Goal: Transaction & Acquisition: Purchase product/service

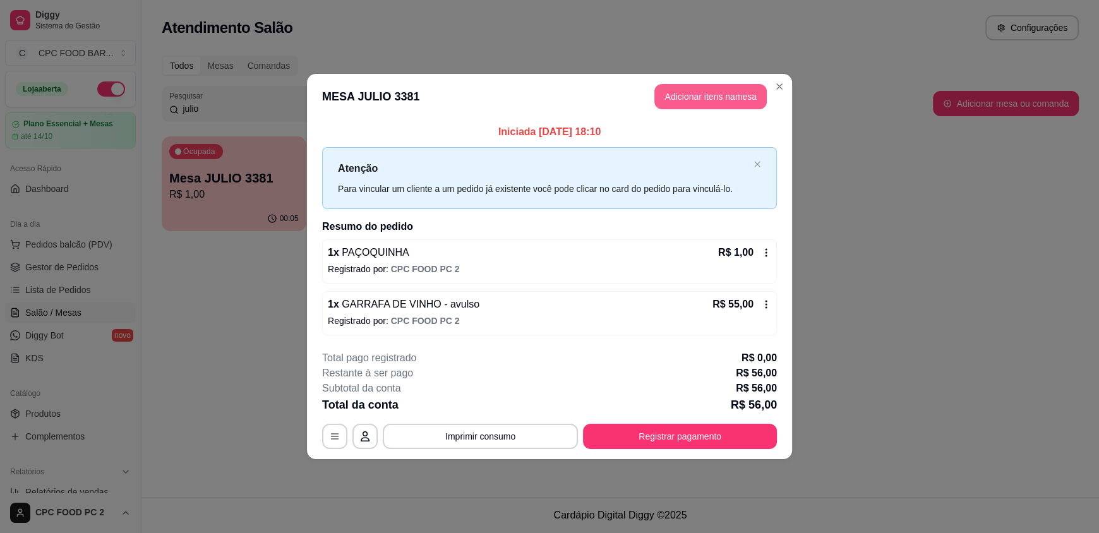
click at [723, 97] on button "Adicionar itens na mesa" at bounding box center [711, 96] width 112 height 25
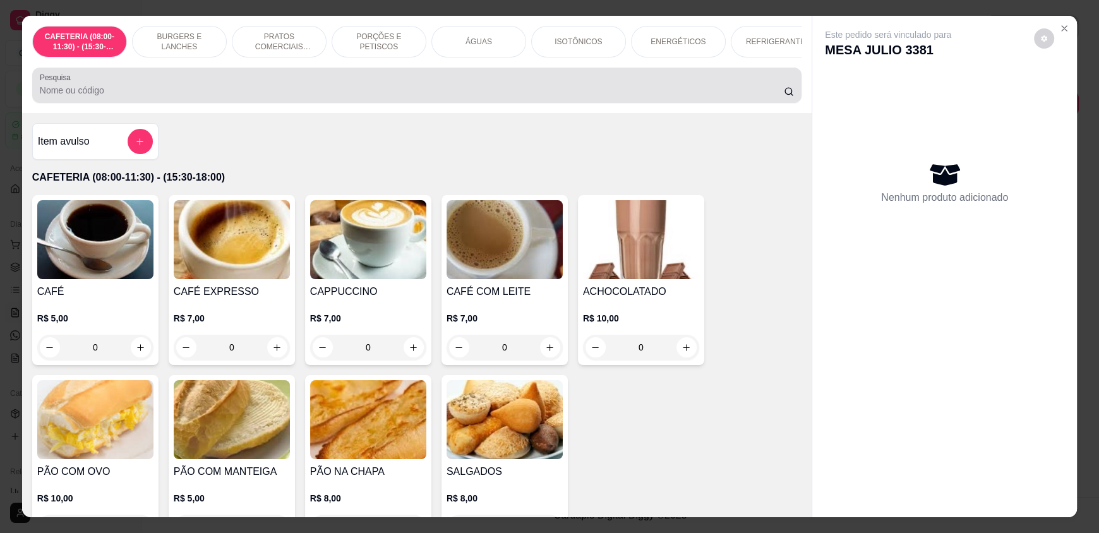
click at [378, 93] on div at bounding box center [417, 85] width 754 height 25
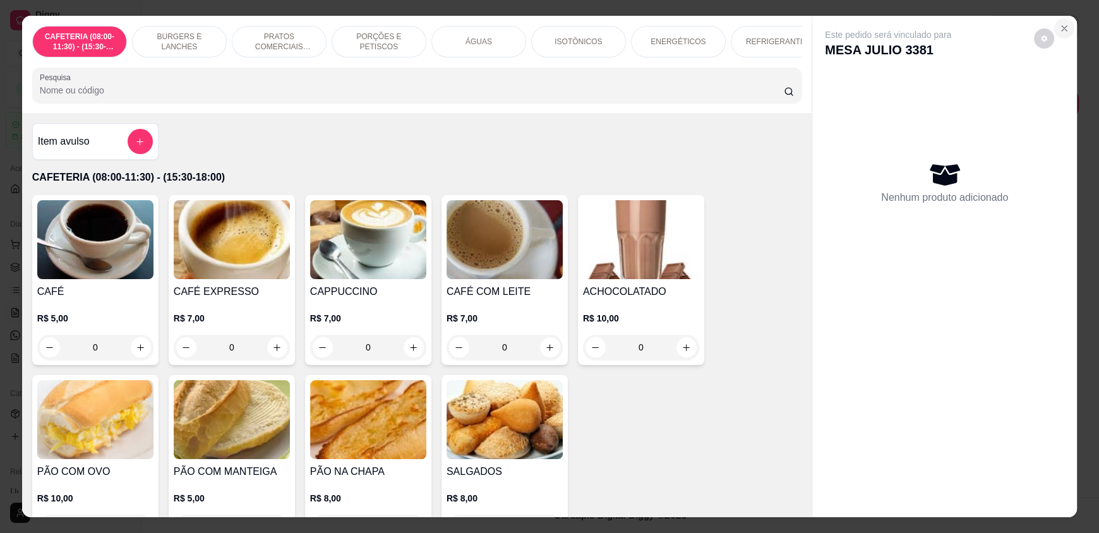
click at [1061, 24] on icon "Close" at bounding box center [1065, 28] width 10 height 10
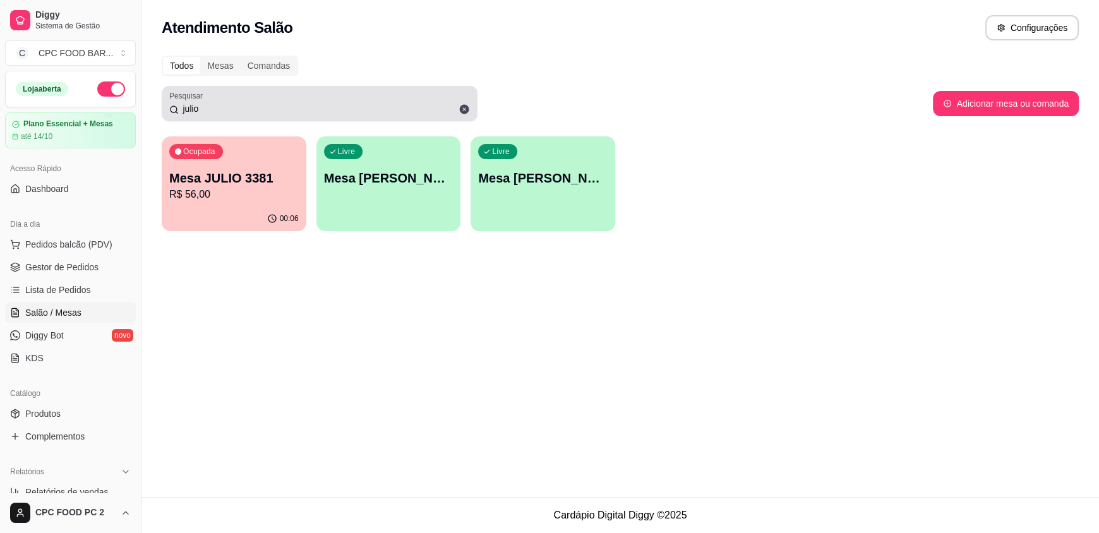
click at [221, 115] on div "julio" at bounding box center [319, 103] width 301 height 25
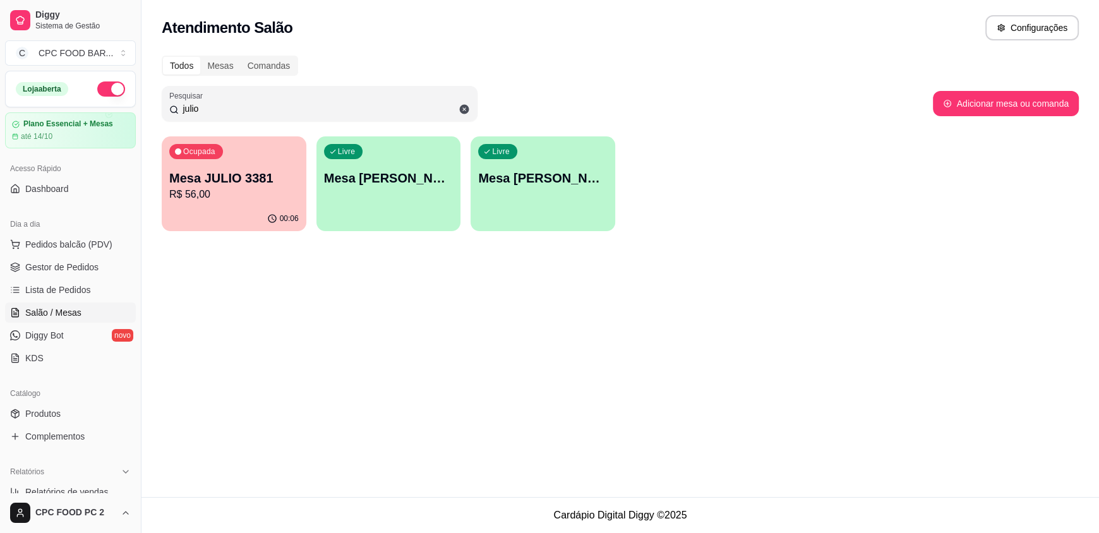
click at [220, 114] on input "julio" at bounding box center [324, 108] width 291 height 13
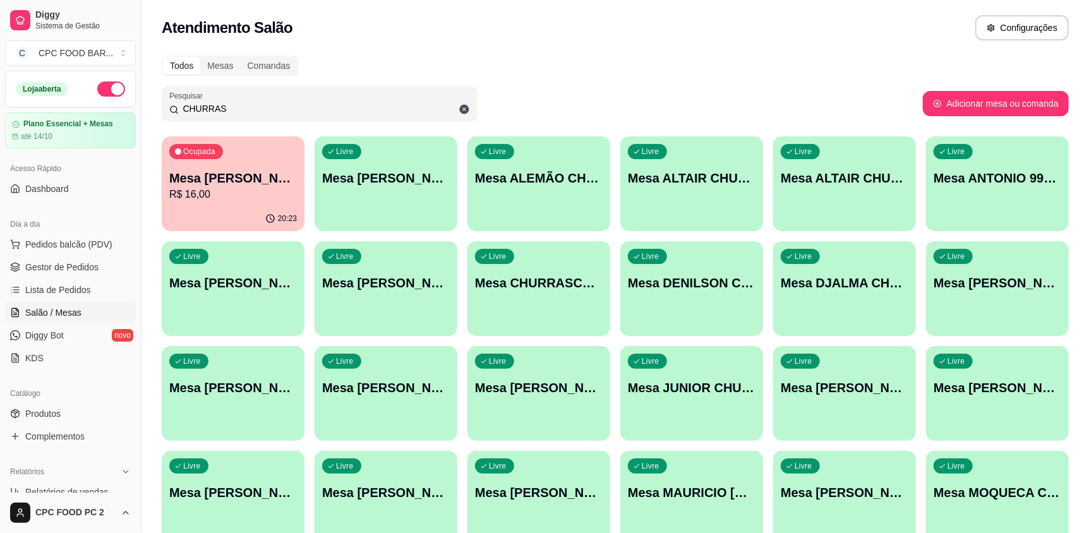
type input "CHURRAS"
click at [529, 313] on button "Livre Mesa CHURRASCO FUTEBOL" at bounding box center [538, 289] width 138 height 92
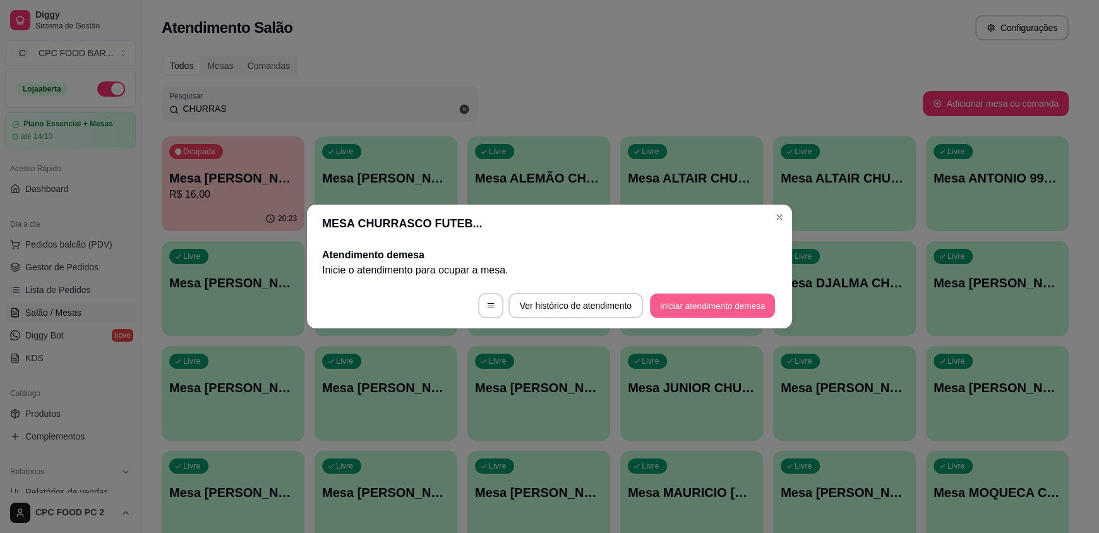
click at [674, 303] on button "Iniciar atendimento de mesa" at bounding box center [712, 306] width 125 height 25
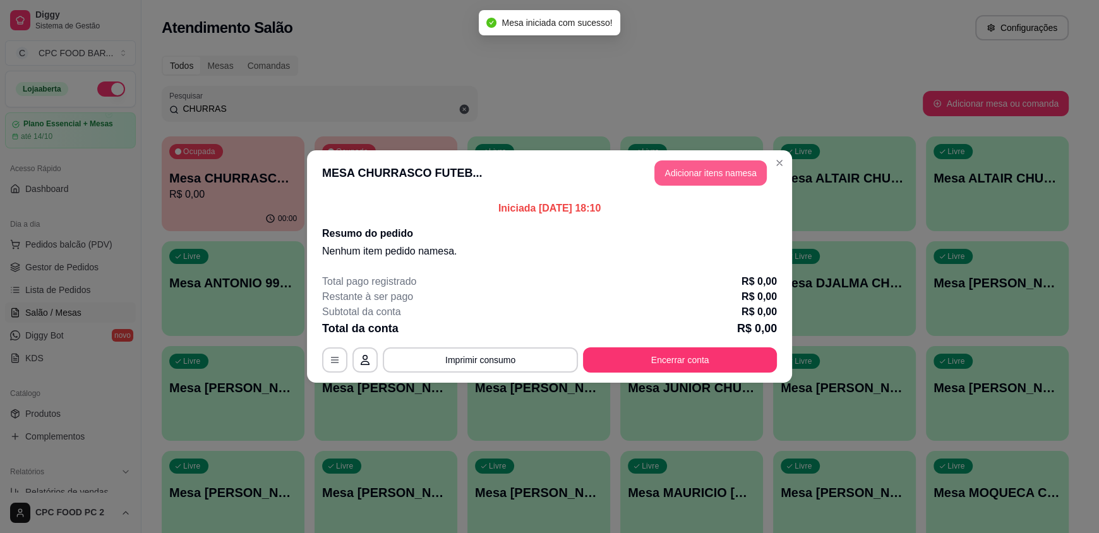
click at [710, 172] on button "Adicionar itens na mesa" at bounding box center [711, 172] width 112 height 25
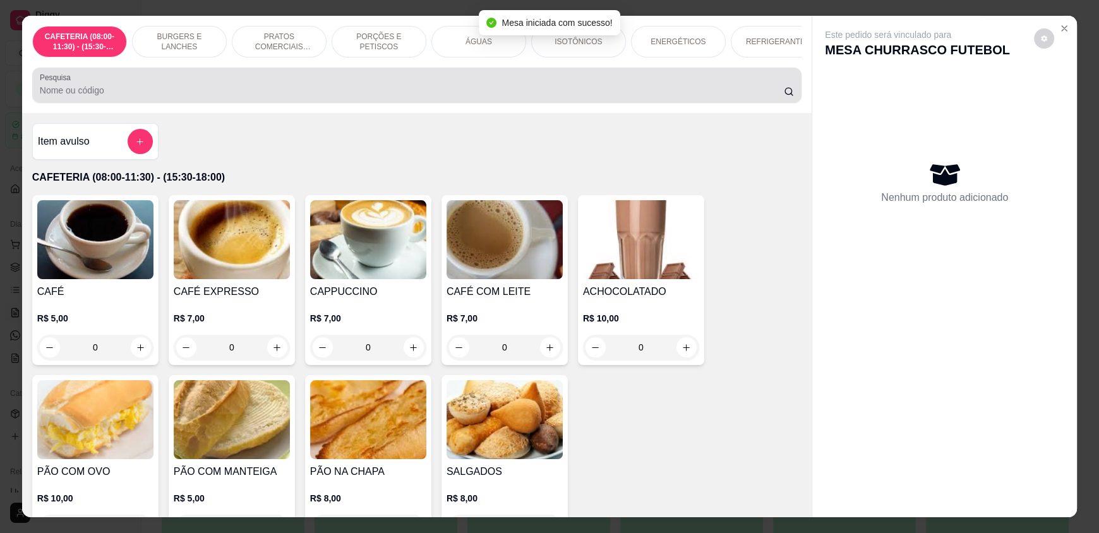
click at [522, 97] on input "Pesquisa" at bounding box center [412, 90] width 745 height 13
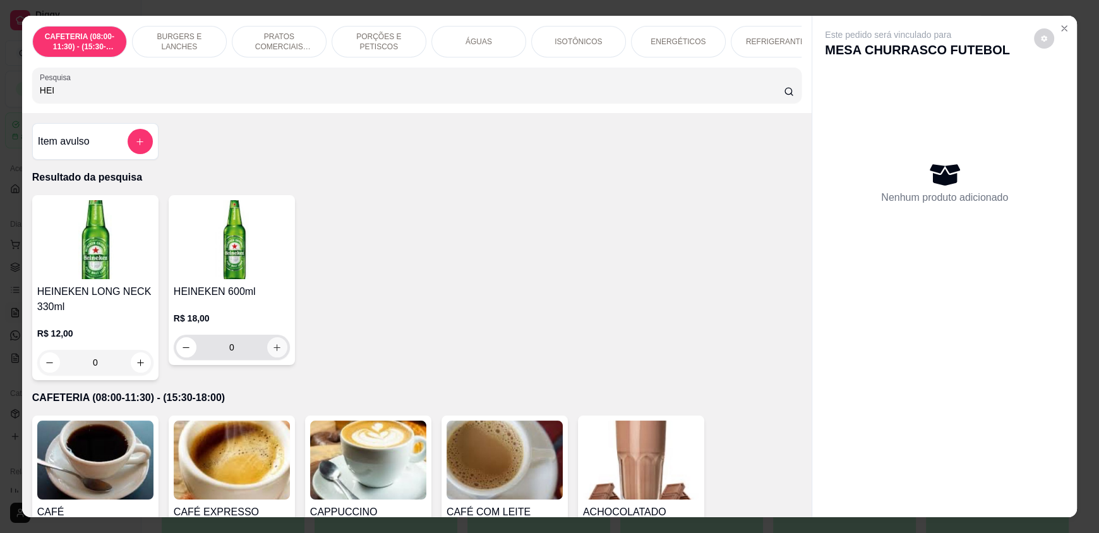
type input "HEI"
click at [276, 353] on icon "increase-product-quantity" at bounding box center [277, 347] width 9 height 9
type input "1"
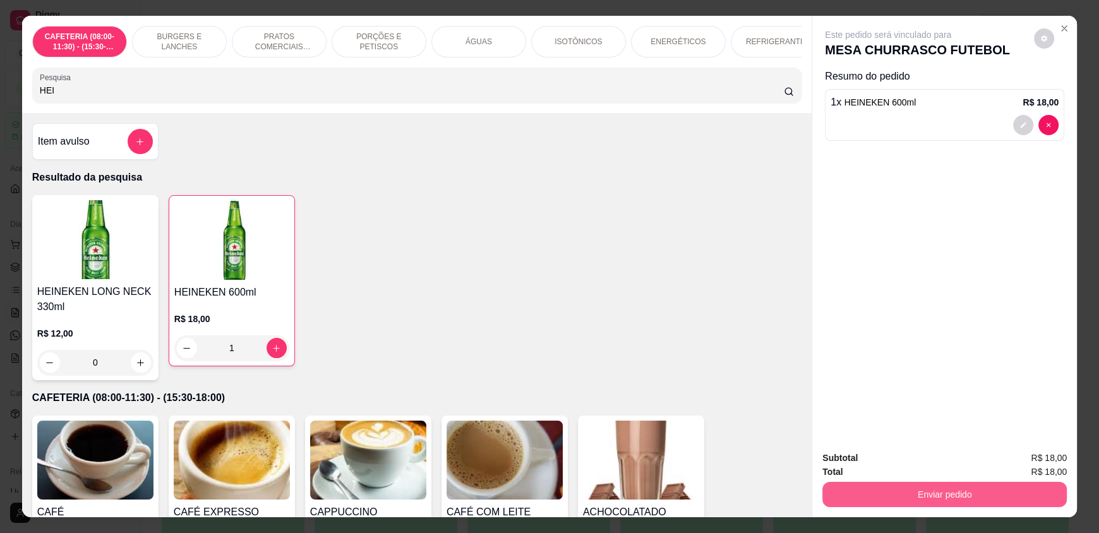
click at [931, 495] on button "Enviar pedido" at bounding box center [945, 494] width 245 height 25
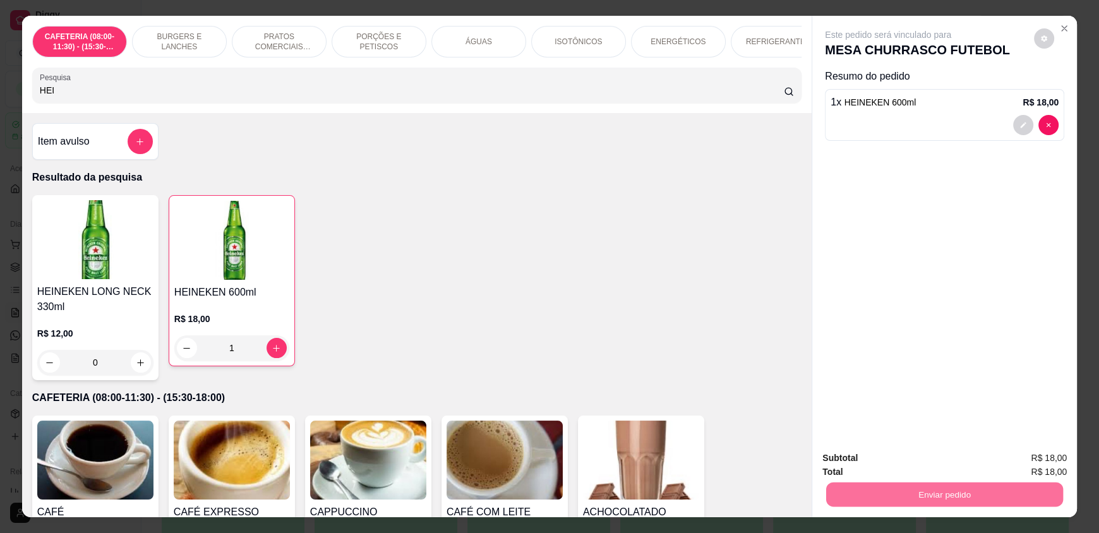
click at [1027, 472] on button "Enviar pedido" at bounding box center [1035, 463] width 70 height 23
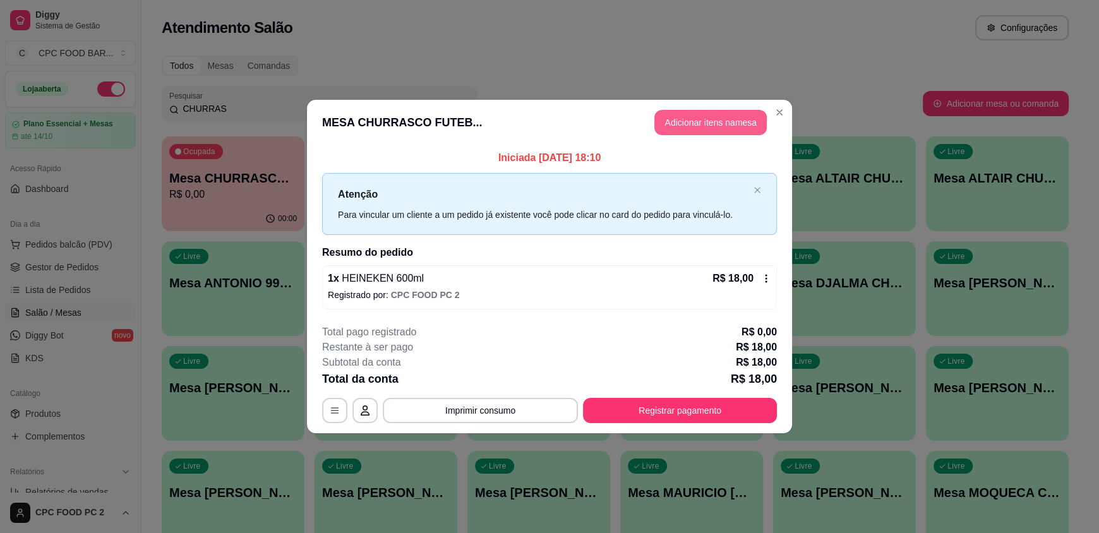
click at [712, 126] on button "Adicionar itens na mesa" at bounding box center [711, 122] width 112 height 25
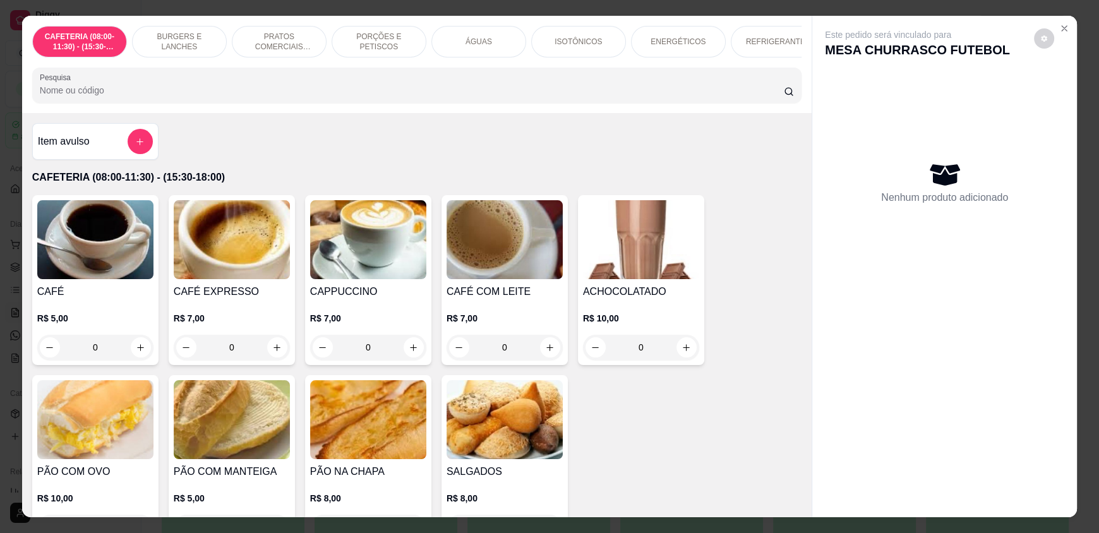
click at [355, 97] on input "Pesquisa" at bounding box center [412, 90] width 745 height 13
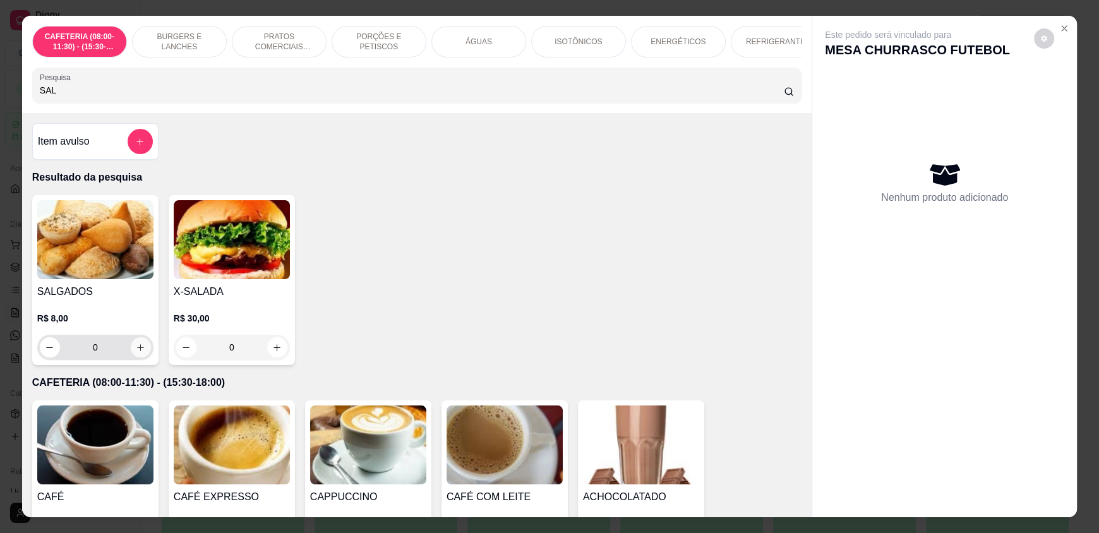
type input "SAL"
click at [135, 358] on button "increase-product-quantity" at bounding box center [141, 348] width 20 height 20
type input "1"
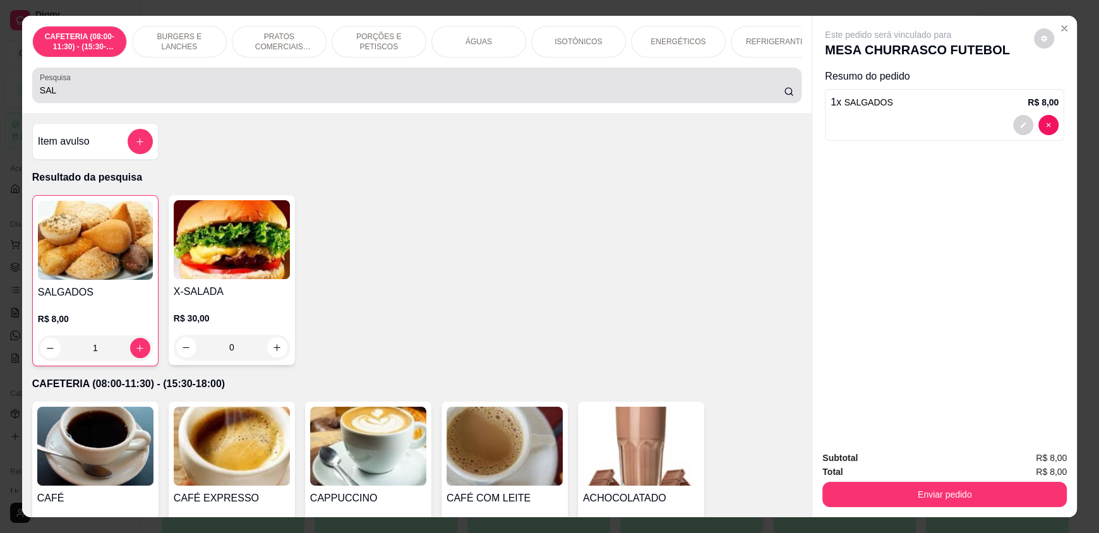
click at [246, 90] on div "SAL" at bounding box center [417, 85] width 754 height 25
click at [243, 92] on div "SAL" at bounding box center [417, 85] width 754 height 25
click at [223, 103] on div "Pesquisa SAL" at bounding box center [417, 85] width 770 height 35
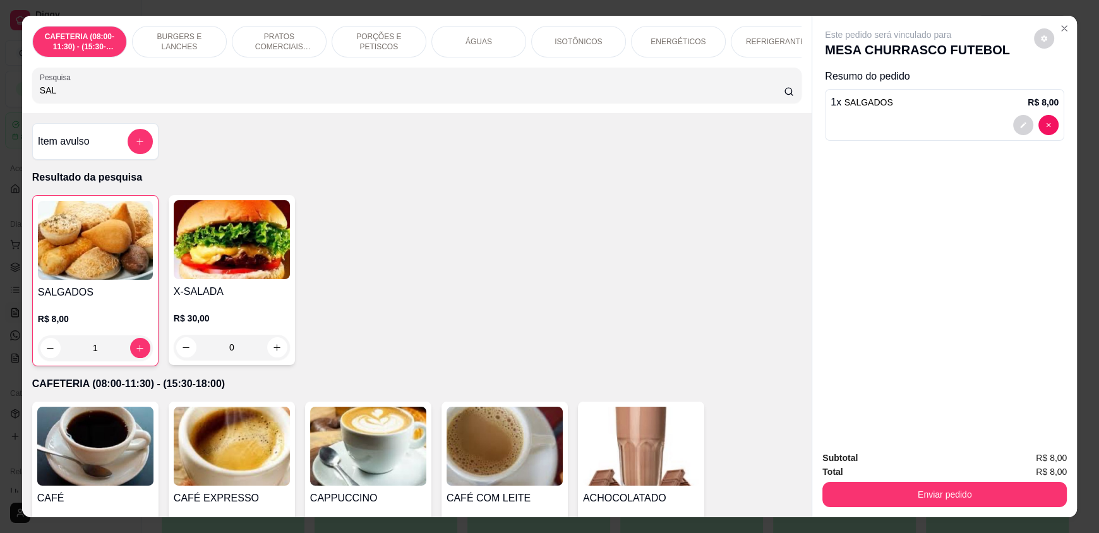
click at [222, 98] on div "SAL" at bounding box center [417, 85] width 754 height 25
drag, startPoint x: 221, startPoint y: 106, endPoint x: 192, endPoint y: 110, distance: 28.7
click at [217, 97] on input "SAL" at bounding box center [412, 90] width 745 height 13
click at [51, 97] on input "SAL" at bounding box center [412, 90] width 745 height 13
click at [48, 97] on input "SAL" at bounding box center [412, 90] width 745 height 13
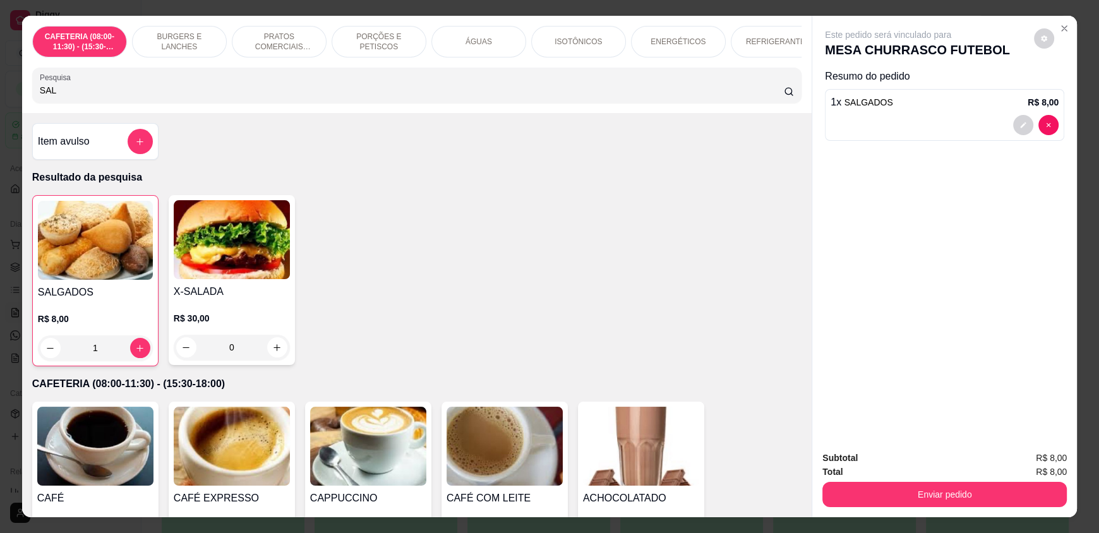
drag, startPoint x: 42, startPoint y: 104, endPoint x: 18, endPoint y: 108, distance: 24.4
click at [26, 106] on div "CAFETERIA (08:00-11:30) - (15:30-18:00) BURGERS E LANCHES PRATOS COMERCIAIS (11…" at bounding box center [417, 64] width 790 height 97
click at [66, 97] on input "SAL" at bounding box center [412, 90] width 745 height 13
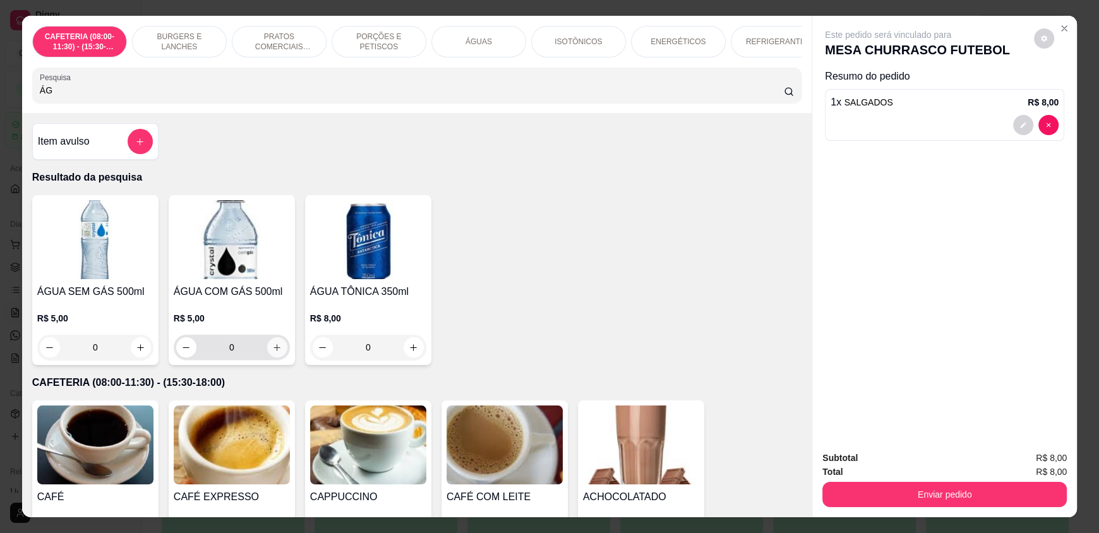
type input "ÁG"
click at [268, 351] on button "increase-product-quantity" at bounding box center [277, 347] width 20 height 20
type input "1"
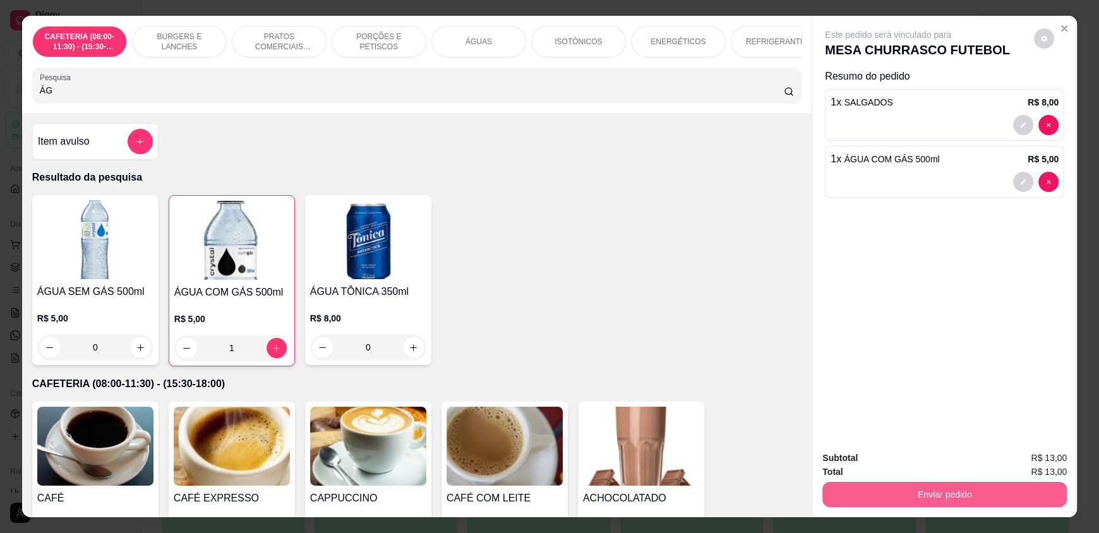
click at [884, 497] on button "Enviar pedido" at bounding box center [945, 494] width 245 height 25
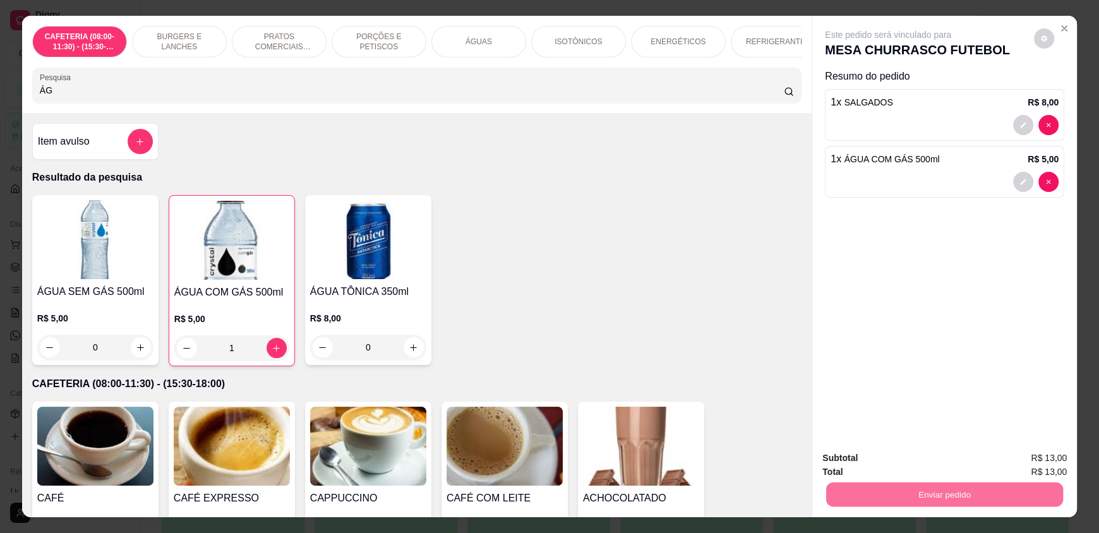
click at [1034, 466] on button "Enviar pedido" at bounding box center [1033, 464] width 71 height 24
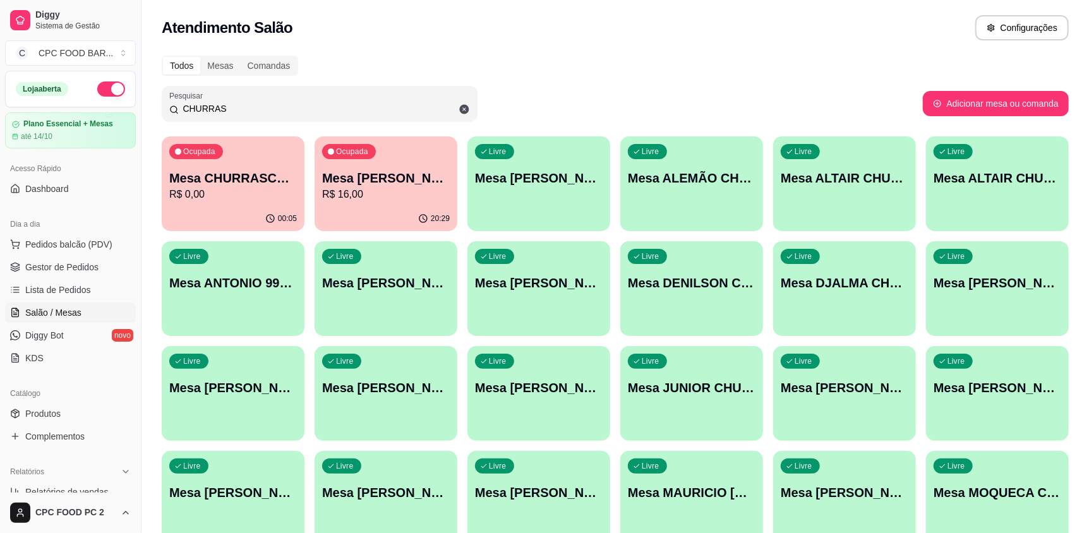
click at [773, 44] on div "Atendimento Salão Configurações" at bounding box center [616, 24] width 948 height 48
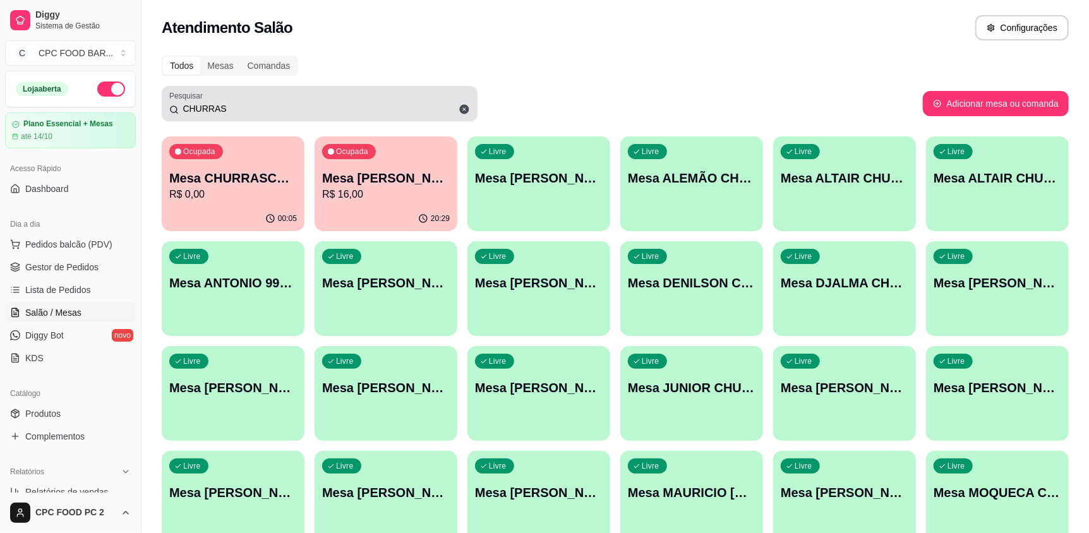
click at [231, 108] on input "CHURRAS" at bounding box center [324, 108] width 291 height 13
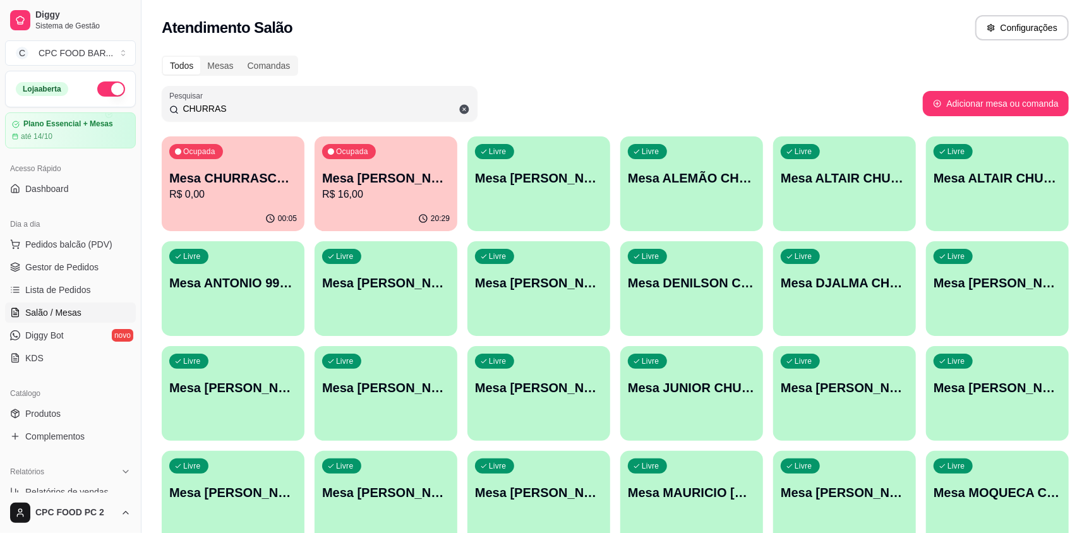
click at [231, 108] on input "CHURRAS" at bounding box center [324, 108] width 291 height 13
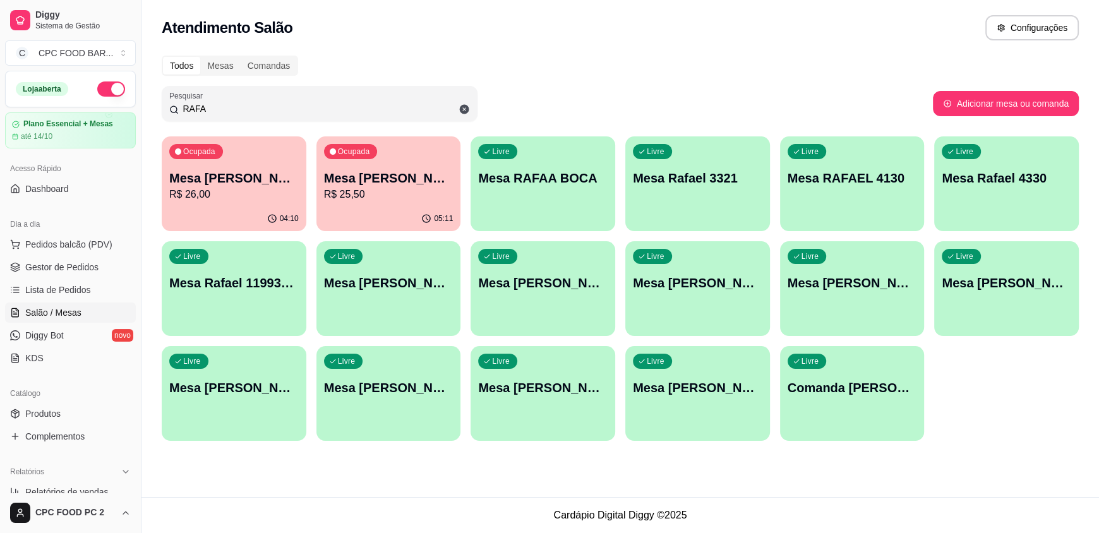
type input "RAFA"
click at [680, 303] on div "Livre Mesa [PERSON_NAME]" at bounding box center [698, 281] width 145 height 80
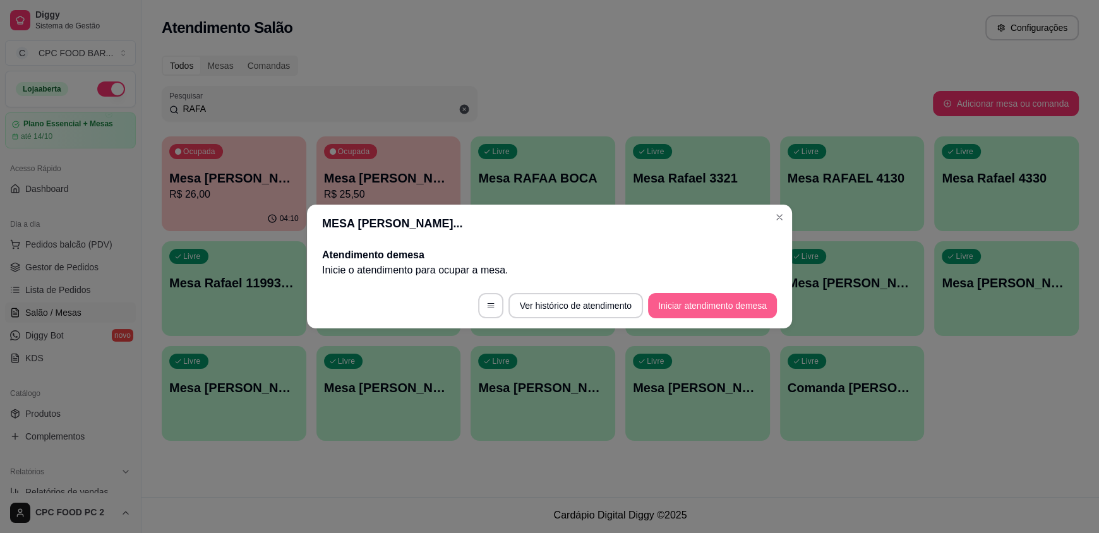
click at [717, 298] on button "Iniciar atendimento de mesa" at bounding box center [712, 305] width 129 height 25
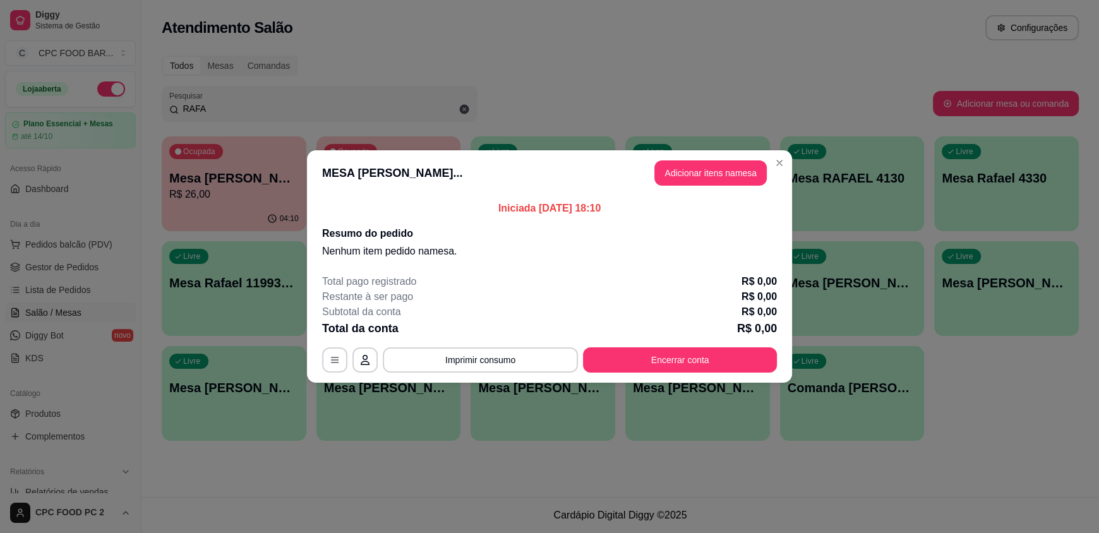
click at [767, 186] on header "MESA [PERSON_NAME]... Adicionar itens na mesa" at bounding box center [549, 172] width 485 height 45
click at [751, 184] on button "Adicionar itens na mesa" at bounding box center [711, 173] width 109 height 25
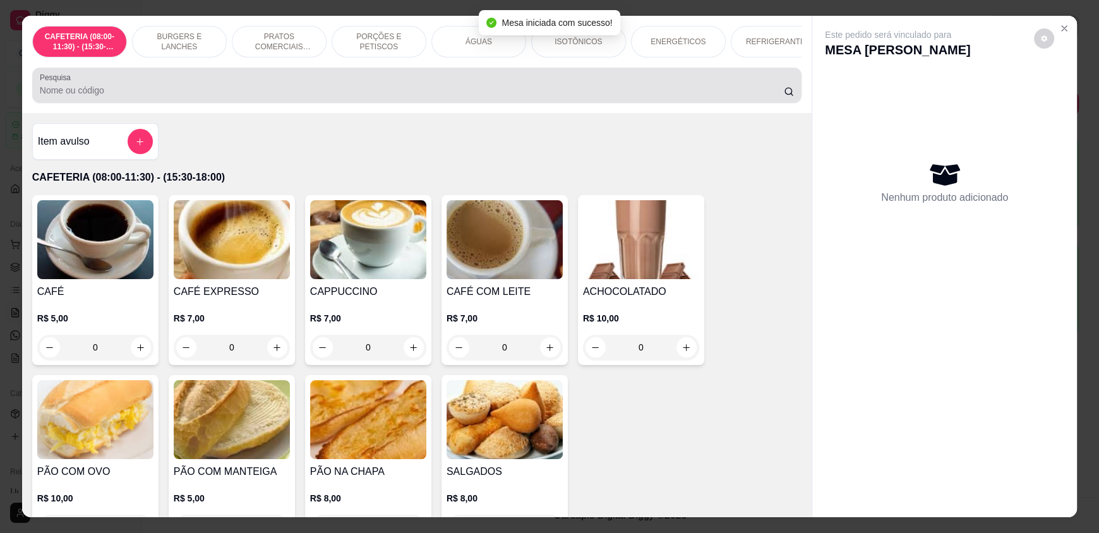
click at [477, 83] on div at bounding box center [417, 85] width 754 height 25
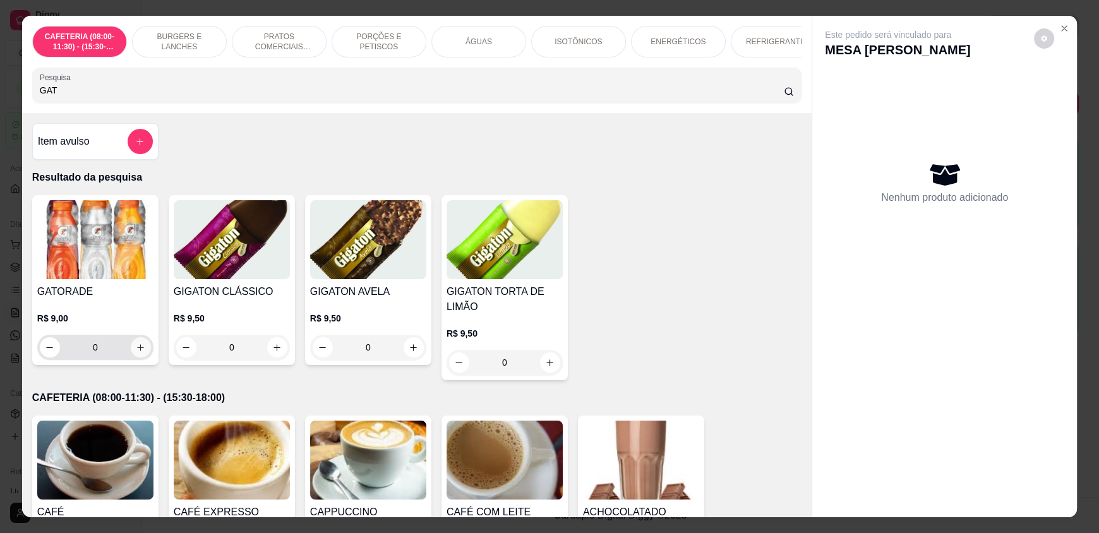
type input "GAT"
click at [127, 360] on div "0" at bounding box center [95, 347] width 111 height 25
type input "1"
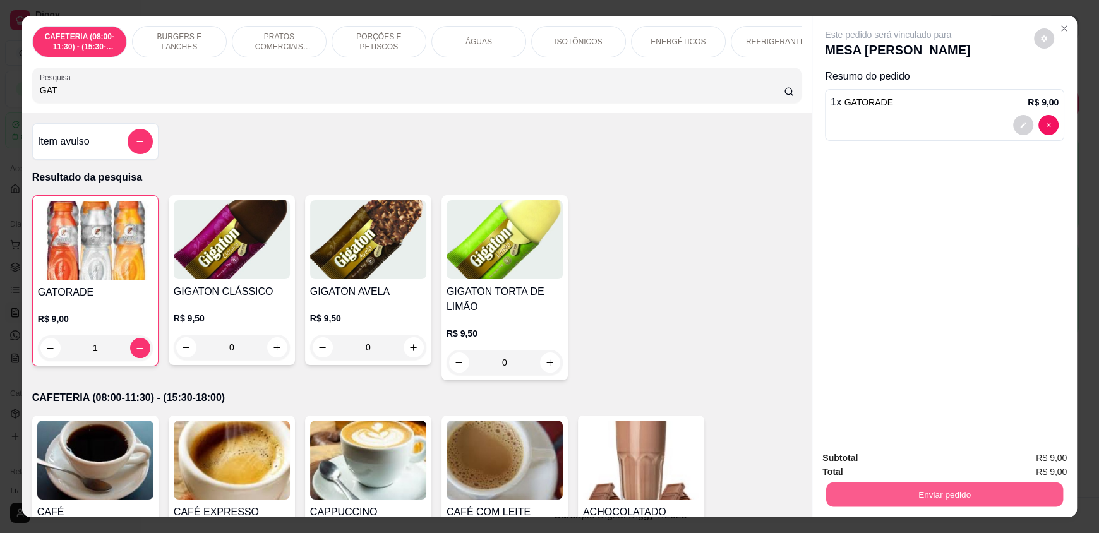
click at [883, 493] on button "Enviar pedido" at bounding box center [944, 494] width 237 height 25
click at [1039, 461] on button "Enviar pedido" at bounding box center [1035, 463] width 70 height 23
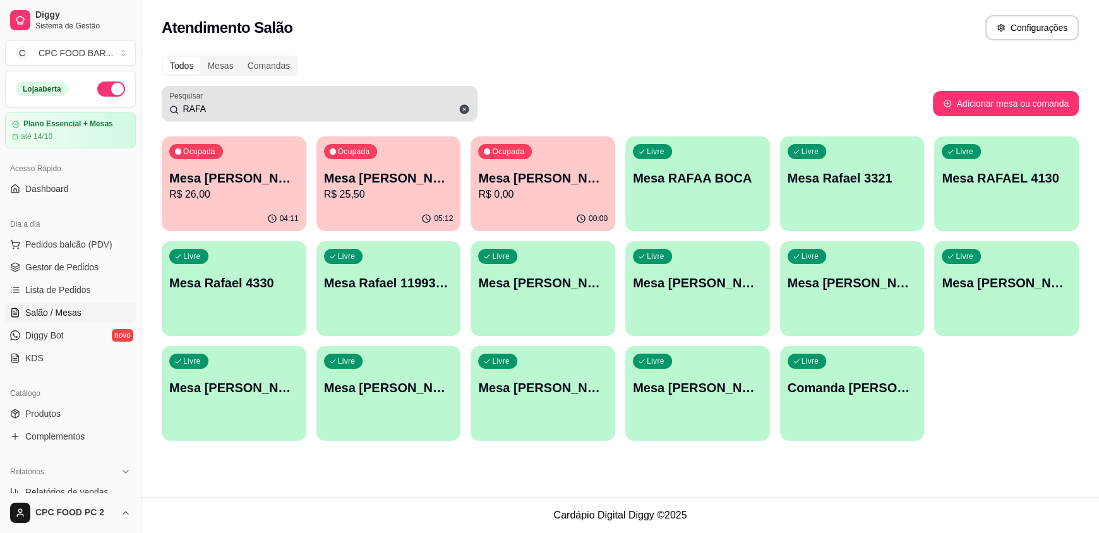
click at [261, 111] on input "RAFA" at bounding box center [324, 108] width 291 height 13
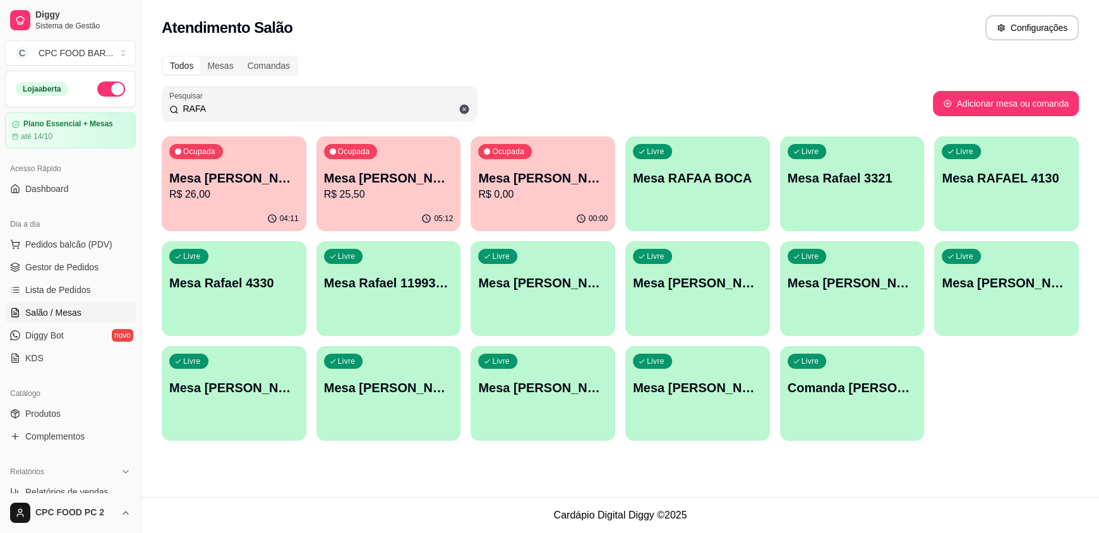
click at [260, 111] on input "RAFA" at bounding box center [324, 108] width 291 height 13
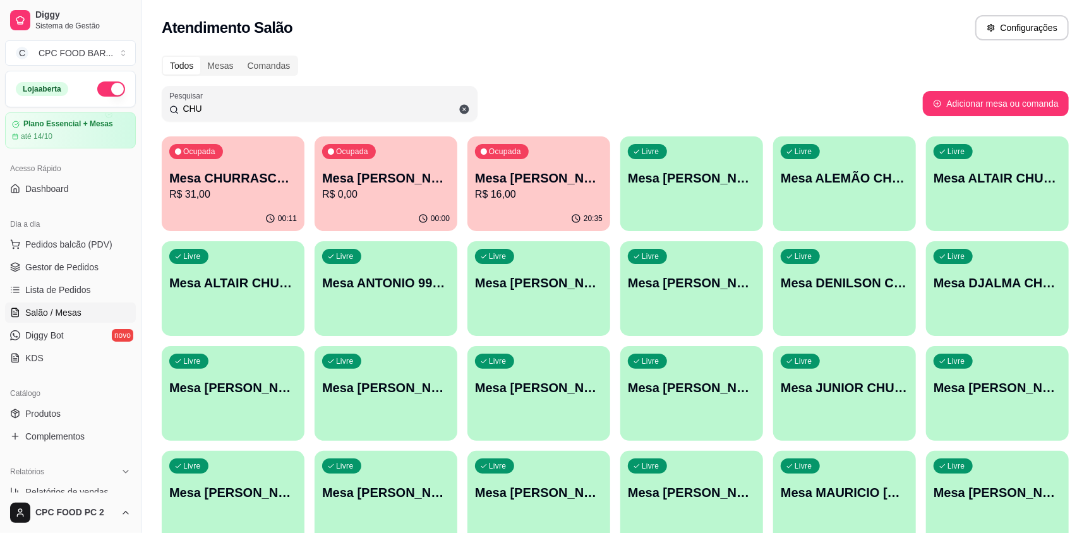
type input "CHU"
click at [267, 200] on p "R$ 31,00" at bounding box center [233, 194] width 124 height 15
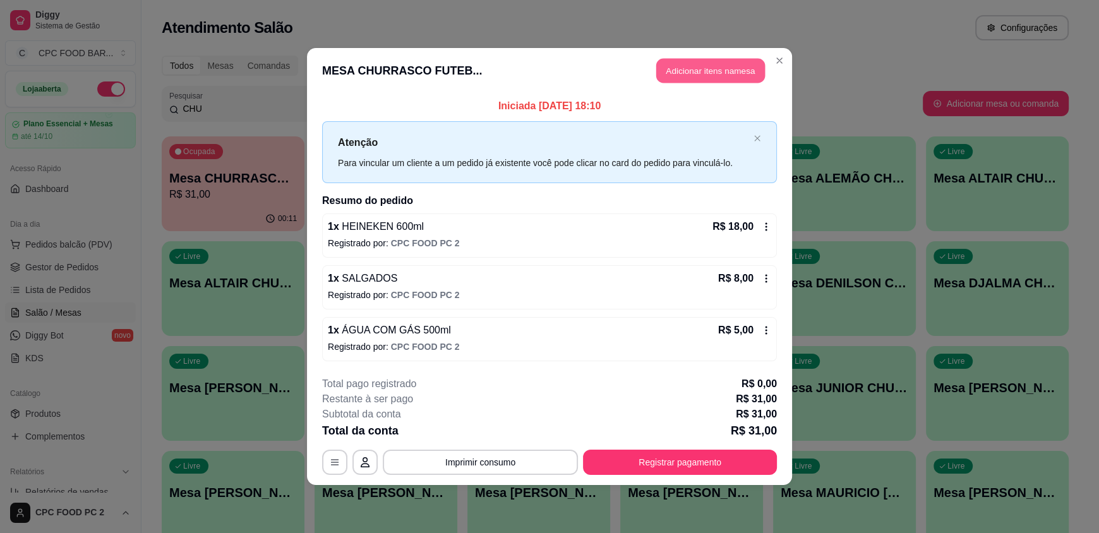
click at [705, 70] on button "Adicionar itens na mesa" at bounding box center [711, 71] width 109 height 25
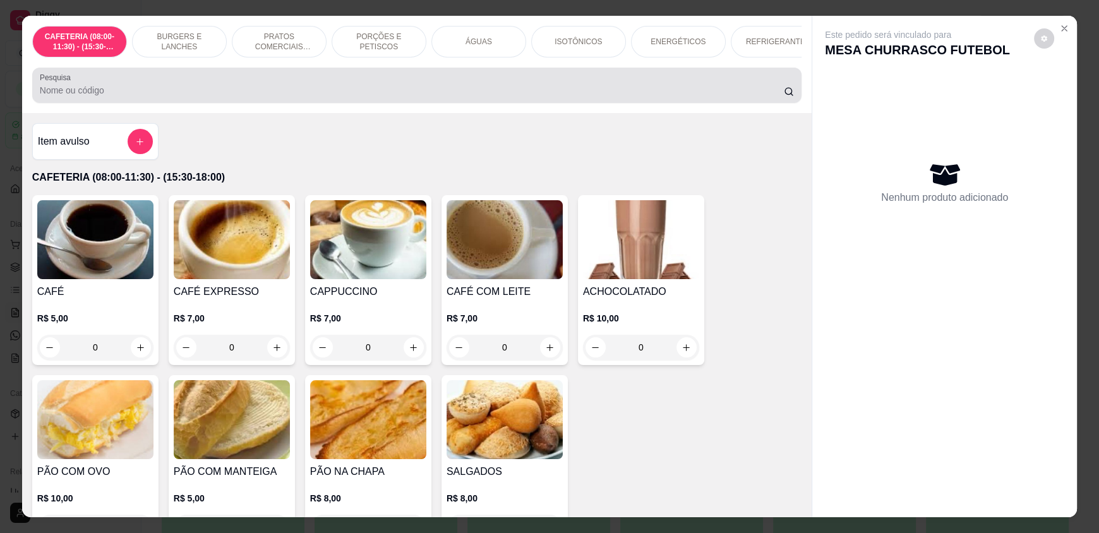
click at [380, 97] on input "Pesquisa" at bounding box center [412, 90] width 745 height 13
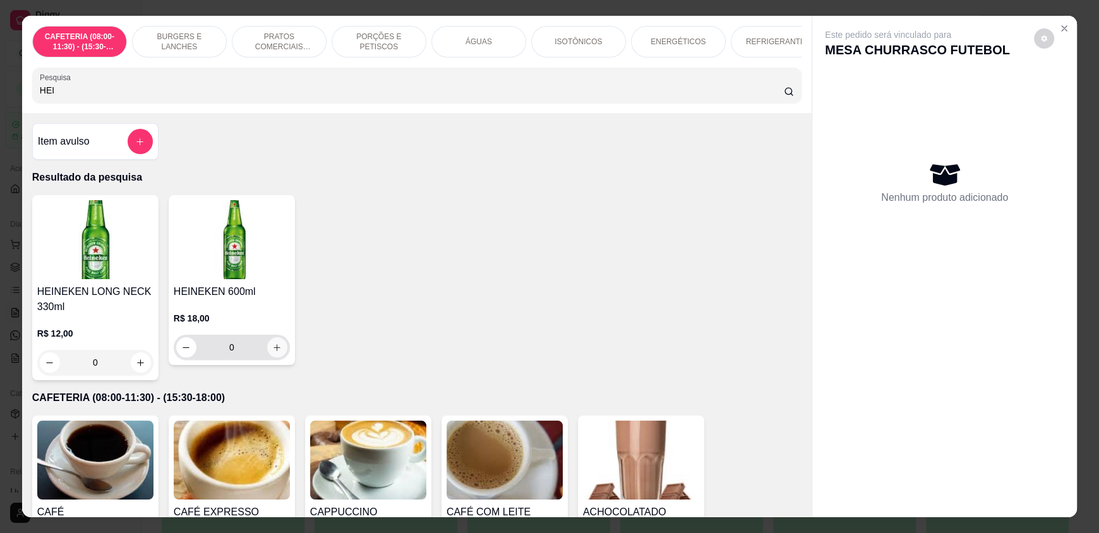
type input "HEI"
click at [274, 353] on icon "increase-product-quantity" at bounding box center [276, 347] width 9 height 9
type input "1"
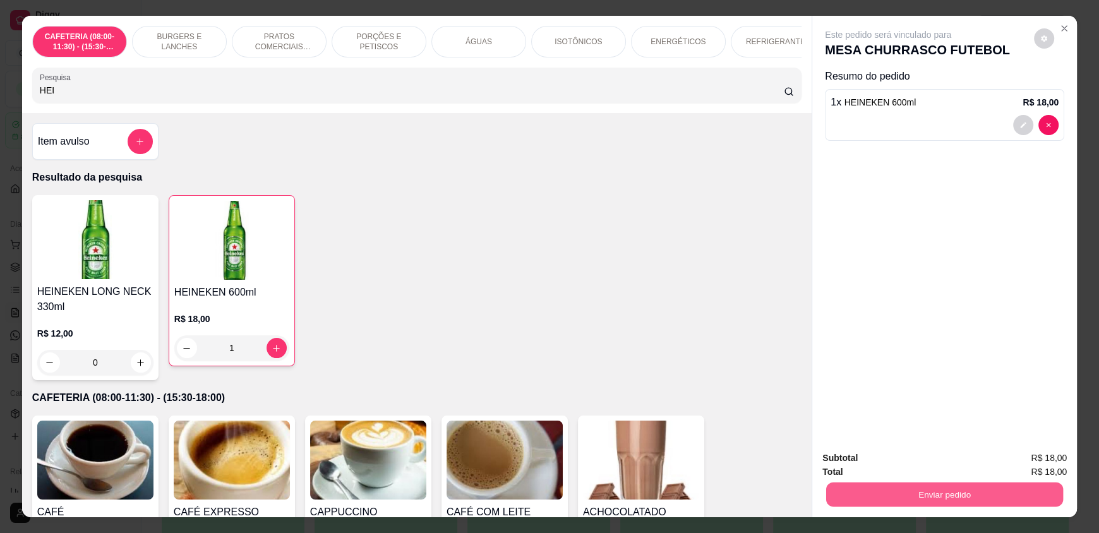
click at [879, 491] on button "Enviar pedido" at bounding box center [944, 494] width 237 height 25
click at [1015, 459] on button "Enviar pedido" at bounding box center [1033, 464] width 71 height 24
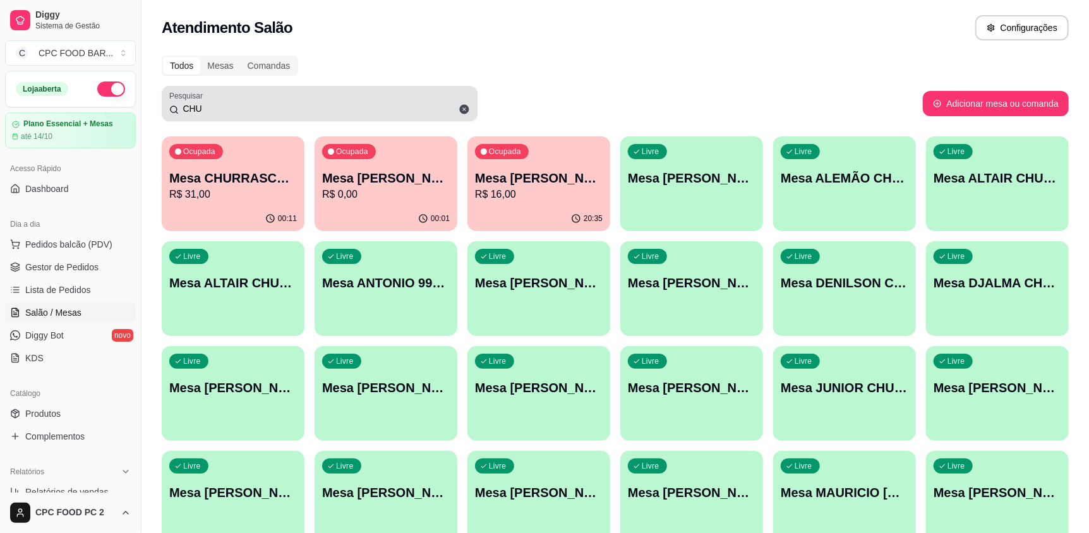
click at [469, 109] on icon at bounding box center [464, 109] width 11 height 11
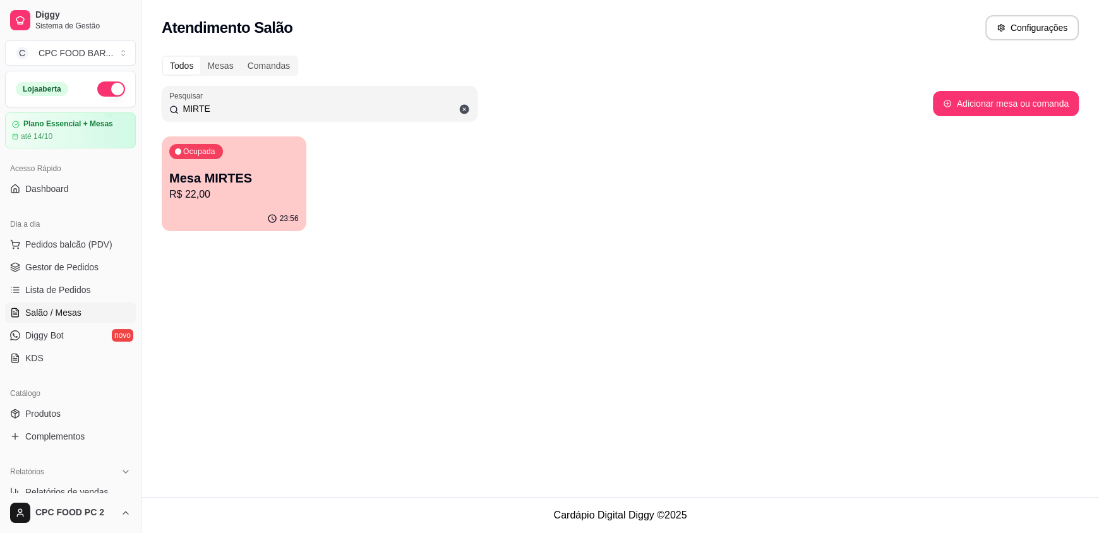
type input "MIRTE"
click at [186, 189] on p "R$ 22,00" at bounding box center [234, 194] width 130 height 15
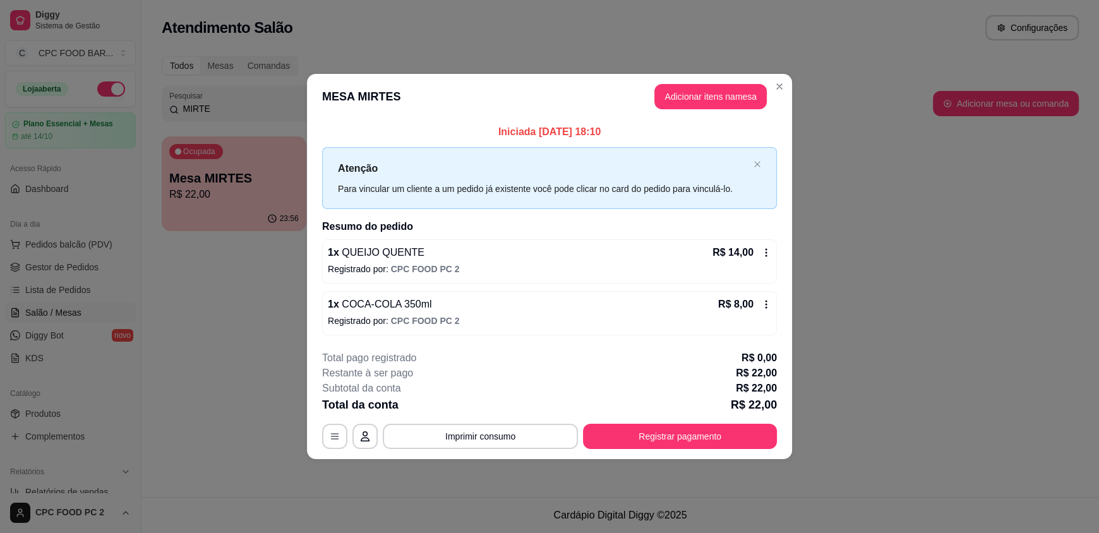
click at [764, 255] on icon at bounding box center [766, 253] width 10 height 10
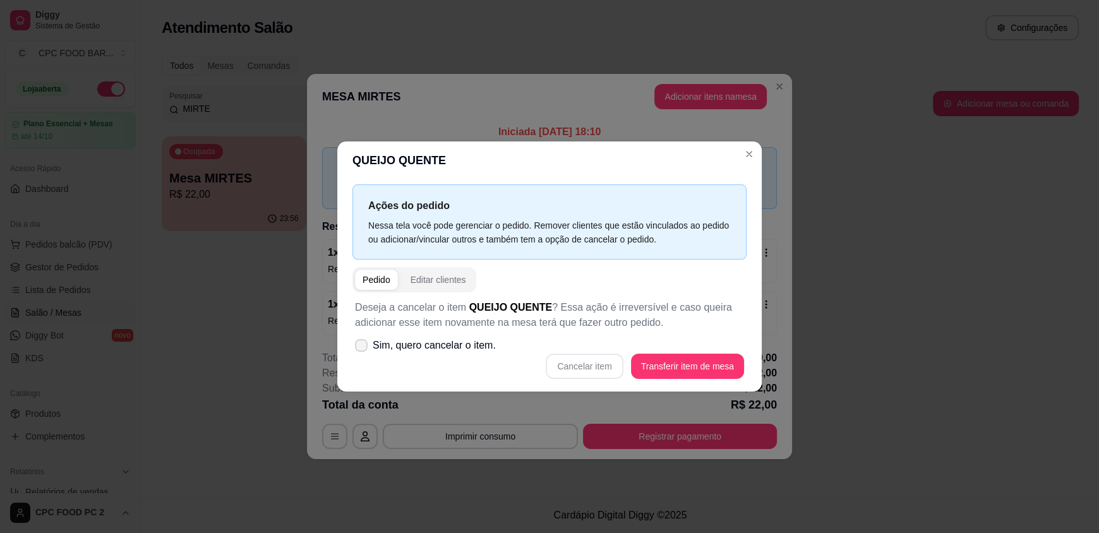
click at [368, 344] on label "Sim, quero cancelar o item." at bounding box center [425, 345] width 151 height 25
click at [363, 348] on input "Sim, quero cancelar o item." at bounding box center [358, 352] width 8 height 8
checkbox input "true"
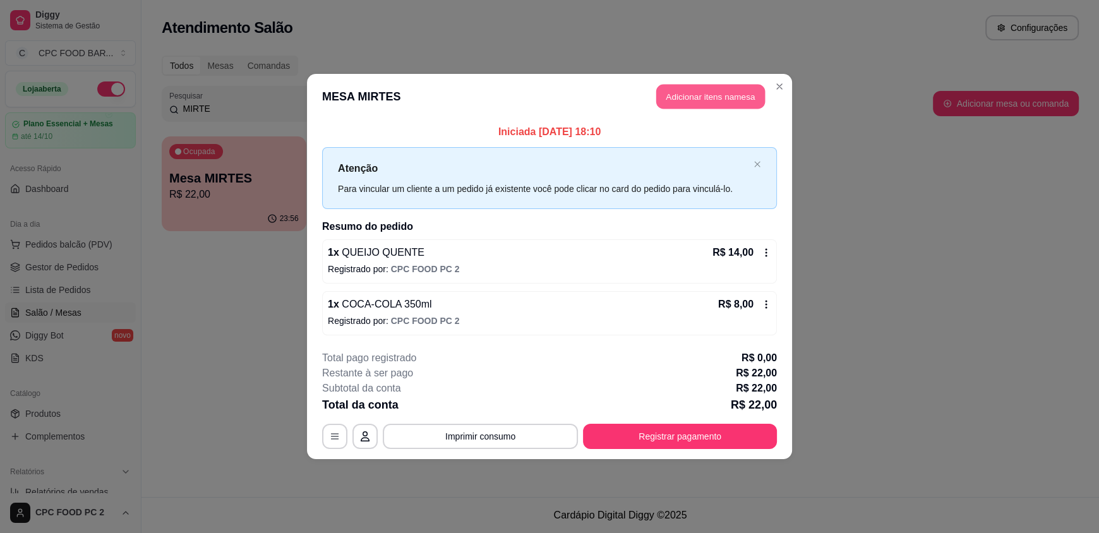
click at [710, 96] on button "Adicionar itens na mesa" at bounding box center [711, 97] width 109 height 25
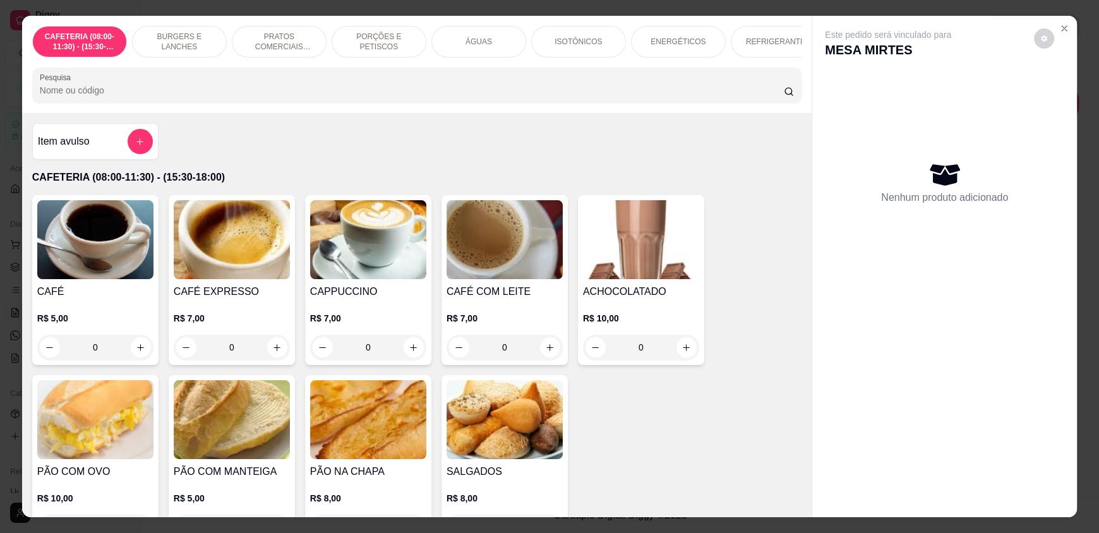
click at [160, 97] on input "Pesquisa" at bounding box center [412, 90] width 745 height 13
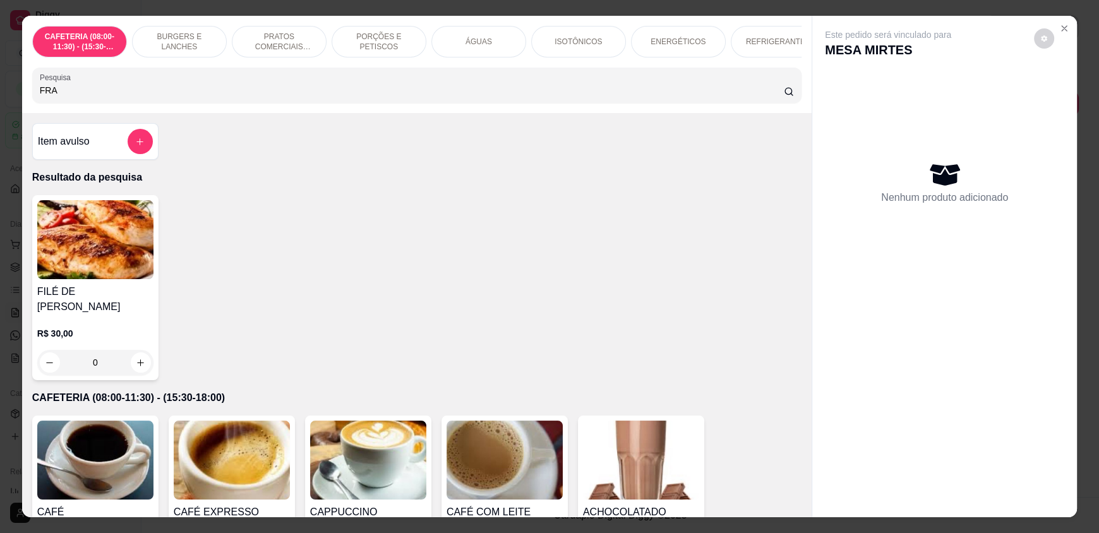
type input "FRA"
click at [144, 351] on div "0" at bounding box center [95, 362] width 116 height 25
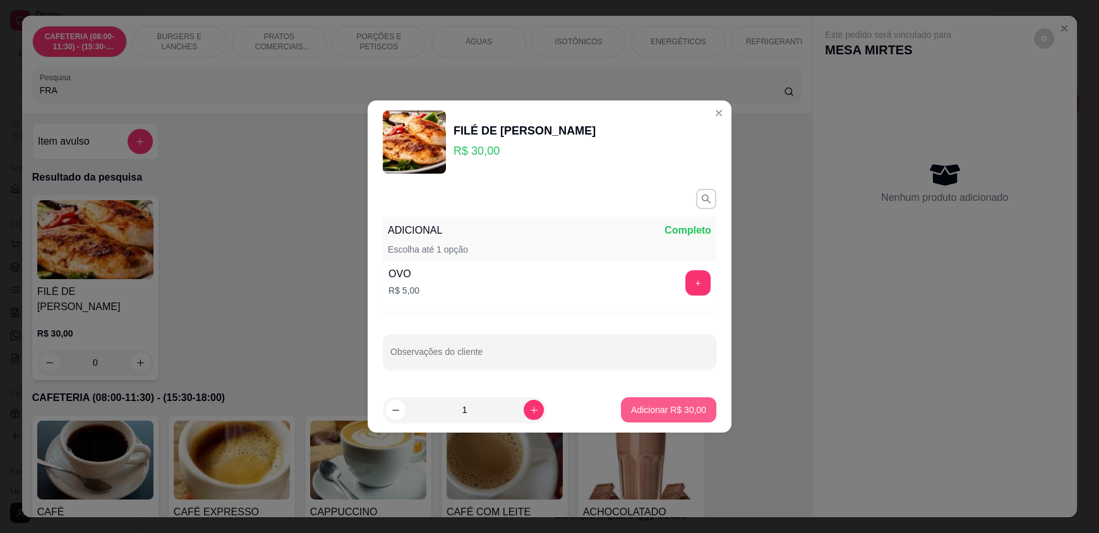
click at [641, 418] on button "Adicionar R$ 30,00" at bounding box center [668, 409] width 95 height 25
type input "1"
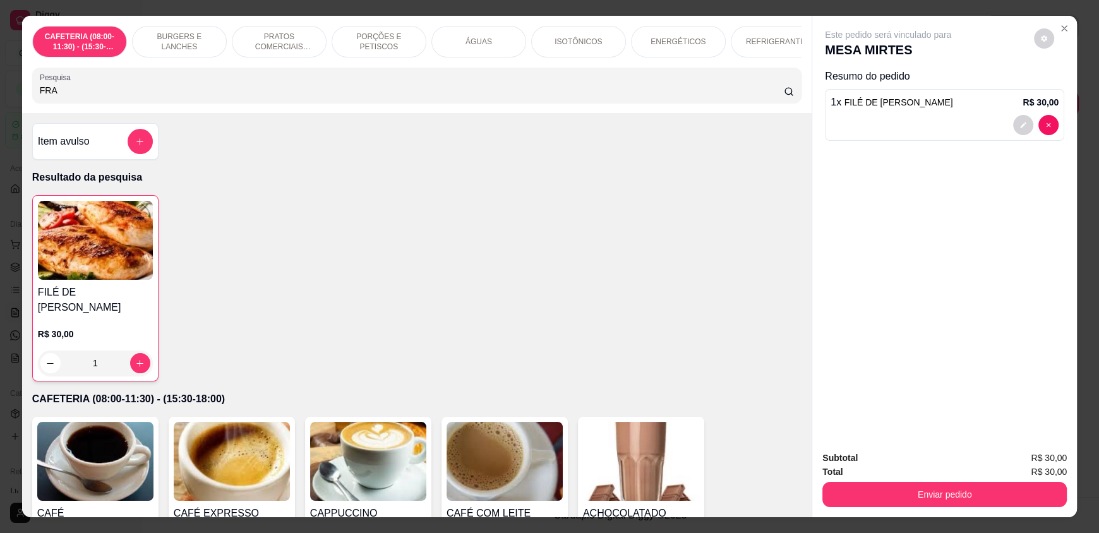
click at [145, 97] on input "FRA" at bounding box center [412, 90] width 745 height 13
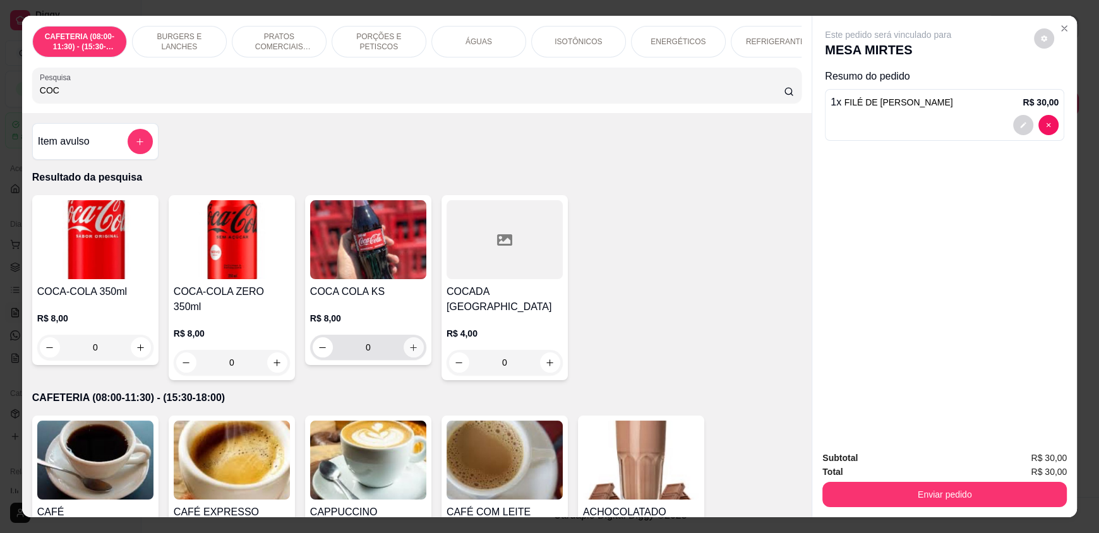
type input "COC"
click at [406, 358] on button "increase-product-quantity" at bounding box center [414, 347] width 20 height 20
type input "1"
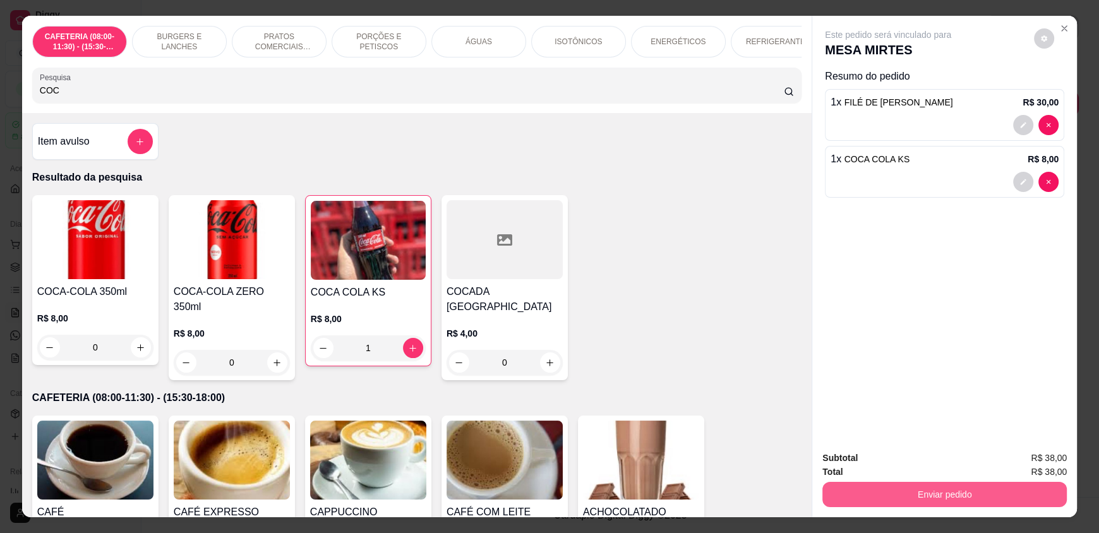
click at [1010, 498] on button "Enviar pedido" at bounding box center [945, 494] width 245 height 25
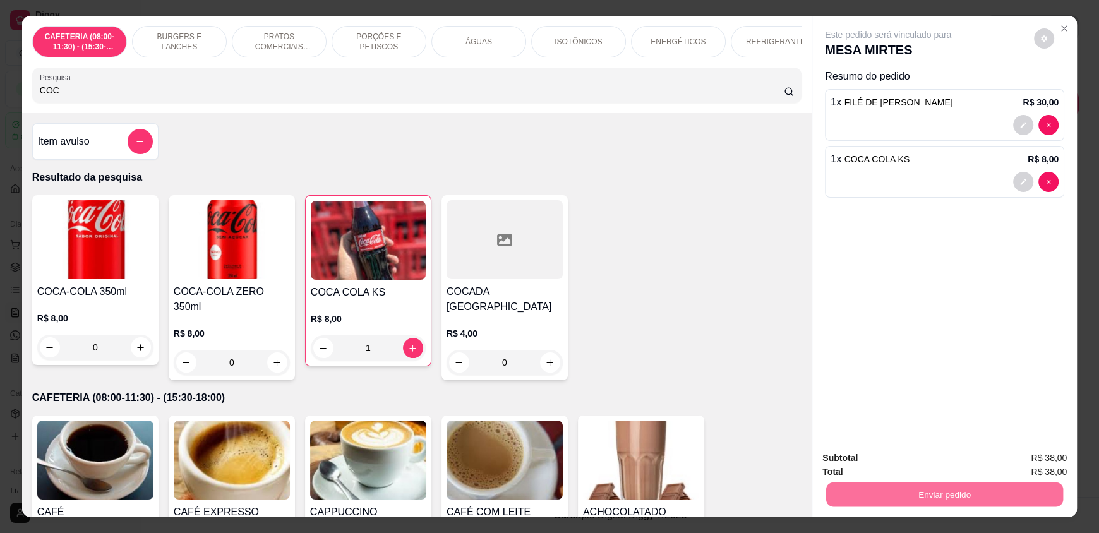
click at [1032, 466] on button "Enviar pedido" at bounding box center [1033, 464] width 71 height 24
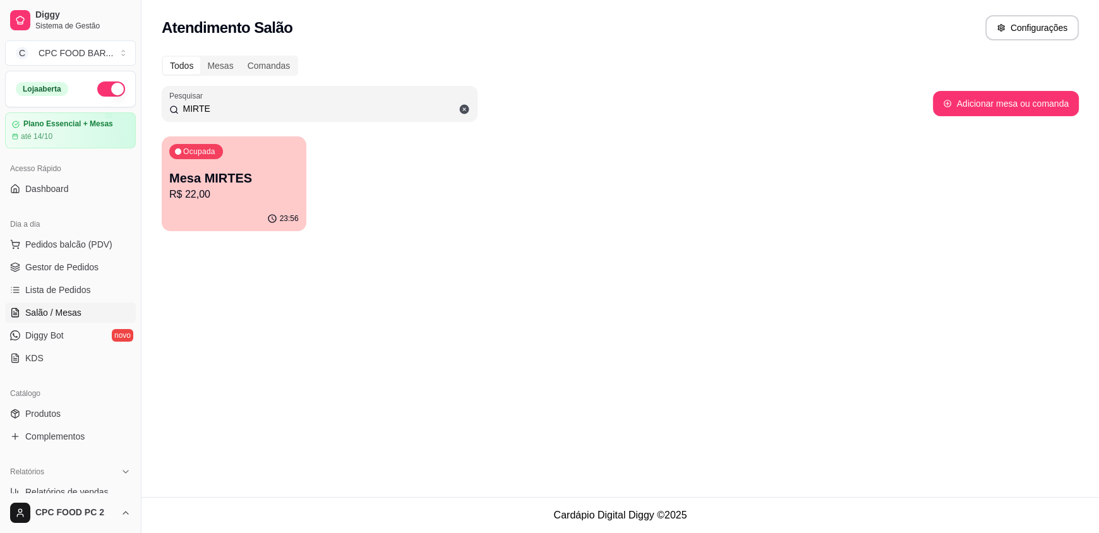
click at [302, 107] on input "MIRTE" at bounding box center [324, 108] width 291 height 13
click at [299, 107] on input "MIRTE" at bounding box center [324, 108] width 291 height 13
click at [223, 109] on input "MIRTE" at bounding box center [324, 108] width 291 height 13
click at [219, 108] on input "MIRTE" at bounding box center [324, 108] width 291 height 13
drag, startPoint x: 214, startPoint y: 109, endPoint x: 115, endPoint y: 111, distance: 99.2
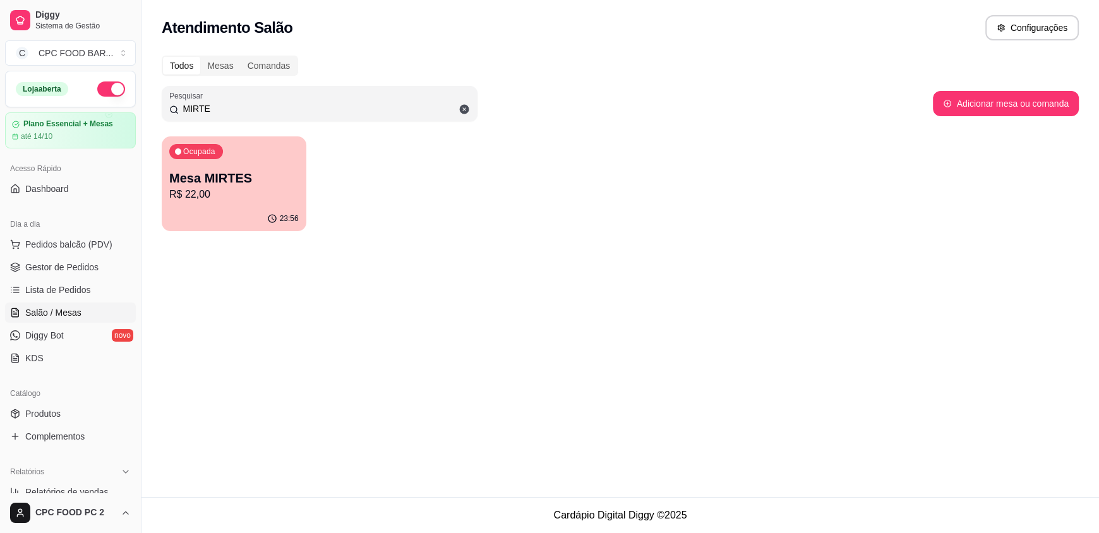
click at [150, 114] on div "Todos Mesas Comandas Pesquisar MIRTE Adicionar mesa ou comanda Ocupada Mesa MIR…" at bounding box center [621, 147] width 958 height 198
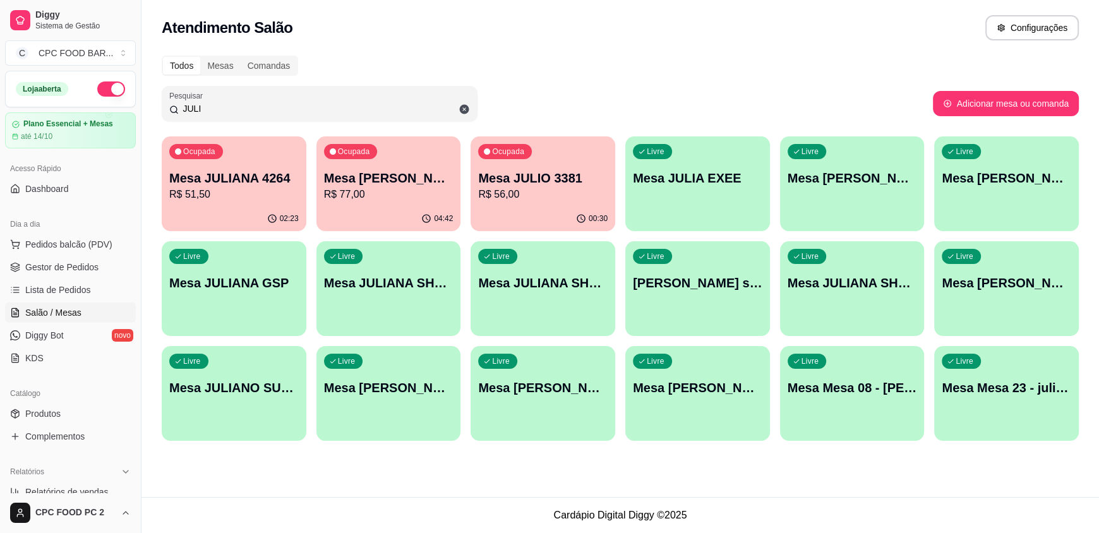
type input "JULI"
click at [564, 210] on div "00:30" at bounding box center [543, 218] width 140 height 24
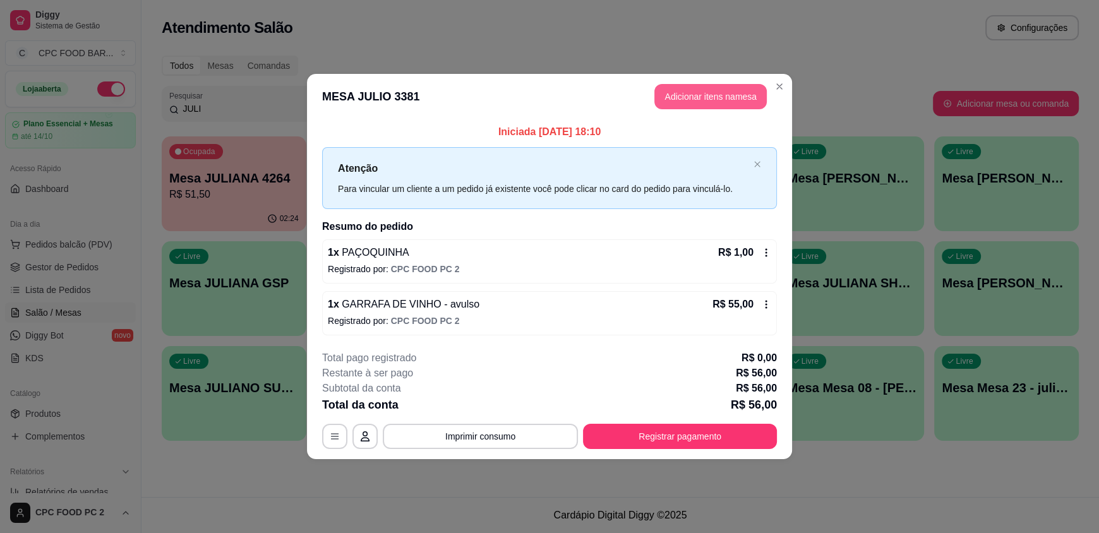
click at [706, 97] on button "Adicionar itens na mesa" at bounding box center [711, 96] width 112 height 25
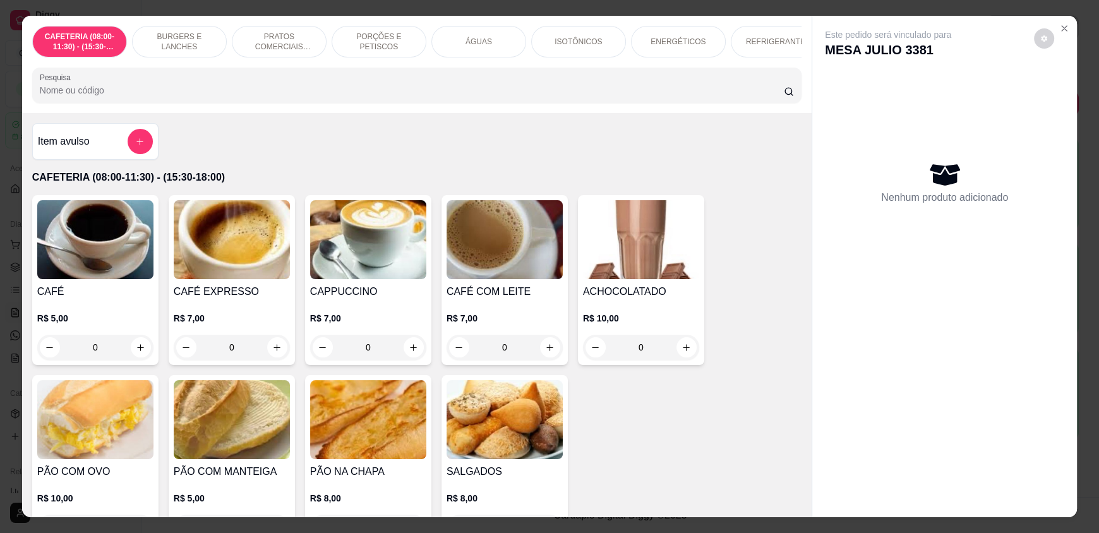
click at [351, 97] on input "Pesquisa" at bounding box center [412, 90] width 745 height 13
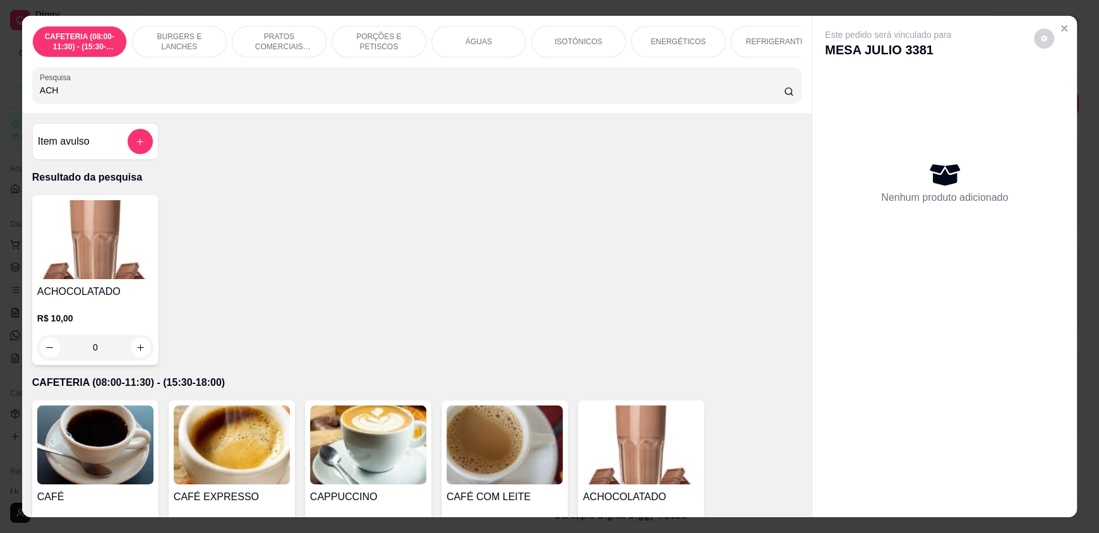
type input "ACH"
click at [139, 353] on icon "increase-product-quantity" at bounding box center [140, 347] width 9 height 9
type input "1"
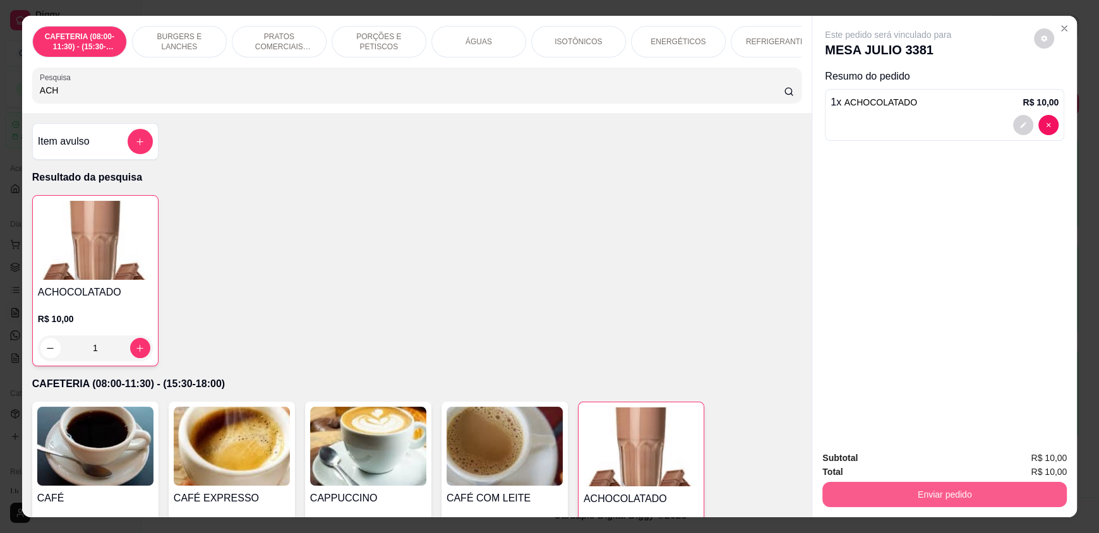
click at [921, 493] on button "Enviar pedido" at bounding box center [945, 494] width 245 height 25
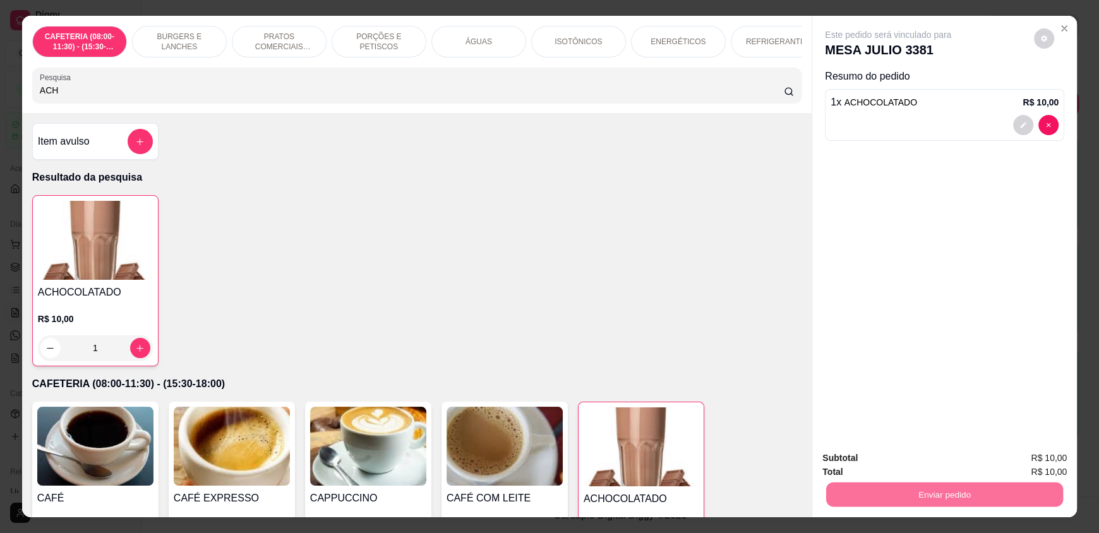
click at [1044, 471] on button "Enviar pedido" at bounding box center [1033, 464] width 71 height 24
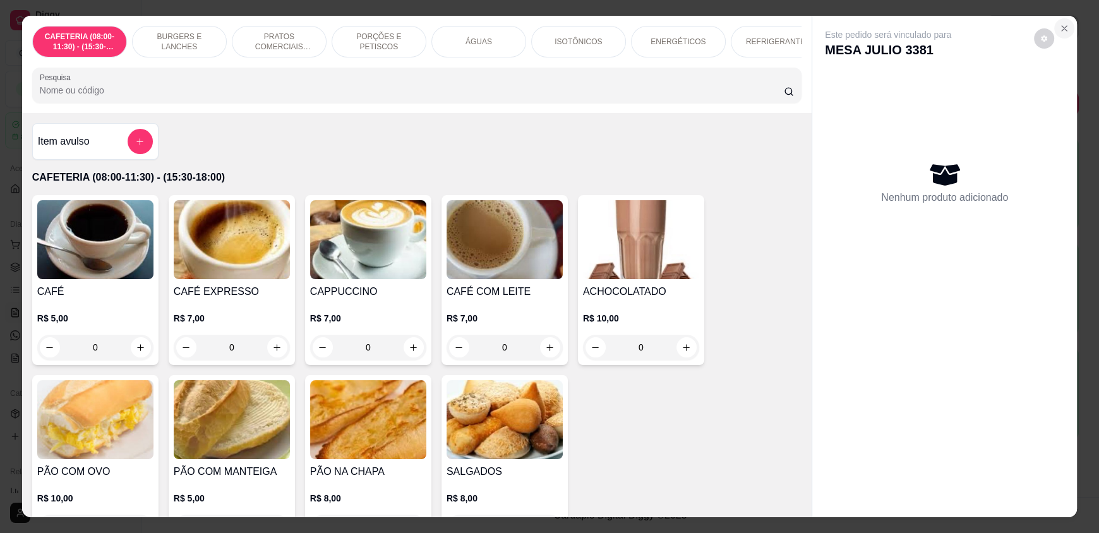
click at [1055, 31] on button "Close" at bounding box center [1065, 28] width 20 height 20
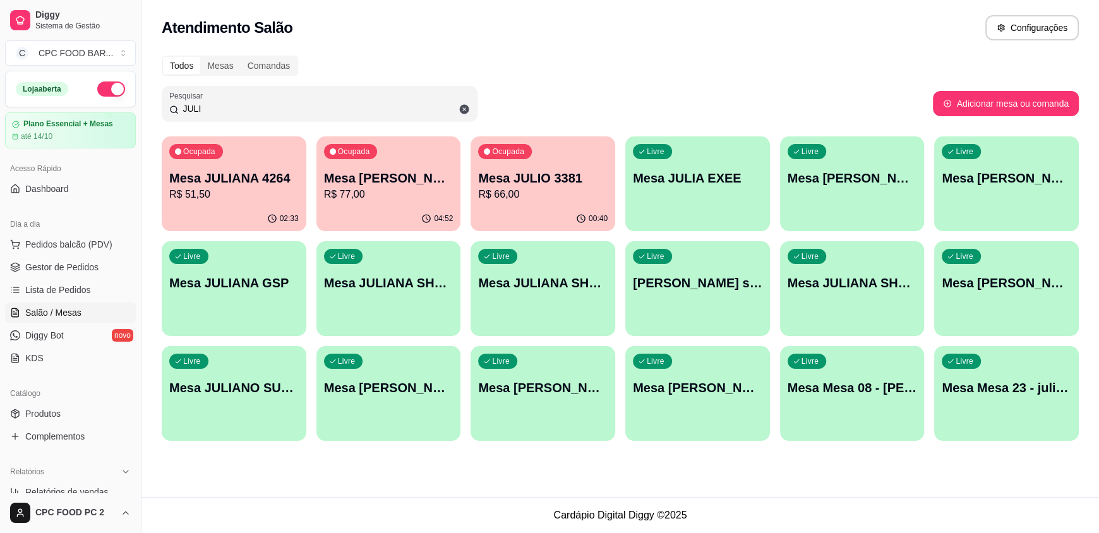
drag, startPoint x: 243, startPoint y: 110, endPoint x: 0, endPoint y: 90, distance: 243.5
click at [0, 90] on div "Diggy Sistema de Gestão C CPC FOOD BAR ... Loja aberta Plano Essencial + Mesas …" at bounding box center [549, 266] width 1099 height 533
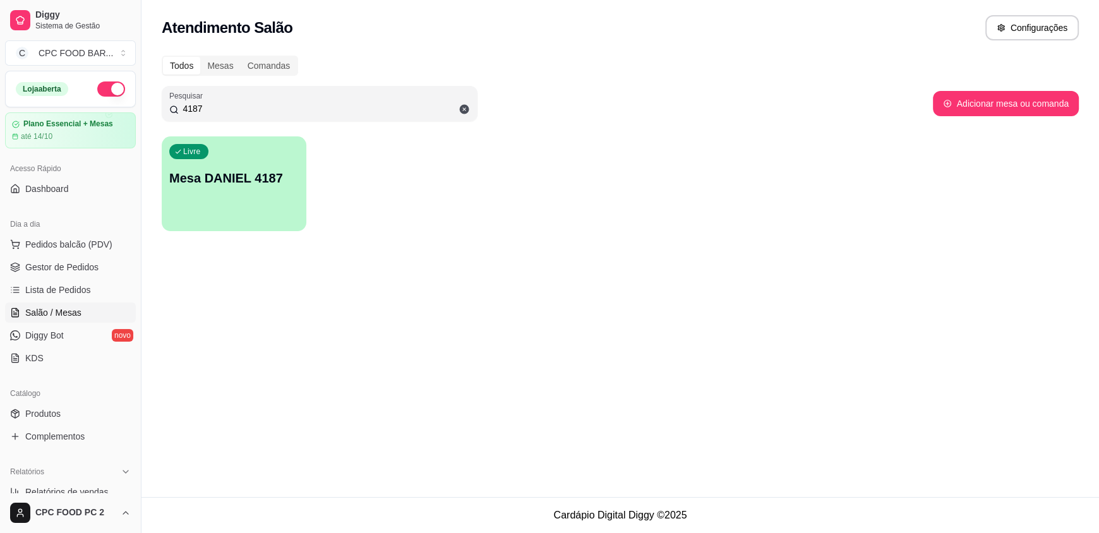
type input "4187"
click at [214, 193] on div "Livre Mesa DANIEL 4187" at bounding box center [234, 176] width 145 height 80
click at [214, 193] on div "Livre Mesa DANIEL 4187" at bounding box center [234, 176] width 140 height 77
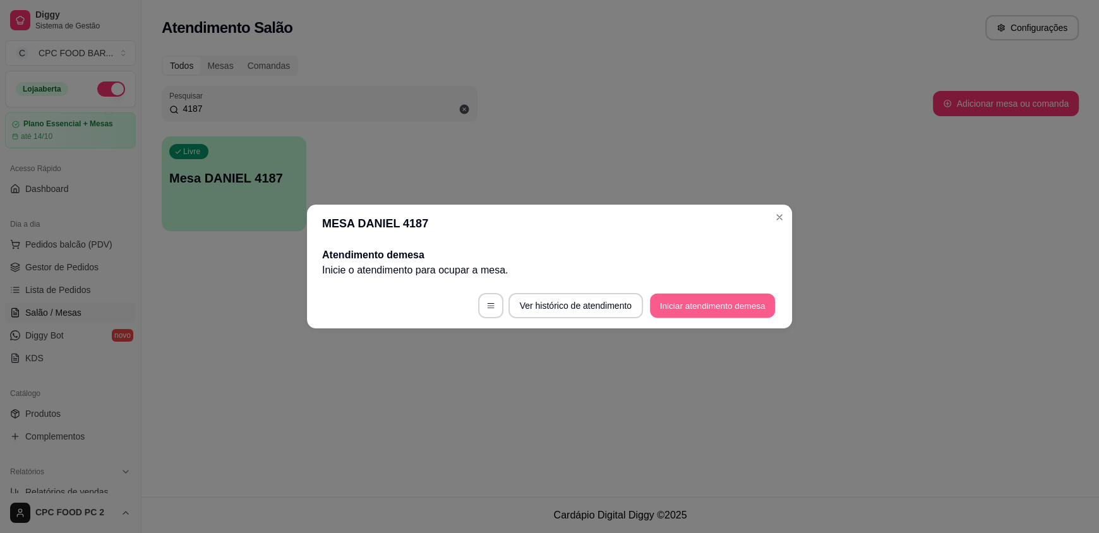
click at [692, 305] on button "Iniciar atendimento de mesa" at bounding box center [712, 306] width 125 height 25
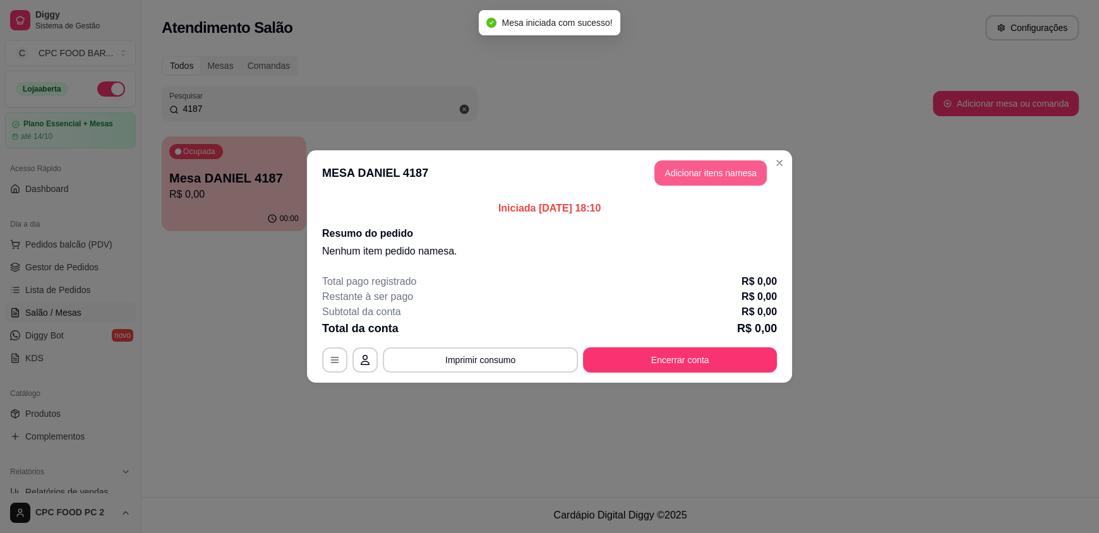
click at [695, 169] on button "Adicionar itens na mesa" at bounding box center [711, 172] width 112 height 25
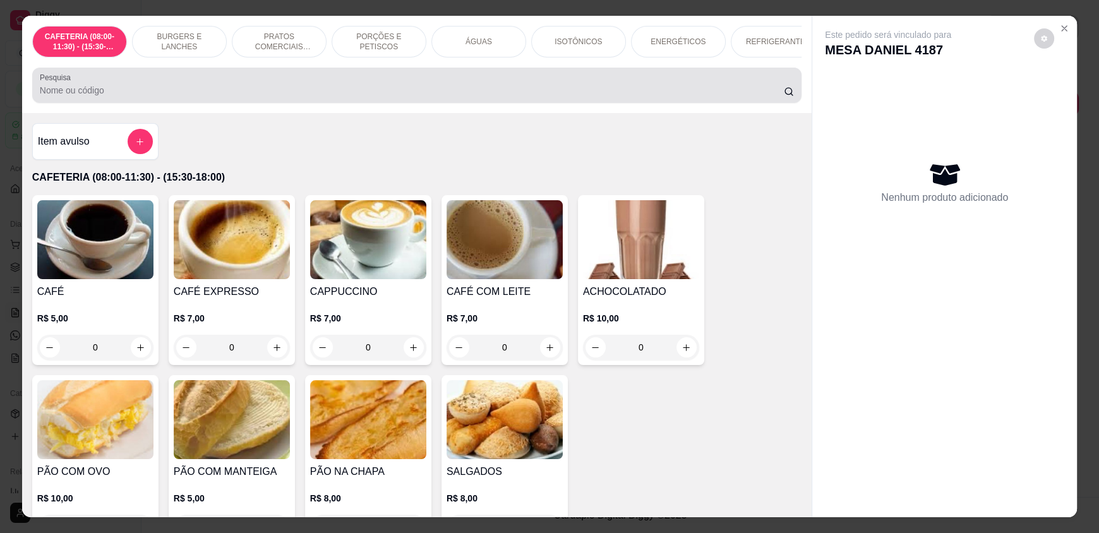
click at [453, 91] on div at bounding box center [417, 85] width 754 height 25
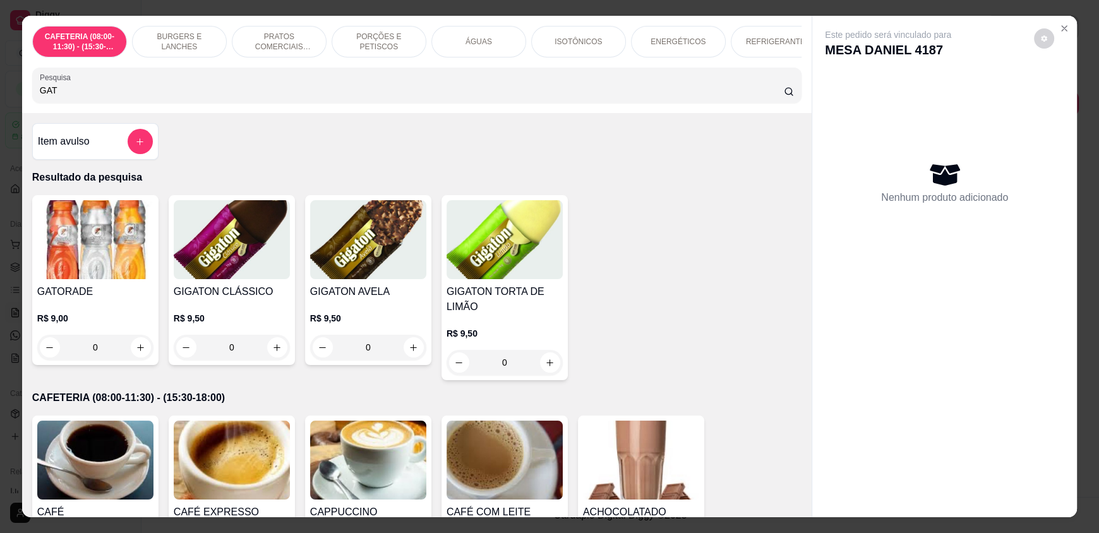
type input "GAT"
click at [138, 353] on icon "increase-product-quantity" at bounding box center [140, 347] width 9 height 9
type input "1"
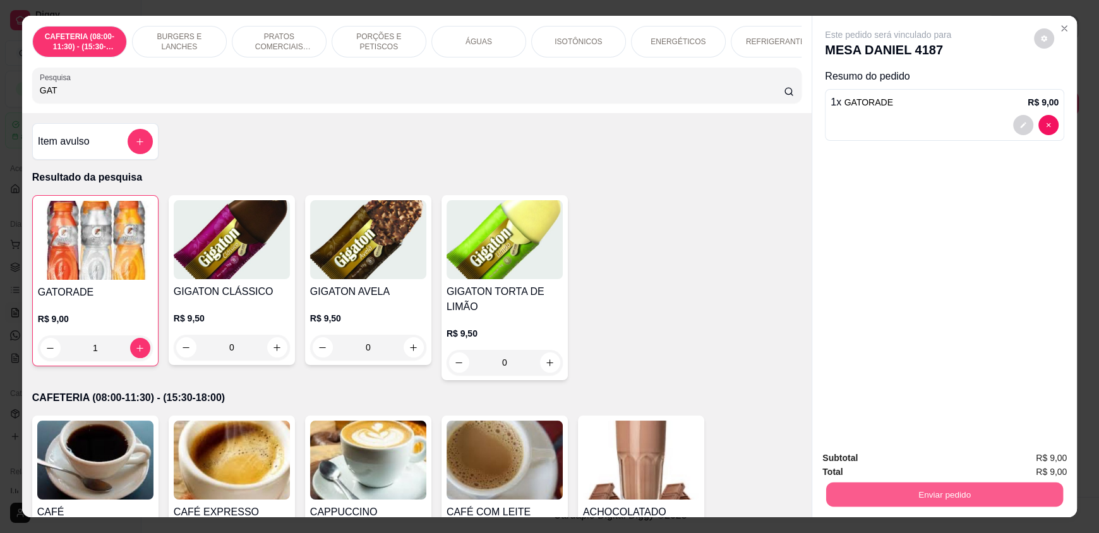
click at [931, 496] on button "Enviar pedido" at bounding box center [944, 494] width 237 height 25
click at [1037, 458] on button "Enviar pedido" at bounding box center [1033, 464] width 71 height 24
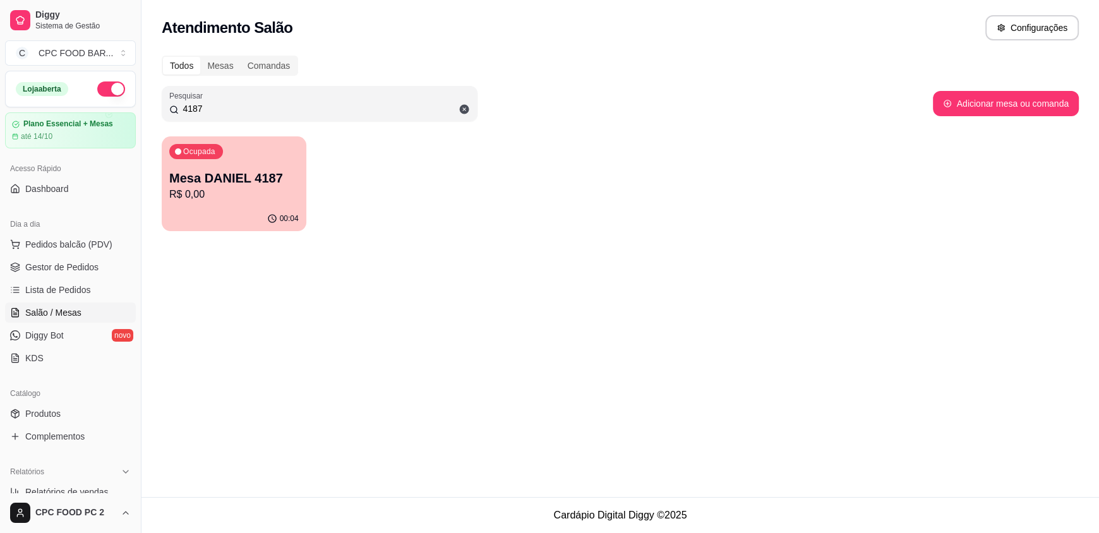
drag, startPoint x: 218, startPoint y: 105, endPoint x: 111, endPoint y: 106, distance: 107.4
click at [111, 106] on div "Diggy Sistema de Gestão C CPC FOOD BAR ... Loja aberta Plano Essencial + Mesas …" at bounding box center [549, 266] width 1099 height 533
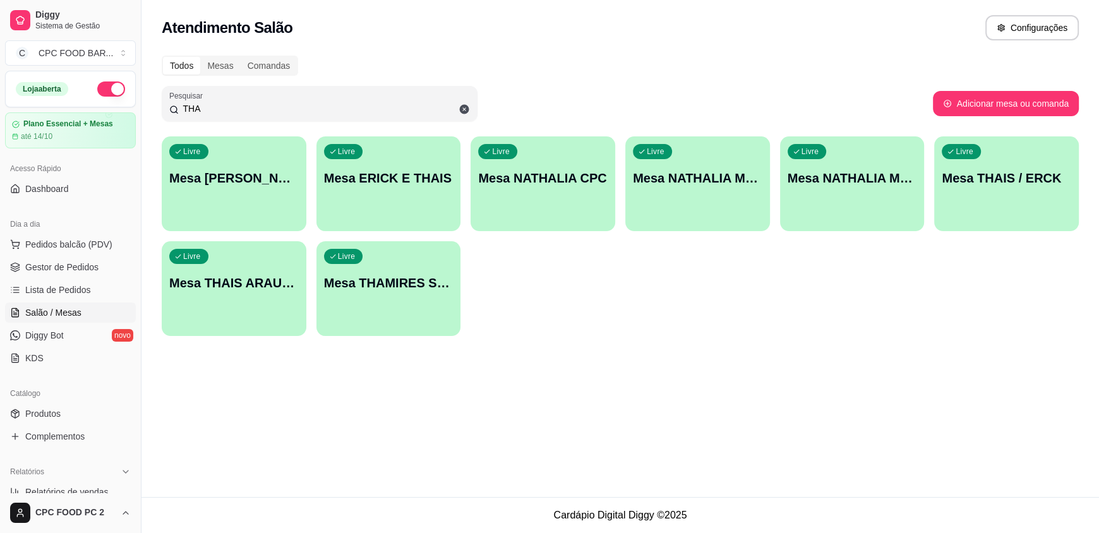
type input "THA"
click at [274, 305] on div "Livre Mesa THAIS ARAUJO" at bounding box center [234, 281] width 145 height 80
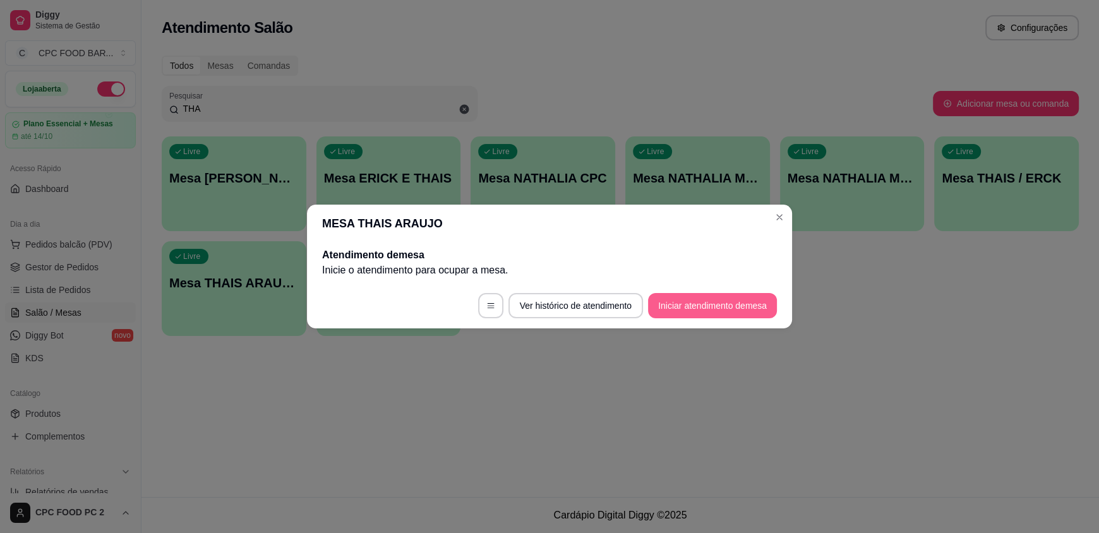
click at [679, 308] on button "Iniciar atendimento de mesa" at bounding box center [712, 305] width 129 height 25
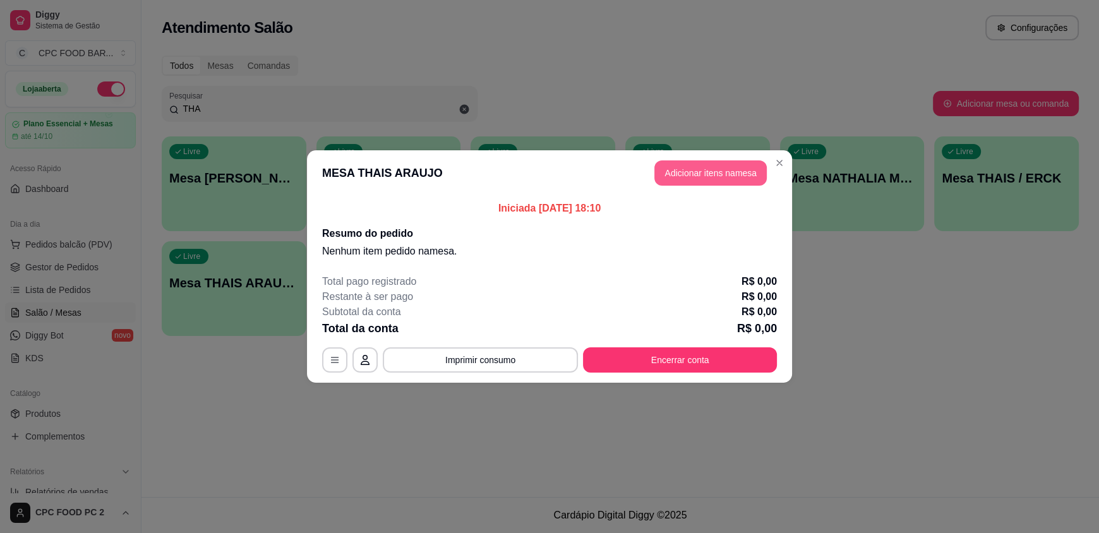
click at [723, 166] on button "Adicionar itens na mesa" at bounding box center [711, 172] width 112 height 25
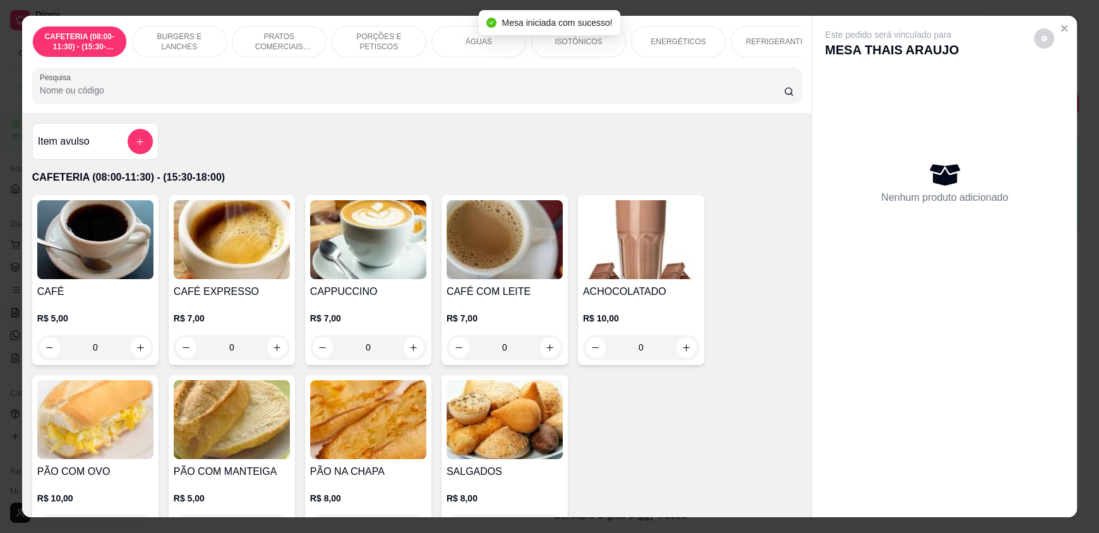
click at [467, 97] on input "Pesquisa" at bounding box center [412, 90] width 745 height 13
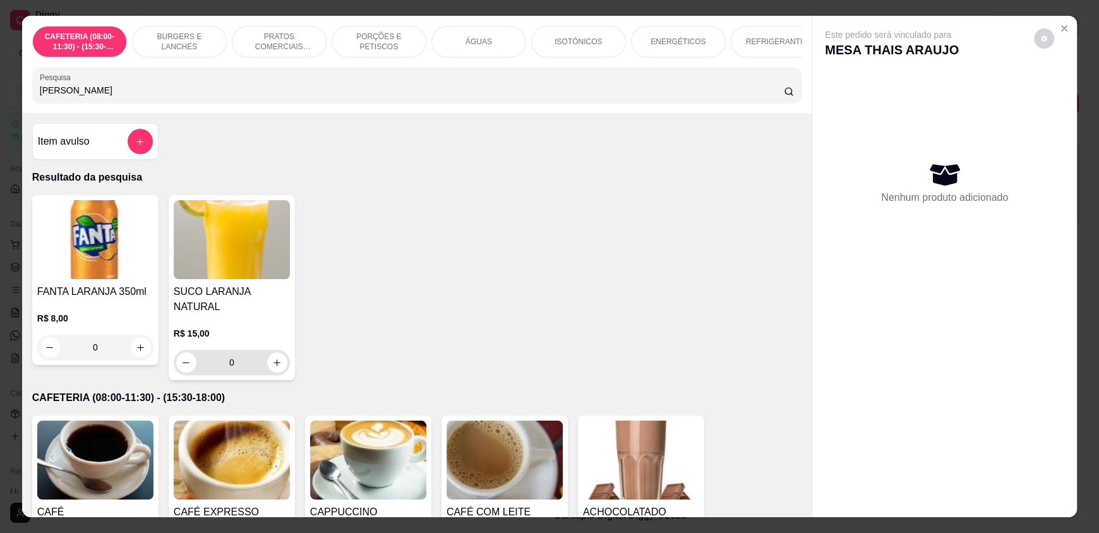
type input "[PERSON_NAME]"
click at [277, 353] on button "increase-product-quantity" at bounding box center [277, 363] width 20 height 20
type input "1"
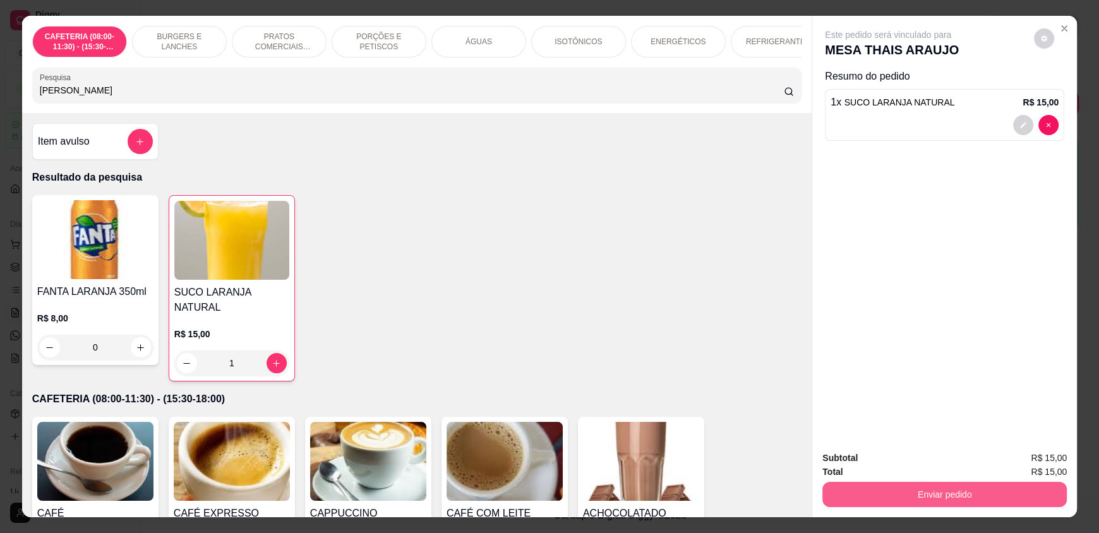
click at [927, 488] on button "Enviar pedido" at bounding box center [945, 494] width 245 height 25
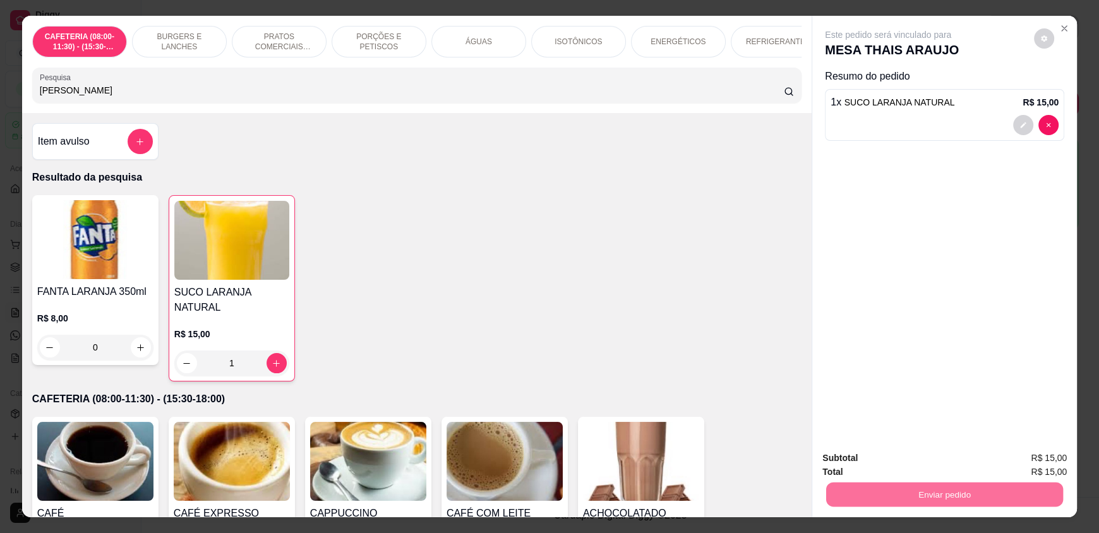
click at [1031, 455] on button "Enviar pedido" at bounding box center [1038, 463] width 72 height 25
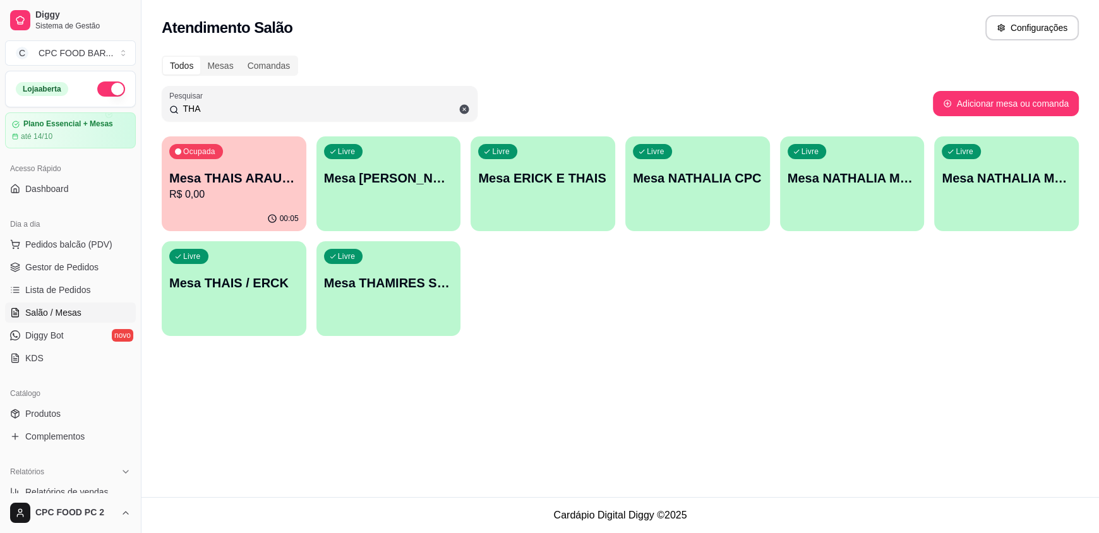
drag, startPoint x: 246, startPoint y: 108, endPoint x: 73, endPoint y: 107, distance: 173.1
click at [73, 107] on div "Diggy Sistema de Gestão C CPC FOOD BAR ... Loja aberta Plano Essencial + Mesas …" at bounding box center [549, 266] width 1099 height 533
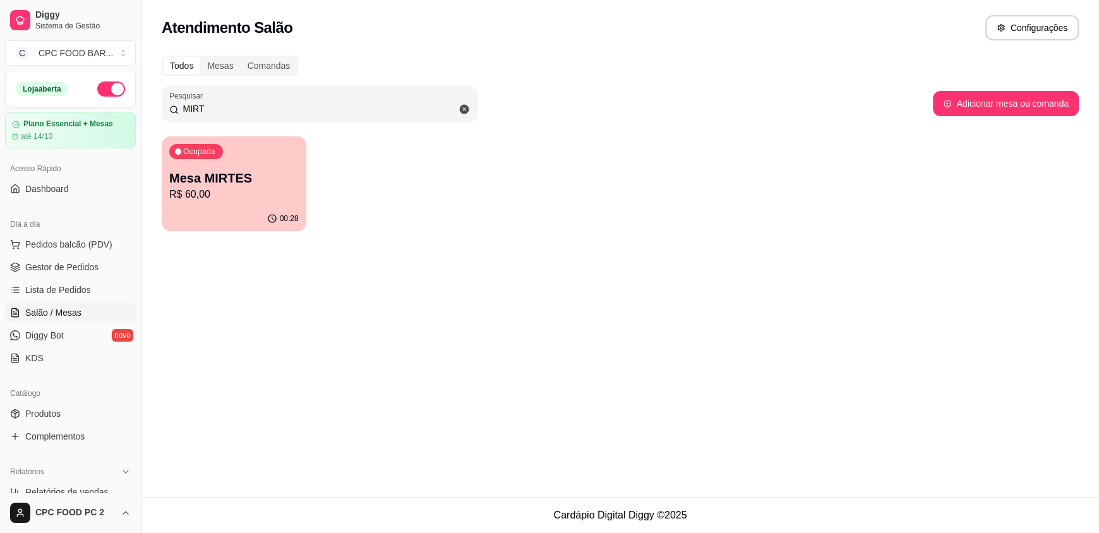
type input "MIRT"
click at [203, 196] on p "R$ 60,00" at bounding box center [234, 194] width 126 height 15
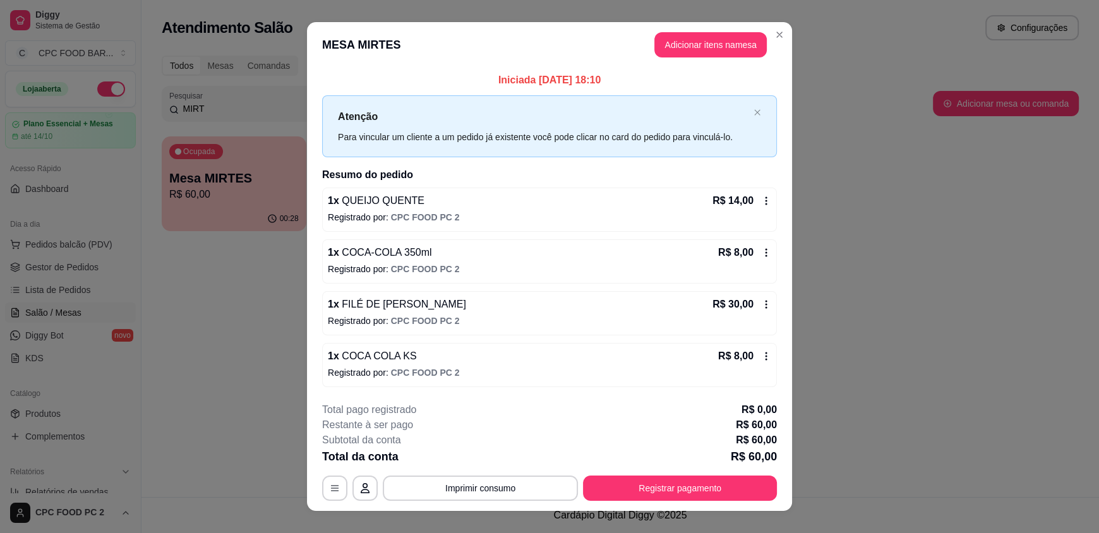
click at [764, 199] on icon at bounding box center [766, 201] width 10 height 10
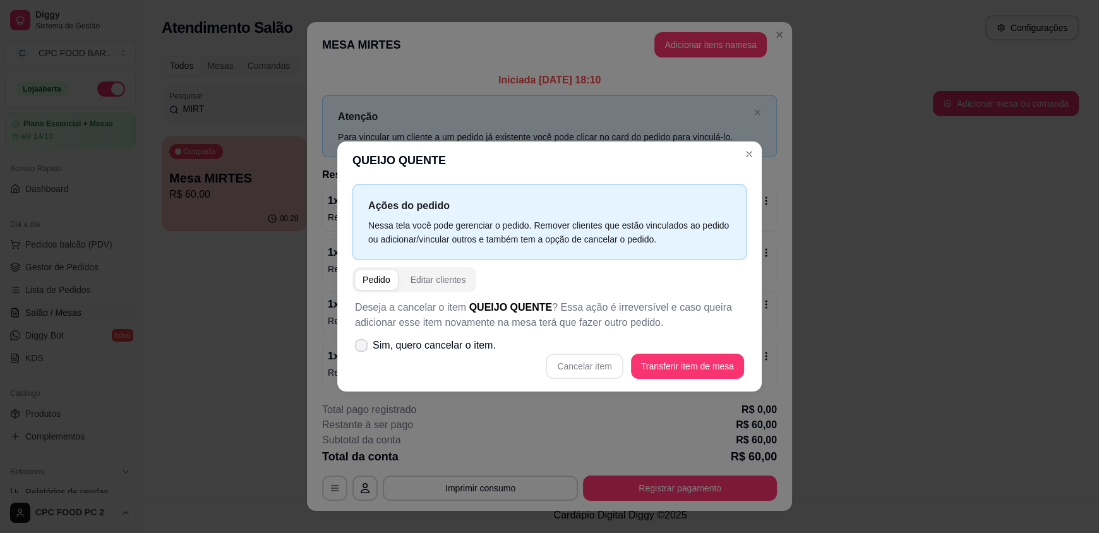
click at [399, 341] on span "Sim, quero cancelar o item." at bounding box center [434, 345] width 123 height 15
click at [363, 348] on input "Sim, quero cancelar o item." at bounding box center [358, 352] width 8 height 8
checkbox input "true"
click at [605, 367] on button "Cancelar item" at bounding box center [584, 366] width 77 height 25
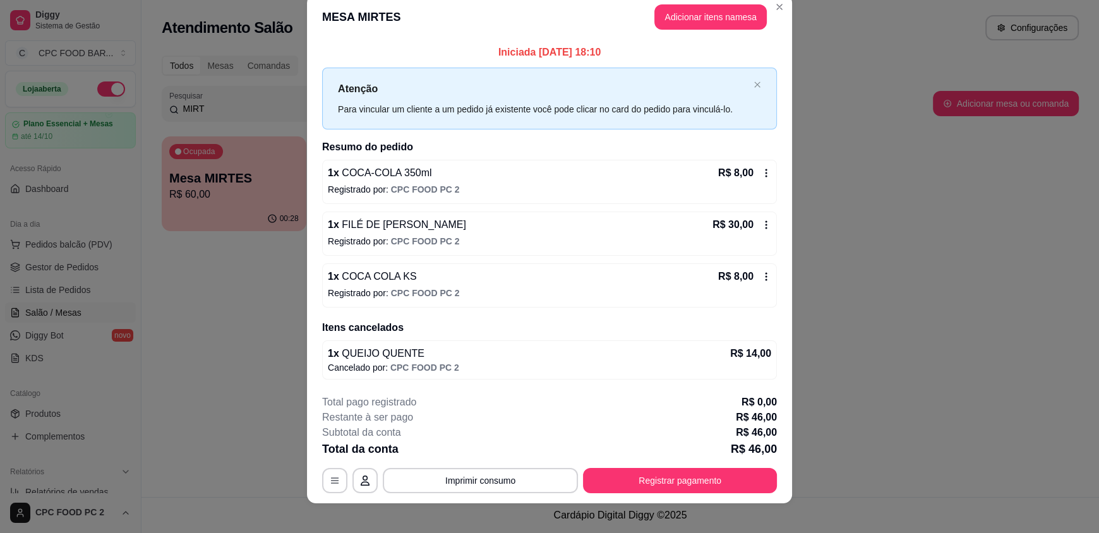
scroll to position [28, 0]
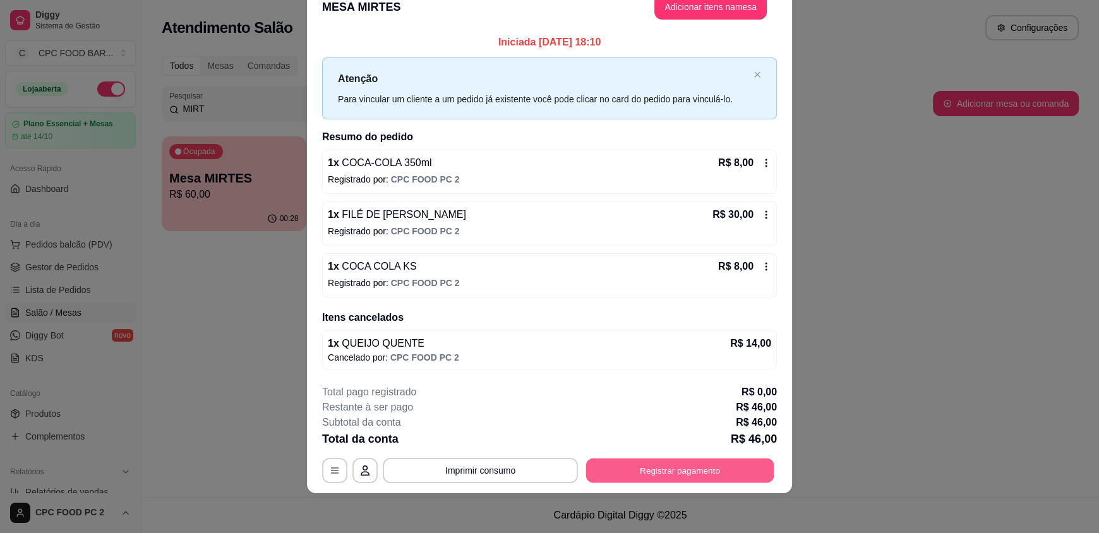
click at [641, 469] on button "Registrar pagamento" at bounding box center [680, 470] width 188 height 25
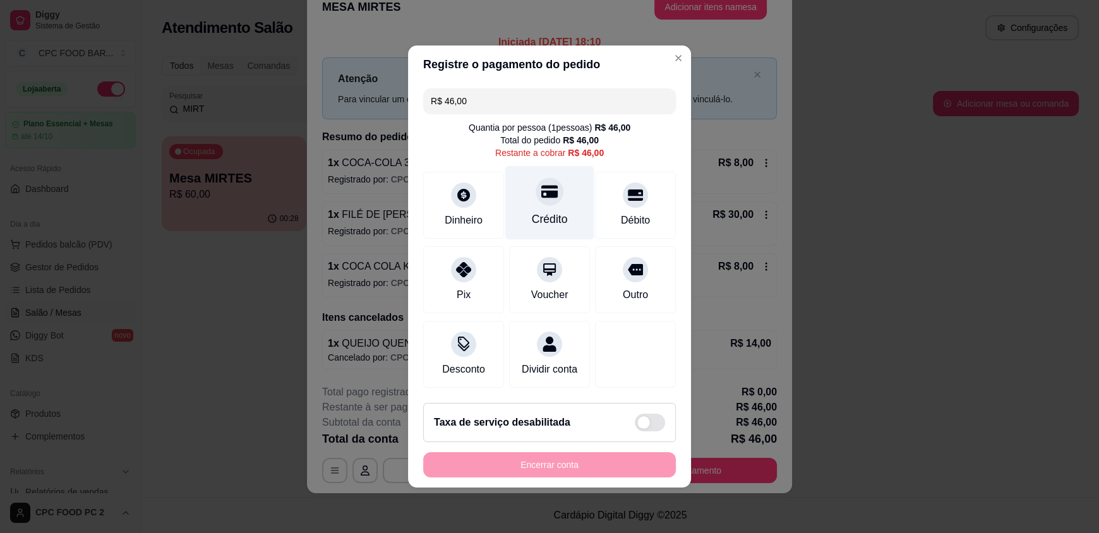
click at [555, 211] on div "Crédito" at bounding box center [550, 219] width 36 height 16
type input "R$ 0,00"
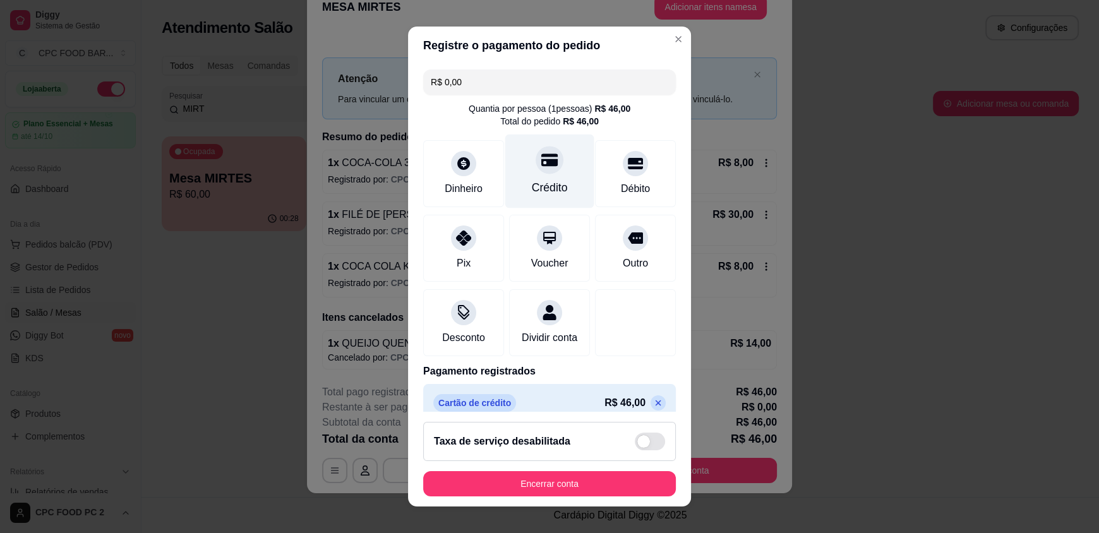
click at [509, 188] on div "Crédito" at bounding box center [549, 172] width 89 height 74
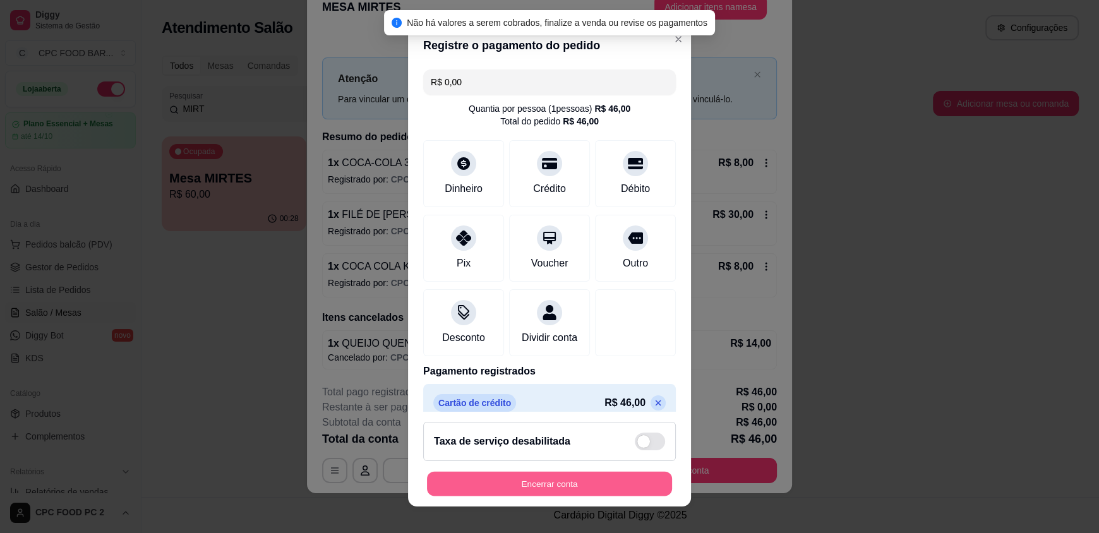
click at [515, 481] on button "Encerrar conta" at bounding box center [549, 483] width 245 height 25
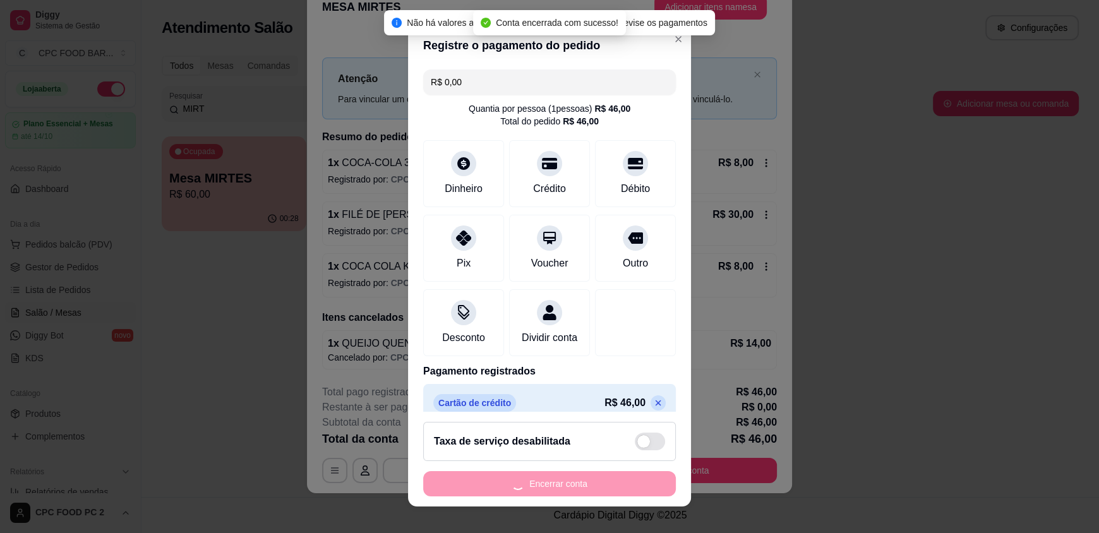
scroll to position [0, 0]
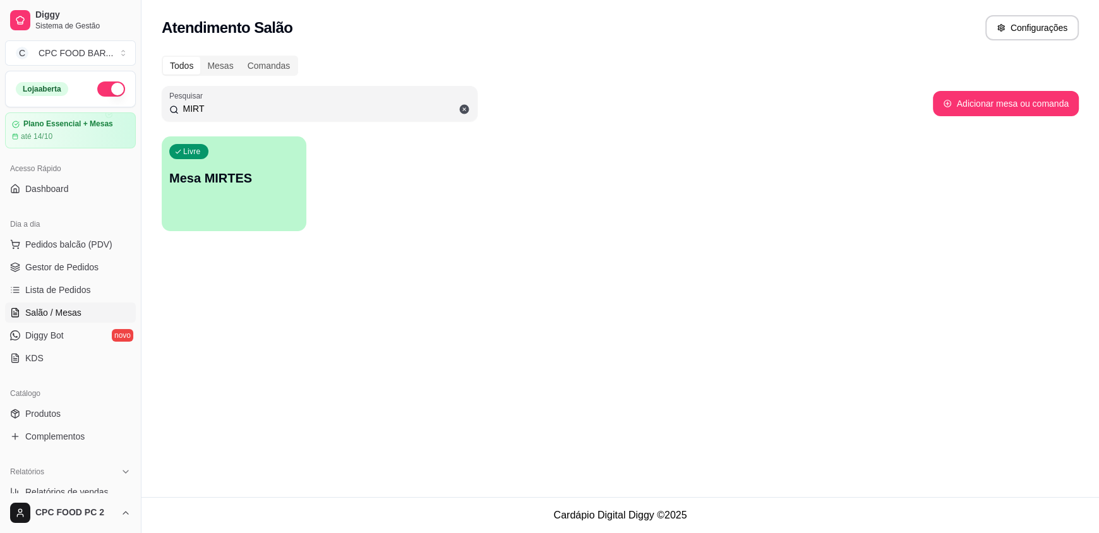
drag, startPoint x: 252, startPoint y: 112, endPoint x: 9, endPoint y: 72, distance: 246.6
click at [54, 101] on div "Diggy Sistema de Gestão C CPC FOOD BAR ... Loja aberta Plano Essencial + Mesas …" at bounding box center [549, 266] width 1099 height 533
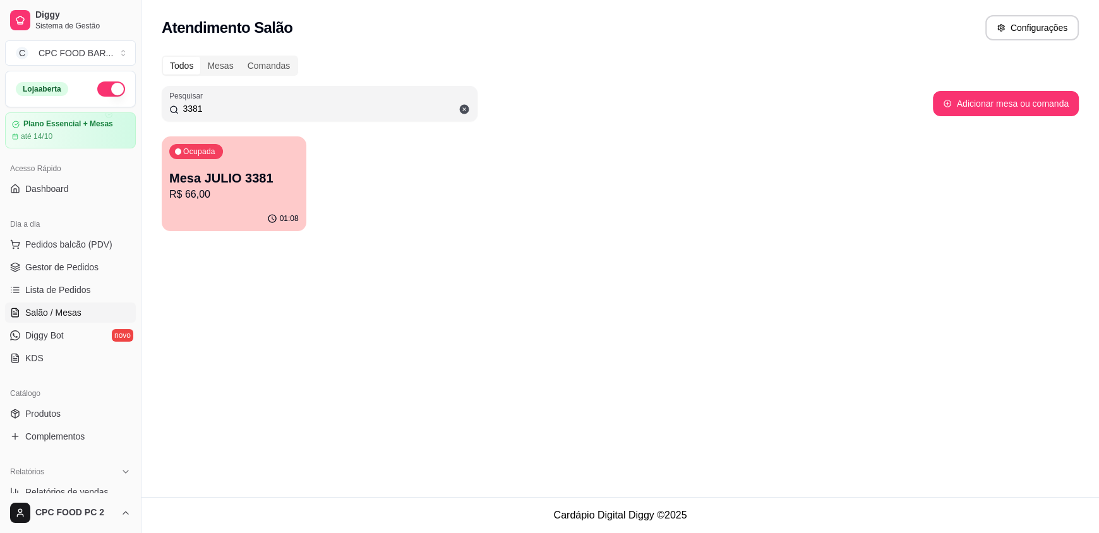
drag, startPoint x: 218, startPoint y: 106, endPoint x: 129, endPoint y: 94, distance: 89.9
click at [129, 94] on div "Diggy Sistema de Gestão C CPC FOOD BAR ... Loja aberta Plano Essencial + Mesas …" at bounding box center [549, 266] width 1099 height 533
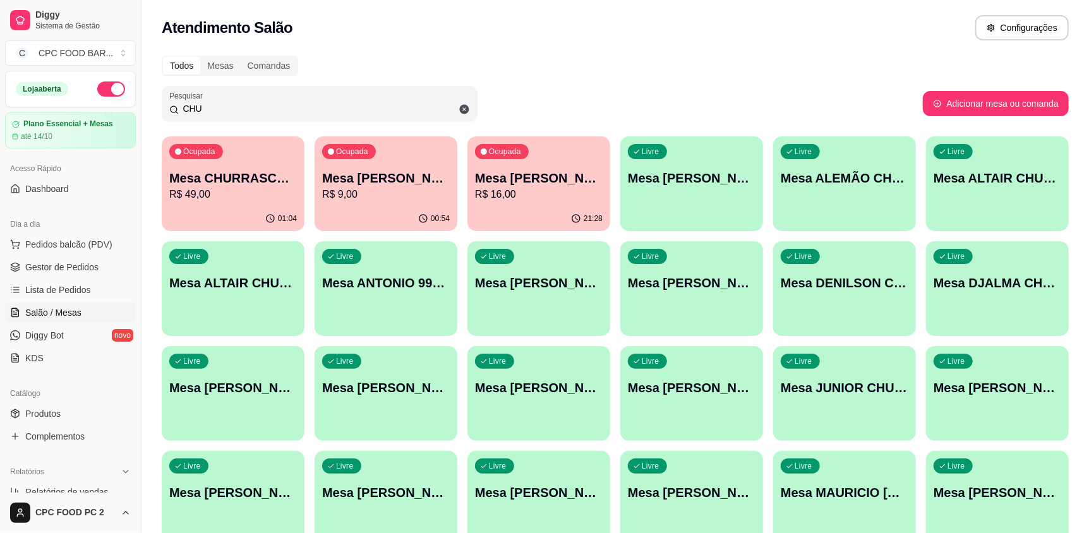
click at [217, 193] on p "R$ 49,00" at bounding box center [233, 194] width 128 height 15
click at [424, 112] on input "CHU" at bounding box center [324, 108] width 291 height 13
type input "C"
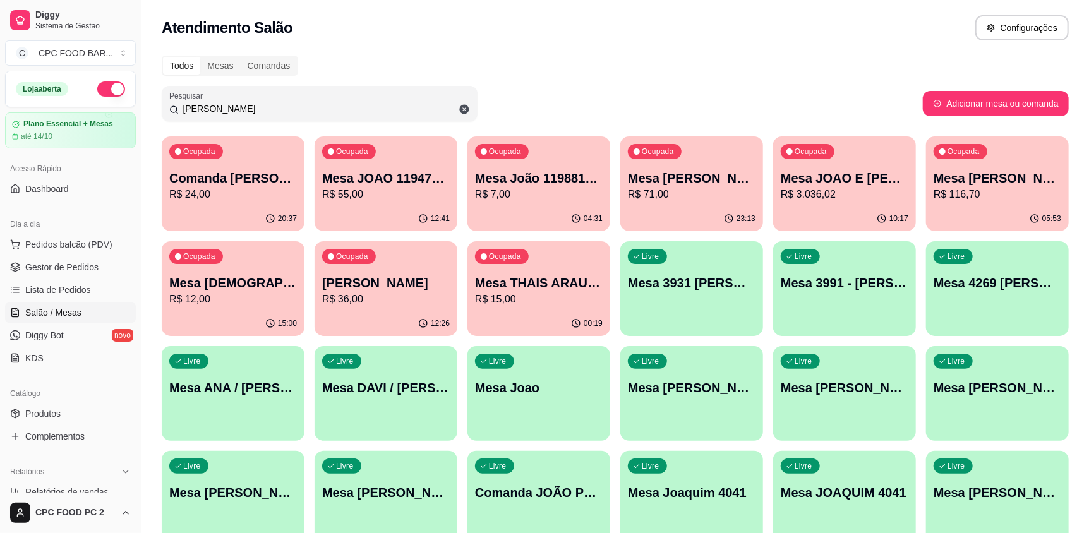
type input "[PERSON_NAME]"
click at [725, 36] on div "Atendimento Salão Configurações" at bounding box center [615, 27] width 907 height 25
click at [103, 245] on span "Pedidos balcão (PDV)" at bounding box center [68, 244] width 87 height 13
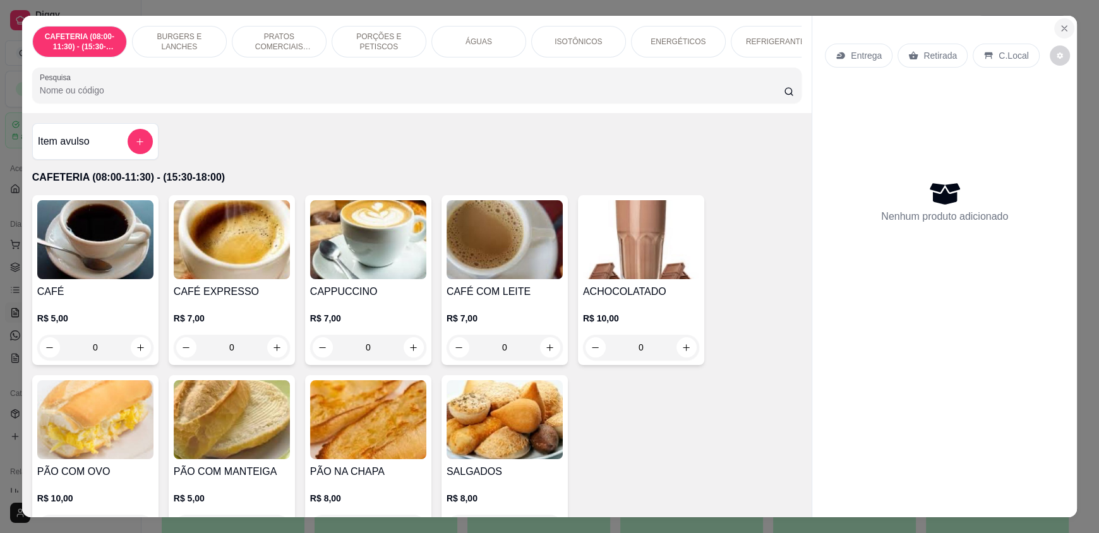
click at [1062, 28] on icon "Close" at bounding box center [1064, 28] width 5 height 5
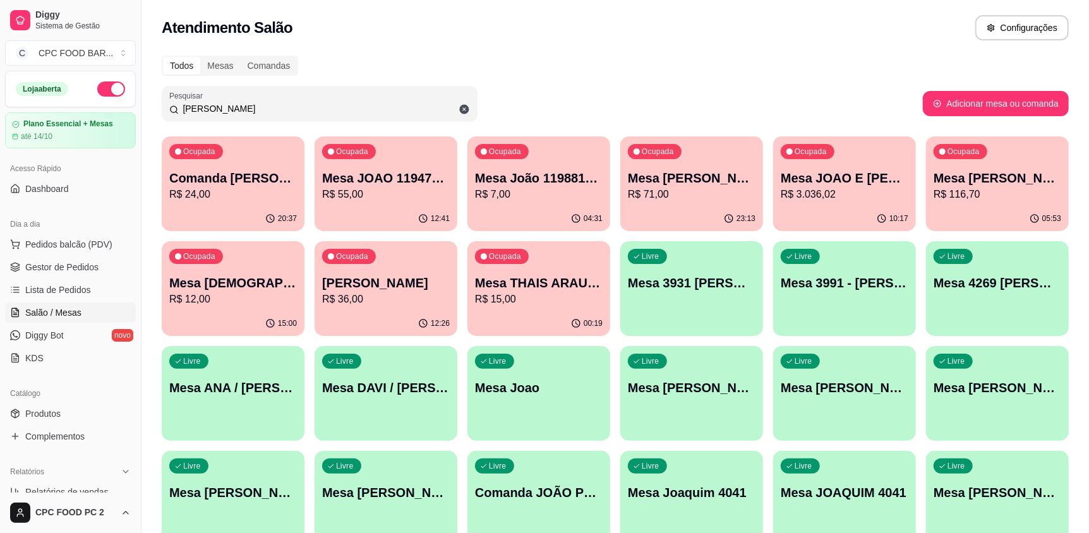
drag, startPoint x: 219, startPoint y: 112, endPoint x: 114, endPoint y: 106, distance: 105.1
click at [114, 106] on div "Diggy Sistema de Gestão C CPC FOOD BAR ... Loja aberta Plano Essencial + Mesas …" at bounding box center [544, 403] width 1089 height 807
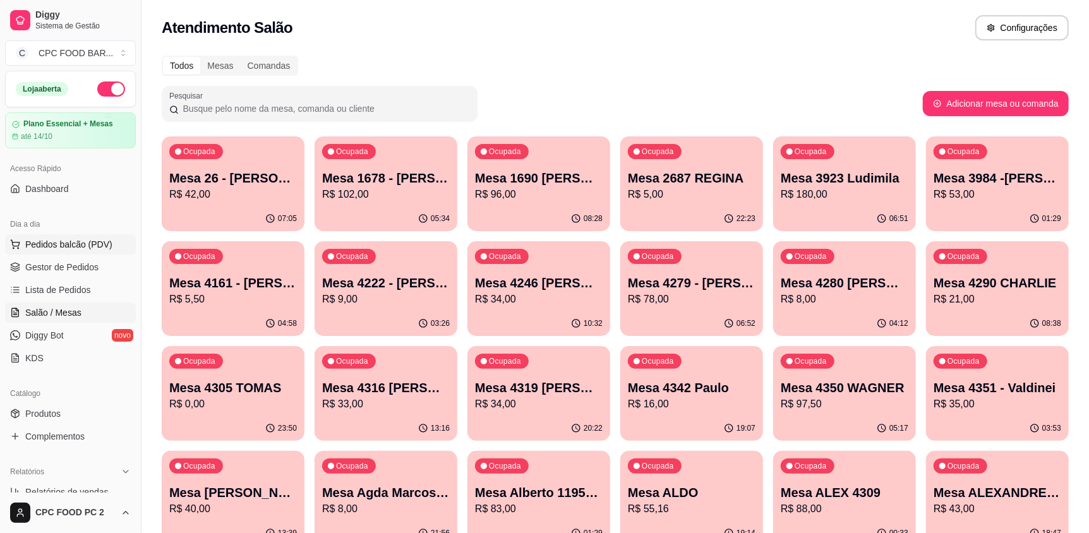
click at [33, 243] on span "Pedidos balcão (PDV)" at bounding box center [68, 244] width 87 height 13
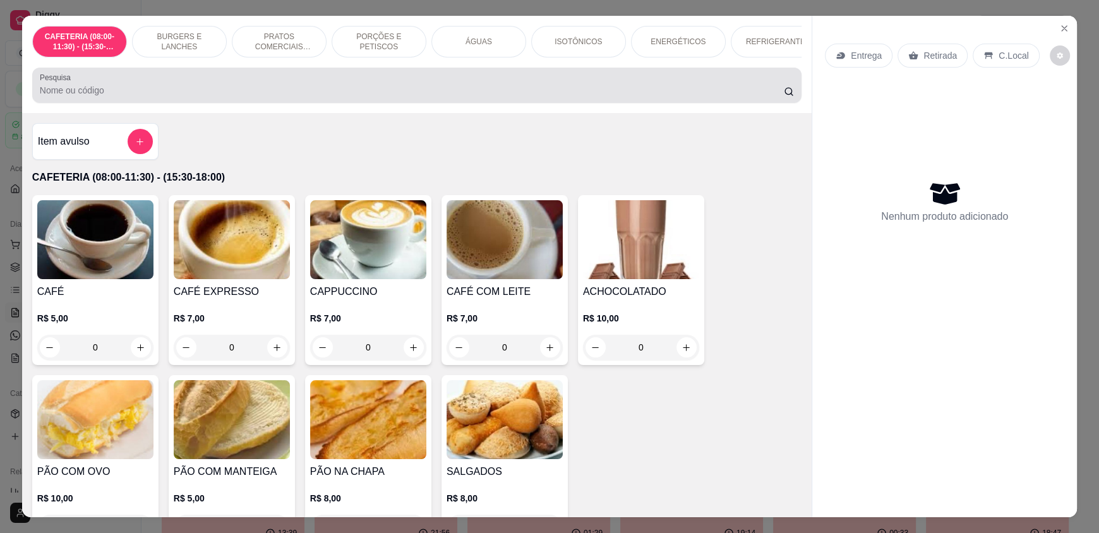
click at [126, 92] on div at bounding box center [417, 85] width 754 height 25
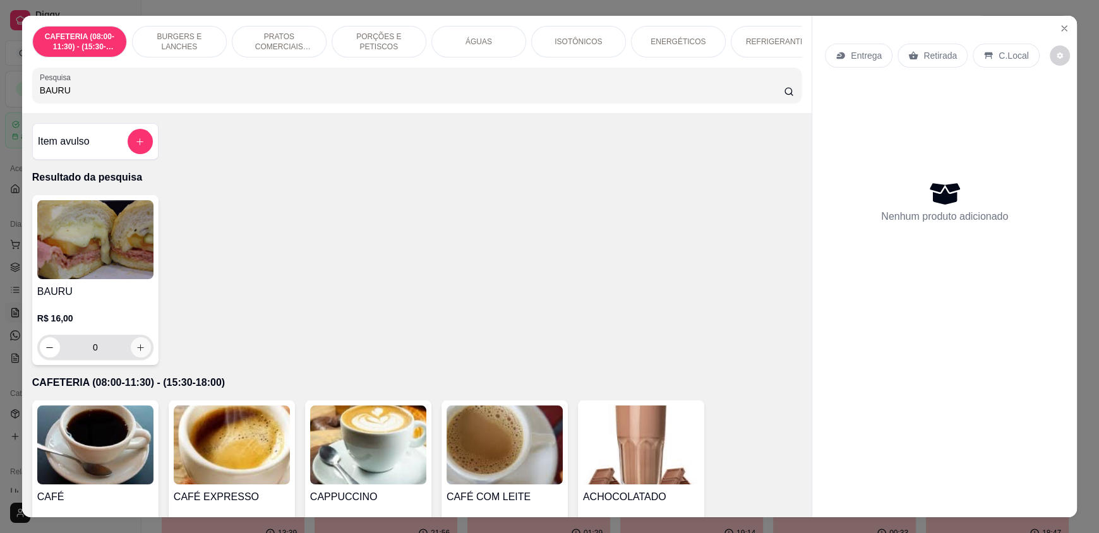
type input "BAURU"
click at [132, 351] on button "increase-product-quantity" at bounding box center [141, 347] width 20 height 20
type input "1"
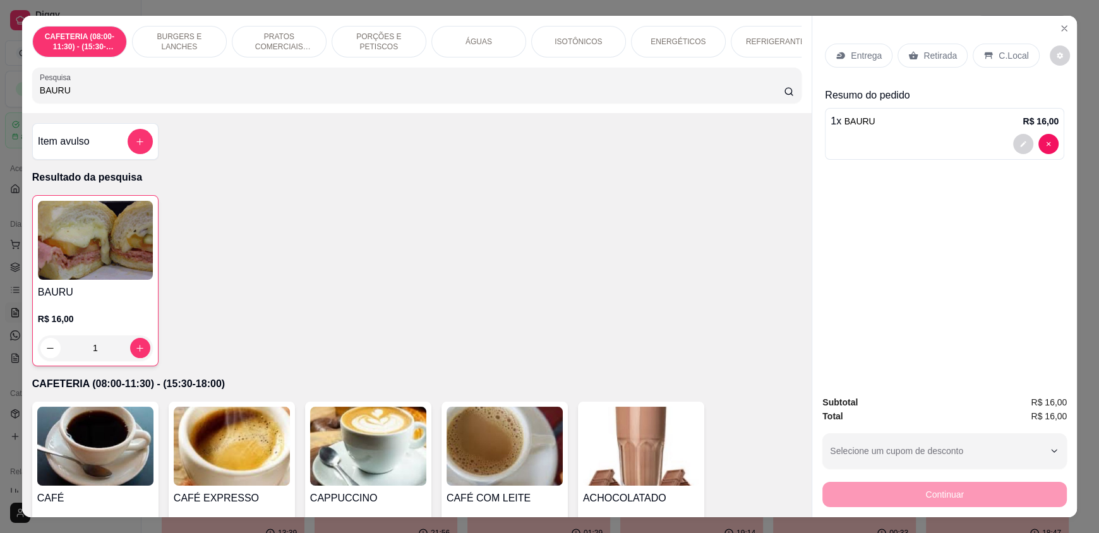
drag, startPoint x: 75, startPoint y: 106, endPoint x: 16, endPoint y: 104, distance: 58.2
click at [22, 104] on div "CAFETERIA (08:00-11:30) - (15:30-18:00) BURGERS E LANCHES PRATOS COMERCIAIS (11…" at bounding box center [417, 64] width 790 height 97
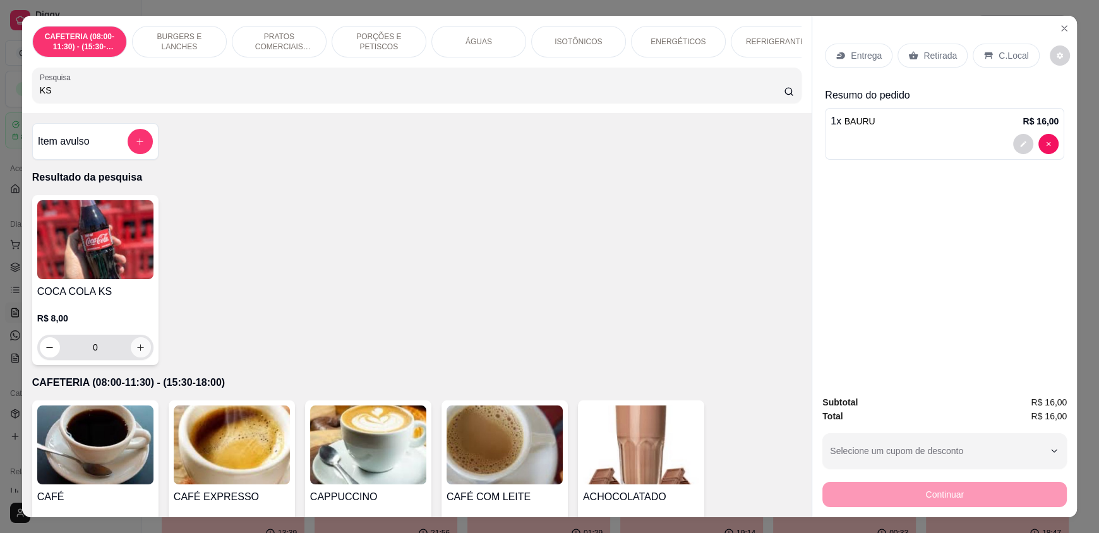
type input "KS"
click at [136, 353] on icon "increase-product-quantity" at bounding box center [140, 347] width 9 height 9
type input "1"
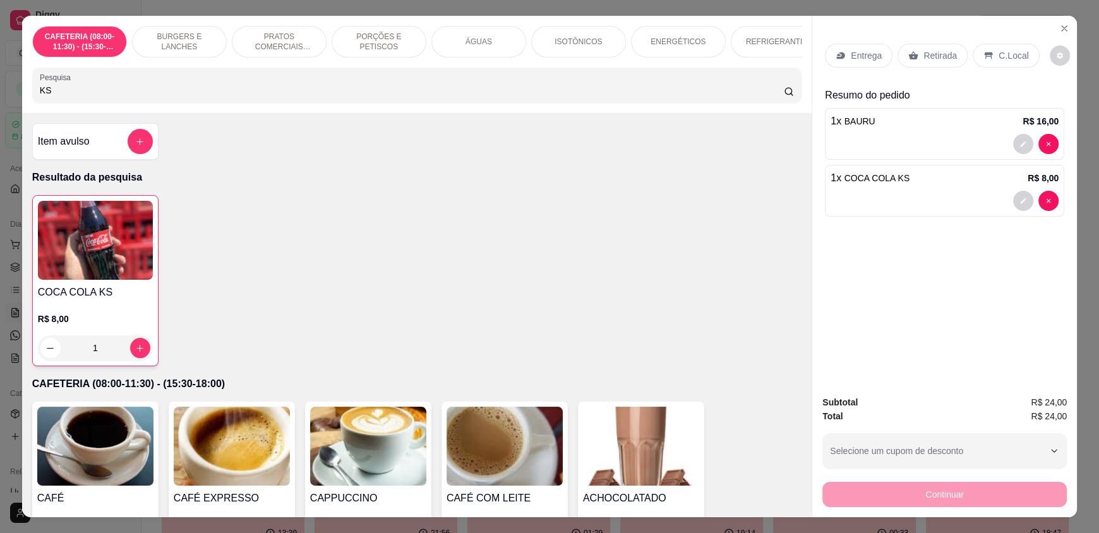
click at [1001, 61] on p "C.Local" at bounding box center [1014, 55] width 30 height 13
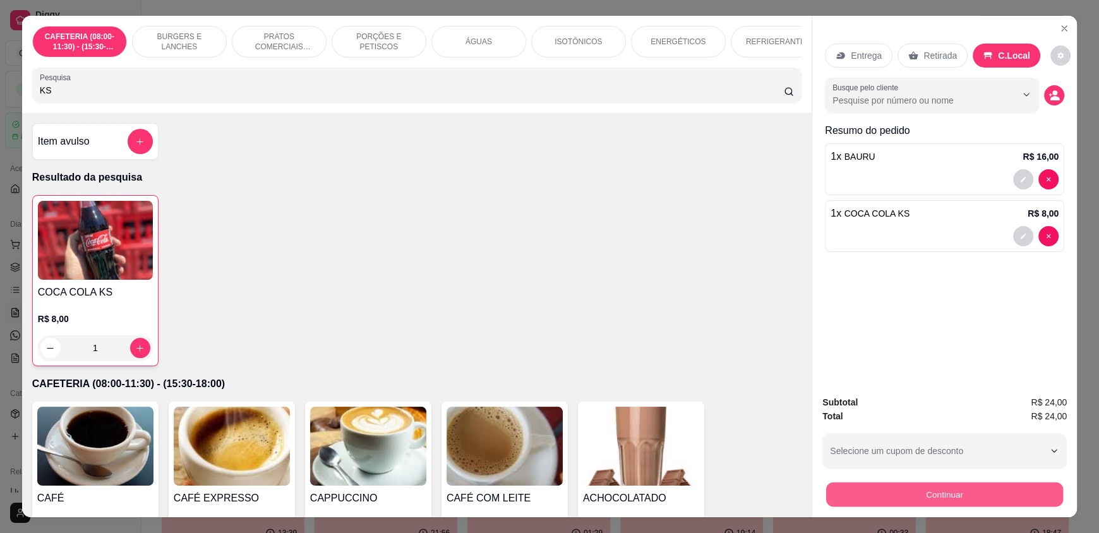
click at [943, 497] on button "Continuar" at bounding box center [944, 494] width 237 height 25
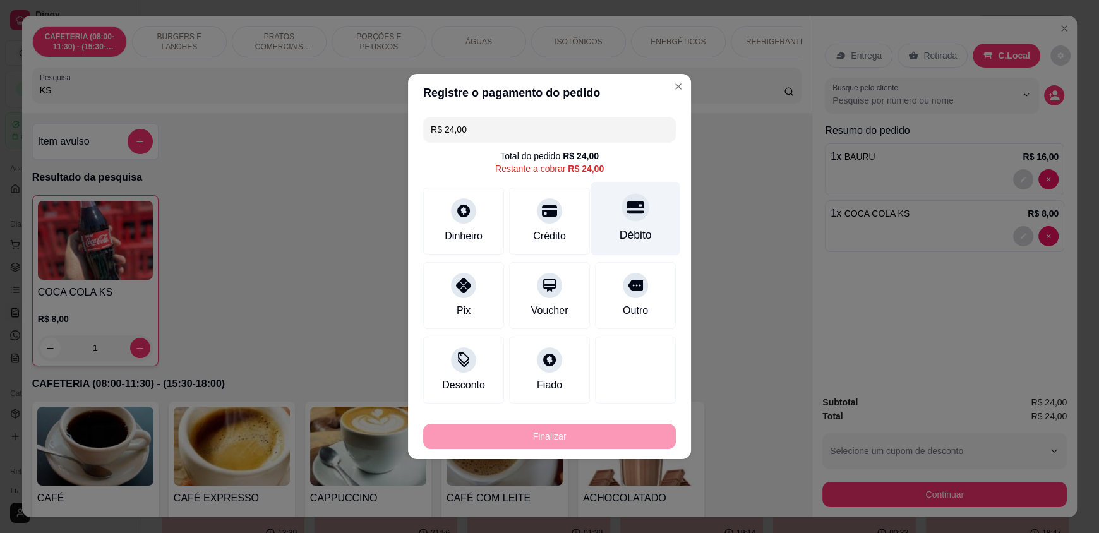
click at [634, 226] on div "Débito" at bounding box center [635, 219] width 89 height 74
type input "R$ 0,00"
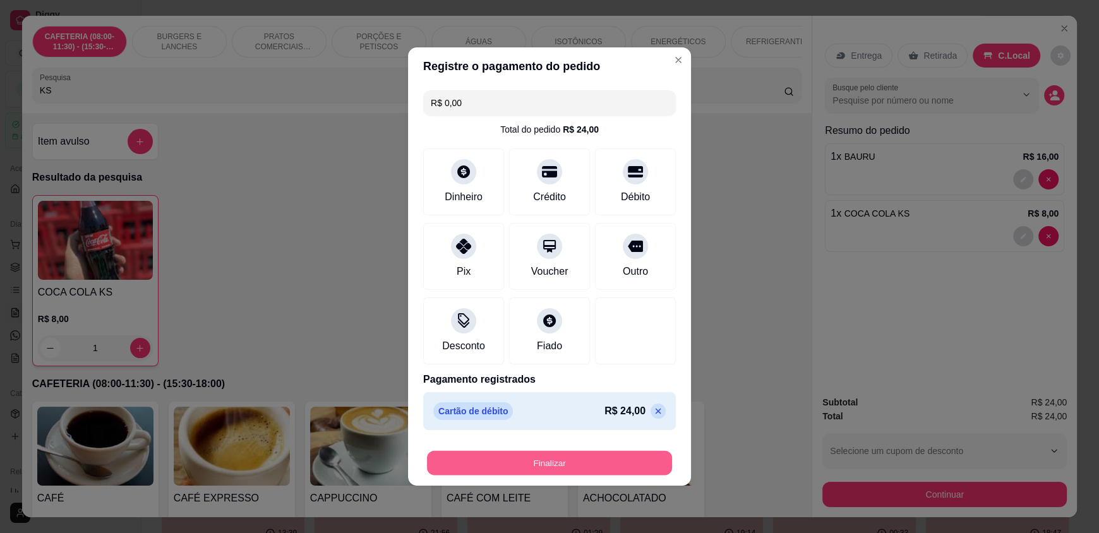
click at [533, 461] on button "Finalizar" at bounding box center [549, 463] width 245 height 25
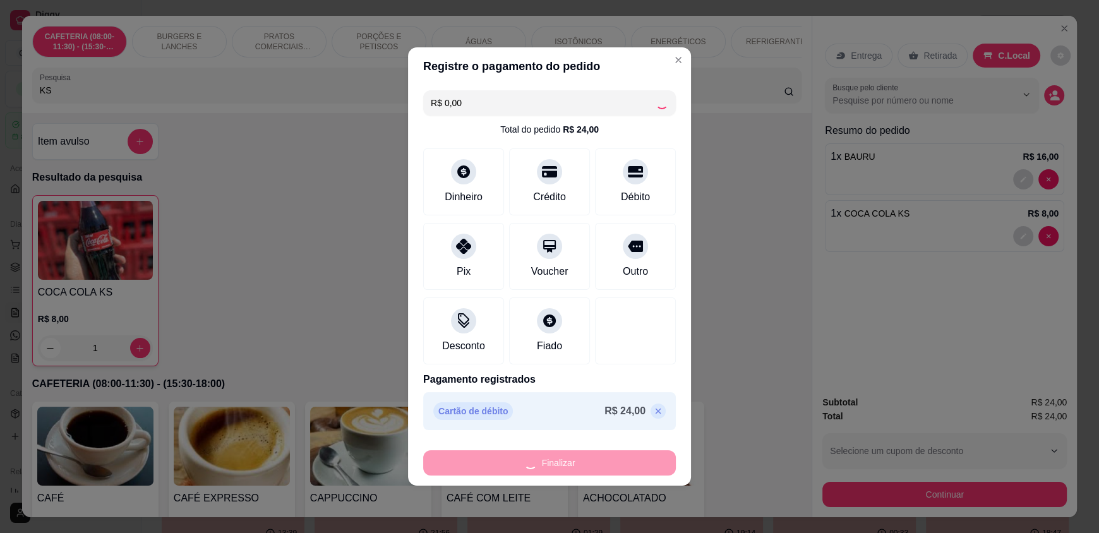
type input "0"
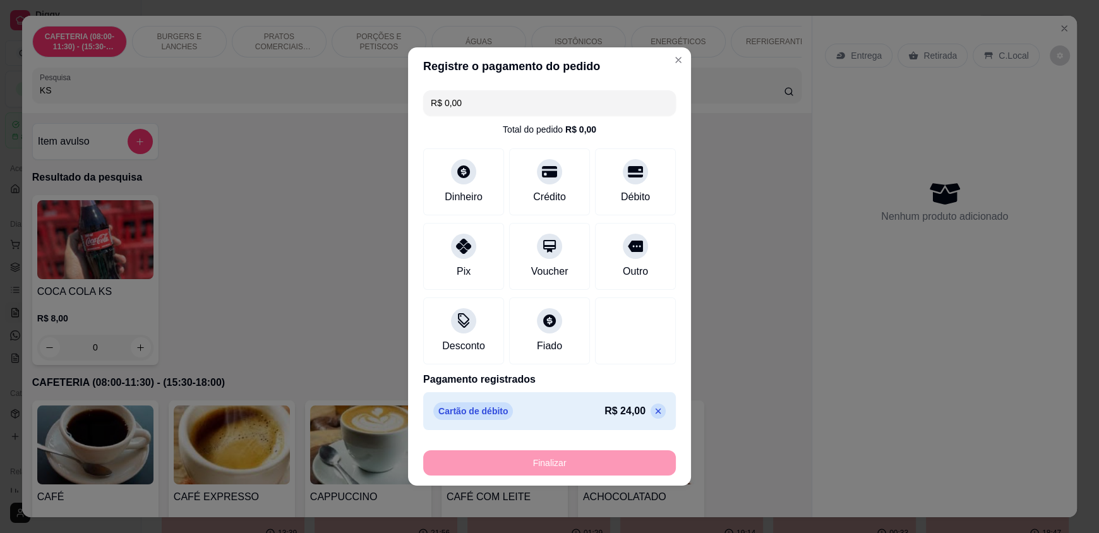
type input "-R$ 24,00"
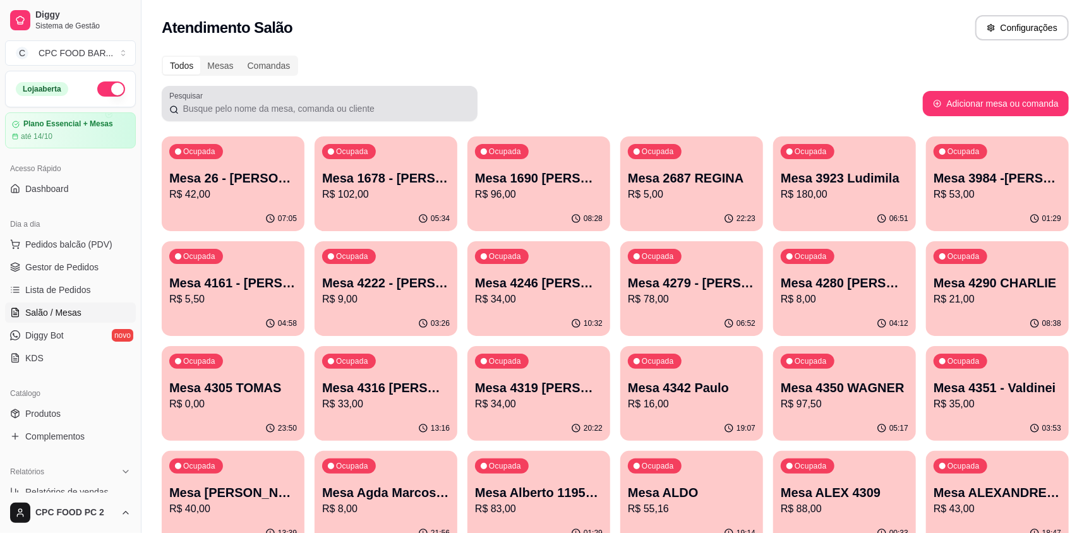
click at [248, 116] on div at bounding box center [319, 103] width 301 height 25
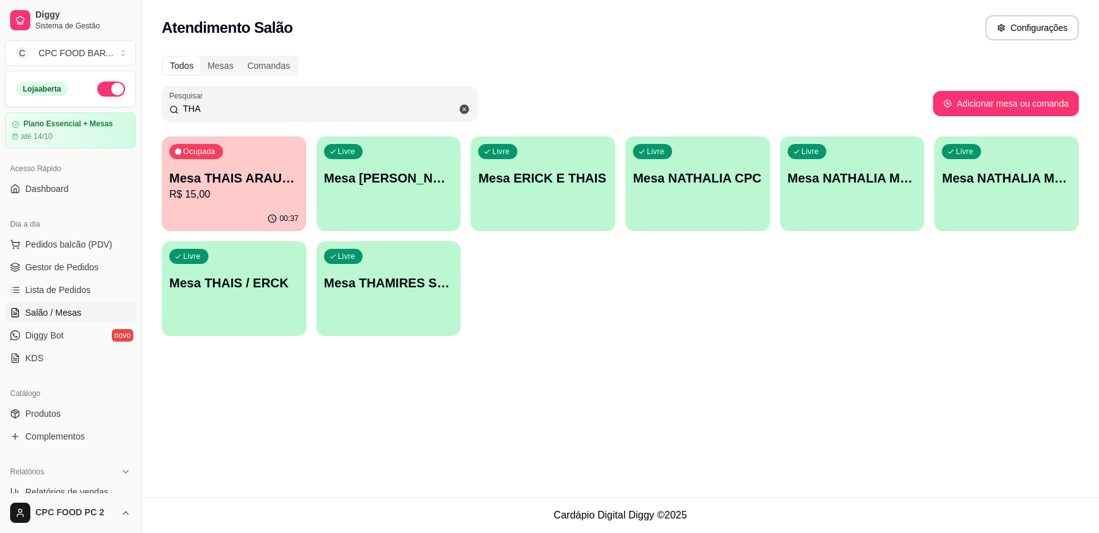
type input "THA"
click at [245, 190] on p "R$ 15,00" at bounding box center [234, 194] width 126 height 15
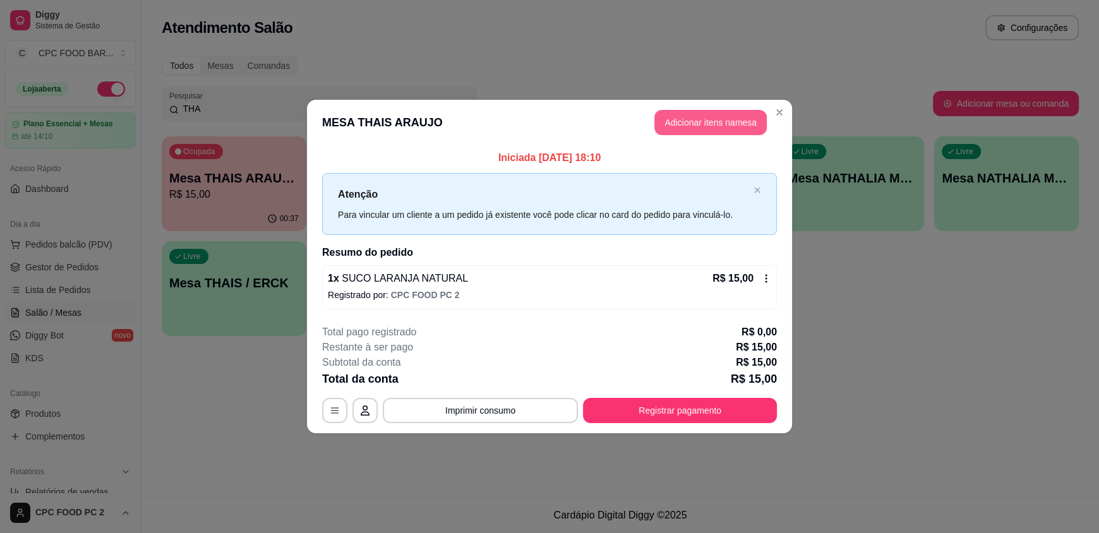
click at [711, 123] on button "Adicionar itens na mesa" at bounding box center [711, 122] width 112 height 25
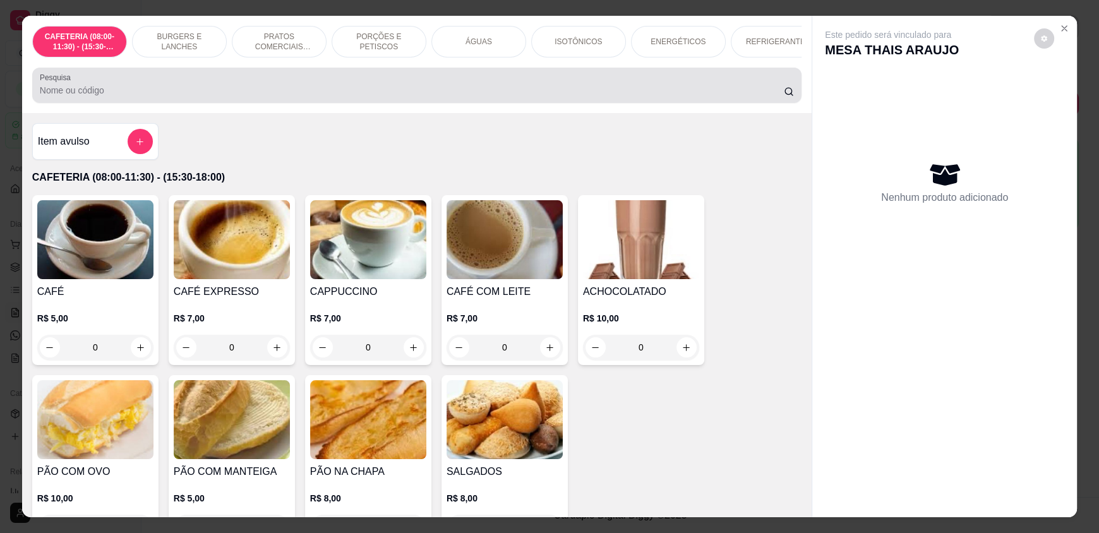
click at [306, 94] on input "Pesquisa" at bounding box center [412, 90] width 745 height 13
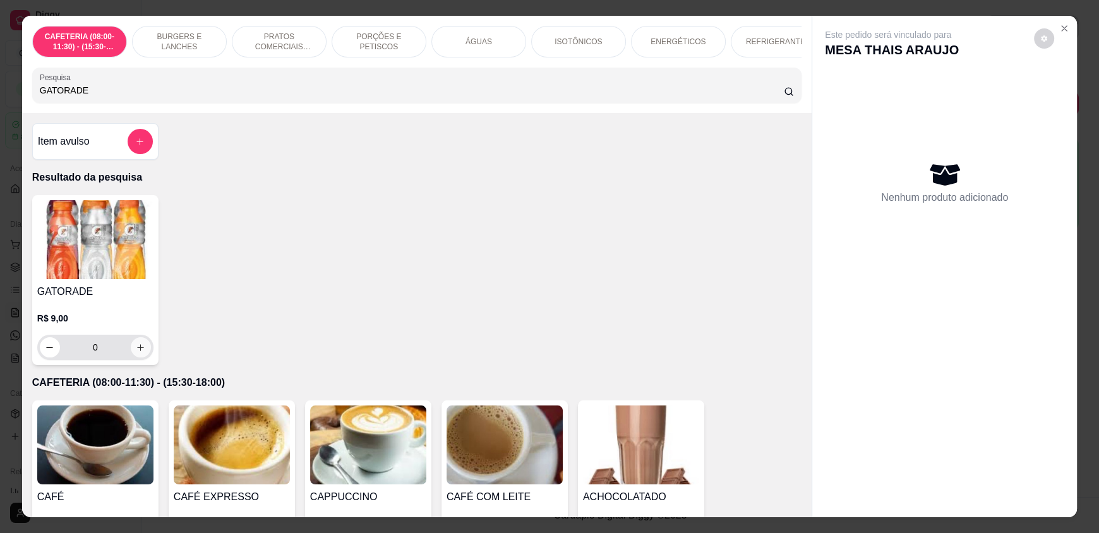
type input "GATORADE"
click at [138, 353] on icon "increase-product-quantity" at bounding box center [140, 347] width 9 height 9
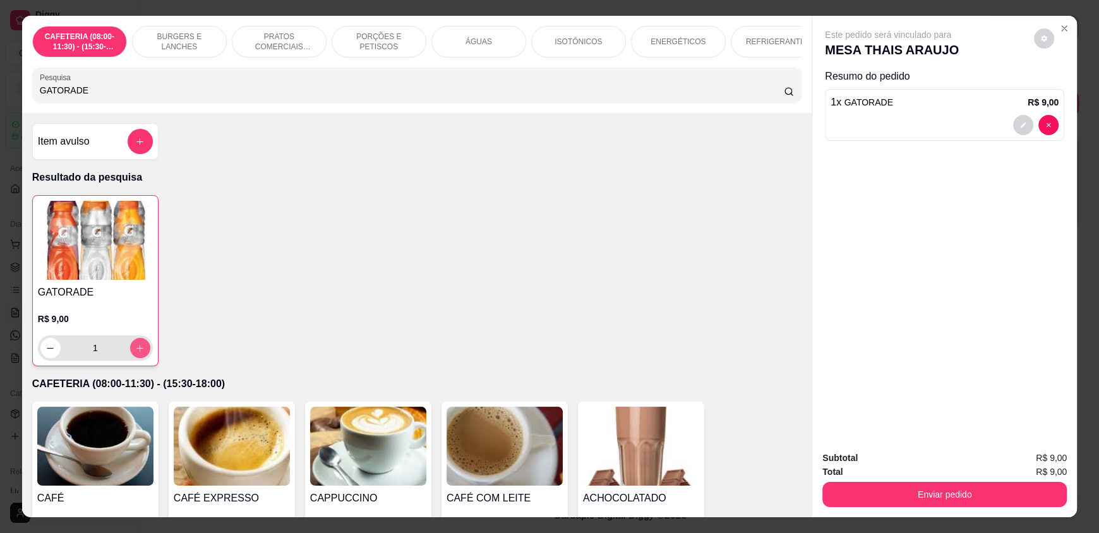
type input "1"
drag, startPoint x: 90, startPoint y: 104, endPoint x: 18, endPoint y: 97, distance: 72.4
click at [22, 97] on div "CAFETERIA (08:00-11:30) - (15:30-18:00) BURGERS E LANCHES PRATOS COMERCIAIS (11…" at bounding box center [417, 64] width 790 height 97
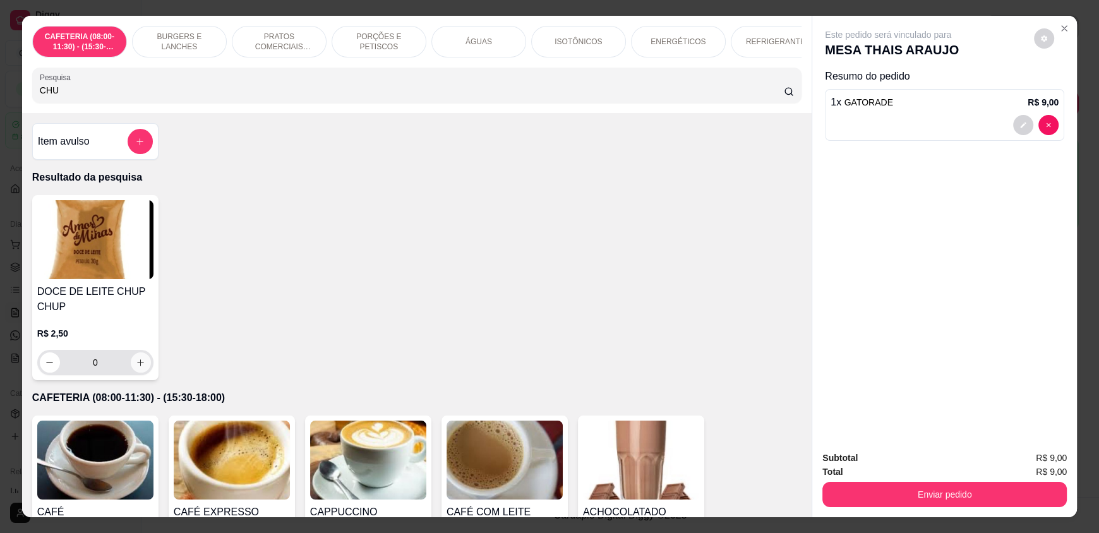
type input "CHU"
click at [139, 368] on icon "increase-product-quantity" at bounding box center [140, 362] width 9 height 9
type input "1"
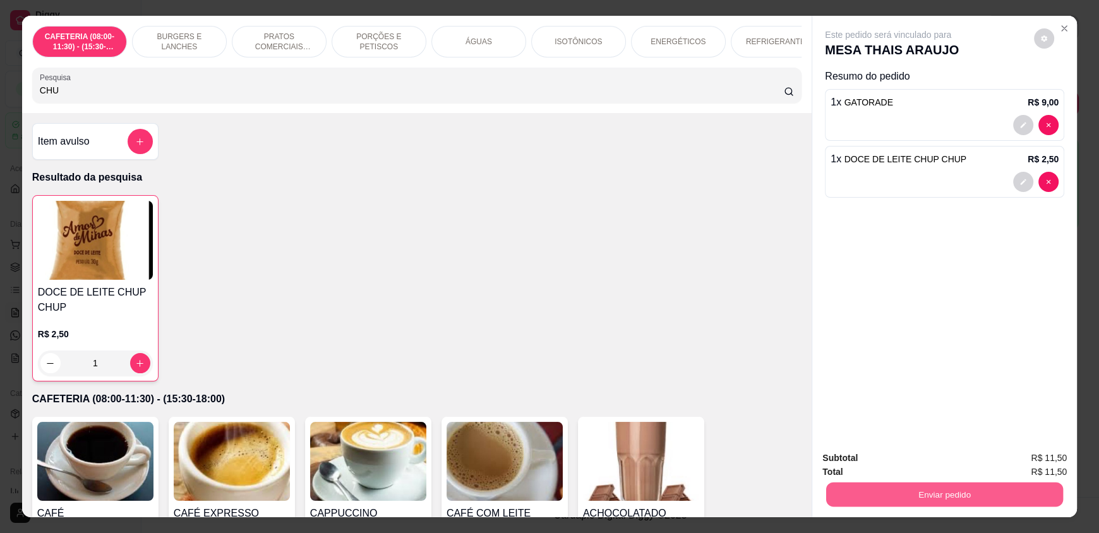
click at [957, 495] on button "Enviar pedido" at bounding box center [944, 494] width 237 height 25
click at [1029, 461] on button "Enviar pedido" at bounding box center [1035, 463] width 70 height 23
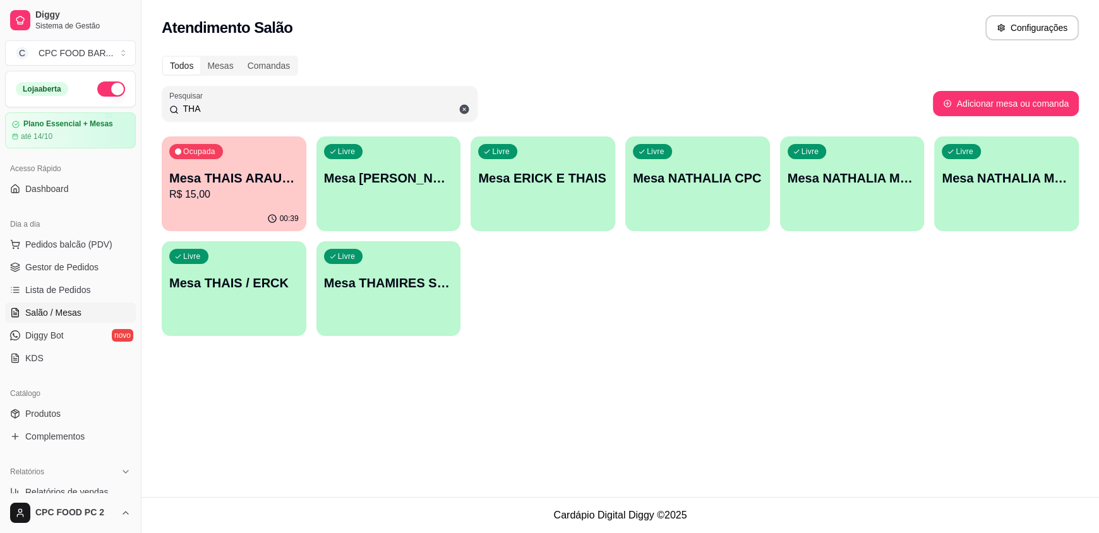
drag, startPoint x: 202, startPoint y: 111, endPoint x: 146, endPoint y: 99, distance: 57.6
click at [146, 99] on div "Todos Mesas Comandas Pesquisar THA Adicionar mesa ou comanda Ocupada Mesa THAIS…" at bounding box center [621, 199] width 958 height 303
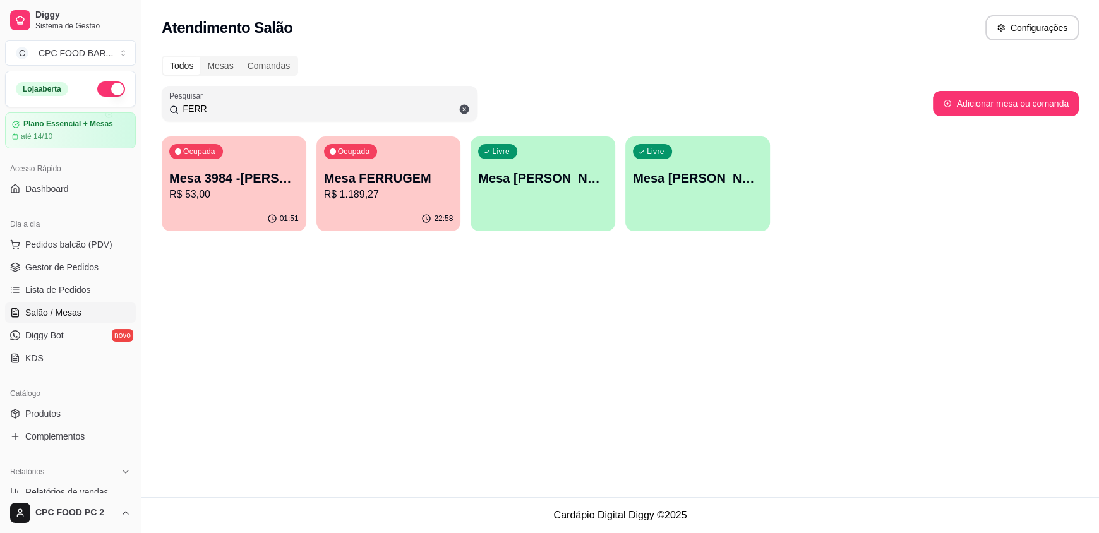
type input "FERR"
click at [364, 175] on p "Mesa FERRUGEM" at bounding box center [389, 178] width 126 height 17
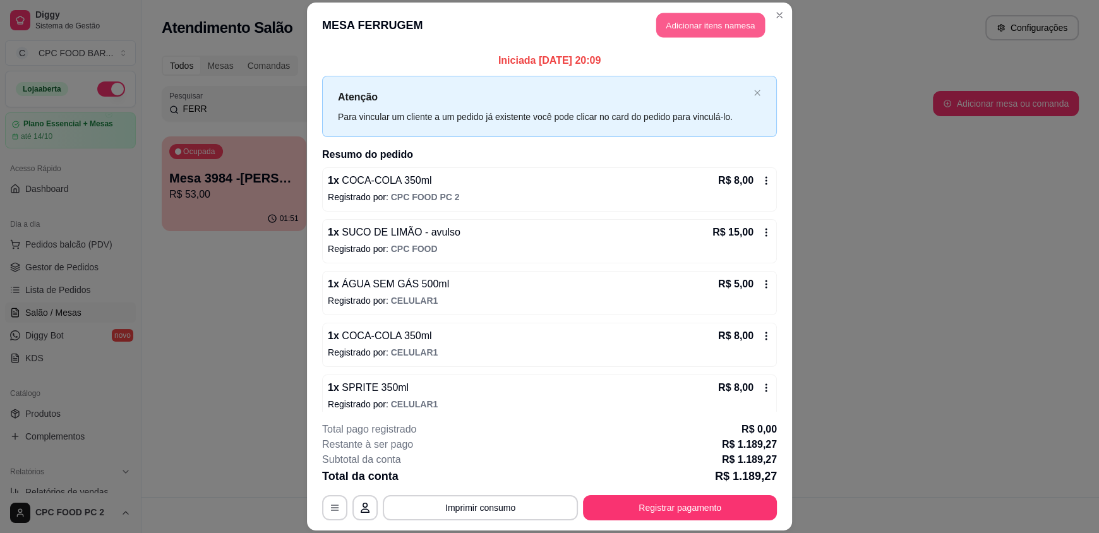
click at [725, 24] on button "Adicionar itens na mesa" at bounding box center [711, 25] width 109 height 25
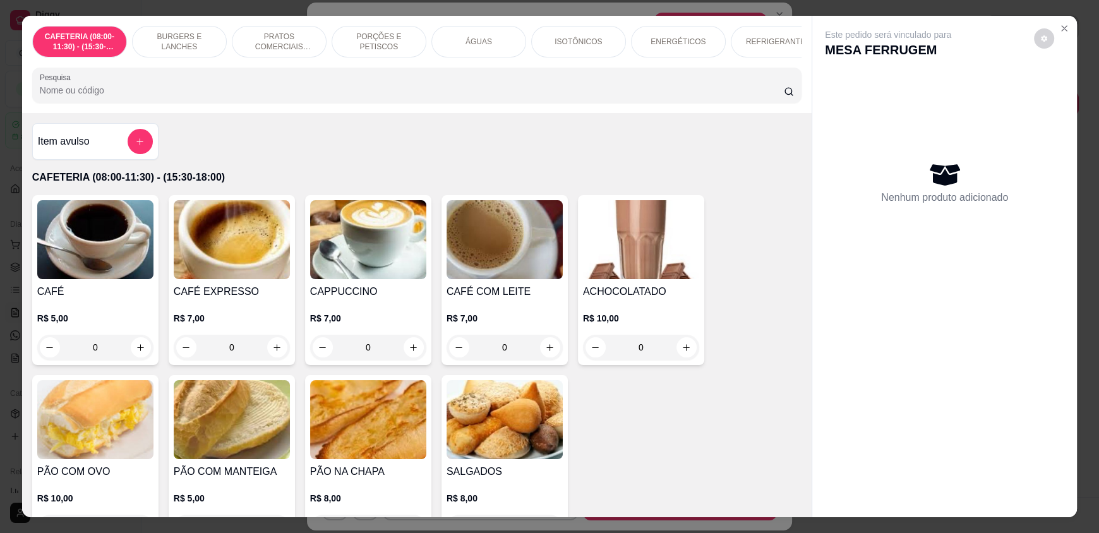
click at [330, 97] on input "Pesquisa" at bounding box center [412, 90] width 745 height 13
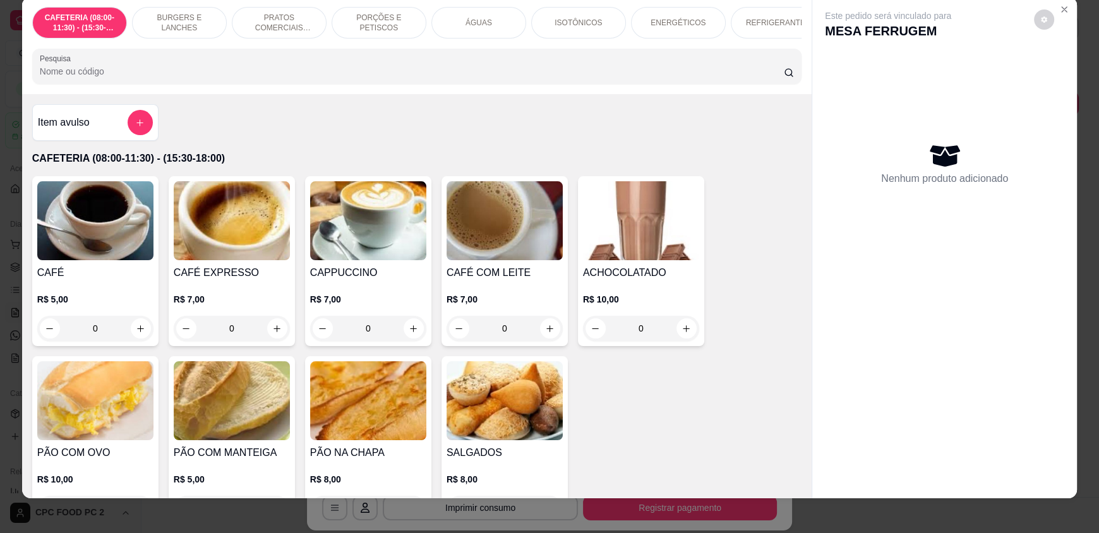
scroll to position [24, 0]
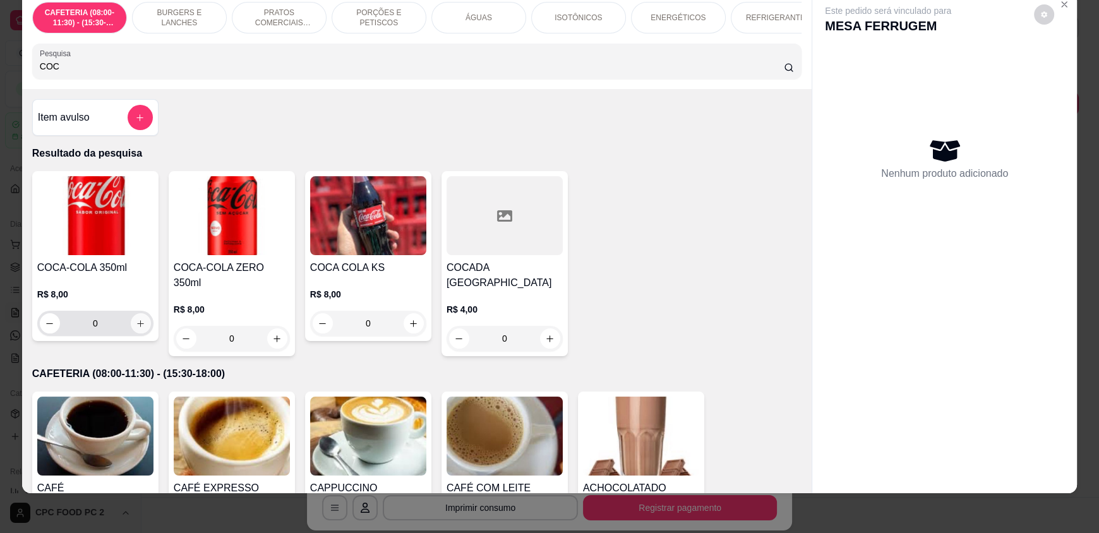
type input "COC"
click at [138, 334] on button "increase-product-quantity" at bounding box center [141, 324] width 20 height 20
type input "1"
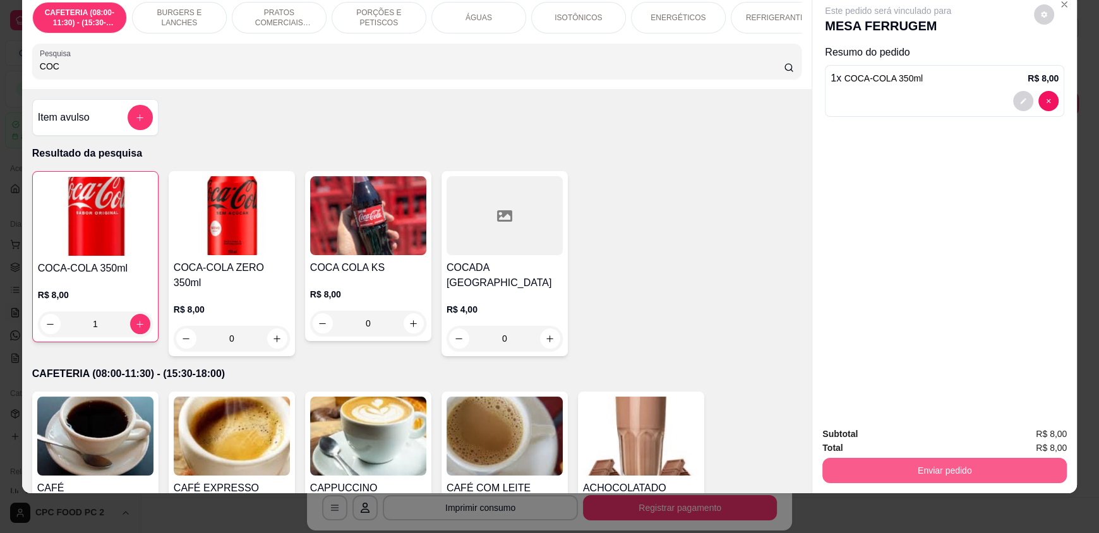
click at [899, 461] on button "Enviar pedido" at bounding box center [945, 470] width 245 height 25
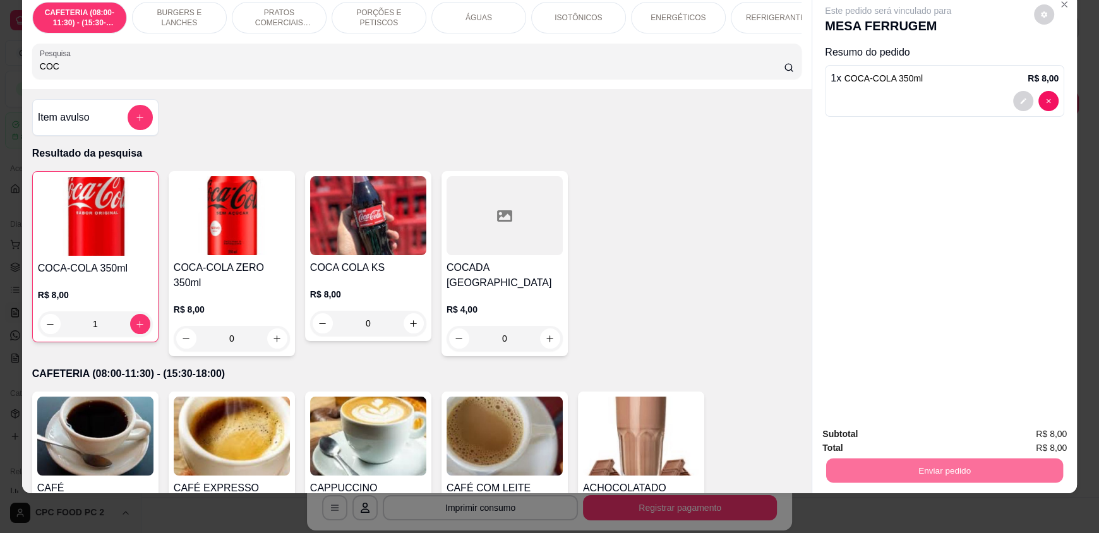
click at [1029, 433] on button "Enviar pedido" at bounding box center [1035, 438] width 70 height 23
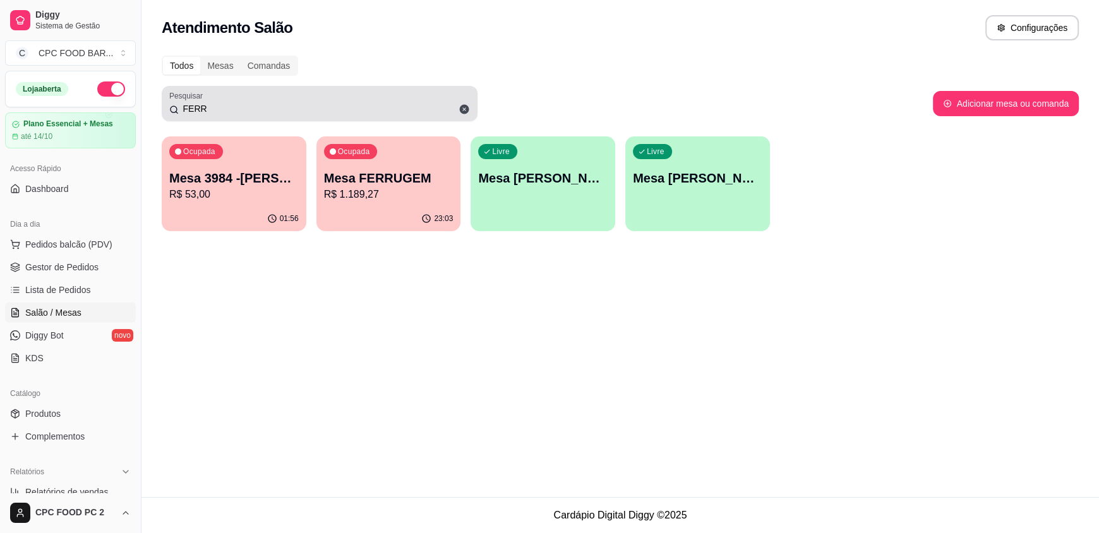
drag, startPoint x: 243, startPoint y: 99, endPoint x: 161, endPoint y: 106, distance: 82.4
click at [162, 106] on div "Pesquisar FERR" at bounding box center [320, 103] width 316 height 35
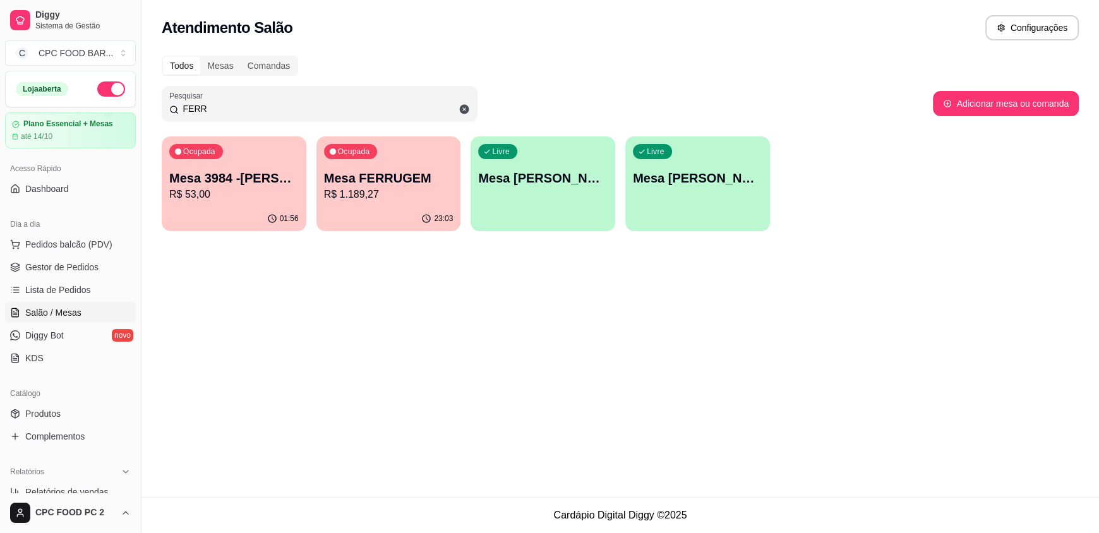
drag, startPoint x: 255, startPoint y: 112, endPoint x: 121, endPoint y: 91, distance: 135.7
click at [121, 91] on div "Diggy Sistema de Gestão C CPC FOOD BAR ... Loja aberta Plano Essencial + Mesas …" at bounding box center [549, 266] width 1099 height 533
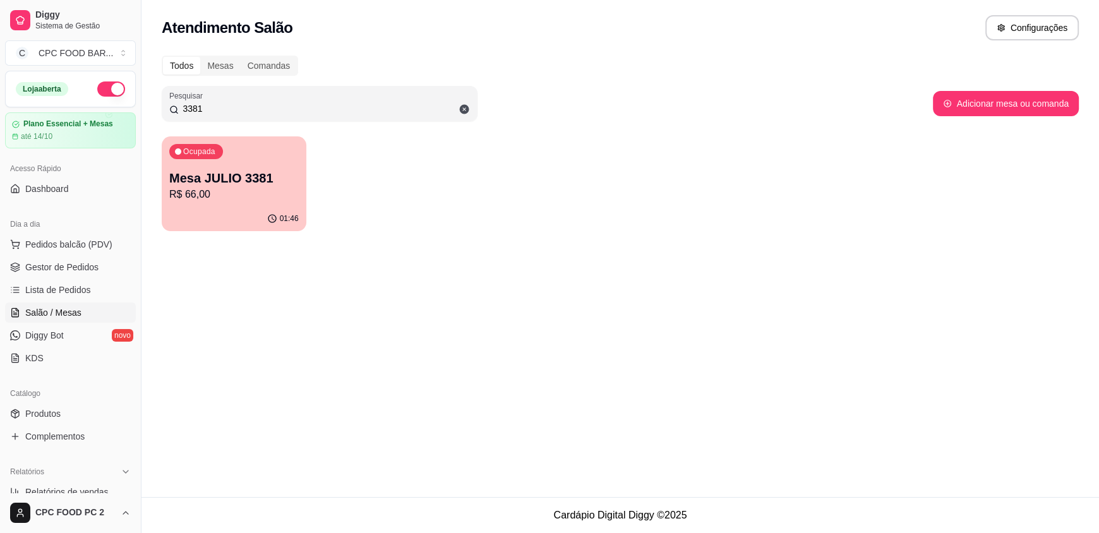
type input "3381"
click at [267, 185] on p "Mesa JULIO 3381" at bounding box center [234, 178] width 126 height 17
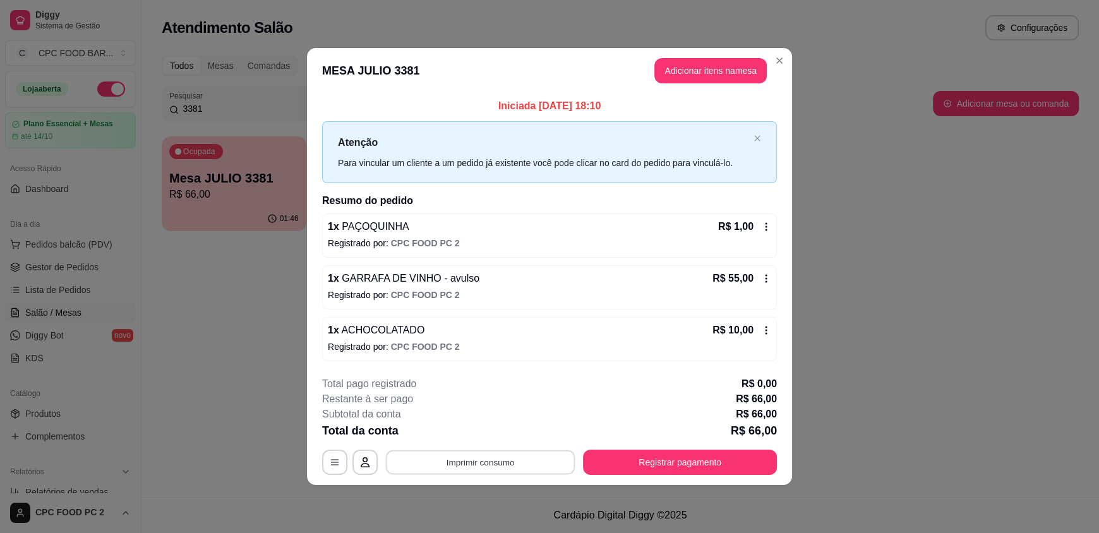
click at [492, 460] on button "Imprimir consumo" at bounding box center [481, 462] width 190 height 25
click at [486, 440] on button "IMPRESSORA" at bounding box center [484, 433] width 88 height 20
click at [478, 457] on button "Imprimir consumo" at bounding box center [481, 462] width 190 height 25
click at [496, 436] on button "IMPRESSORA" at bounding box center [485, 433] width 92 height 20
click at [681, 454] on button "Registrar pagamento" at bounding box center [680, 462] width 188 height 25
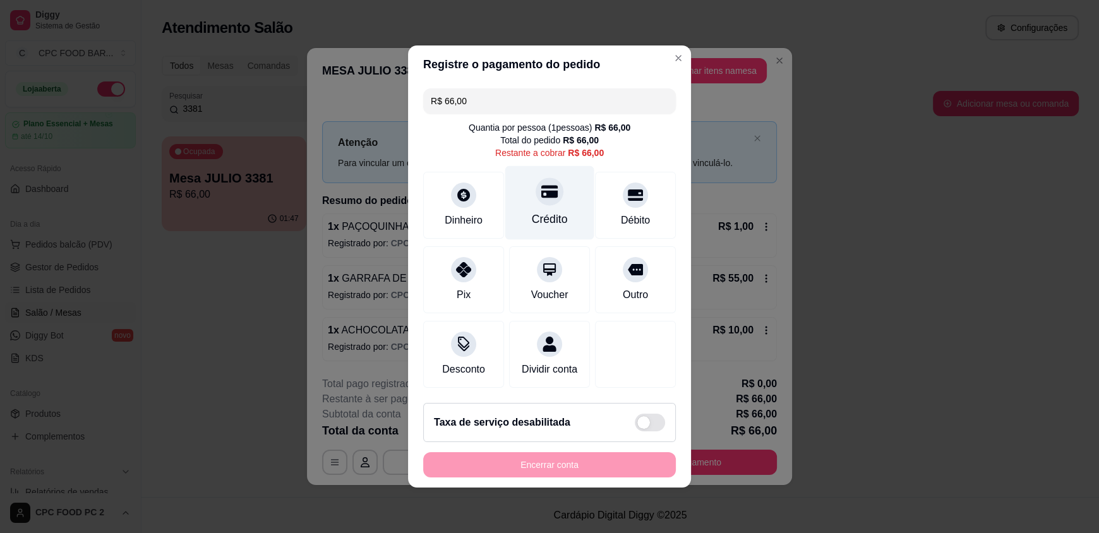
click at [552, 211] on div "Crédito" at bounding box center [550, 219] width 36 height 16
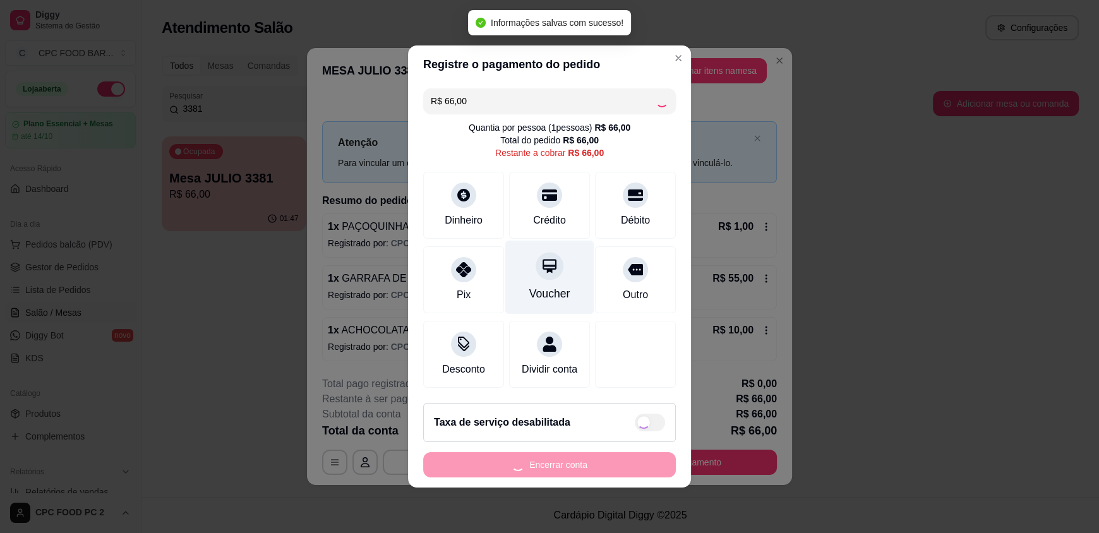
type input "R$ 0,00"
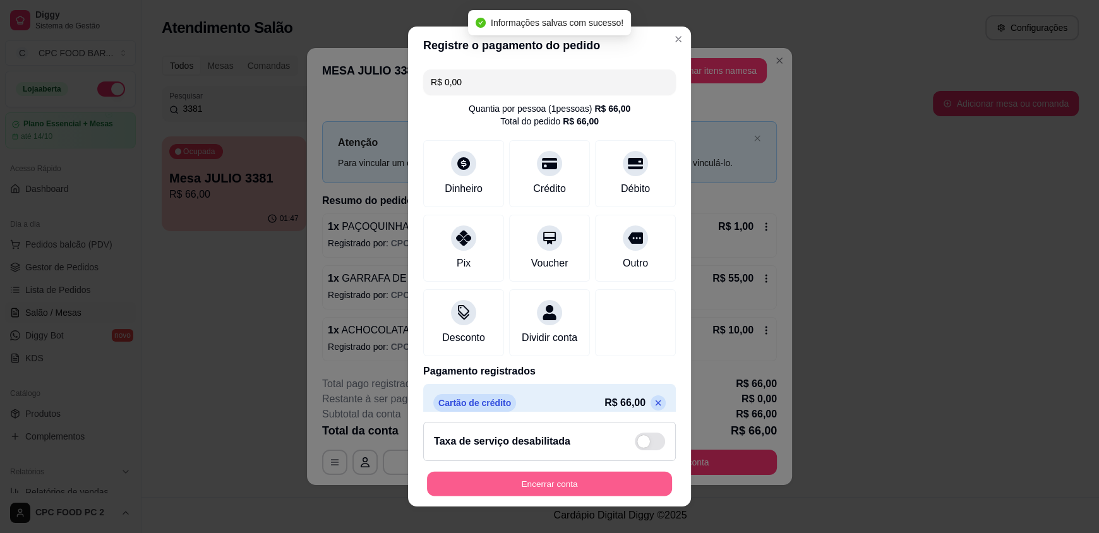
click at [521, 479] on button "Encerrar conta" at bounding box center [549, 483] width 245 height 25
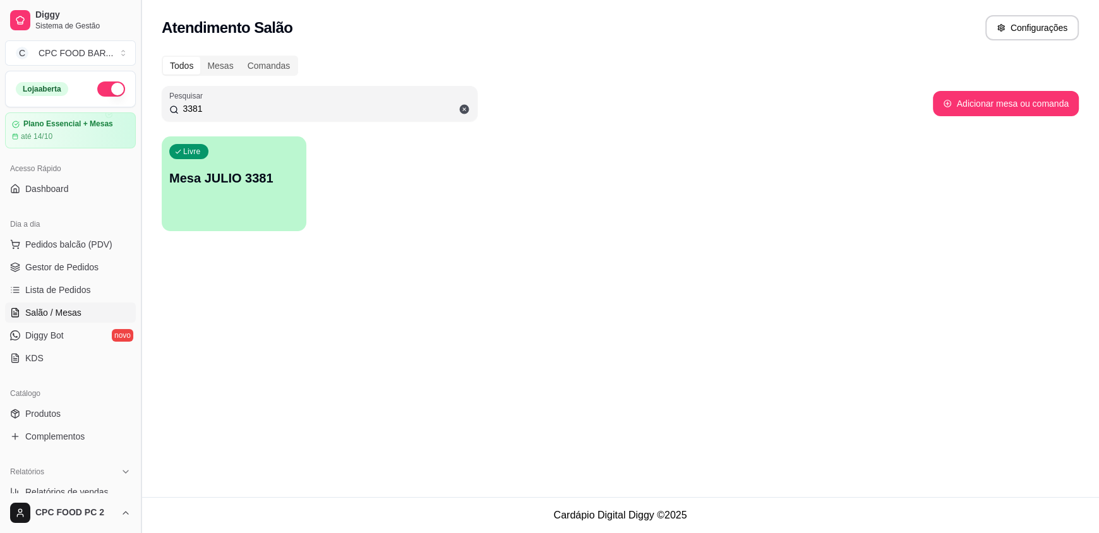
drag, startPoint x: 224, startPoint y: 109, endPoint x: 143, endPoint y: 99, distance: 80.9
click at [143, 99] on div "Diggy Sistema de Gestão C CPC FOOD BAR ... Loja aberta Plano Essencial + Mesas …" at bounding box center [549, 266] width 1099 height 533
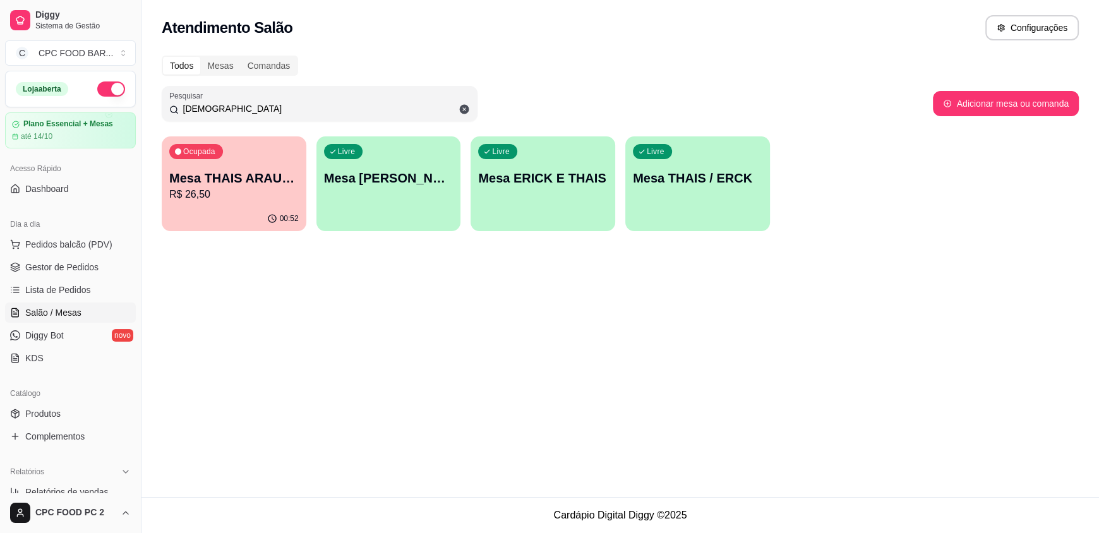
type input "[DEMOGRAPHIC_DATA]"
click at [279, 166] on div "Ocupada Mesa THAIS ARAUJO R$ 26,50" at bounding box center [234, 171] width 145 height 70
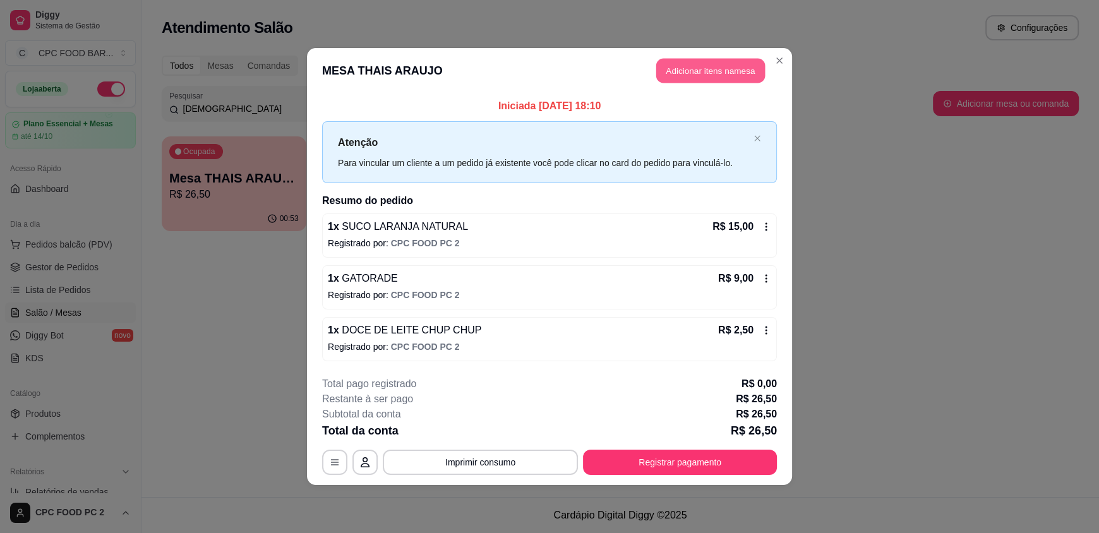
click at [674, 70] on button "Adicionar itens na mesa" at bounding box center [711, 71] width 109 height 25
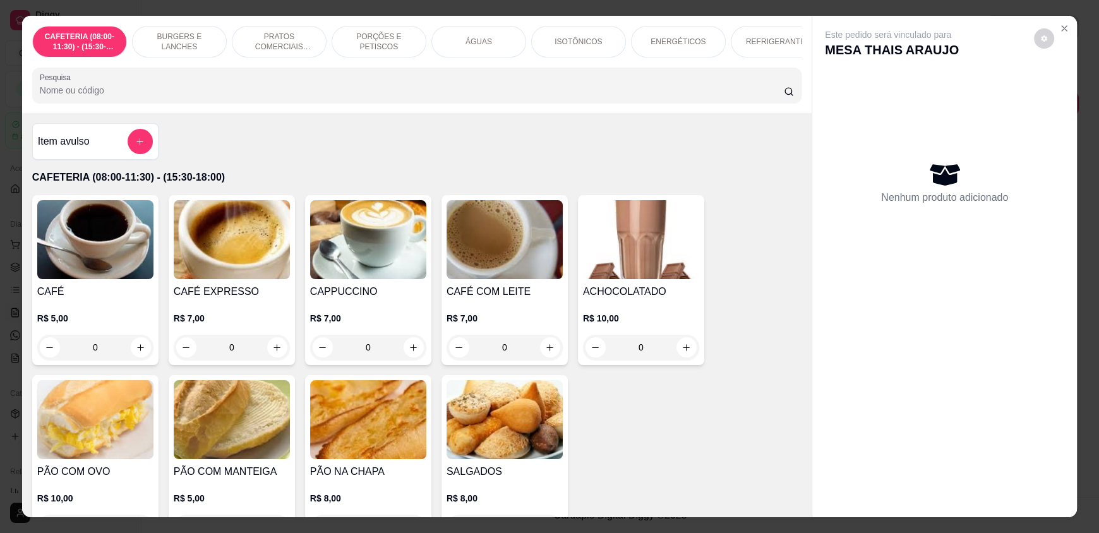
click at [348, 97] on input "Pesquisa" at bounding box center [412, 90] width 745 height 13
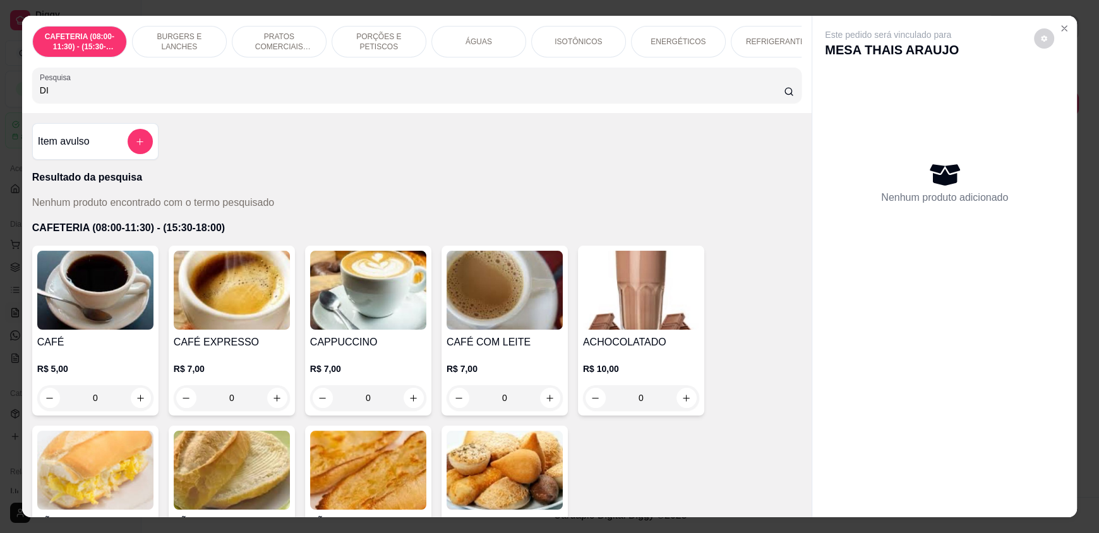
type input "D"
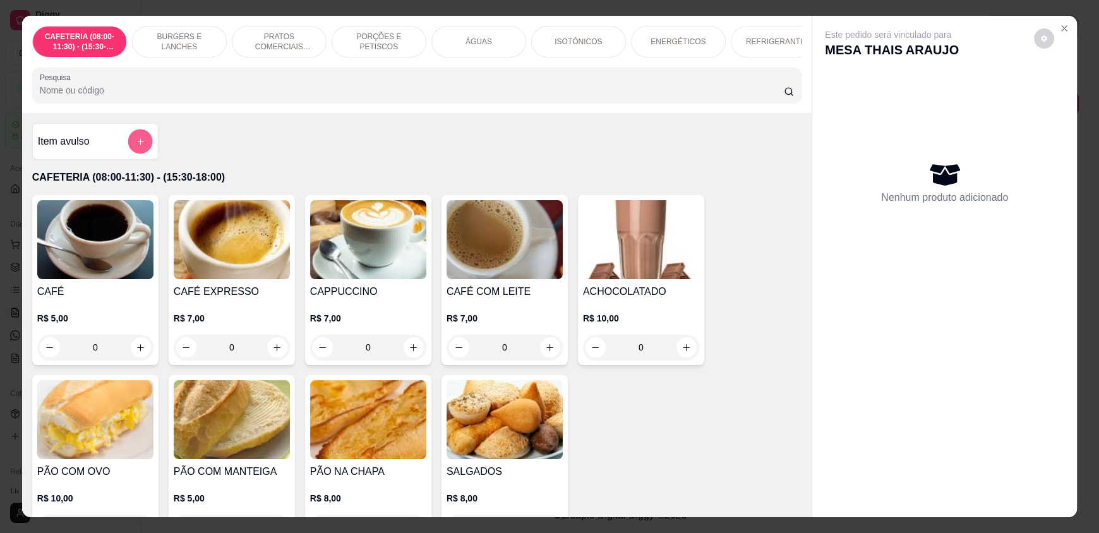
click at [129, 153] on button "add-separate-item" at bounding box center [140, 142] width 25 height 25
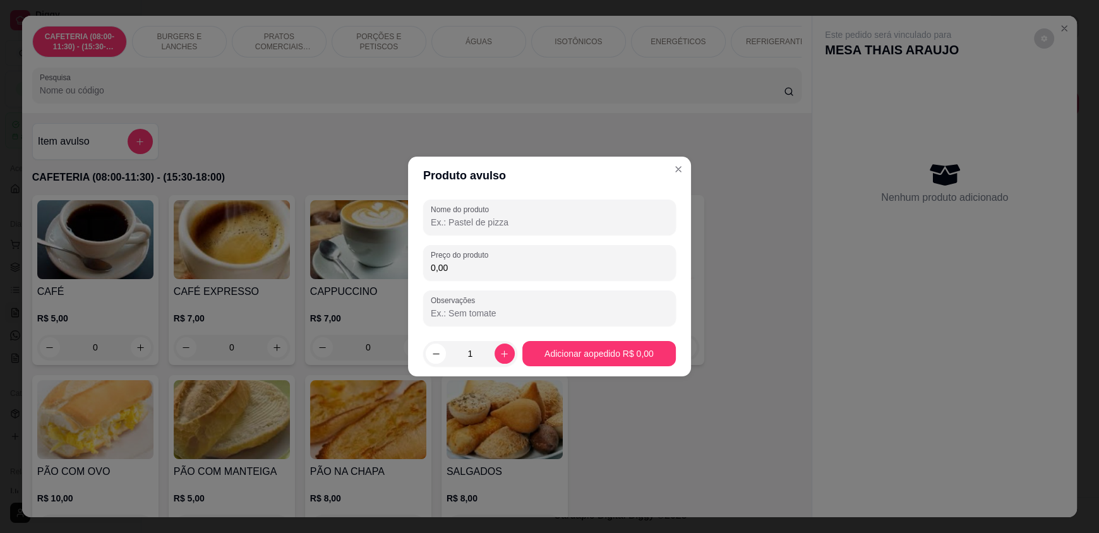
click at [463, 220] on input "Nome do produto" at bounding box center [550, 222] width 238 height 13
type input "DIVERSÃO"
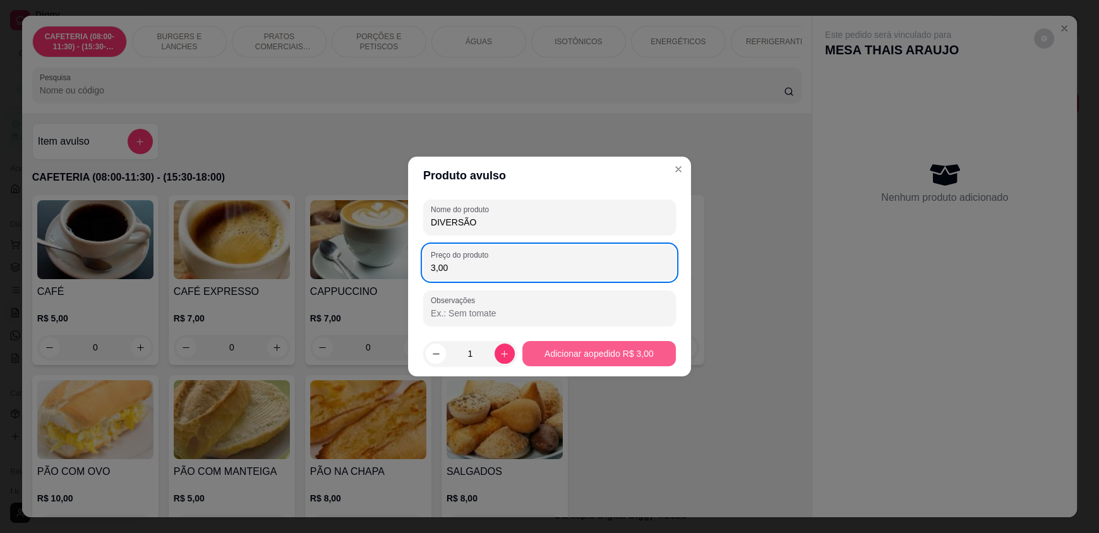
type input "3,00"
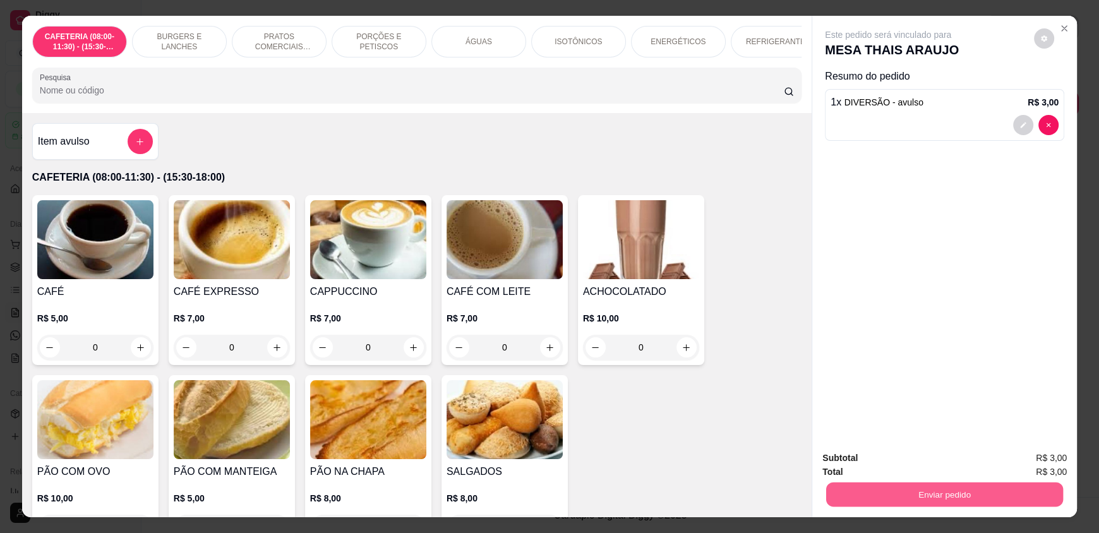
click at [935, 503] on button "Enviar pedido" at bounding box center [944, 494] width 237 height 25
click at [928, 497] on button "Enviar pedido" at bounding box center [944, 494] width 237 height 25
click at [1032, 462] on button "Enviar pedido" at bounding box center [1038, 463] width 72 height 25
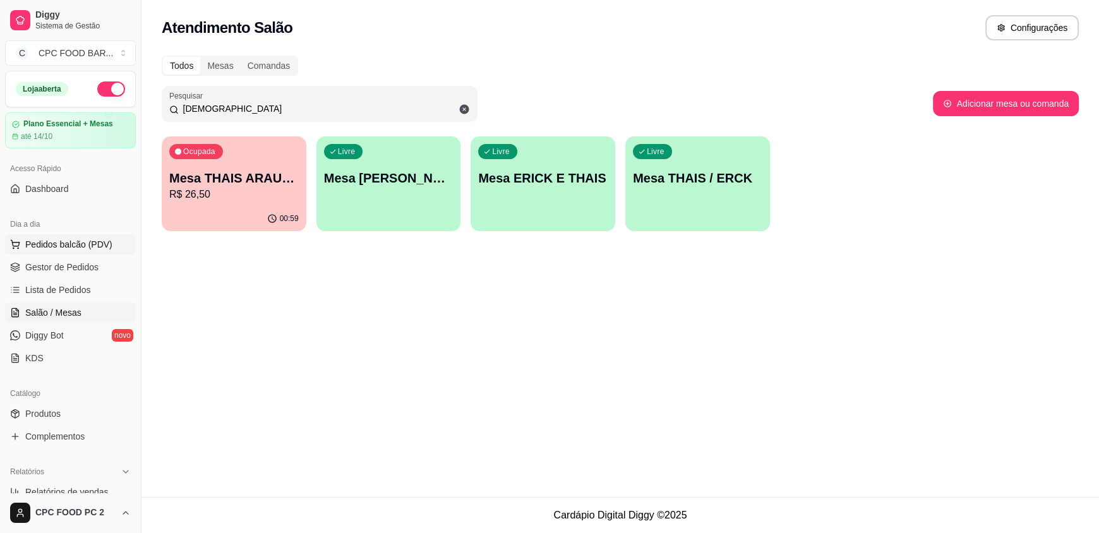
click at [47, 247] on span "Pedidos balcão (PDV)" at bounding box center [68, 244] width 87 height 13
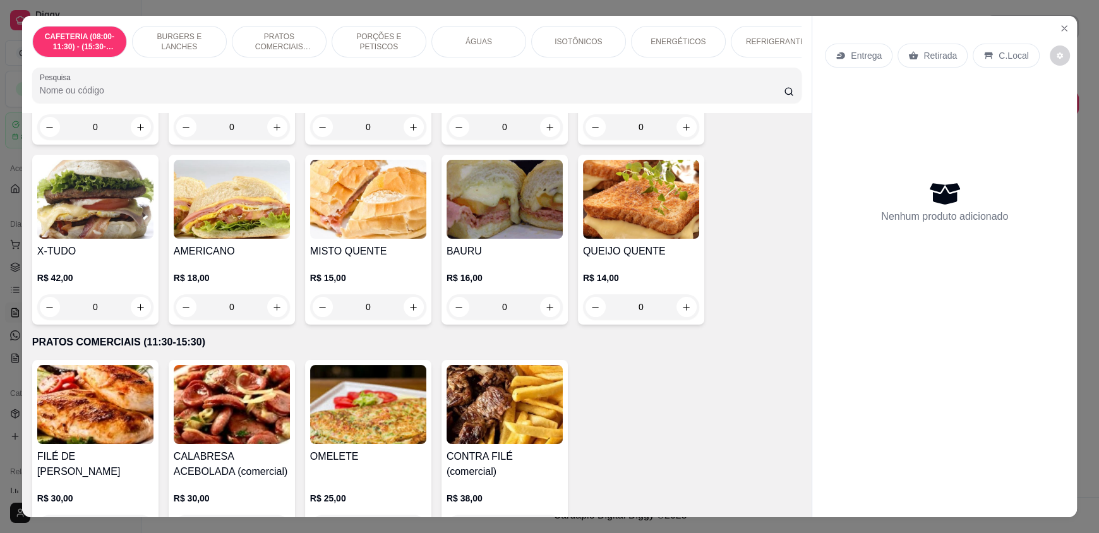
scroll to position [569, 0]
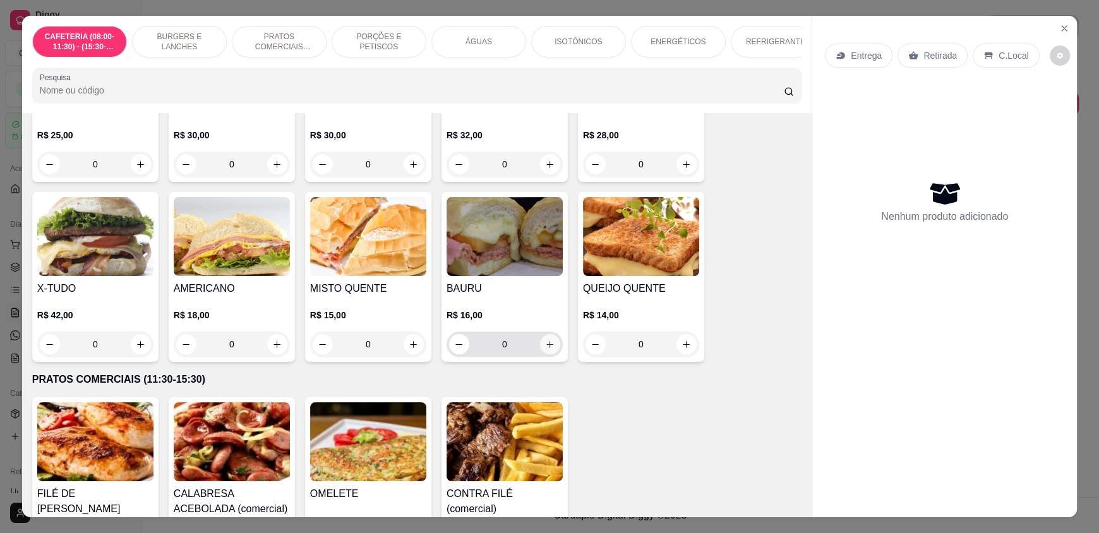
click at [547, 348] on icon "increase-product-quantity" at bounding box center [550, 344] width 7 height 7
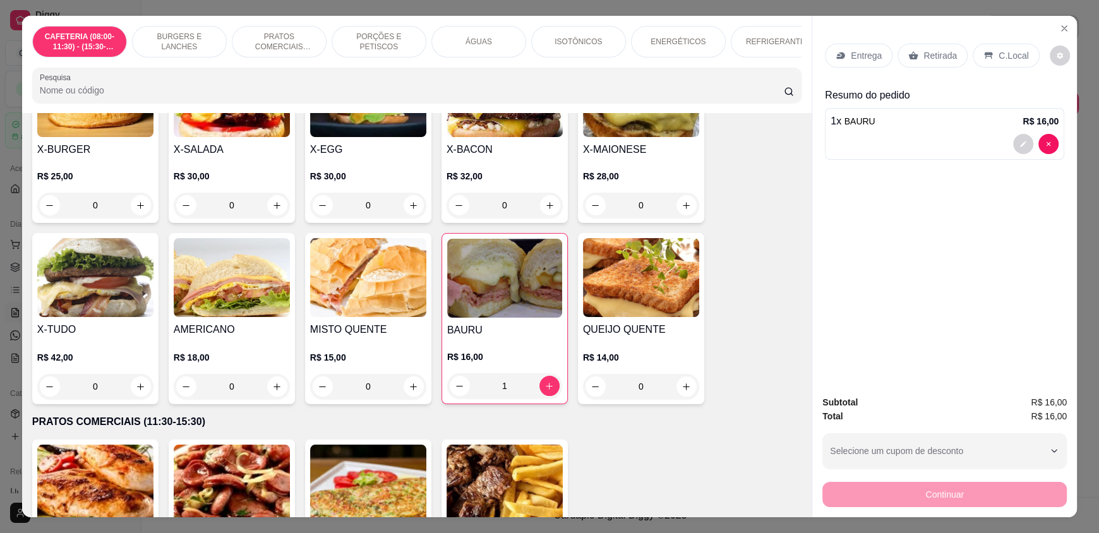
scroll to position [505, 0]
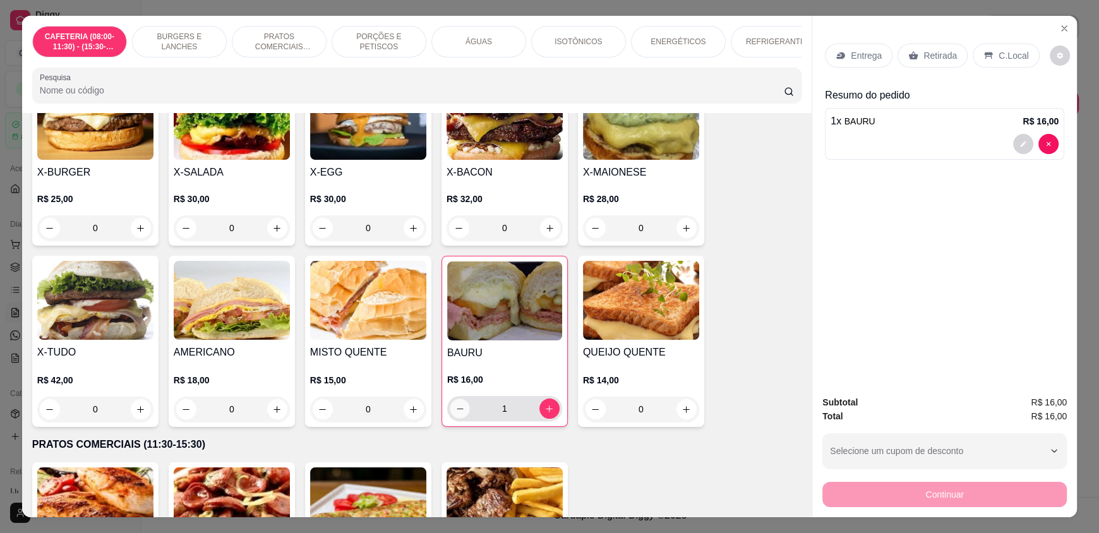
click at [455, 411] on button "decrease-product-quantity" at bounding box center [460, 409] width 20 height 20
type input "0"
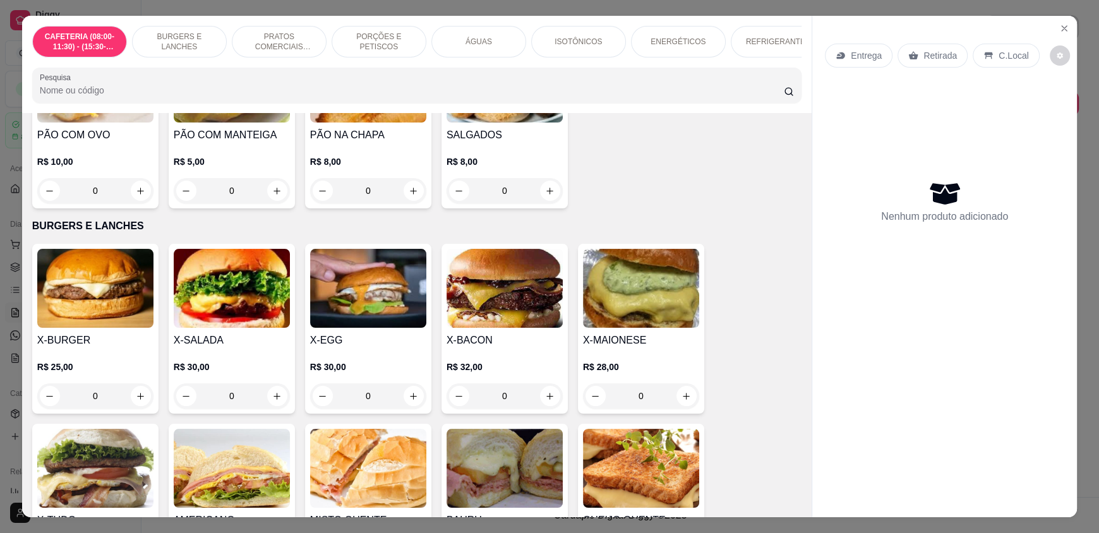
scroll to position [315, 0]
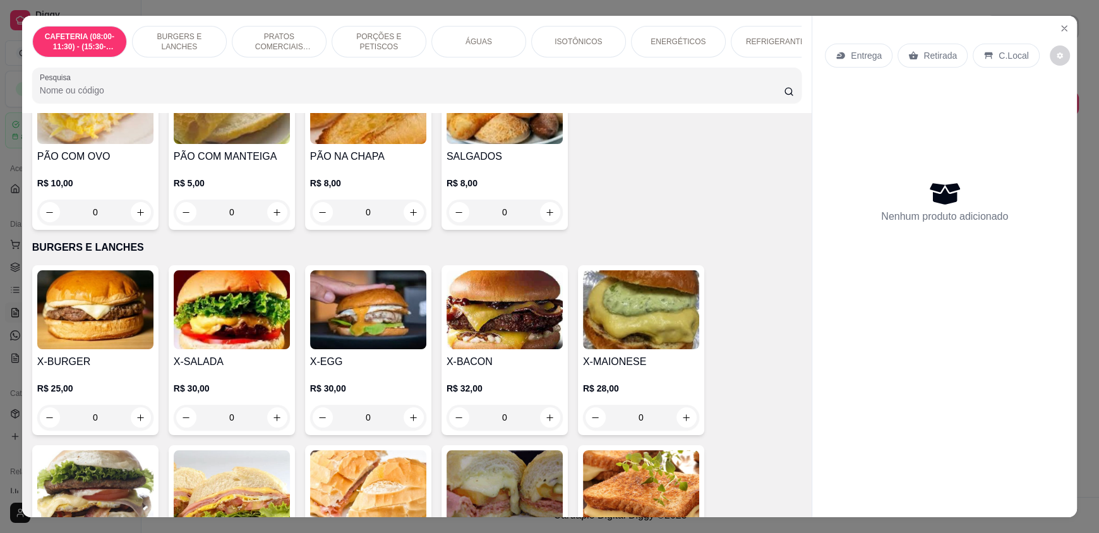
click at [270, 421] on div "0" at bounding box center [232, 417] width 116 height 25
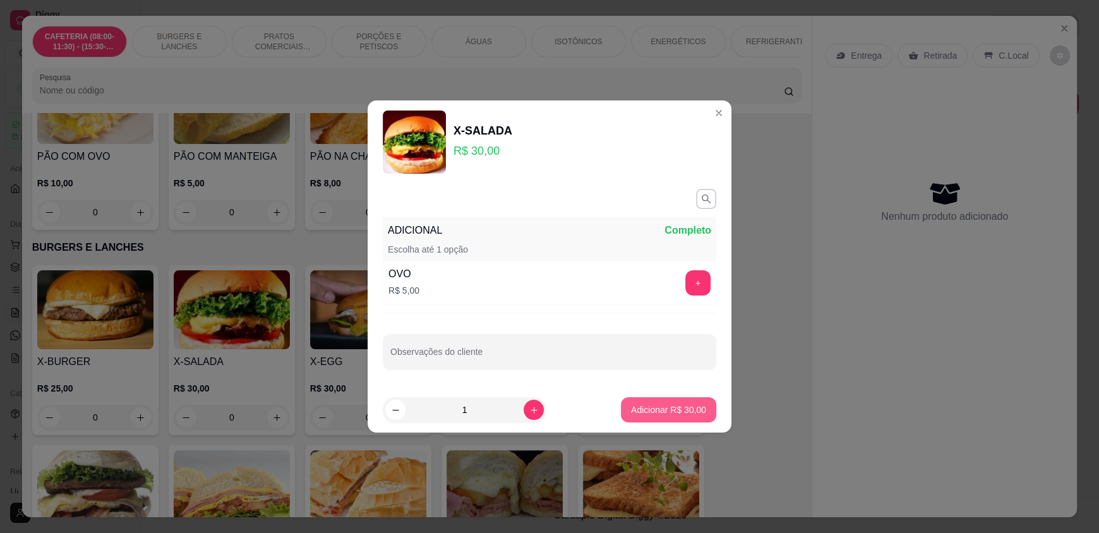
click at [657, 413] on p "Adicionar R$ 30,00" at bounding box center [668, 410] width 75 height 13
type input "1"
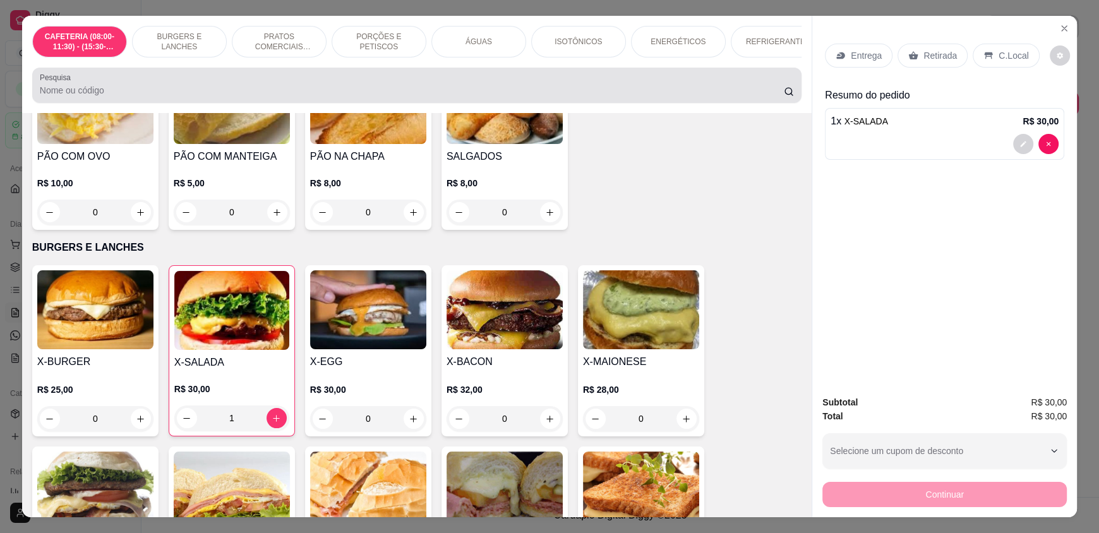
click at [229, 97] on input "Pesquisa" at bounding box center [412, 90] width 745 height 13
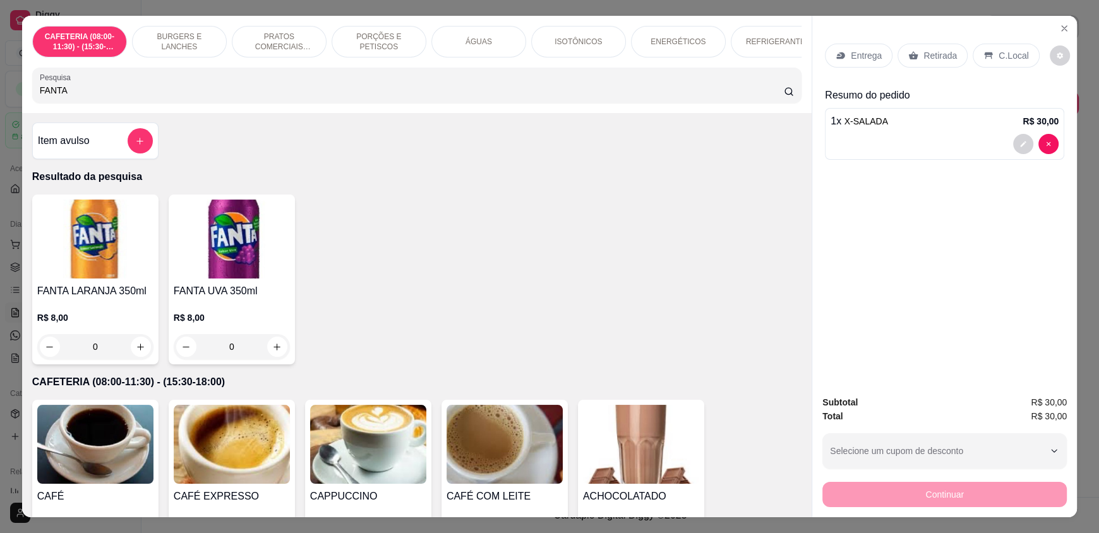
scroll to position [0, 0]
type input "FANTA"
click at [275, 358] on button "increase-product-quantity" at bounding box center [277, 348] width 20 height 20
type input "1"
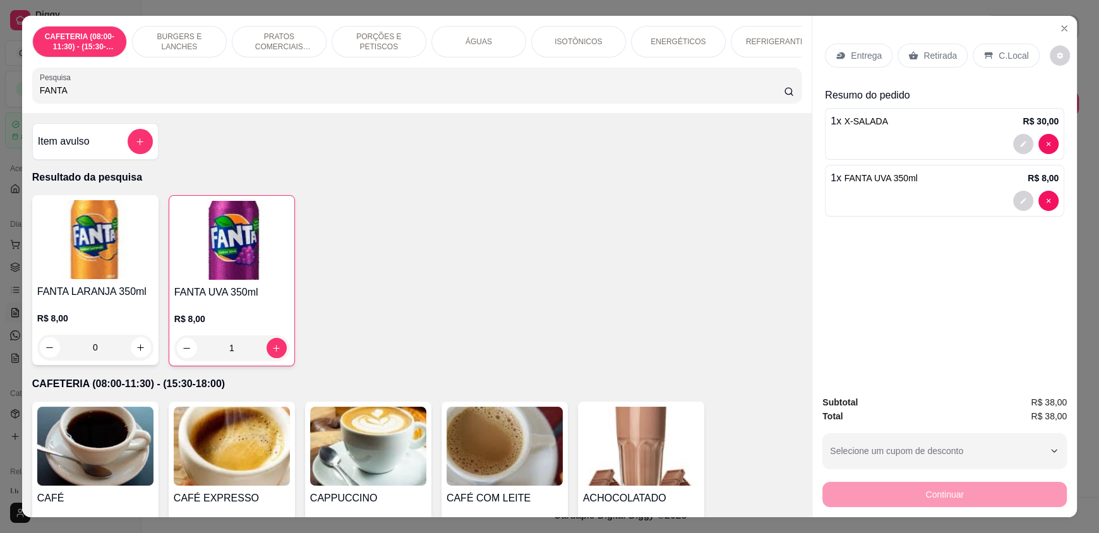
click at [1007, 55] on p "C.Local" at bounding box center [1014, 55] width 30 height 13
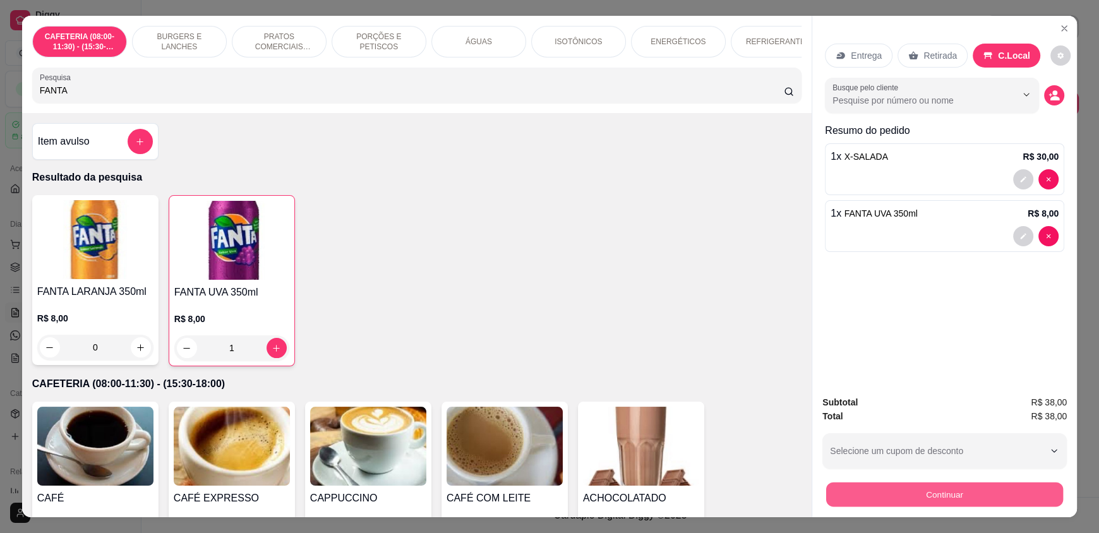
click at [920, 490] on button "Continuar" at bounding box center [944, 494] width 237 height 25
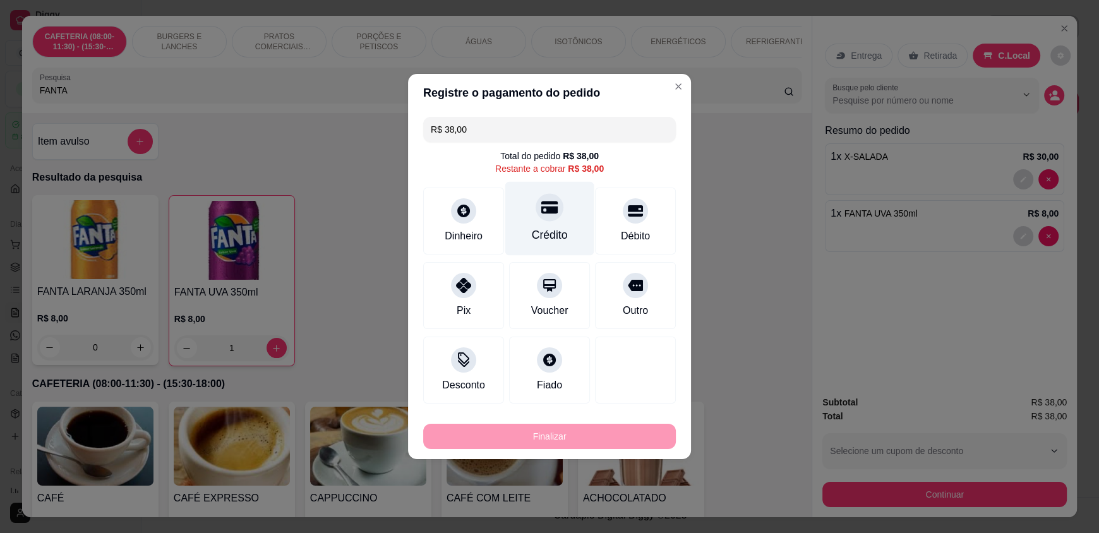
click at [545, 211] on icon at bounding box center [550, 208] width 16 height 13
type input "R$ 0,00"
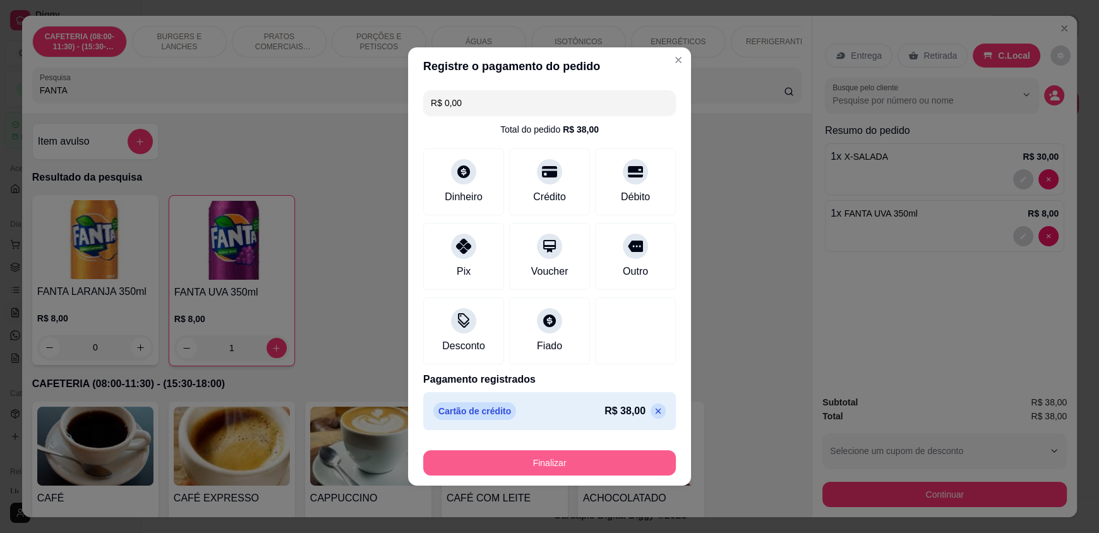
click at [556, 464] on button "Finalizar" at bounding box center [549, 463] width 253 height 25
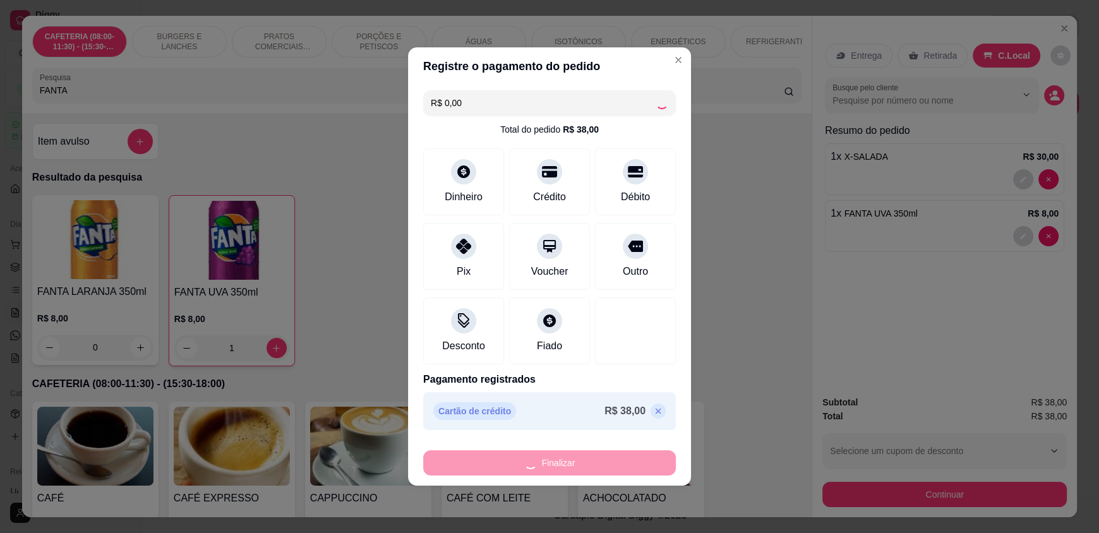
type input "0"
type input "-R$ 38,00"
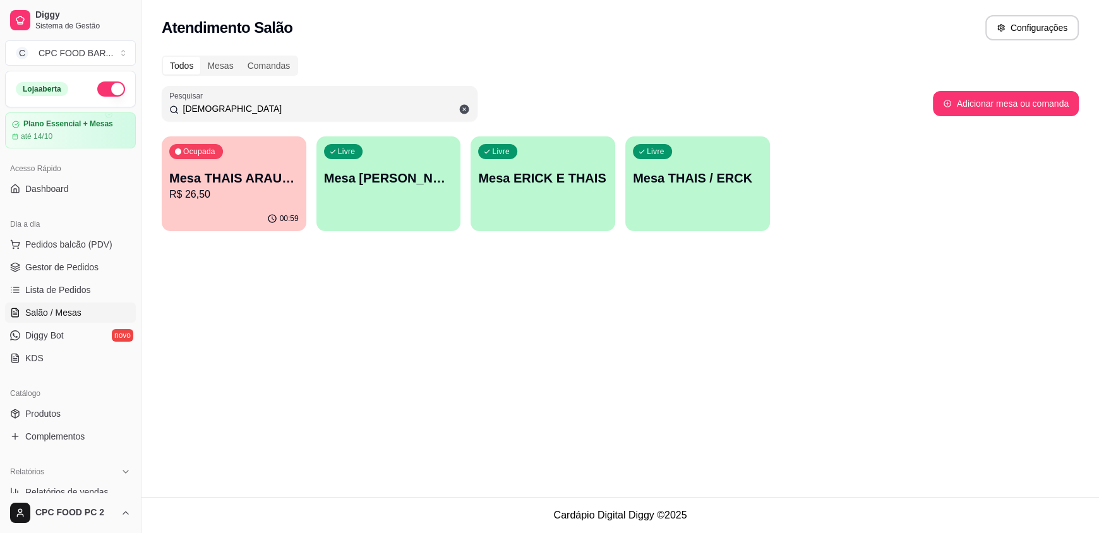
drag, startPoint x: 211, startPoint y: 109, endPoint x: 116, endPoint y: 107, distance: 94.8
click at [116, 107] on div "Diggy Sistema de Gestão C CPC FOOD BAR ... Loja aberta Plano Essencial + Mesas …" at bounding box center [549, 266] width 1099 height 533
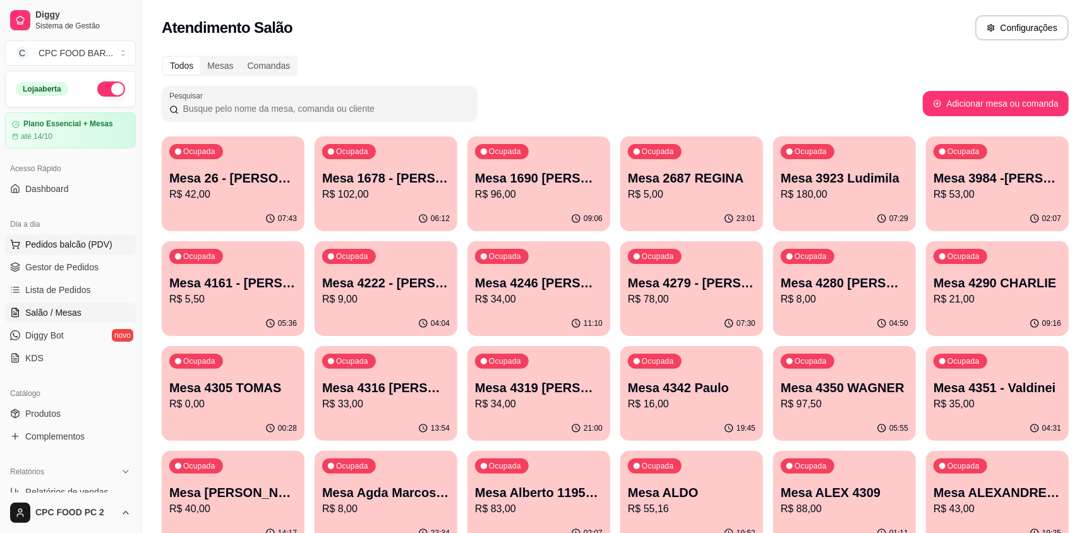
click at [57, 245] on span "Pedidos balcão (PDV)" at bounding box center [68, 244] width 87 height 13
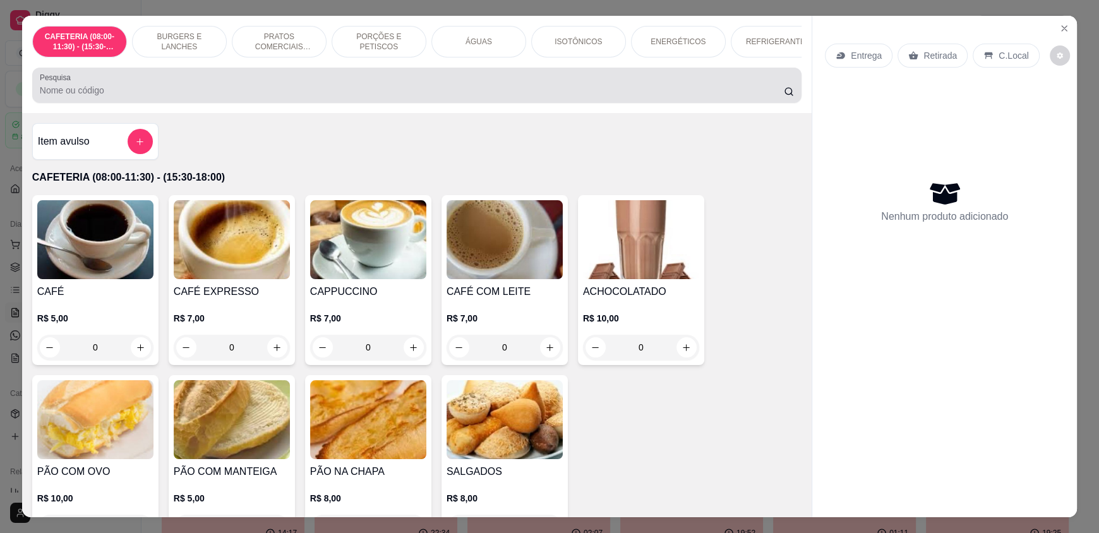
click at [234, 92] on div at bounding box center [417, 85] width 754 height 25
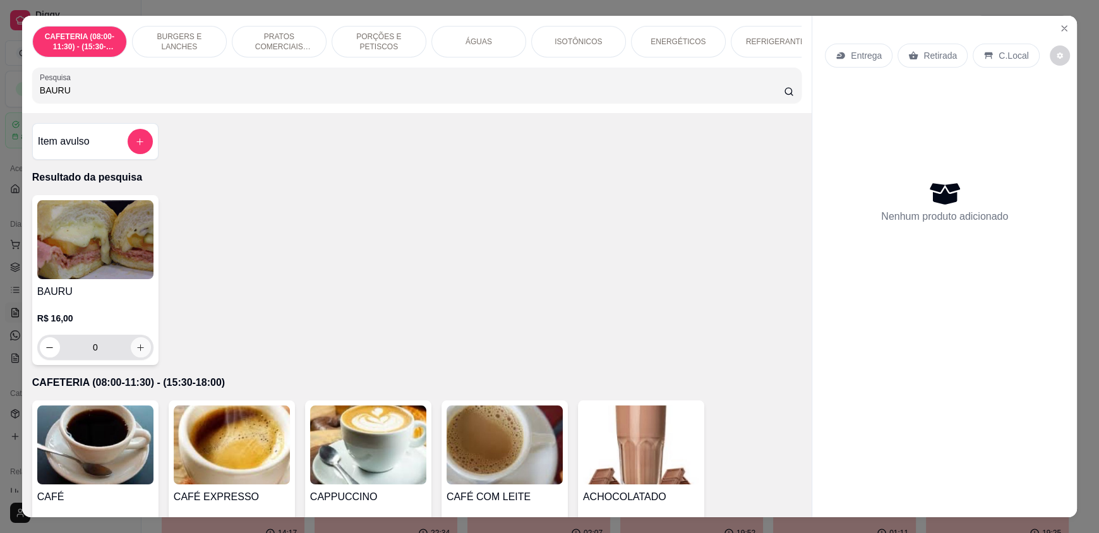
type input "BAURU"
click at [140, 353] on icon "increase-product-quantity" at bounding box center [140, 347] width 9 height 9
type input "1"
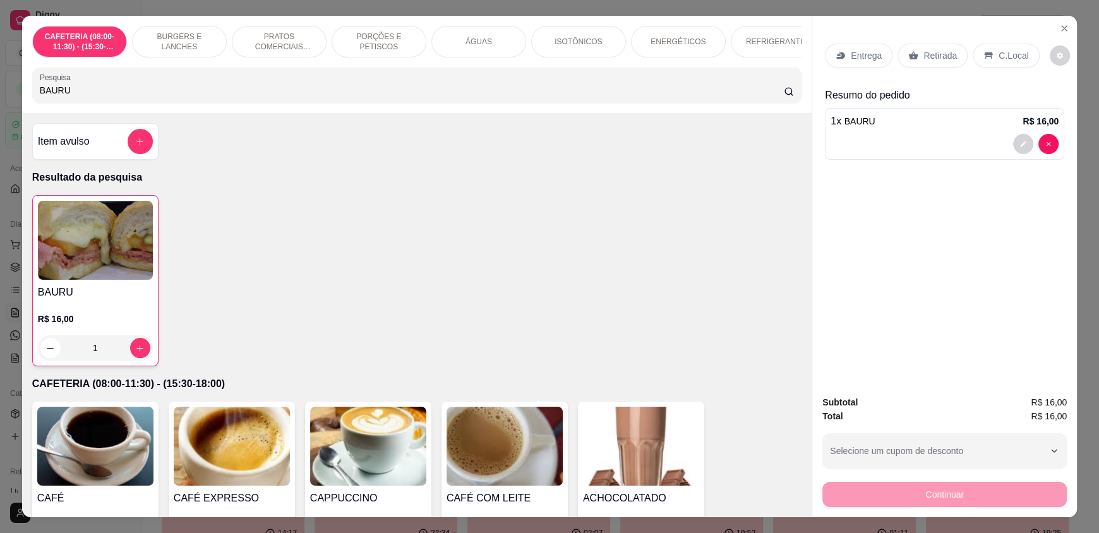
drag, startPoint x: 99, startPoint y: 96, endPoint x: 0, endPoint y: 97, distance: 98.6
click at [0, 97] on div "CAFETERIA (08:00-11:30) - (15:30-18:00) BURGERS E LANCHES PRATOS COMERCIAIS (11…" at bounding box center [549, 266] width 1099 height 533
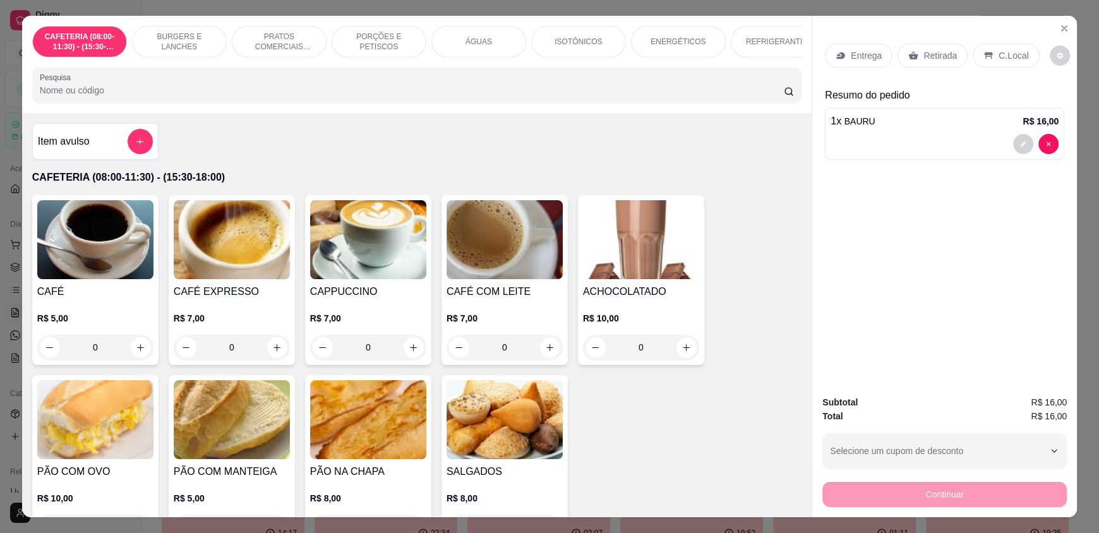
click at [999, 52] on p "C.Local" at bounding box center [1014, 55] width 30 height 13
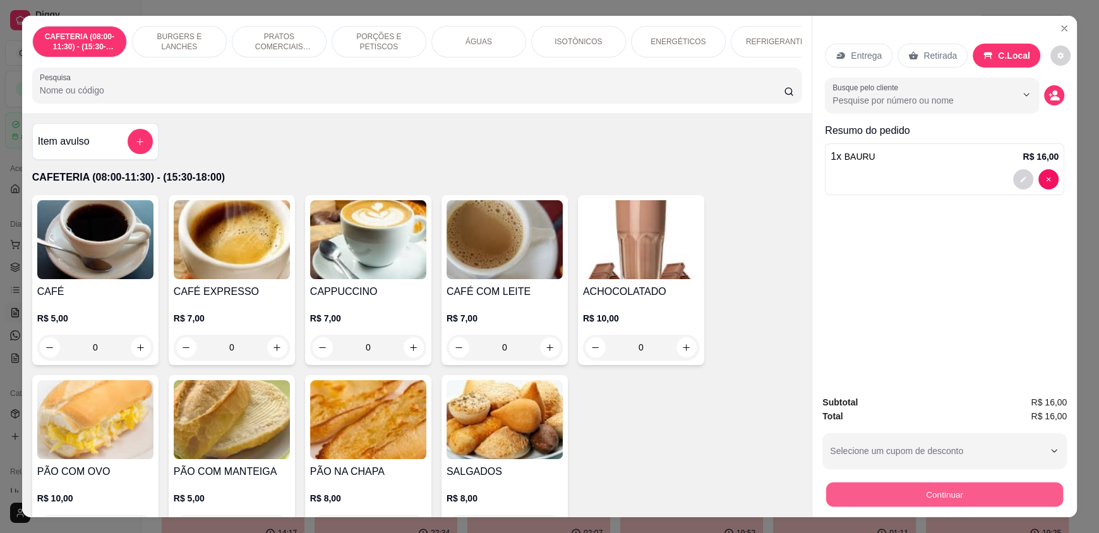
click at [873, 491] on button "Continuar" at bounding box center [944, 494] width 237 height 25
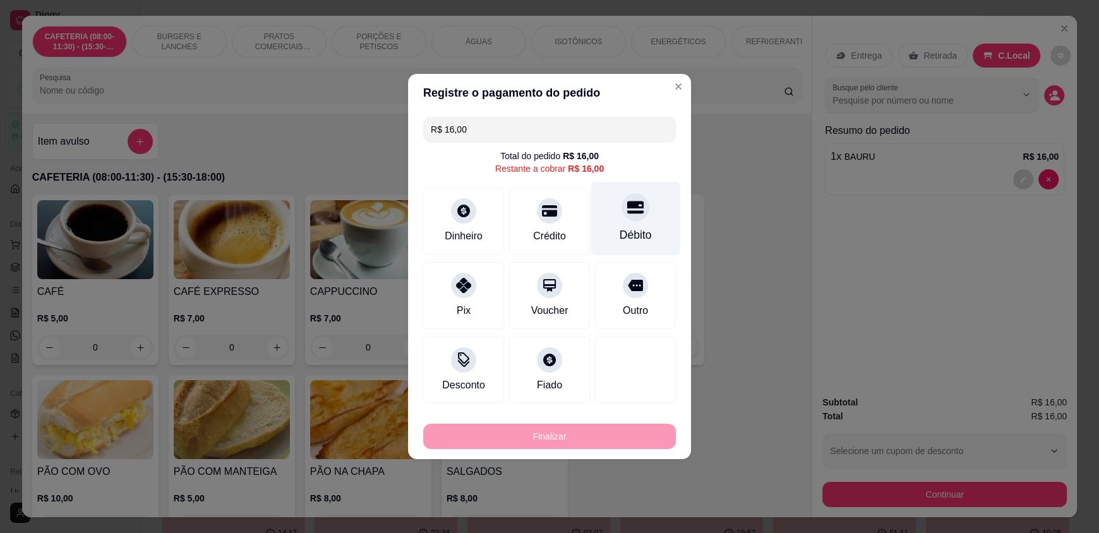
click at [624, 226] on div "Débito" at bounding box center [635, 219] width 89 height 74
type input "R$ 0,00"
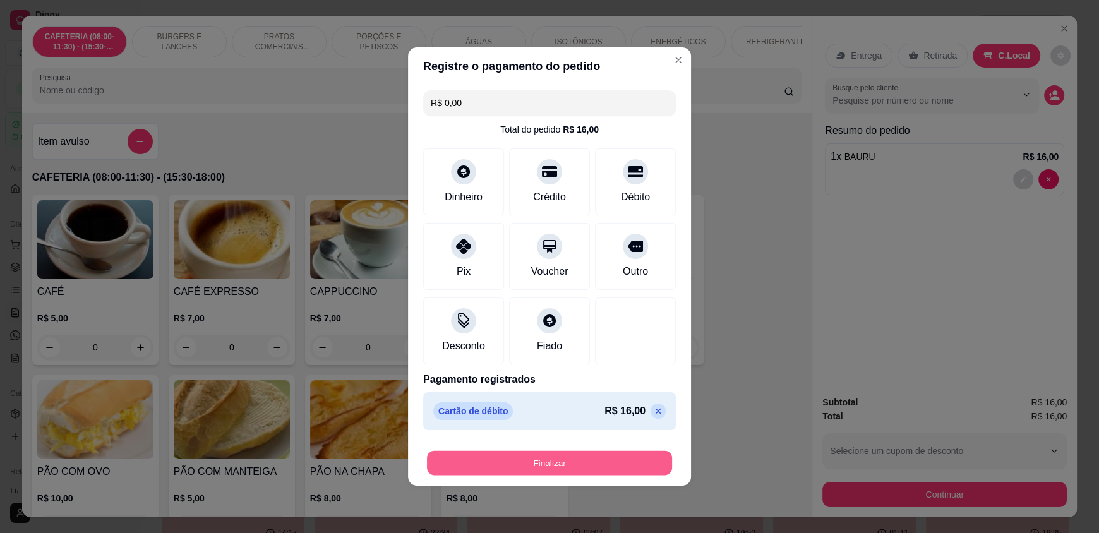
click at [521, 464] on button "Finalizar" at bounding box center [549, 463] width 245 height 25
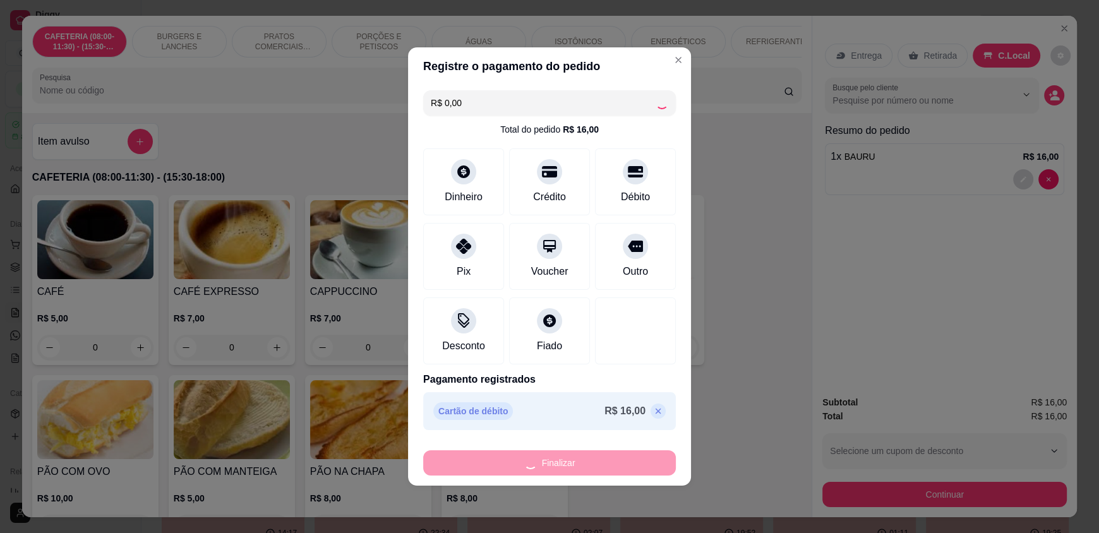
type input "0"
type input "-R$ 16,00"
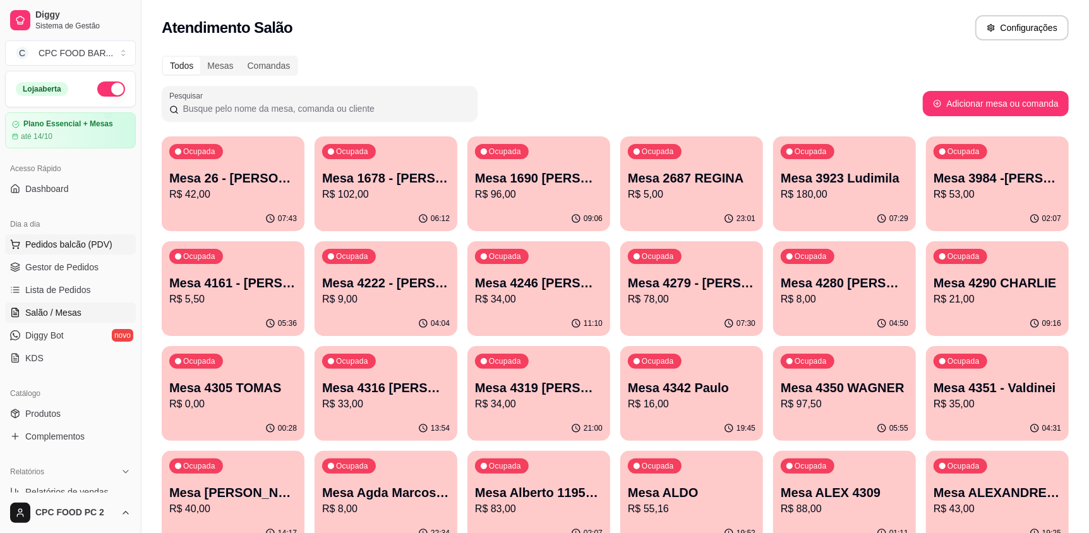
click at [64, 244] on span "Pedidos balcão (PDV)" at bounding box center [68, 244] width 87 height 13
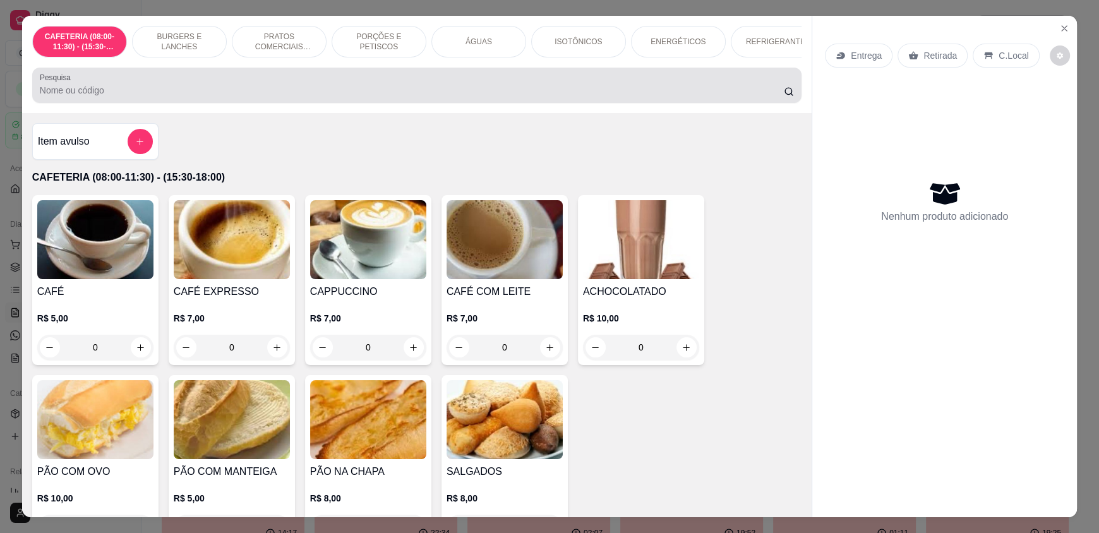
click at [124, 97] on input "Pesquisa" at bounding box center [412, 90] width 745 height 13
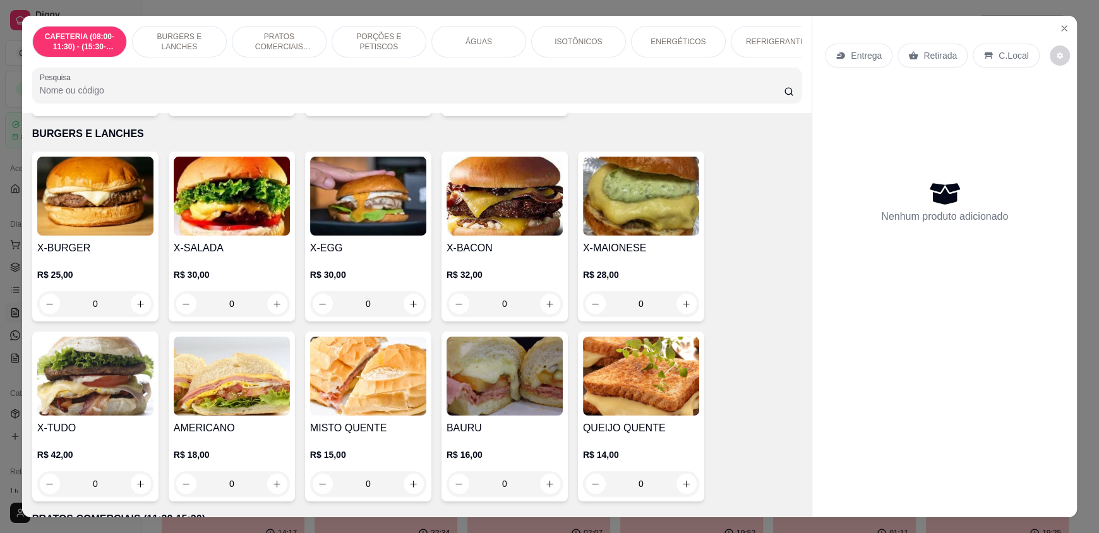
scroll to position [505, 0]
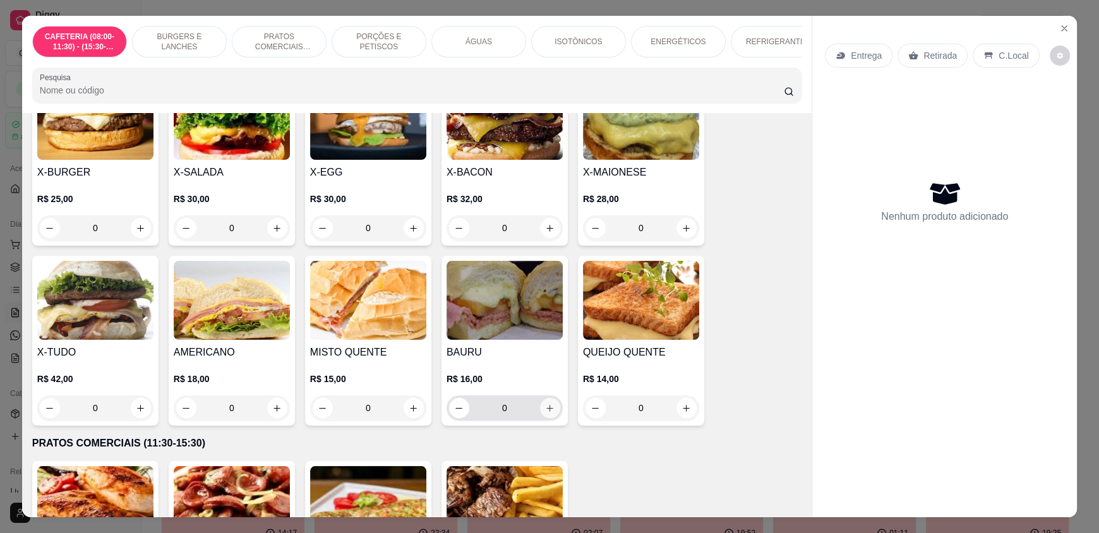
click at [547, 412] on icon "increase-product-quantity" at bounding box center [550, 408] width 7 height 7
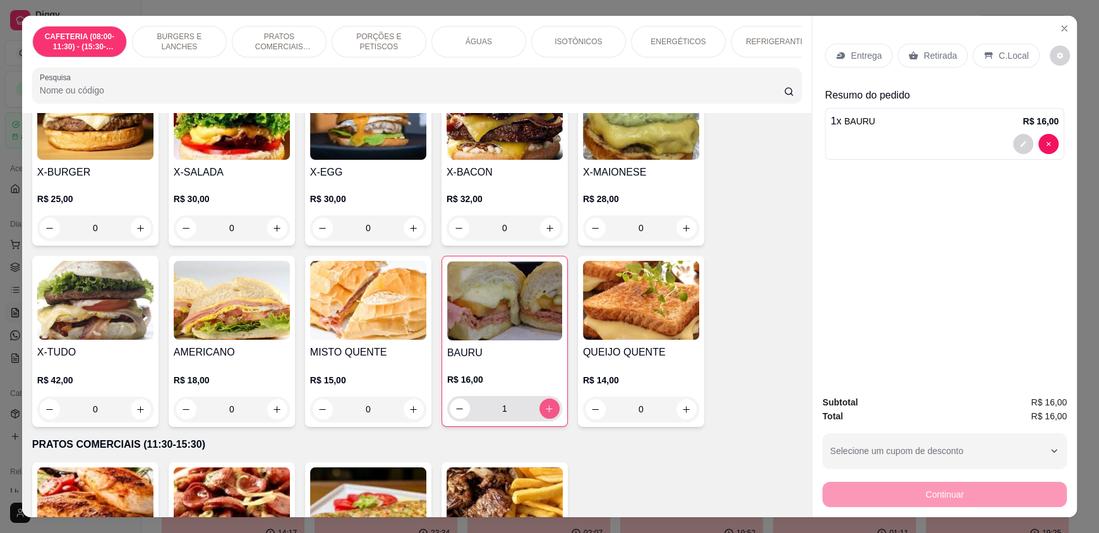
click at [545, 414] on icon "increase-product-quantity" at bounding box center [549, 408] width 9 height 9
type input "2"
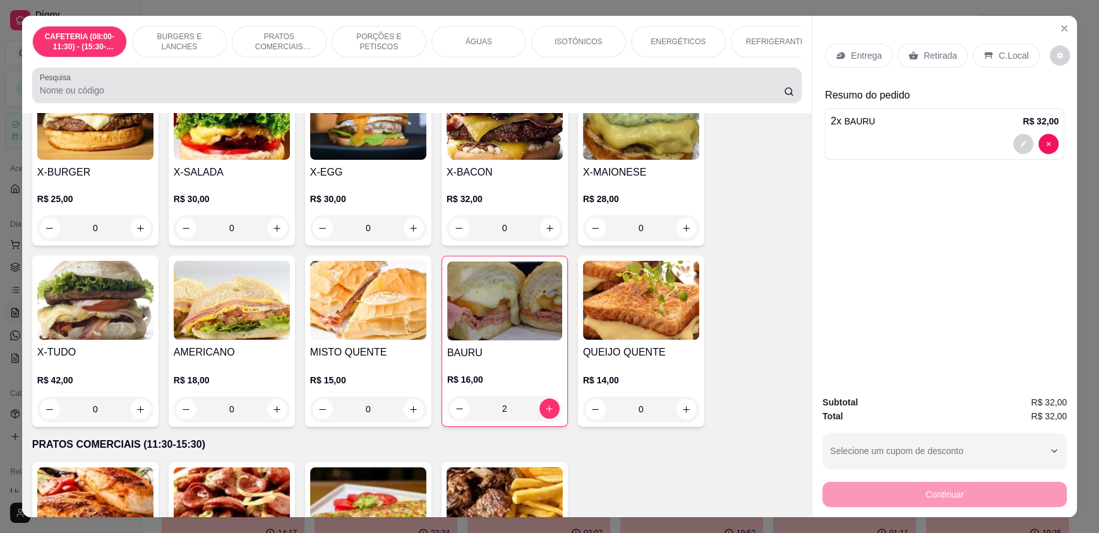
click at [52, 93] on div at bounding box center [417, 85] width 754 height 25
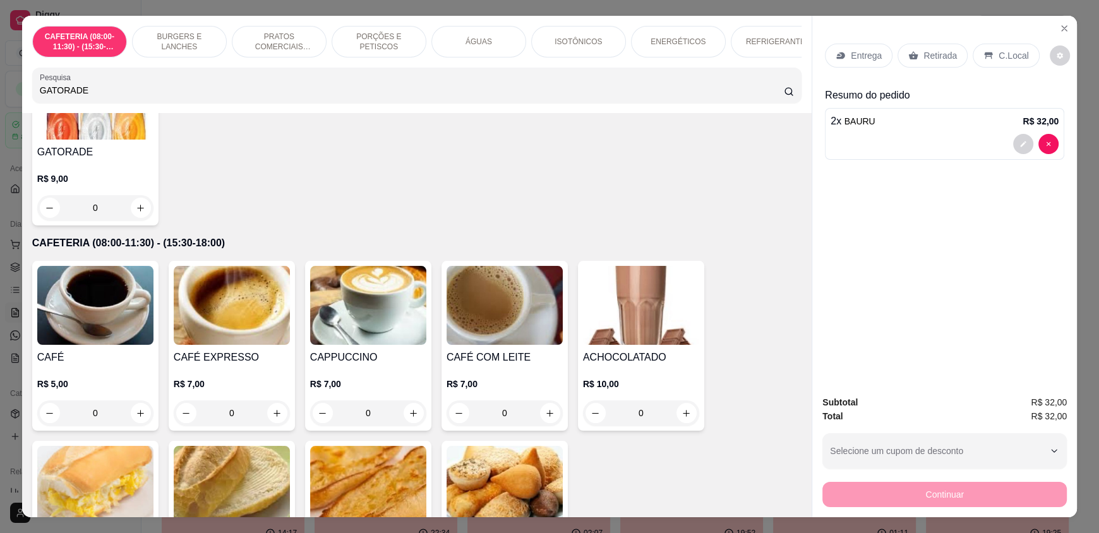
scroll to position [0, 0]
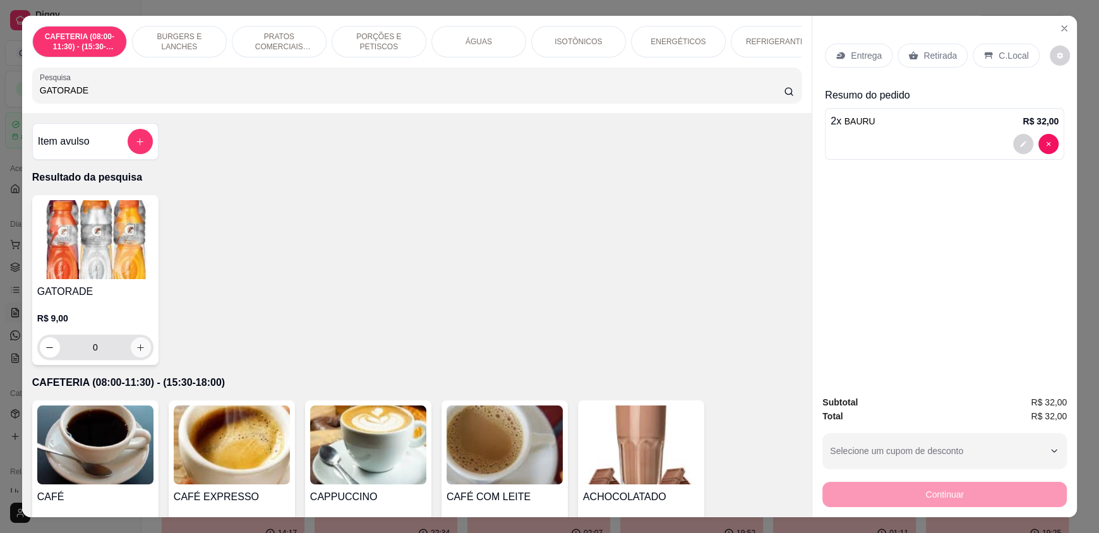
type input "GATORADE"
click at [136, 353] on icon "increase-product-quantity" at bounding box center [140, 347] width 9 height 9
type input "1"
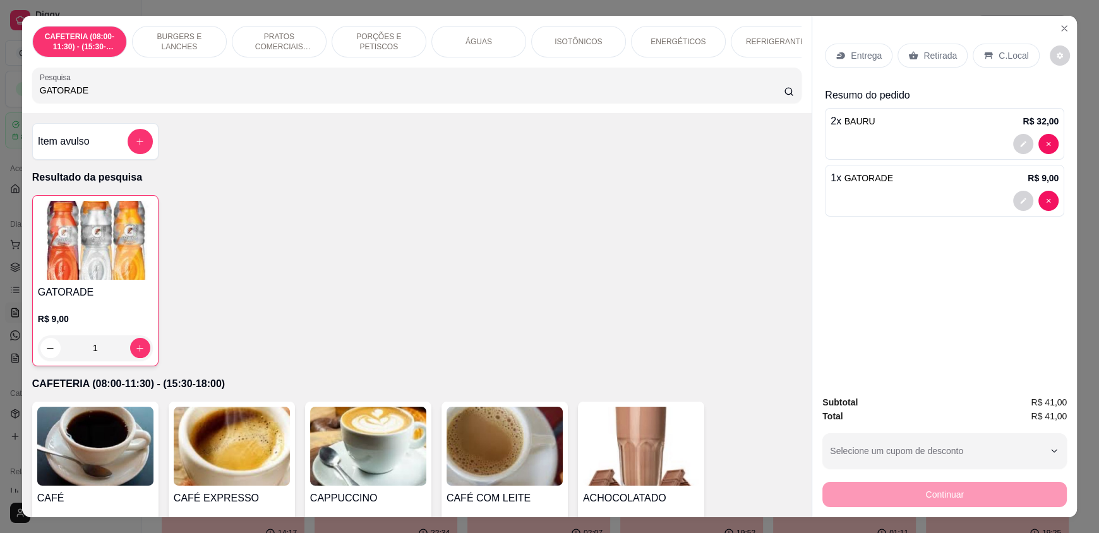
click at [999, 52] on p "C.Local" at bounding box center [1014, 55] width 30 height 13
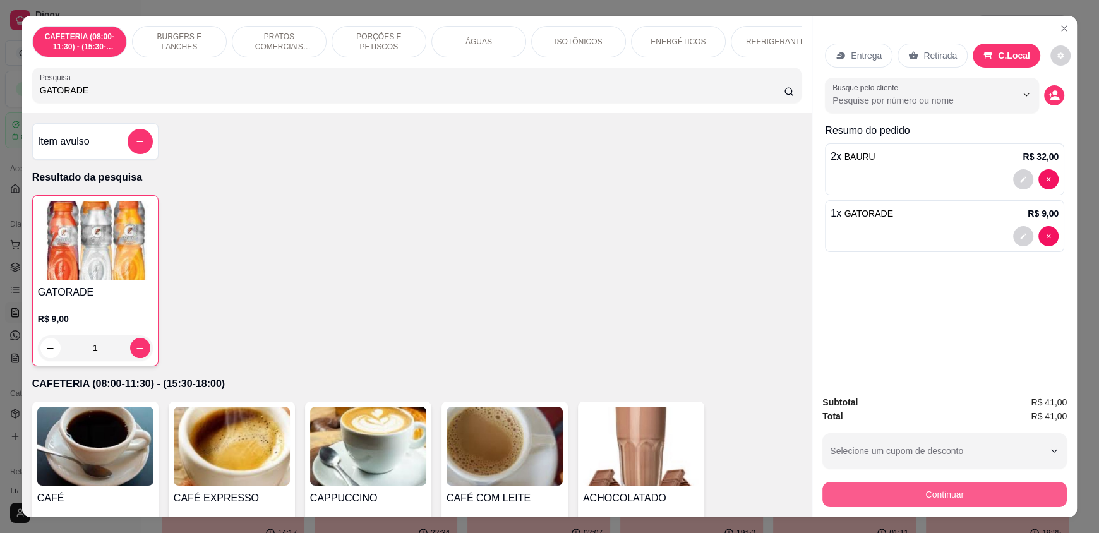
click at [935, 495] on button "Continuar" at bounding box center [945, 494] width 245 height 25
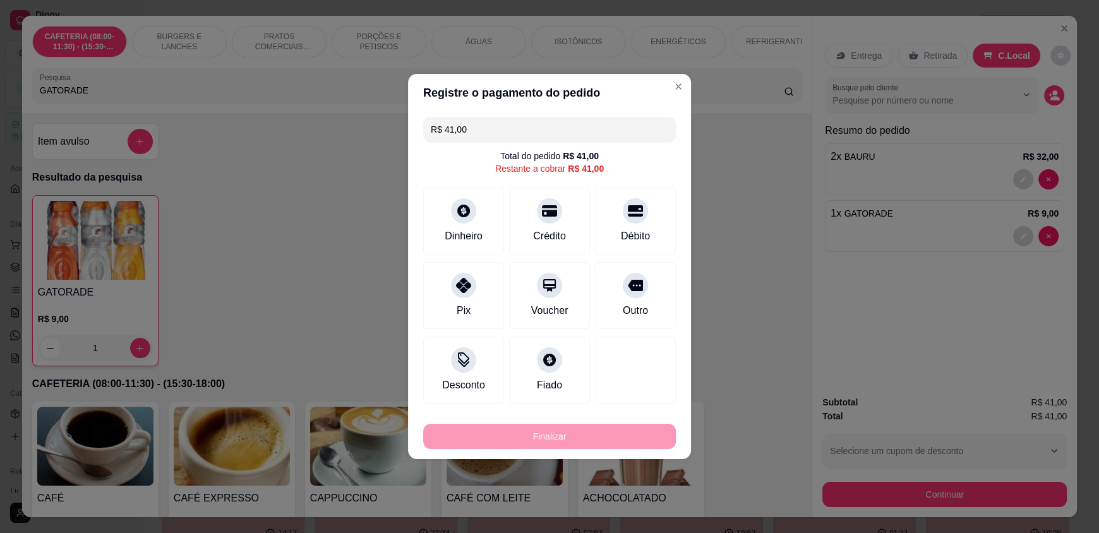
click at [471, 293] on div "Pix" at bounding box center [463, 295] width 81 height 67
type input "R$ 0,00"
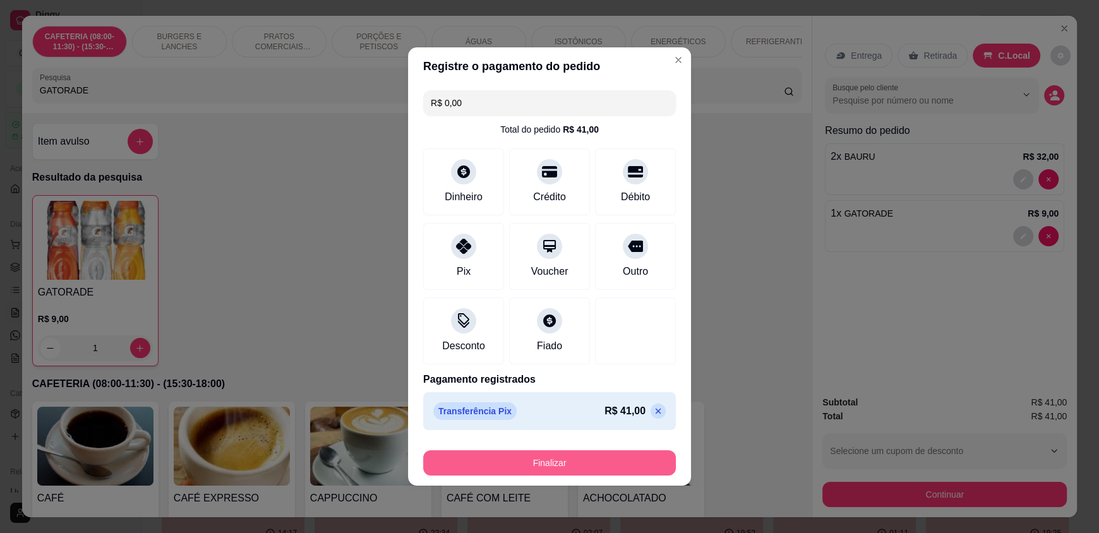
click at [504, 459] on button "Finalizar" at bounding box center [549, 463] width 253 height 25
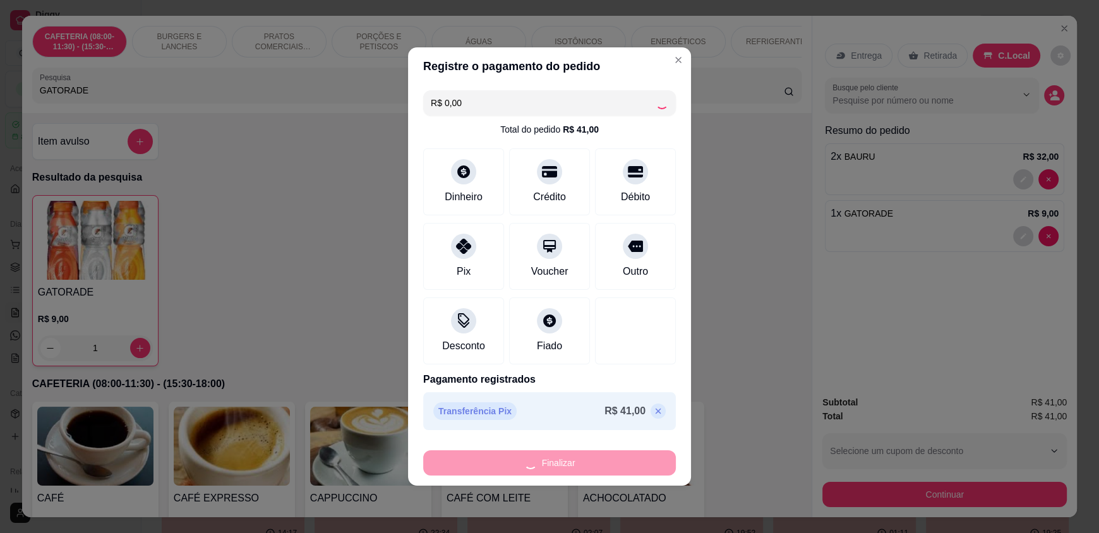
type input "0"
type input "-R$ 41,00"
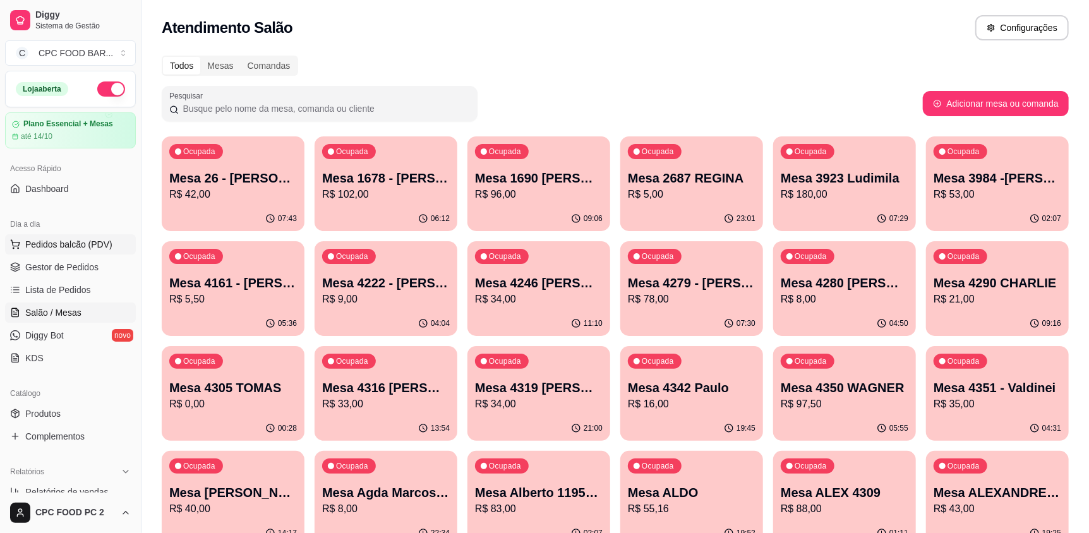
click at [87, 251] on button "Pedidos balcão (PDV)" at bounding box center [70, 244] width 131 height 20
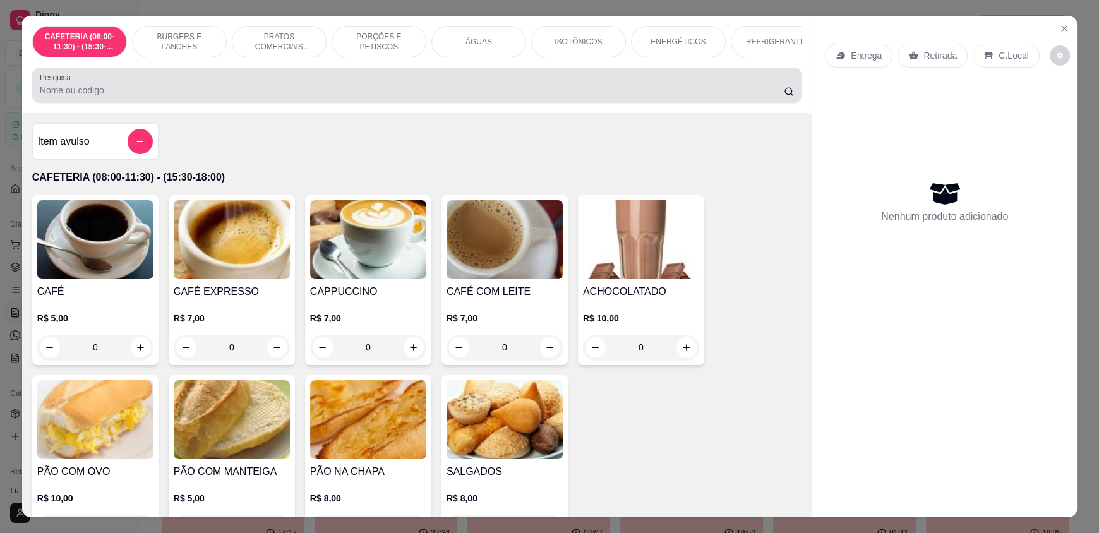
click at [201, 93] on div at bounding box center [417, 85] width 754 height 25
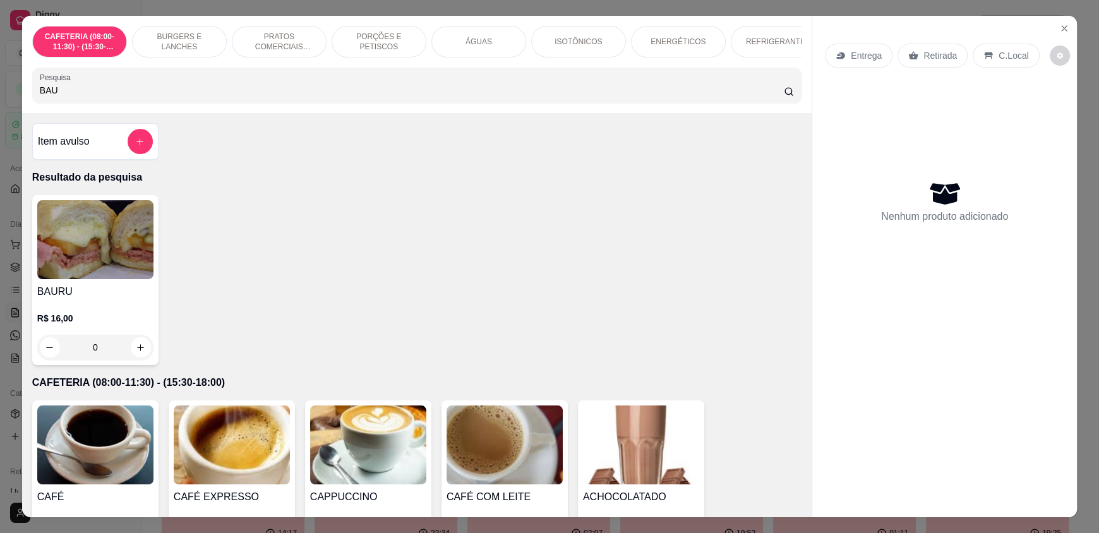
type input "BAU"
click at [140, 356] on button "increase-product-quantity" at bounding box center [141, 348] width 20 height 20
type input "1"
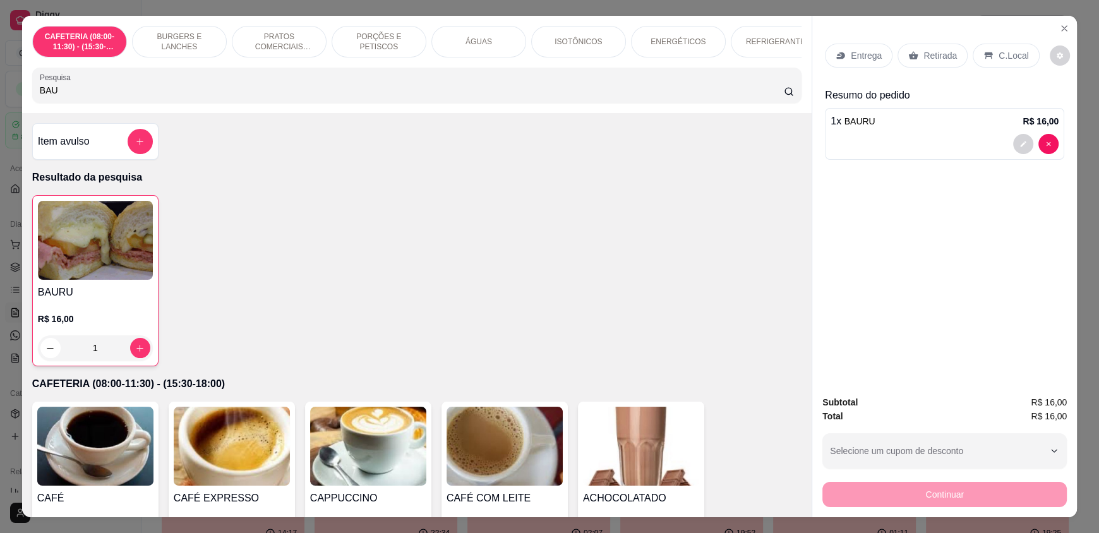
click at [1005, 44] on div "Entrega Retirada C.Local" at bounding box center [932, 56] width 214 height 24
click at [1003, 53] on p "C.Local" at bounding box center [1014, 55] width 30 height 13
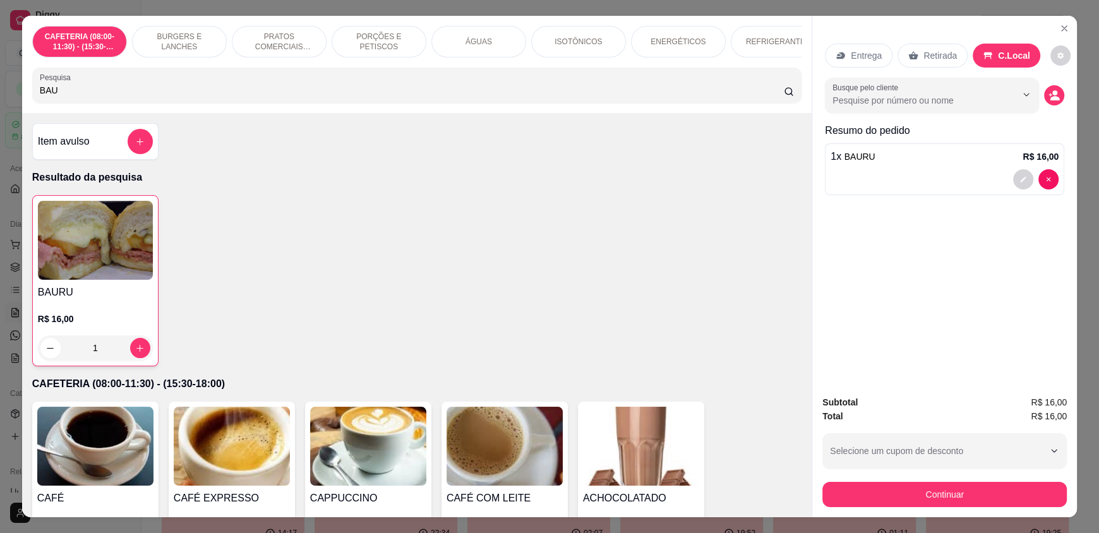
click at [466, 42] on p "ÁGUAS" at bounding box center [479, 42] width 27 height 10
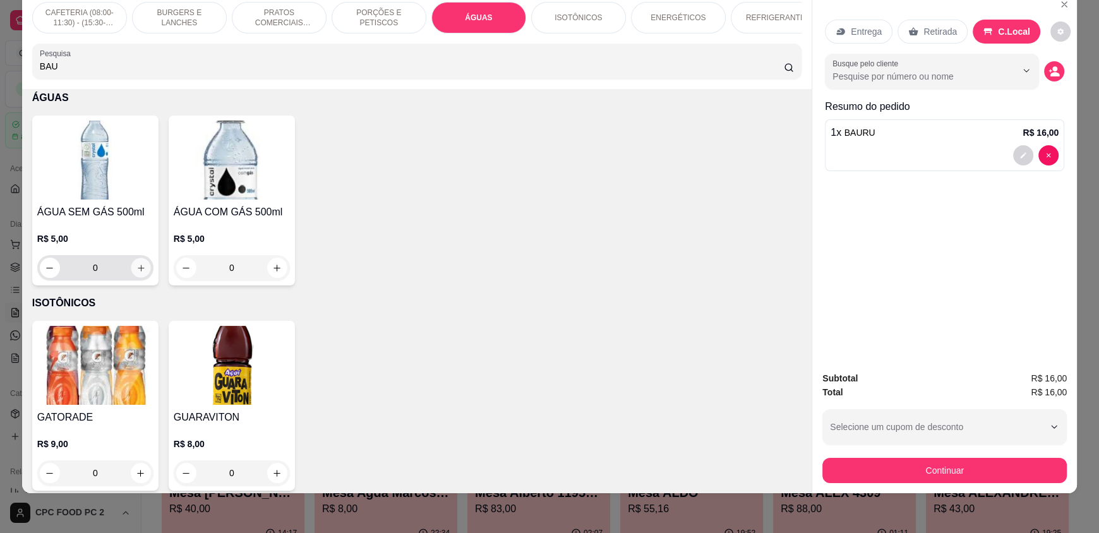
click at [136, 272] on icon "increase-product-quantity" at bounding box center [140, 267] width 9 height 9
type input "1"
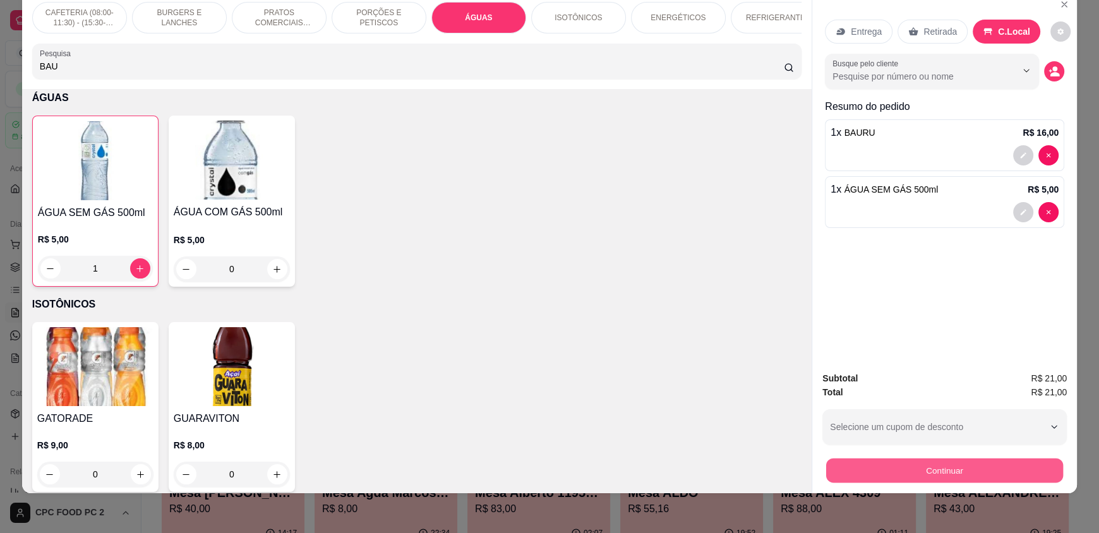
click at [943, 461] on button "Continuar" at bounding box center [944, 470] width 237 height 25
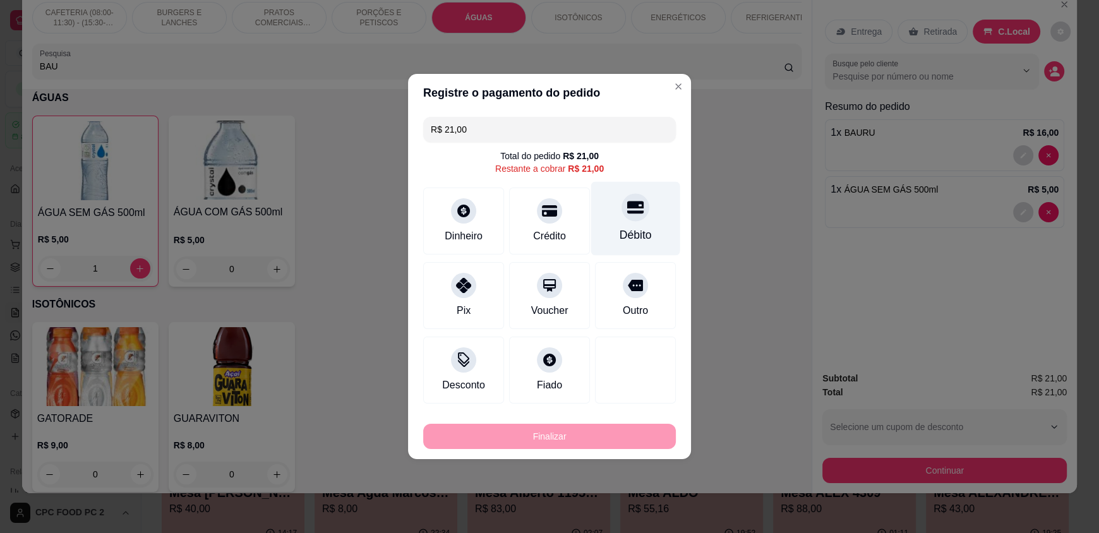
click at [629, 223] on div "Débito" at bounding box center [635, 219] width 89 height 74
type input "R$ 0,00"
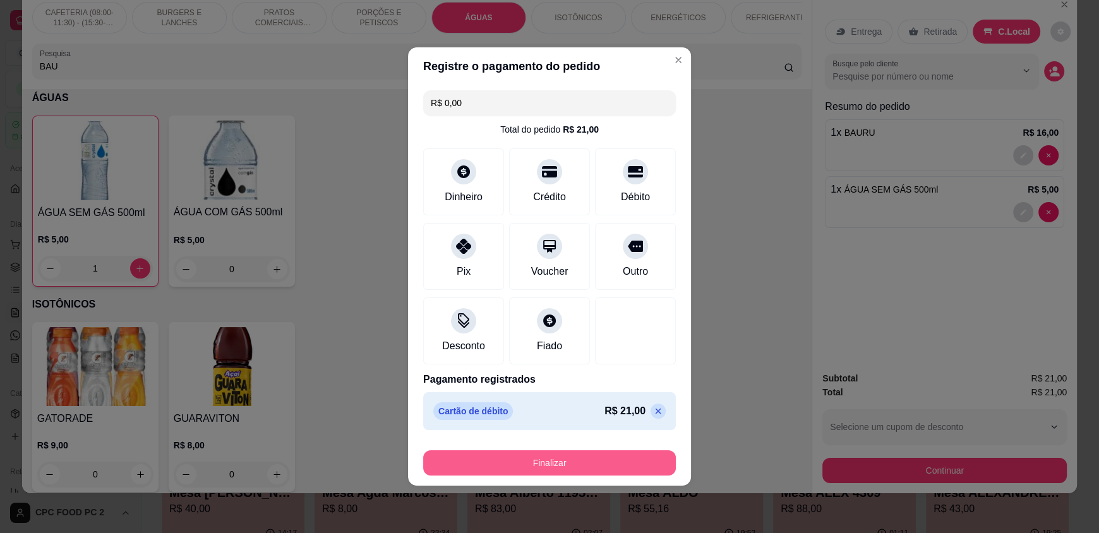
click at [529, 470] on button "Finalizar" at bounding box center [549, 463] width 253 height 25
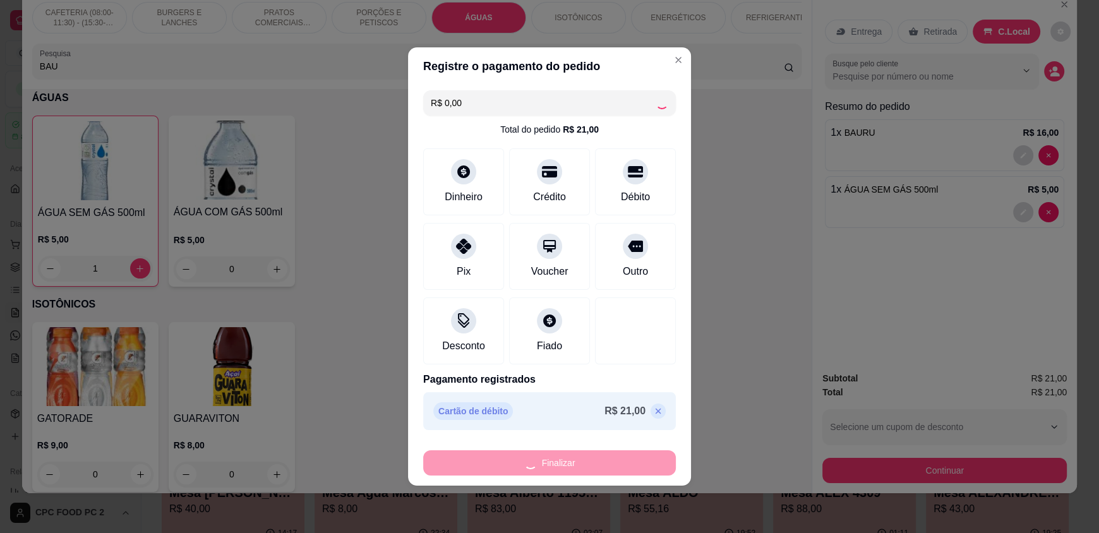
type input "0"
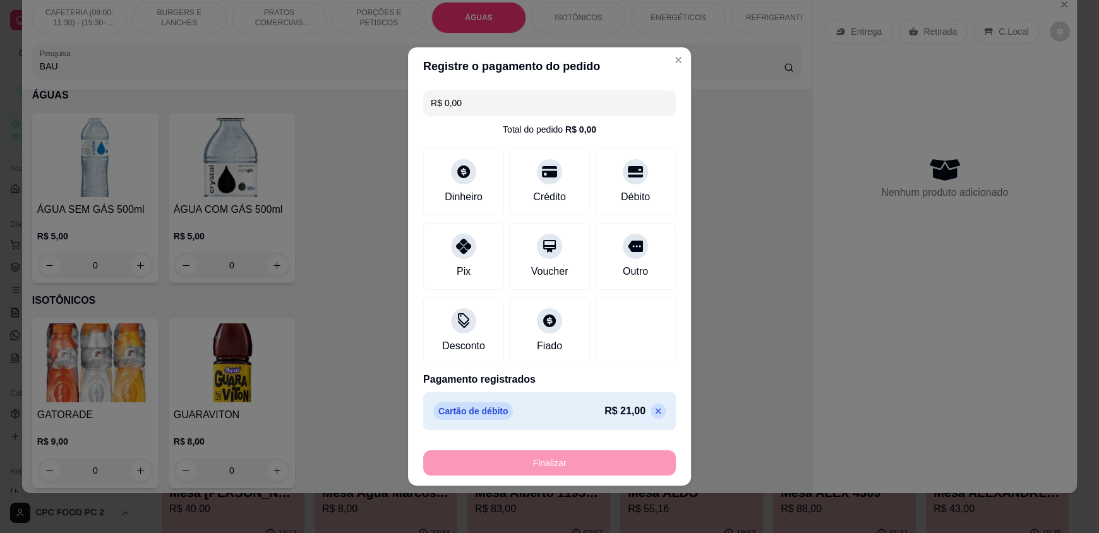
type input "-R$ 21,00"
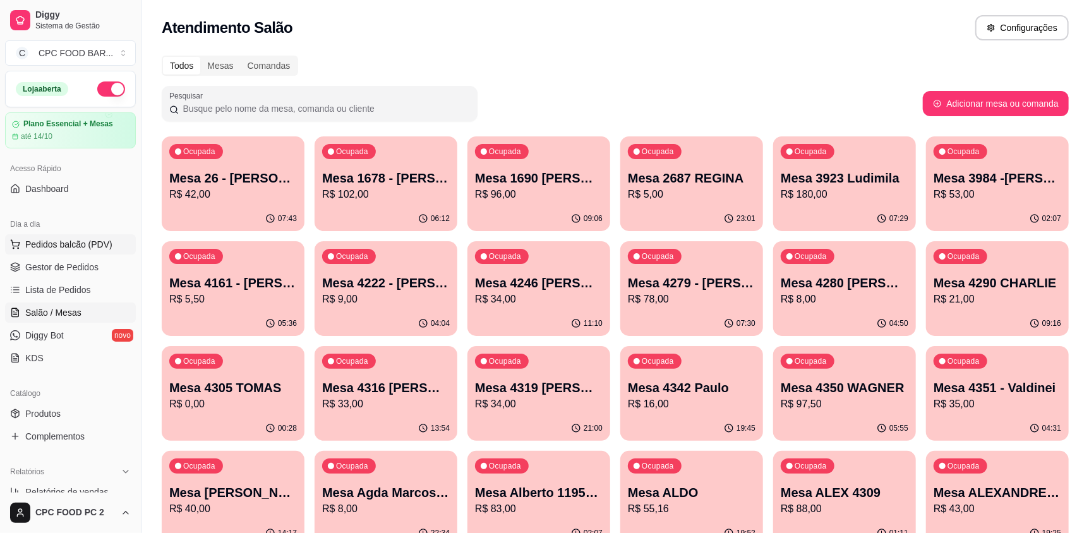
click at [63, 249] on span "Pedidos balcão (PDV)" at bounding box center [68, 244] width 87 height 13
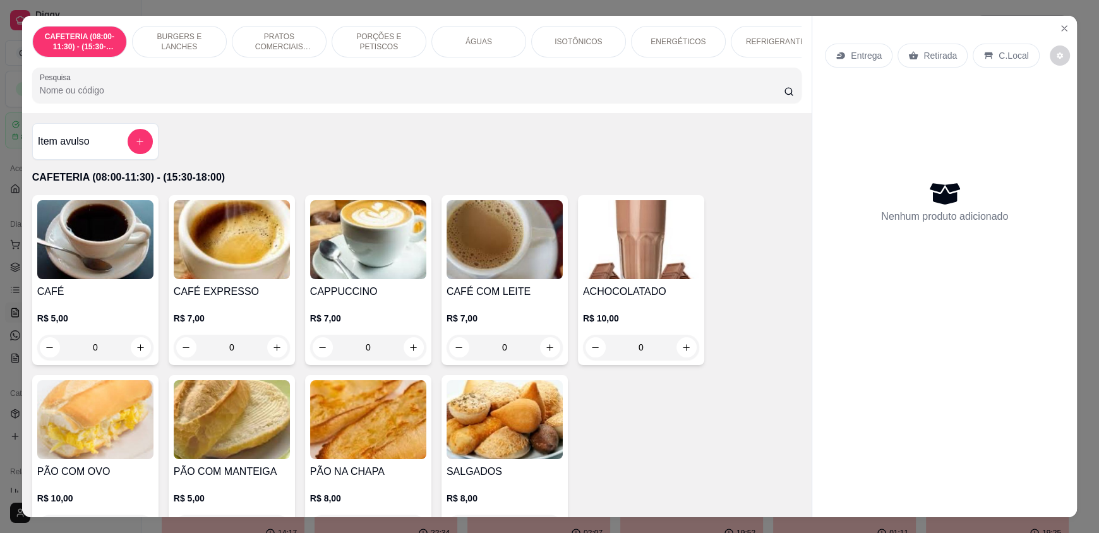
click at [52, 94] on input "Pesquisa" at bounding box center [412, 90] width 745 height 13
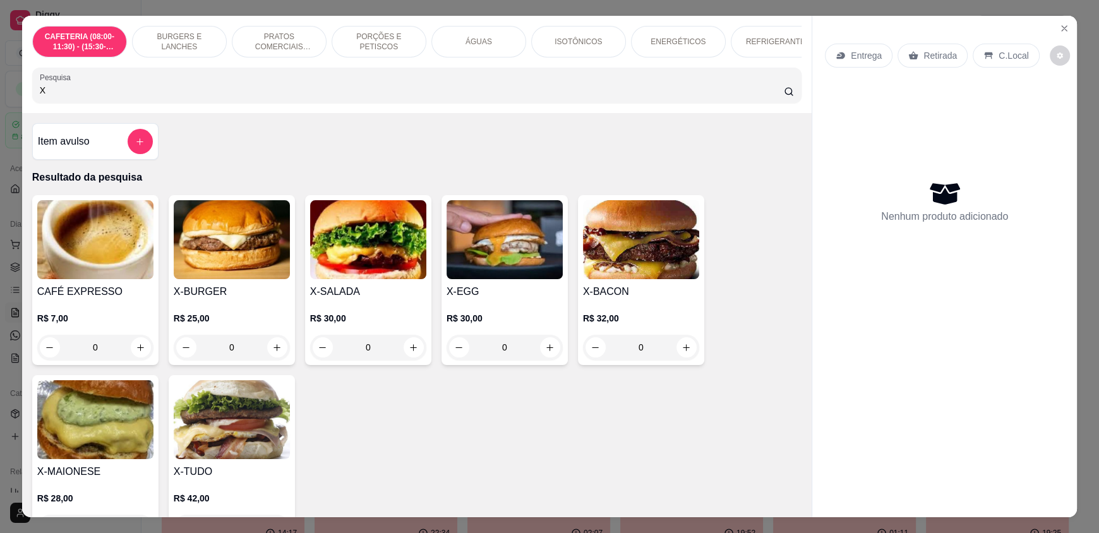
type input "X"
click at [272, 349] on div "0" at bounding box center [232, 347] width 116 height 25
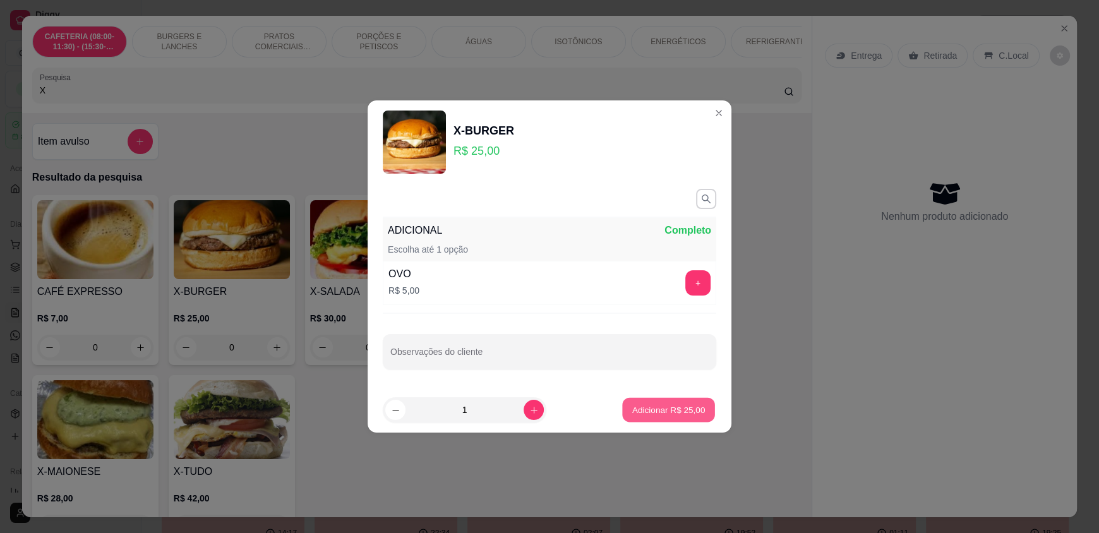
click at [653, 402] on button "Adicionar R$ 25,00" at bounding box center [668, 410] width 93 height 25
type input "1"
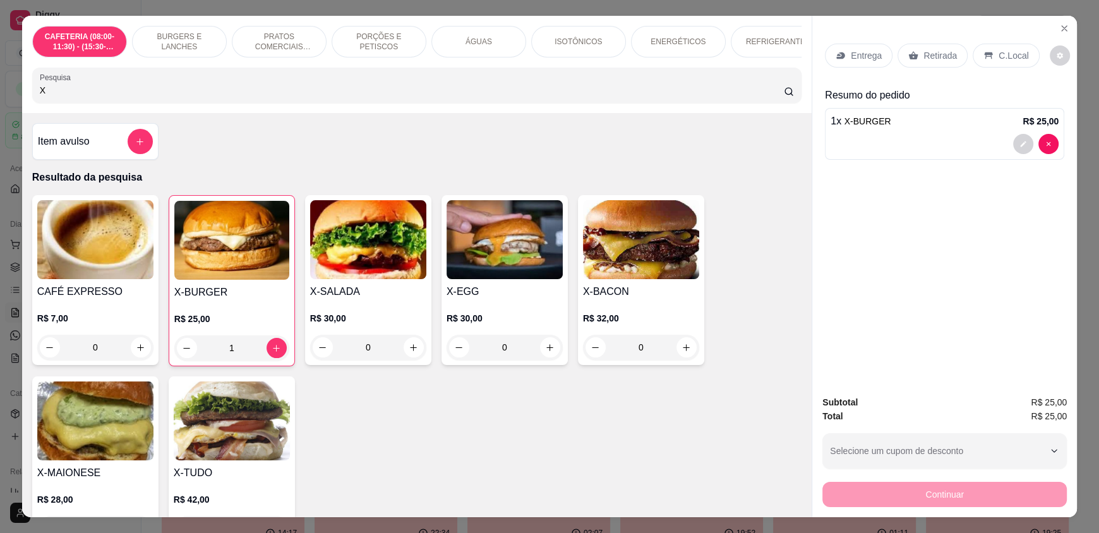
click at [887, 493] on div "Continuar" at bounding box center [945, 493] width 245 height 28
click at [1003, 54] on p "C.Local" at bounding box center [1014, 55] width 30 height 13
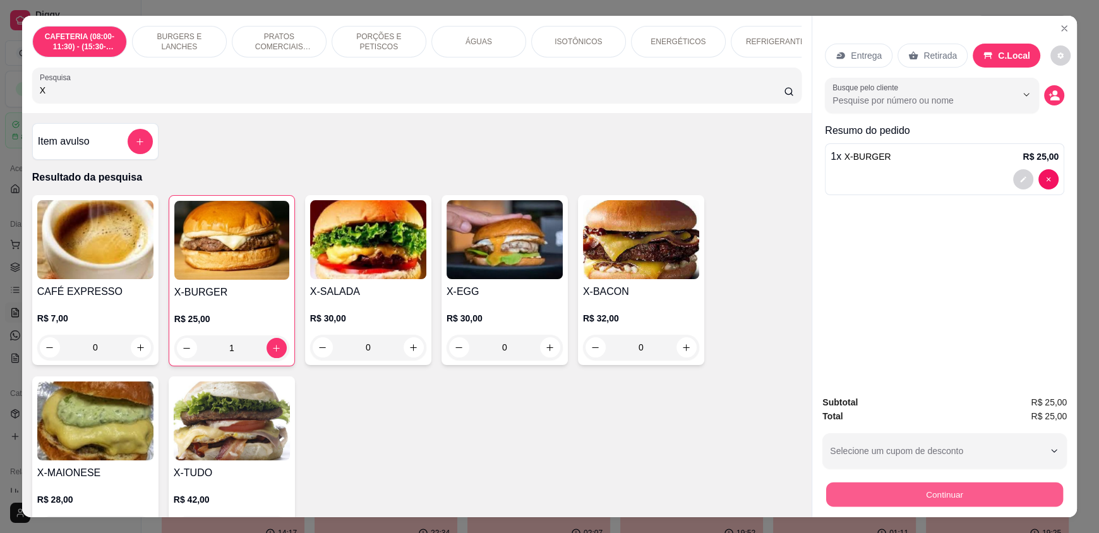
click at [944, 505] on button "Continuar" at bounding box center [944, 494] width 237 height 25
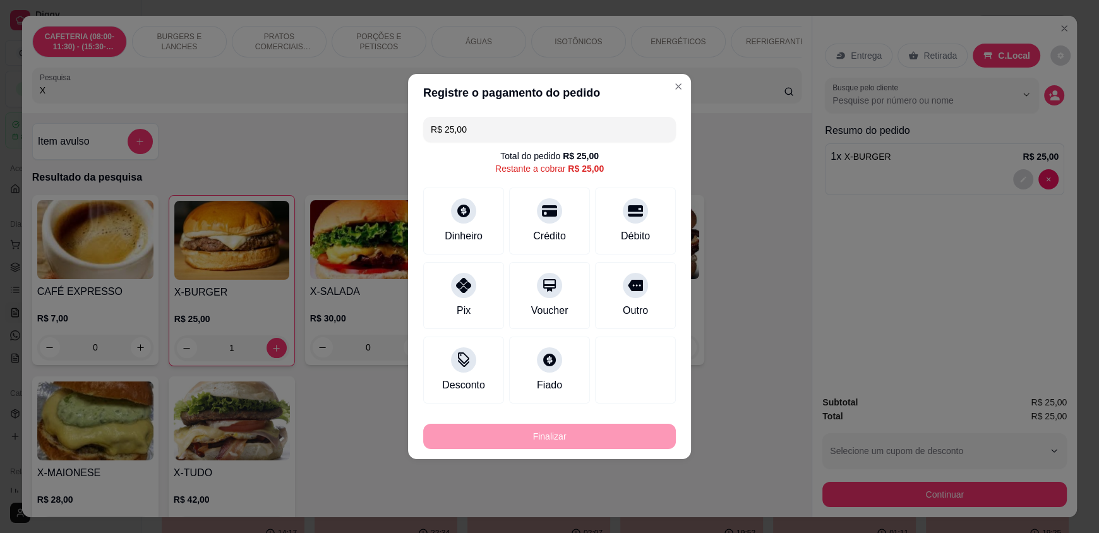
drag, startPoint x: 618, startPoint y: 231, endPoint x: 588, endPoint y: 341, distance: 113.9
click at [621, 232] on div "Débito" at bounding box center [635, 236] width 29 height 15
type input "R$ 0,00"
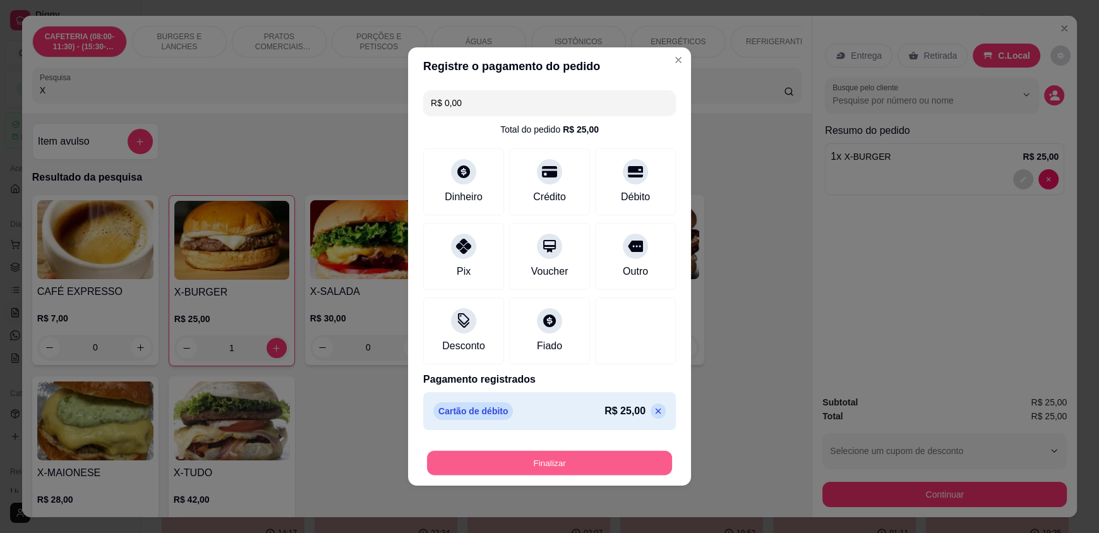
click at [548, 457] on button "Finalizar" at bounding box center [549, 463] width 245 height 25
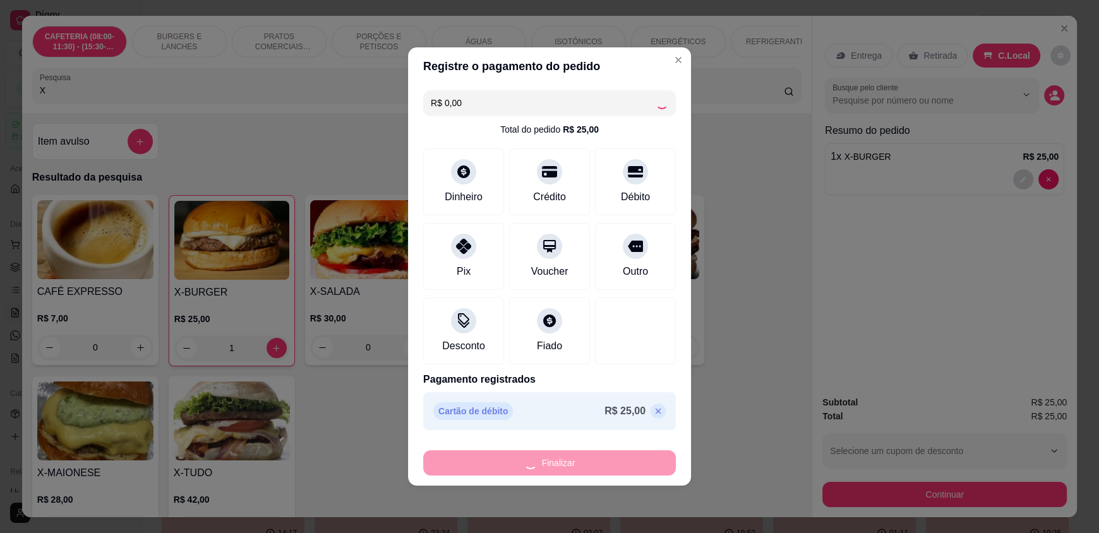
type input "0"
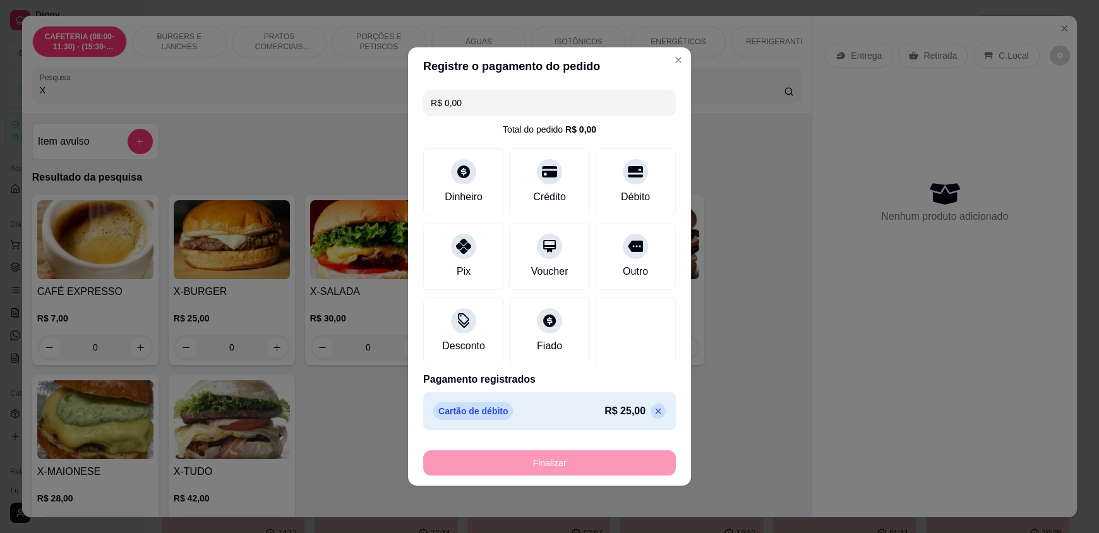
type input "-R$ 25,00"
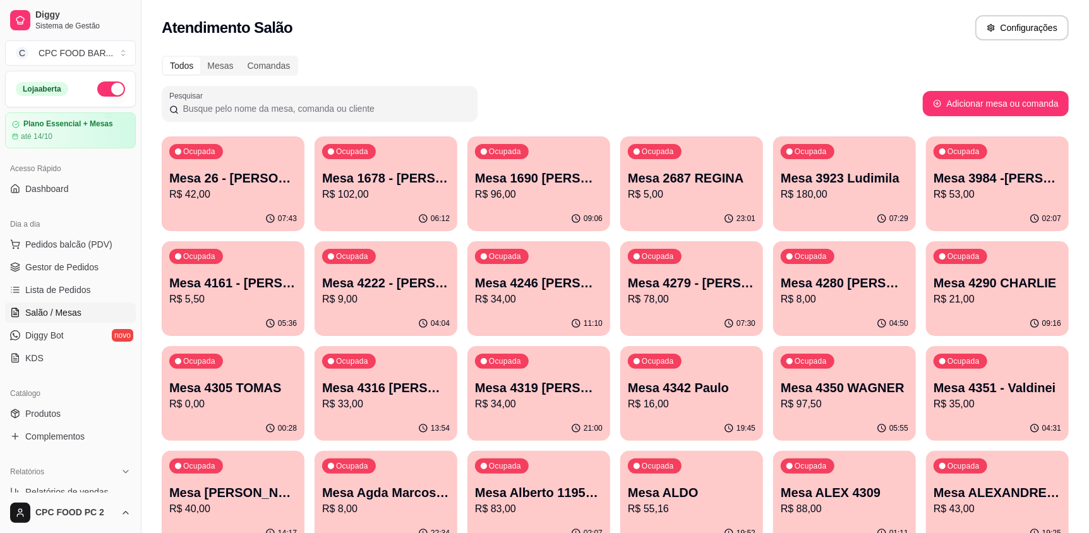
click at [289, 106] on input "Pesquisar" at bounding box center [324, 108] width 291 height 13
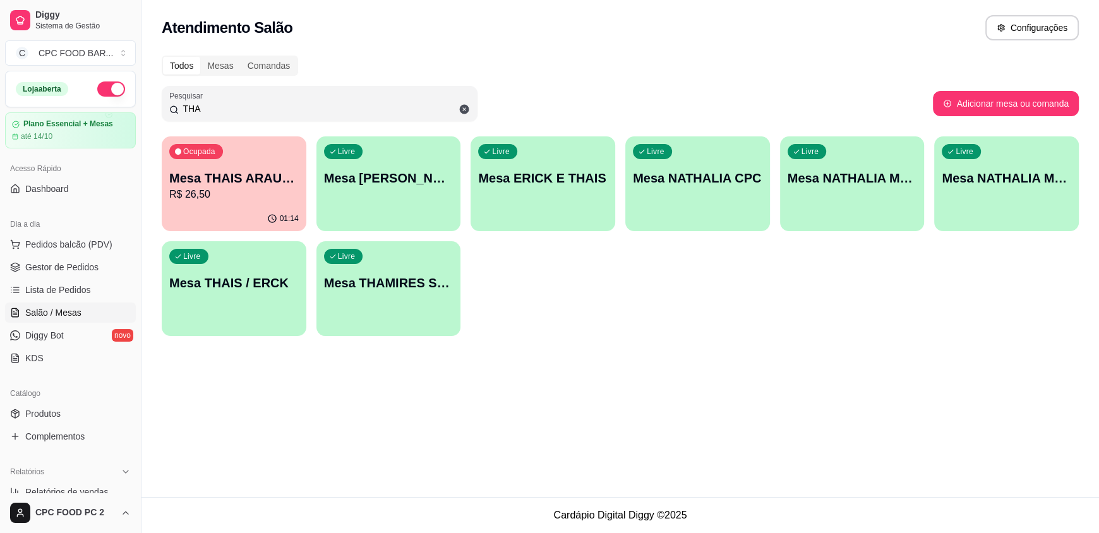
type input "THA"
click at [189, 166] on div "Ocupada Mesa THAIS ARAUJO R$ 26,50" at bounding box center [234, 172] width 140 height 68
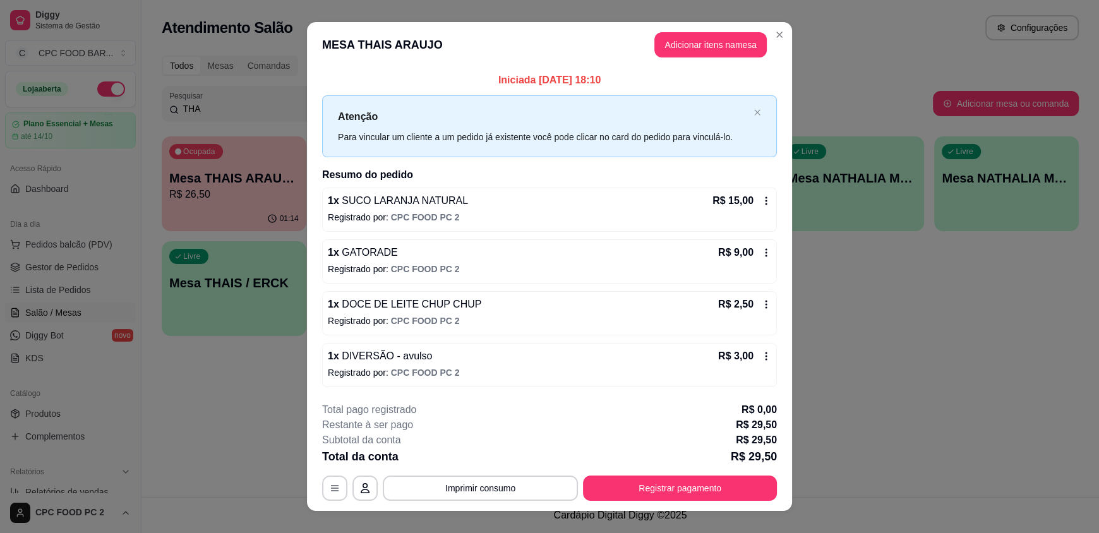
click at [491, 480] on button "Imprimir consumo" at bounding box center [480, 488] width 195 height 25
click at [498, 461] on button "IMPRESSORA" at bounding box center [479, 459] width 88 height 20
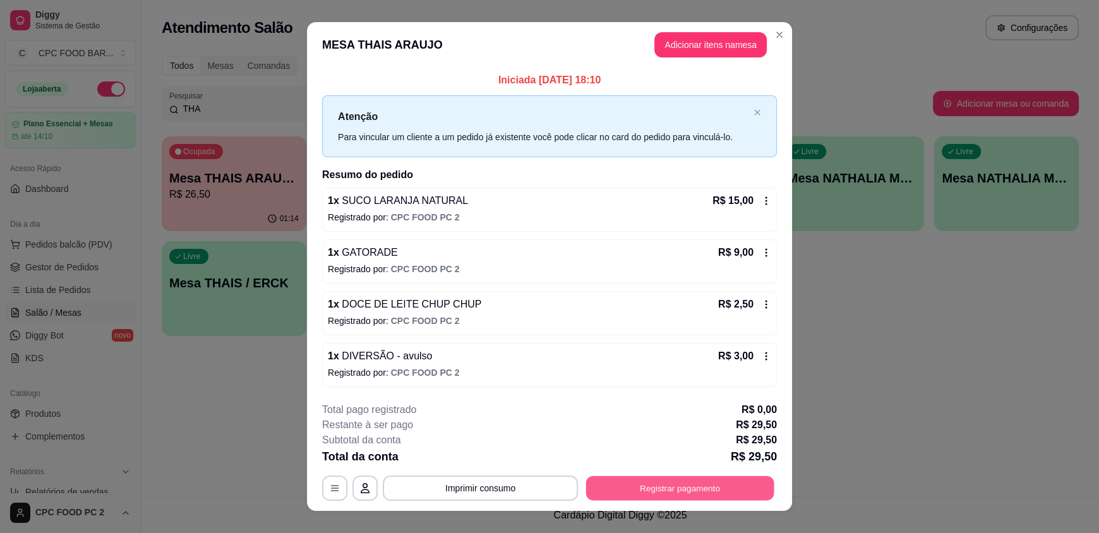
click at [751, 487] on button "Registrar pagamento" at bounding box center [680, 488] width 188 height 25
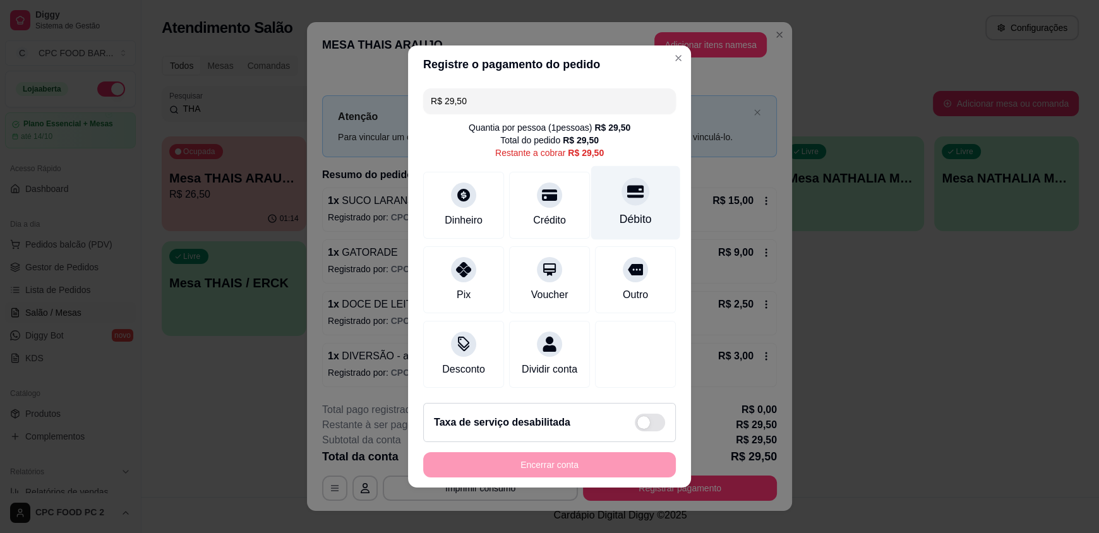
click at [600, 211] on div "Débito" at bounding box center [635, 203] width 89 height 74
type input "R$ 0,00"
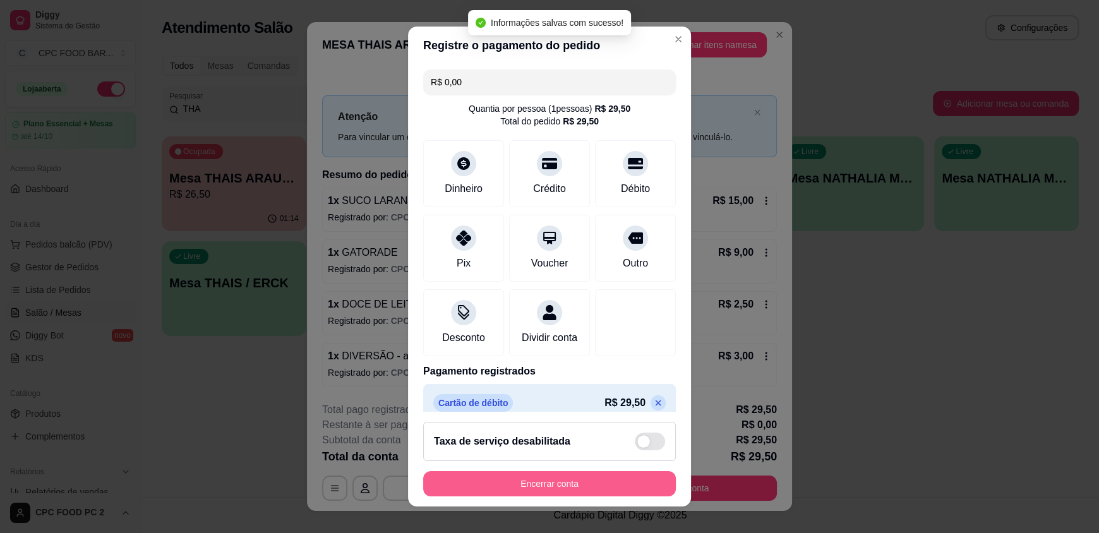
click at [586, 475] on button "Encerrar conta" at bounding box center [549, 483] width 253 height 25
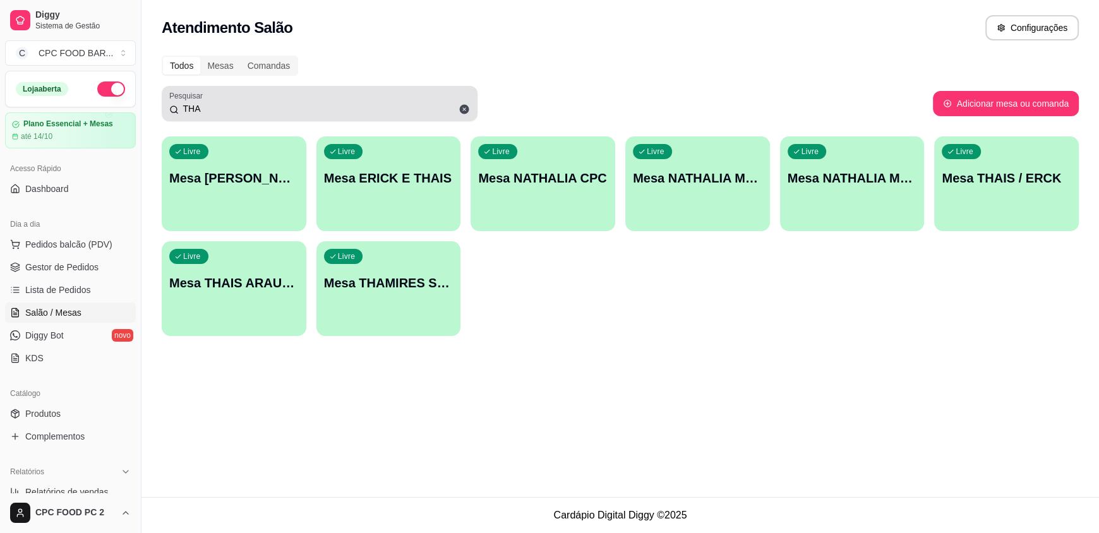
click at [464, 107] on icon at bounding box center [464, 109] width 9 height 9
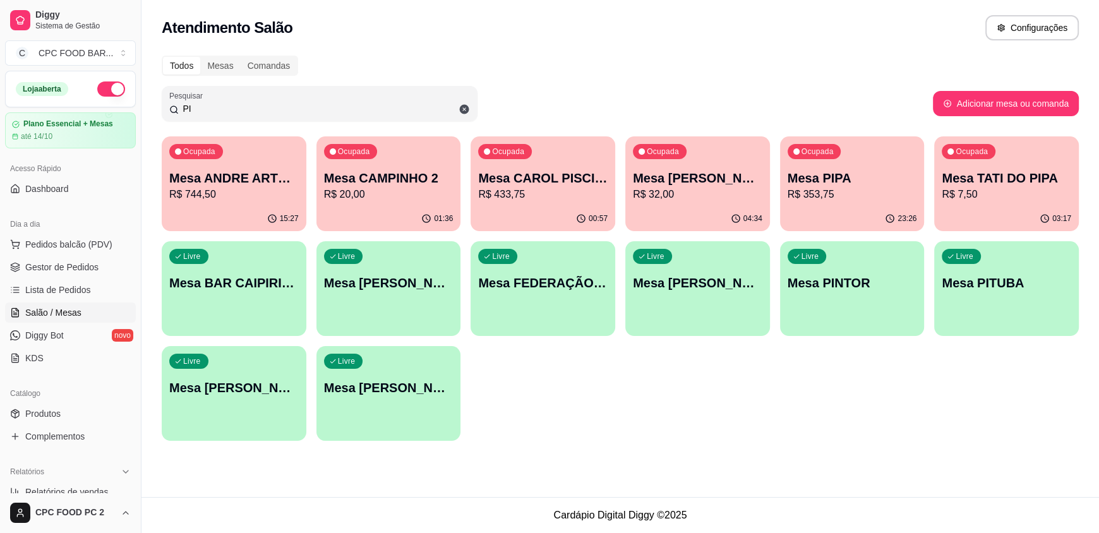
type input "PI"
click at [900, 180] on p "Mesa PIPA" at bounding box center [853, 178] width 126 height 17
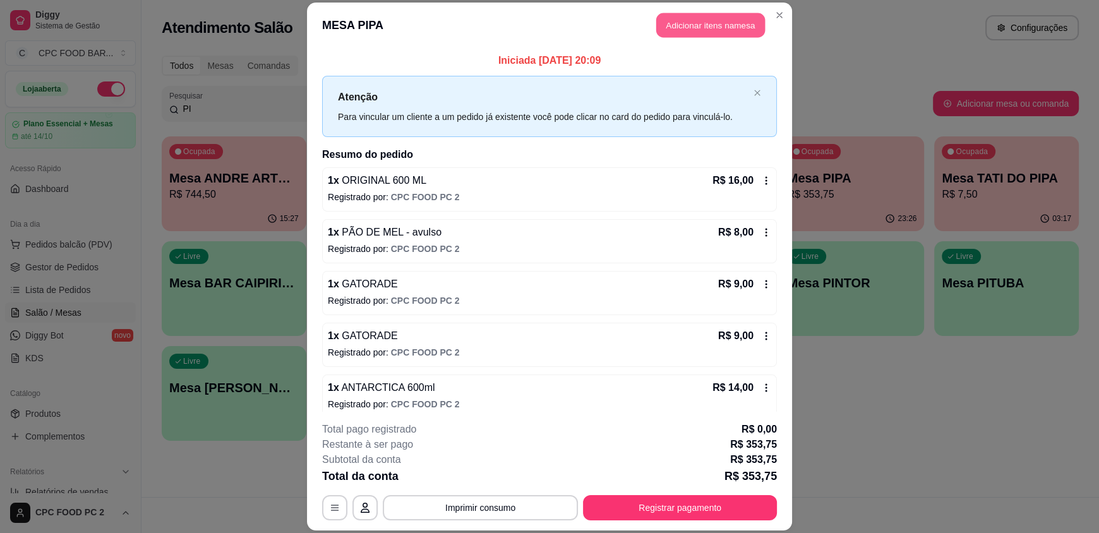
click at [681, 18] on button "Adicionar itens na mesa" at bounding box center [711, 25] width 109 height 25
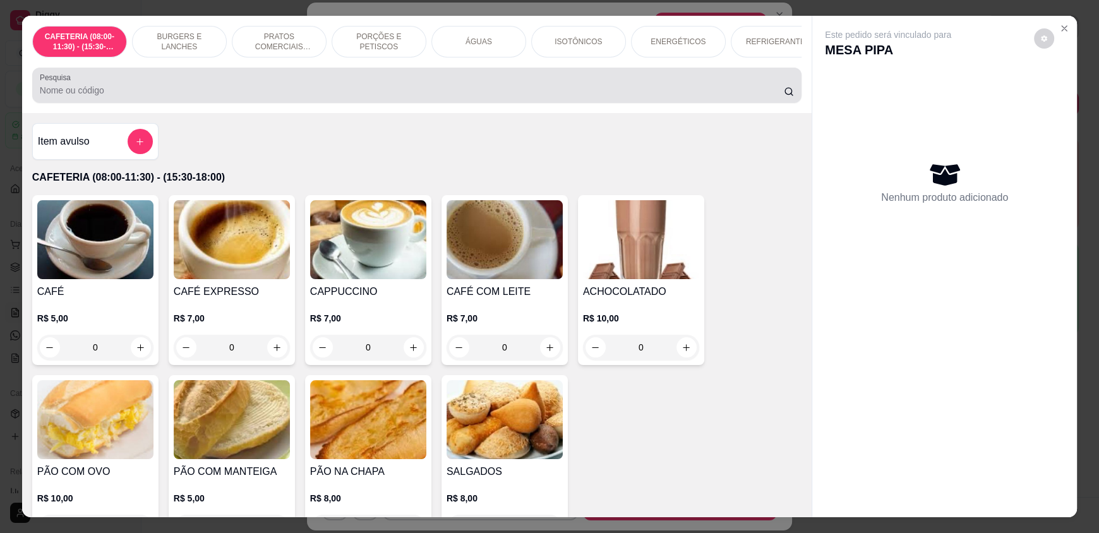
click at [212, 78] on div "Pesquisa" at bounding box center [417, 85] width 770 height 35
click at [214, 83] on div at bounding box center [417, 85] width 754 height 25
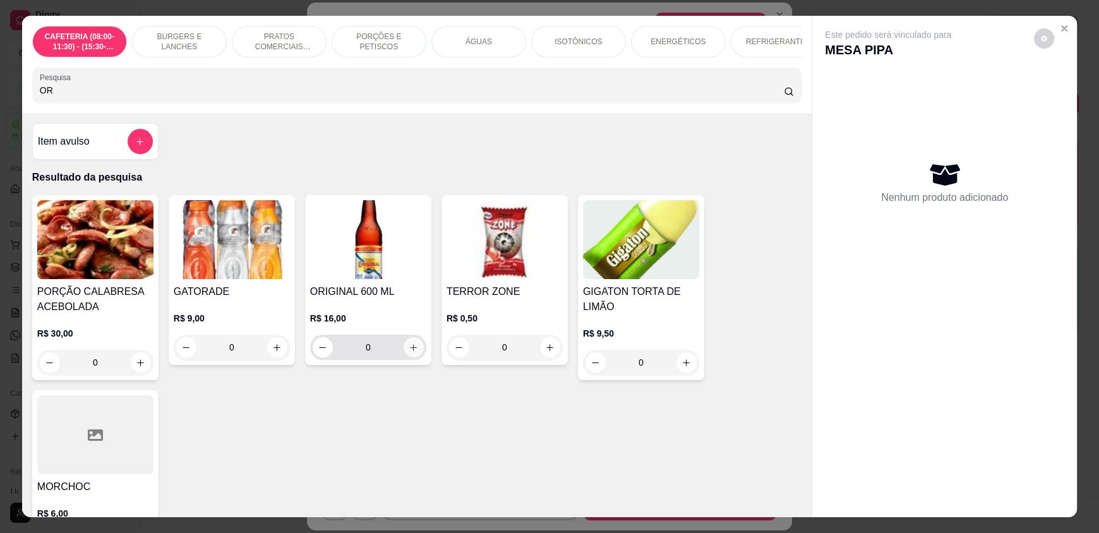
type input "OR"
click at [409, 352] on icon "increase-product-quantity" at bounding box center [413, 347] width 9 height 9
type input "1"
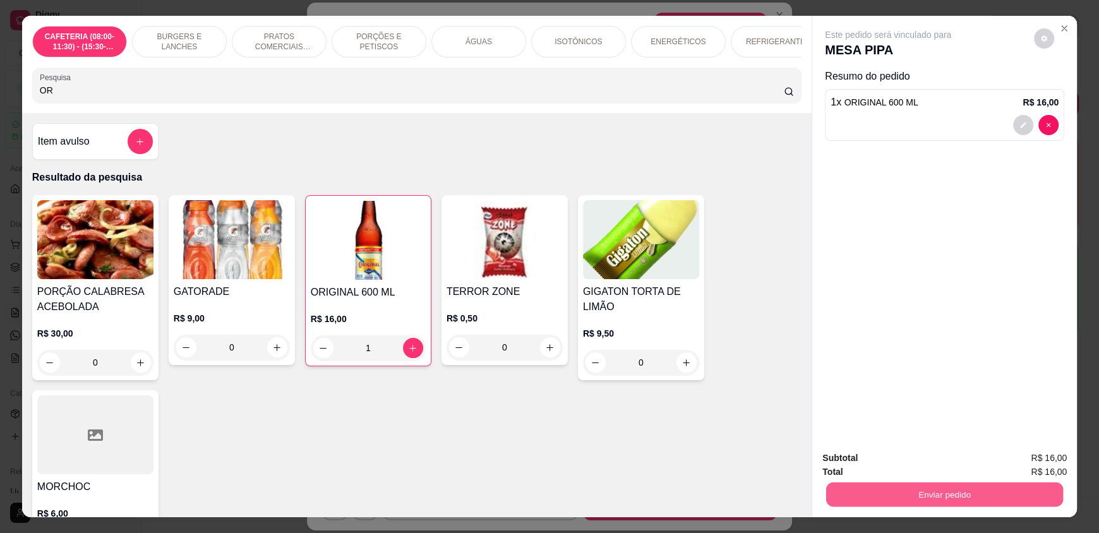
click at [880, 490] on button "Enviar pedido" at bounding box center [944, 494] width 237 height 25
click at [1020, 466] on button "Enviar pedido" at bounding box center [1035, 463] width 70 height 23
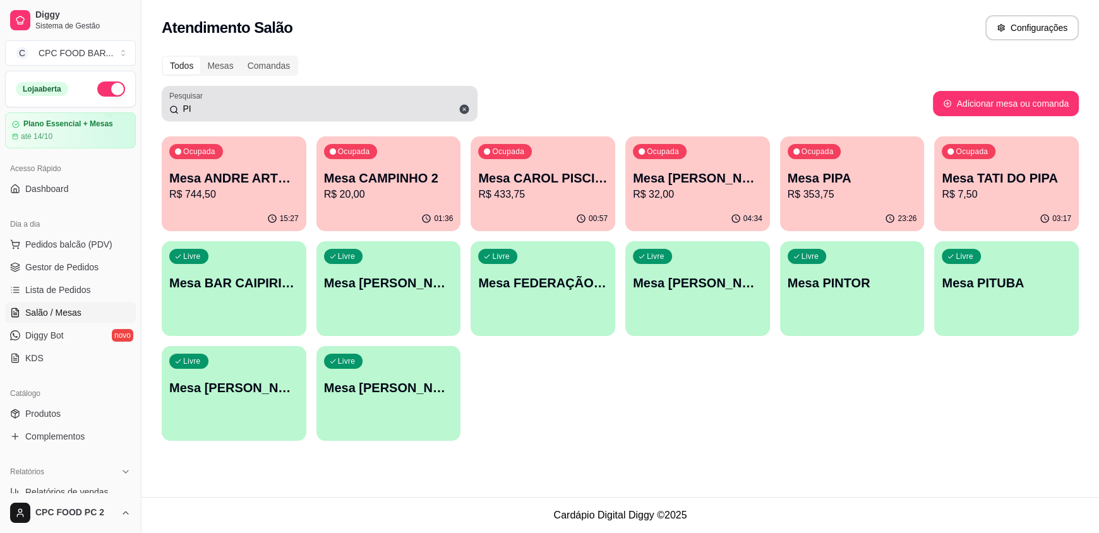
click at [464, 100] on span at bounding box center [464, 109] width 21 height 21
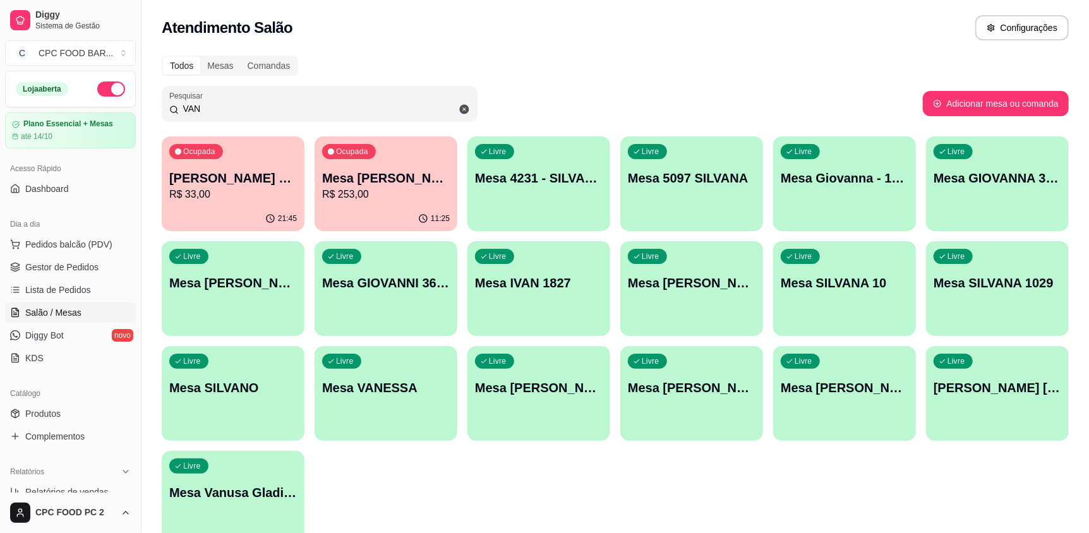
type input "VAN"
click at [357, 188] on p "R$ 253,00" at bounding box center [386, 194] width 124 height 15
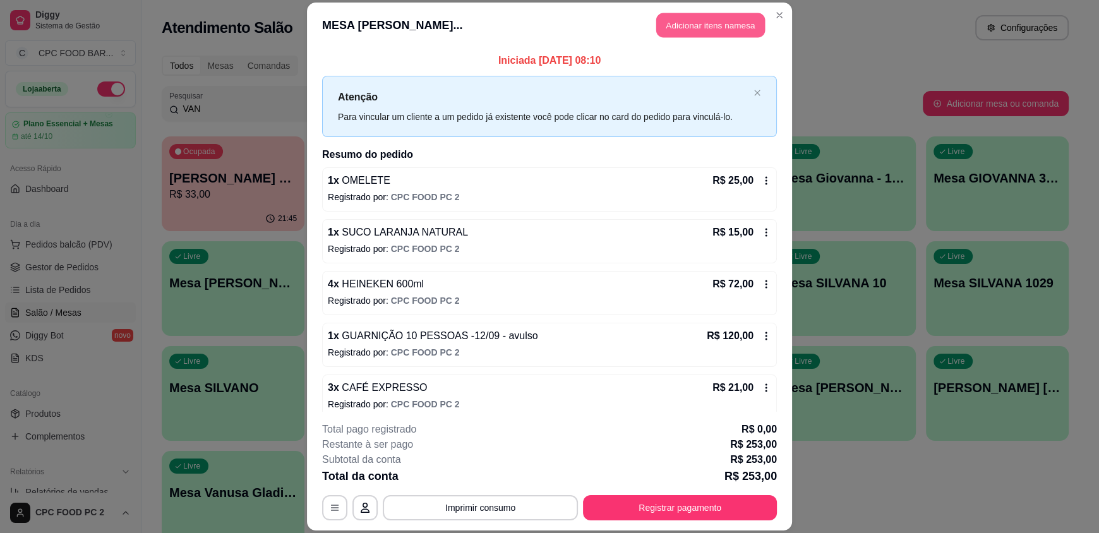
click at [737, 23] on button "Adicionar itens na mesa" at bounding box center [711, 25] width 109 height 25
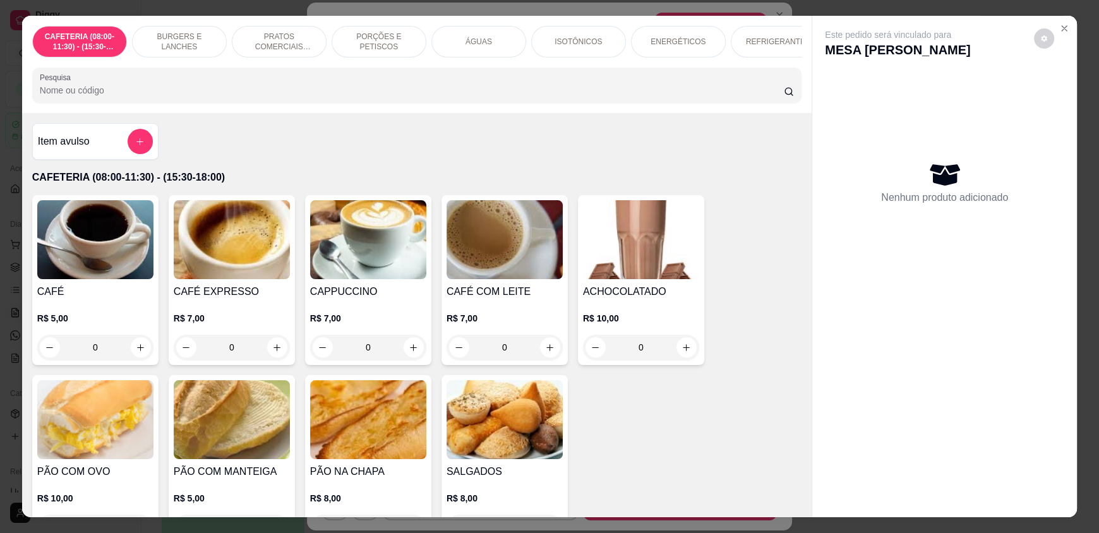
click at [148, 97] on input "Pesquisa" at bounding box center [412, 90] width 745 height 13
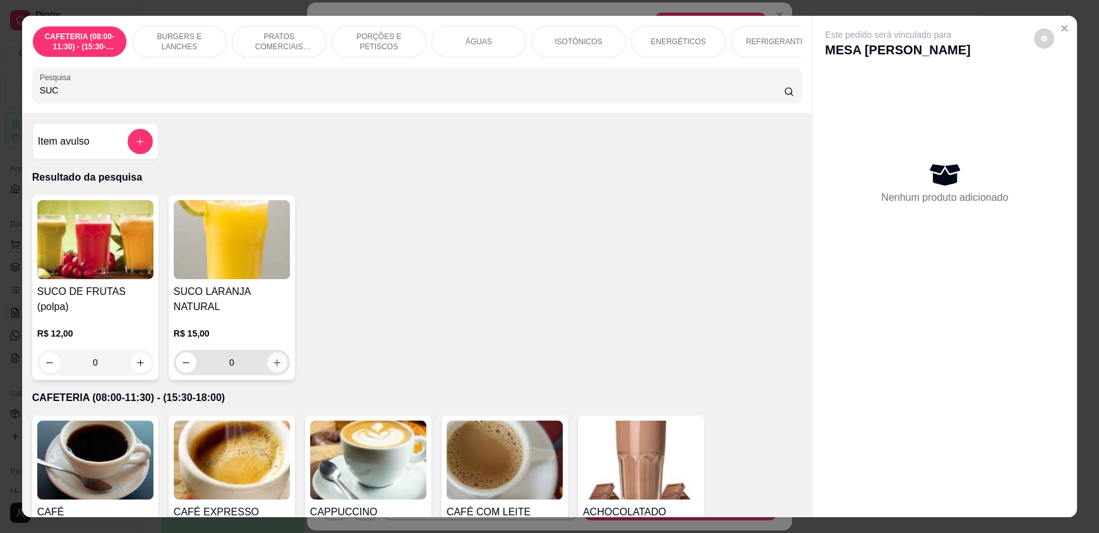
type input "SUC"
click at [274, 358] on icon "increase-product-quantity" at bounding box center [276, 362] width 9 height 9
type input "1"
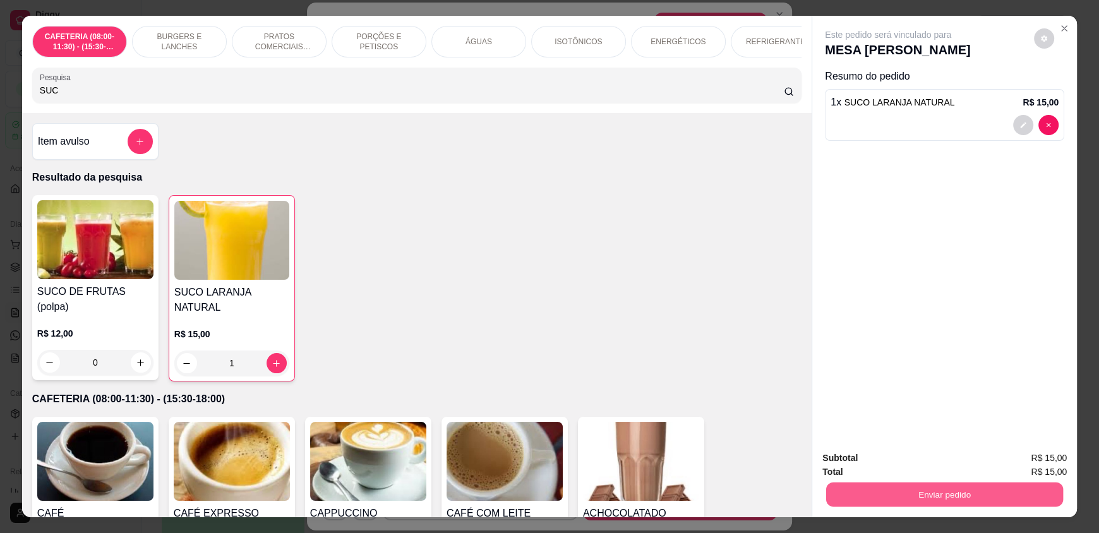
click at [864, 486] on button "Enviar pedido" at bounding box center [944, 494] width 237 height 25
click at [1040, 465] on button "Enviar pedido" at bounding box center [1035, 463] width 70 height 23
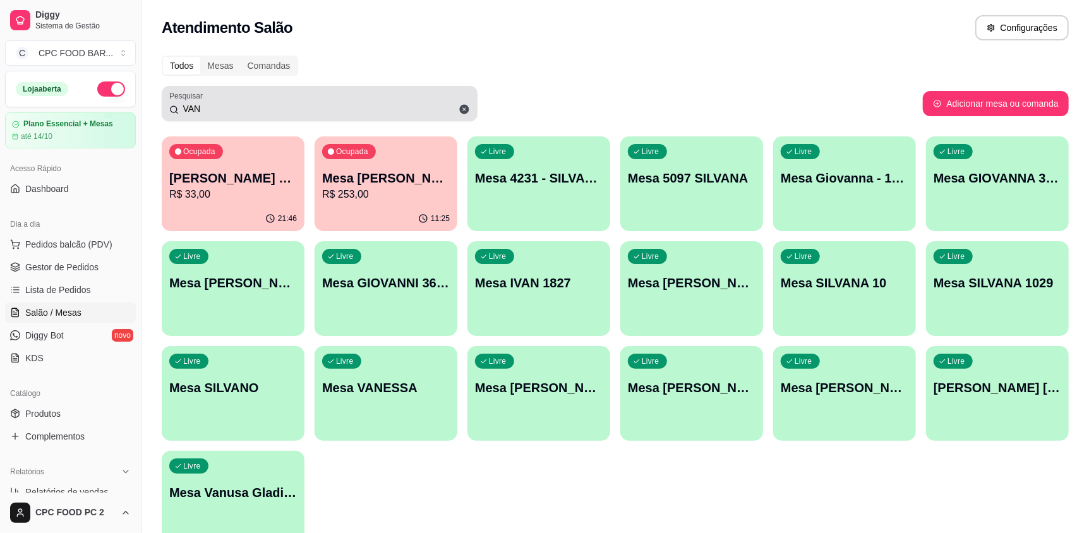
click at [462, 101] on span at bounding box center [464, 109] width 21 height 21
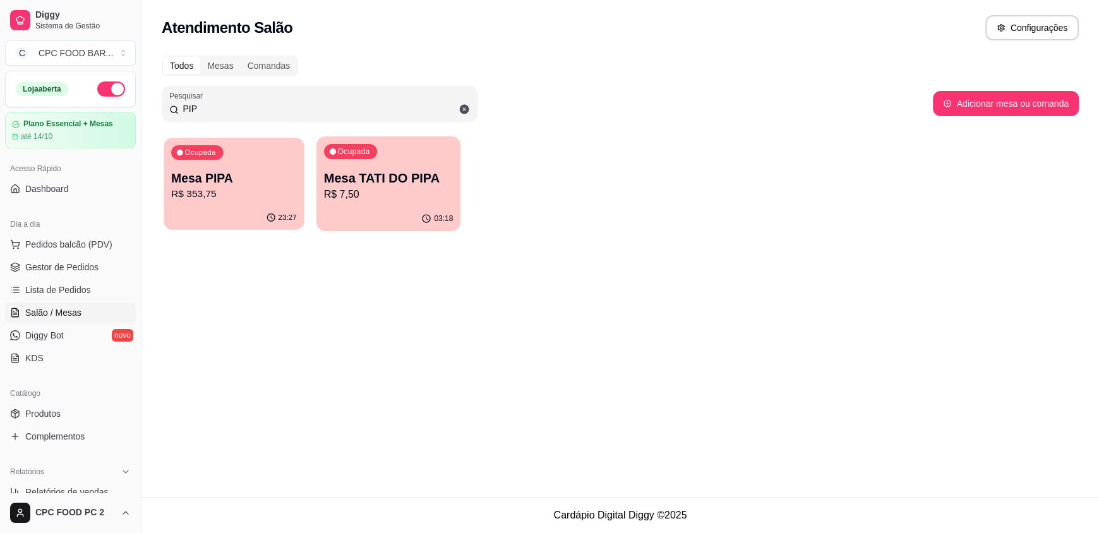
click at [214, 190] on p "R$ 353,75" at bounding box center [234, 194] width 126 height 15
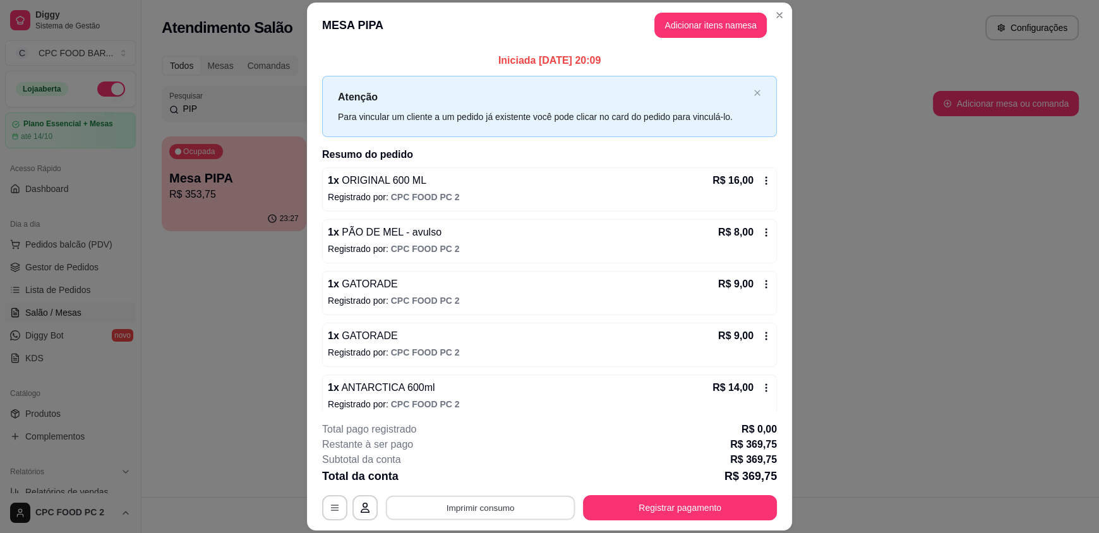
click at [472, 512] on button "Imprimir consumo" at bounding box center [481, 507] width 190 height 25
click at [489, 478] on button "IMPRESSORA" at bounding box center [480, 479] width 92 height 20
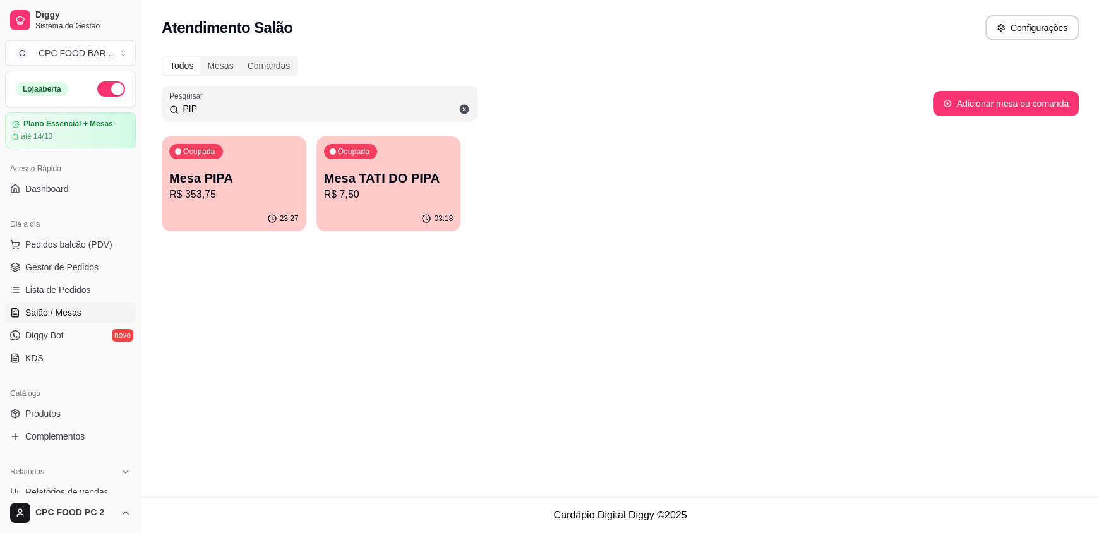
click at [200, 111] on input "PIP" at bounding box center [324, 108] width 291 height 13
click at [197, 111] on input "PIP" at bounding box center [324, 108] width 291 height 13
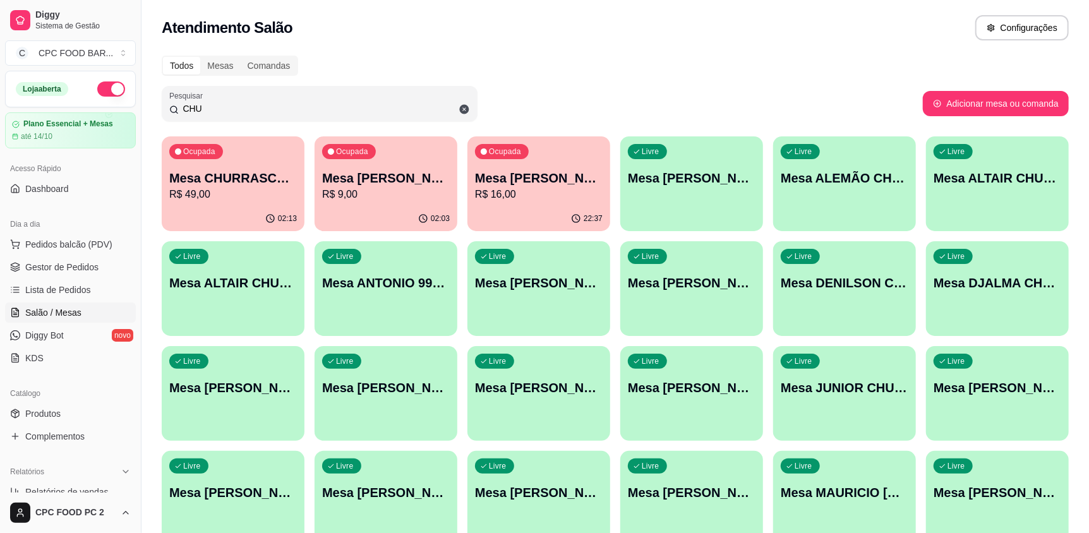
type input "CHU"
click at [174, 210] on div "02:13" at bounding box center [233, 218] width 138 height 24
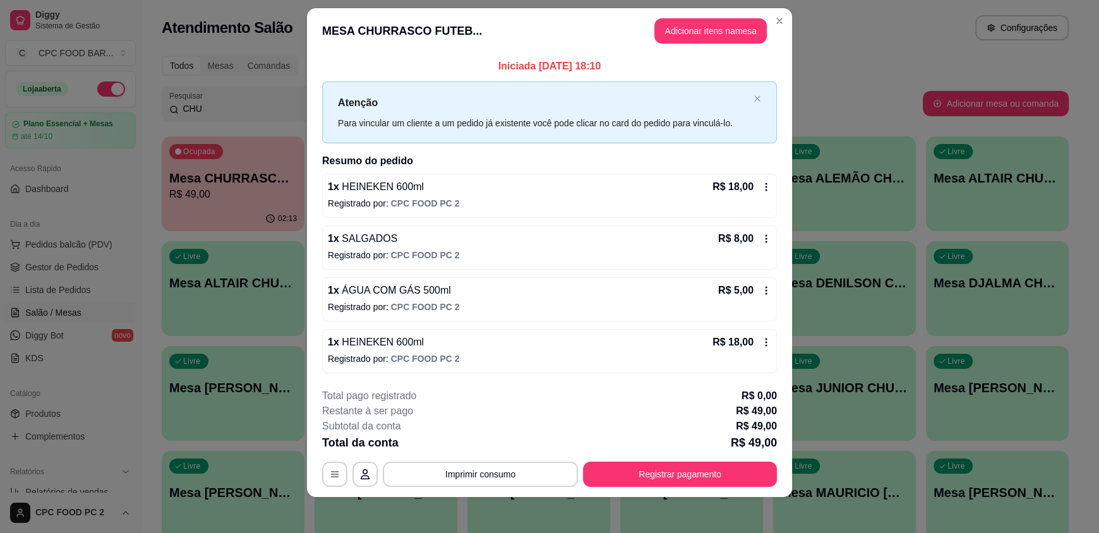
scroll to position [18, 0]
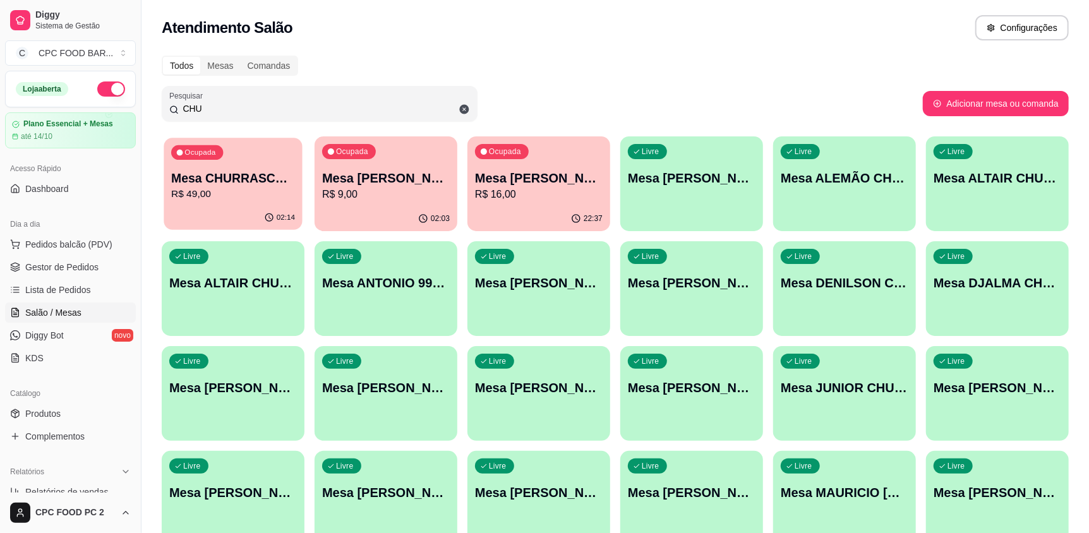
click at [241, 198] on p "R$ 49,00" at bounding box center [233, 194] width 124 height 15
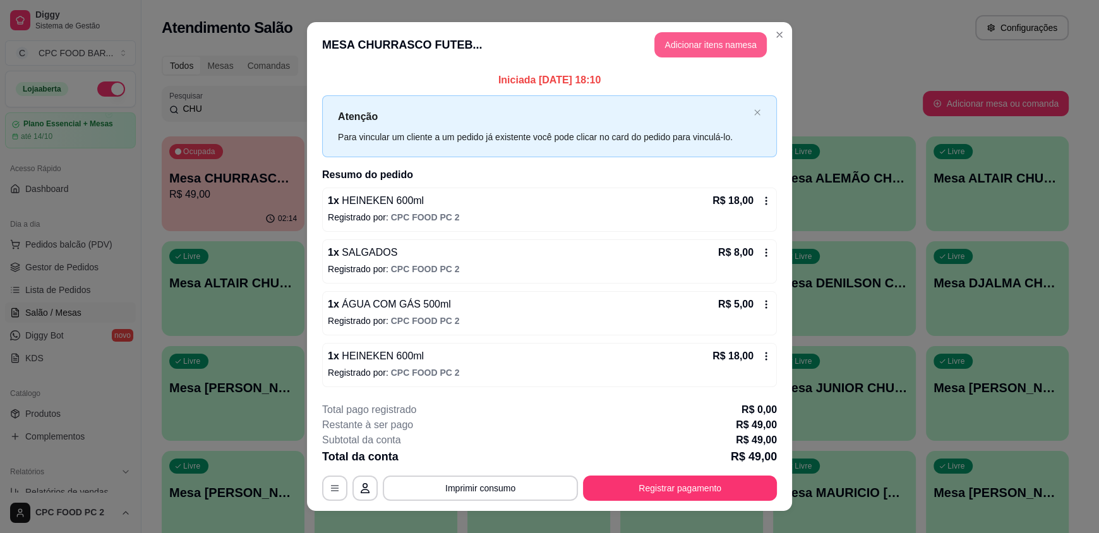
click at [711, 38] on button "Adicionar itens na mesa" at bounding box center [711, 44] width 112 height 25
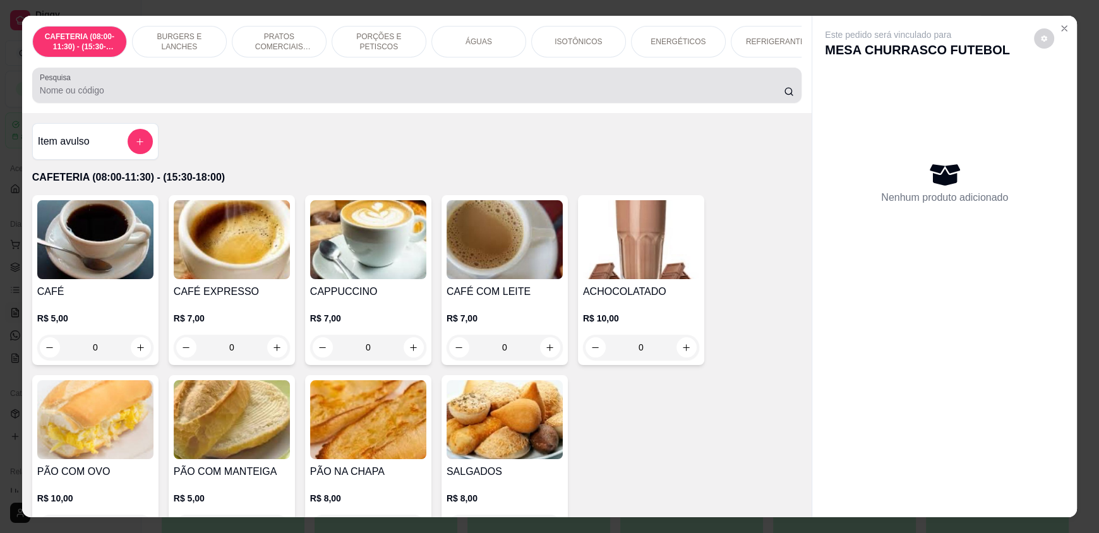
click at [437, 97] on input "Pesquisa" at bounding box center [412, 90] width 745 height 13
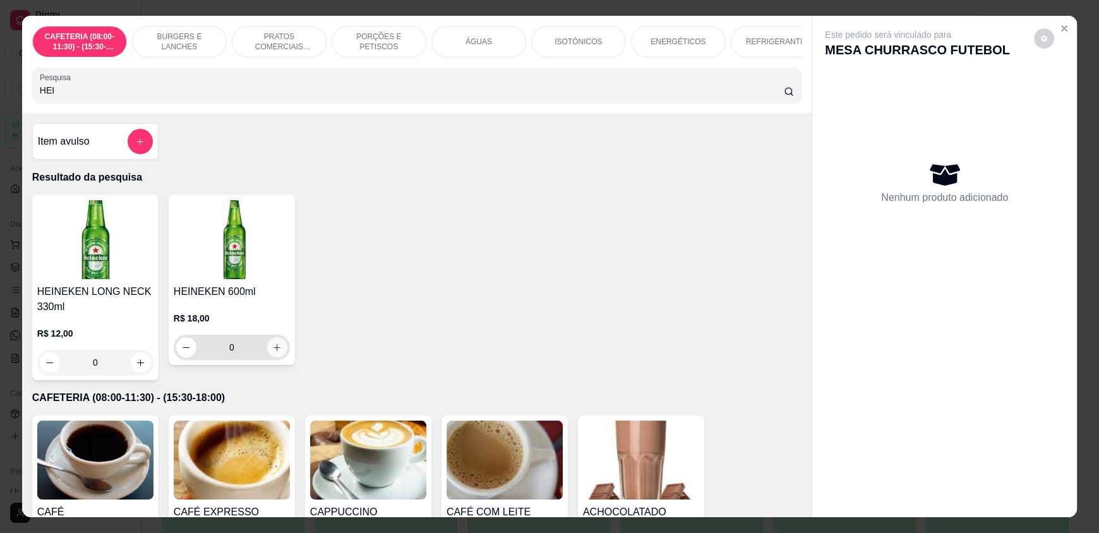
type input "HEI"
click at [274, 351] on icon "increase-product-quantity" at bounding box center [277, 347] width 6 height 6
type input "1"
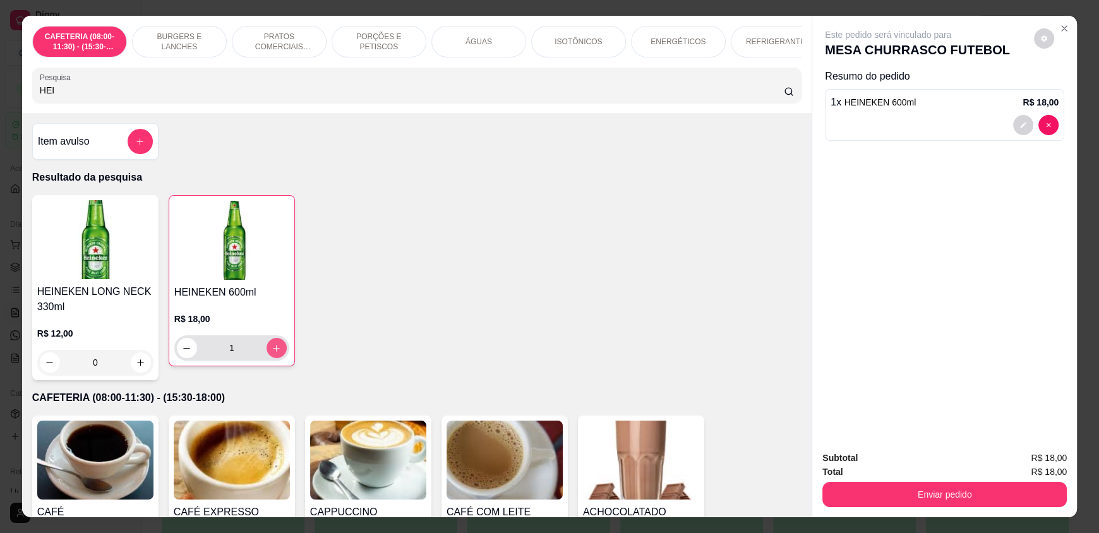
click at [272, 353] on icon "increase-product-quantity" at bounding box center [276, 348] width 9 height 9
type input "2"
click at [136, 147] on icon "add-separate-item" at bounding box center [140, 141] width 9 height 9
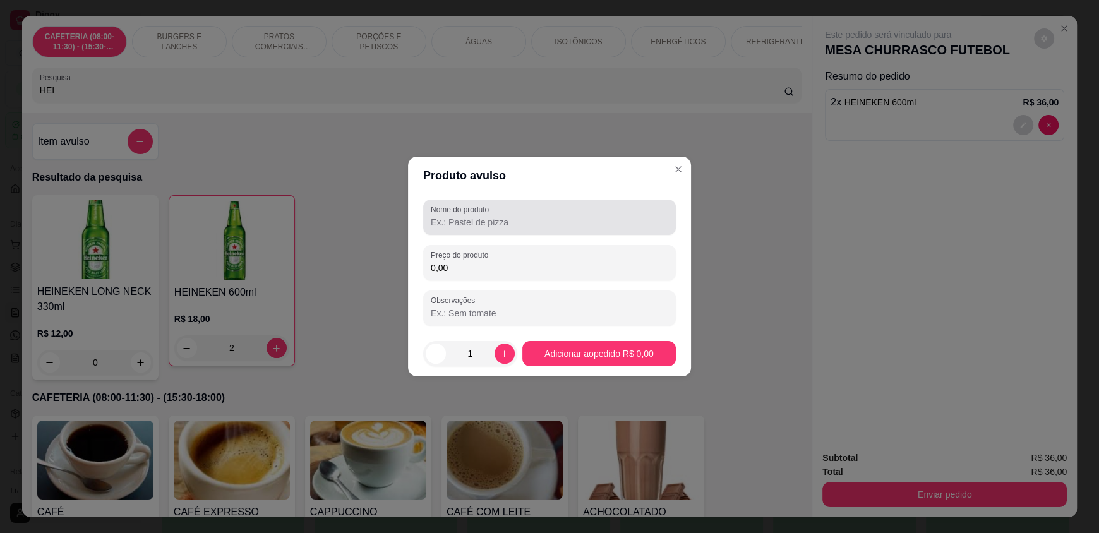
click at [478, 217] on input "Nome do produto" at bounding box center [550, 222] width 238 height 13
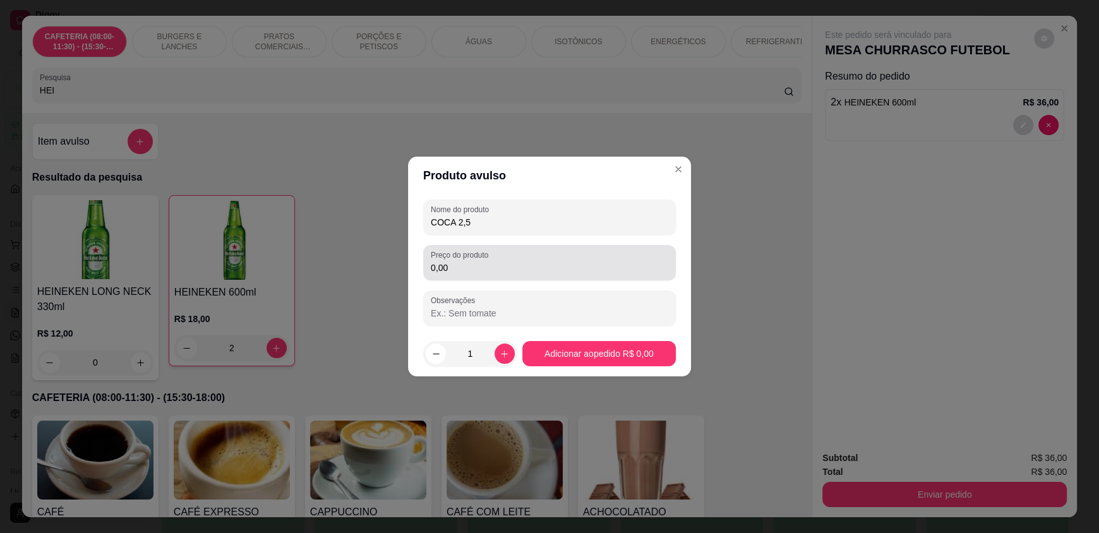
type input "COCA 2,5"
click at [468, 269] on input "0,00" at bounding box center [550, 268] width 238 height 13
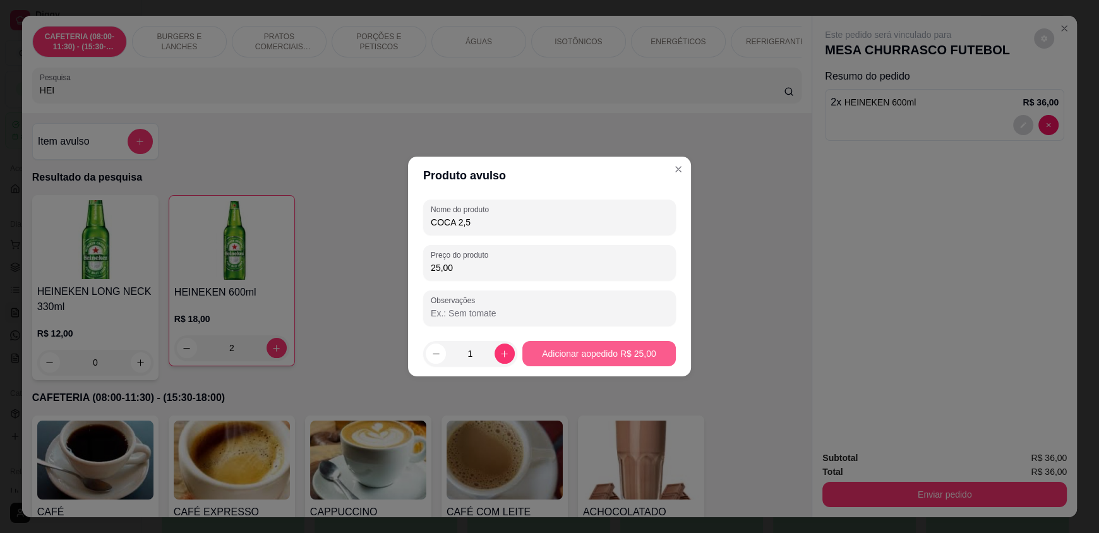
type input "25,00"
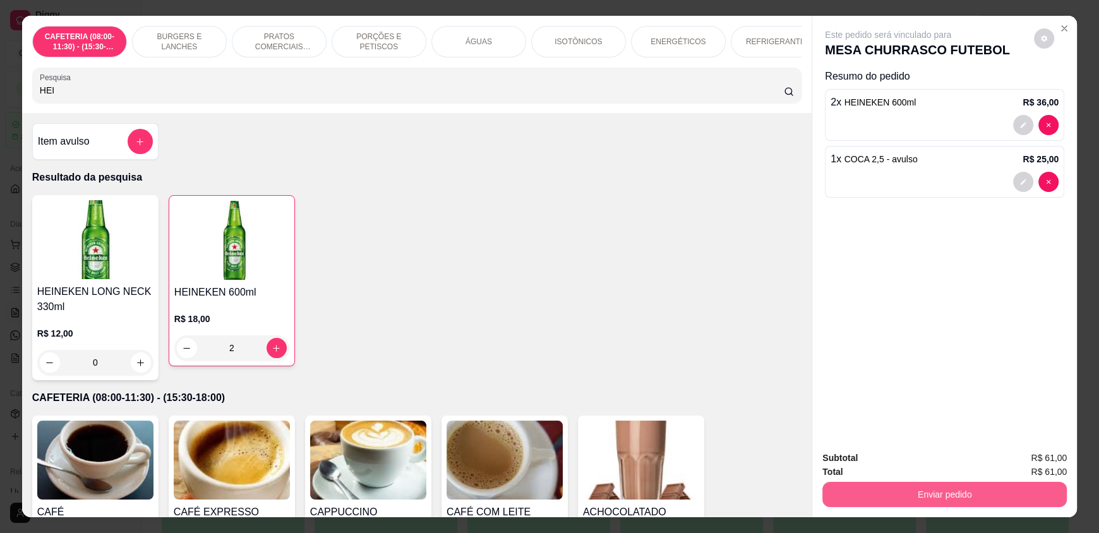
click at [938, 487] on button "Enviar pedido" at bounding box center [945, 494] width 245 height 25
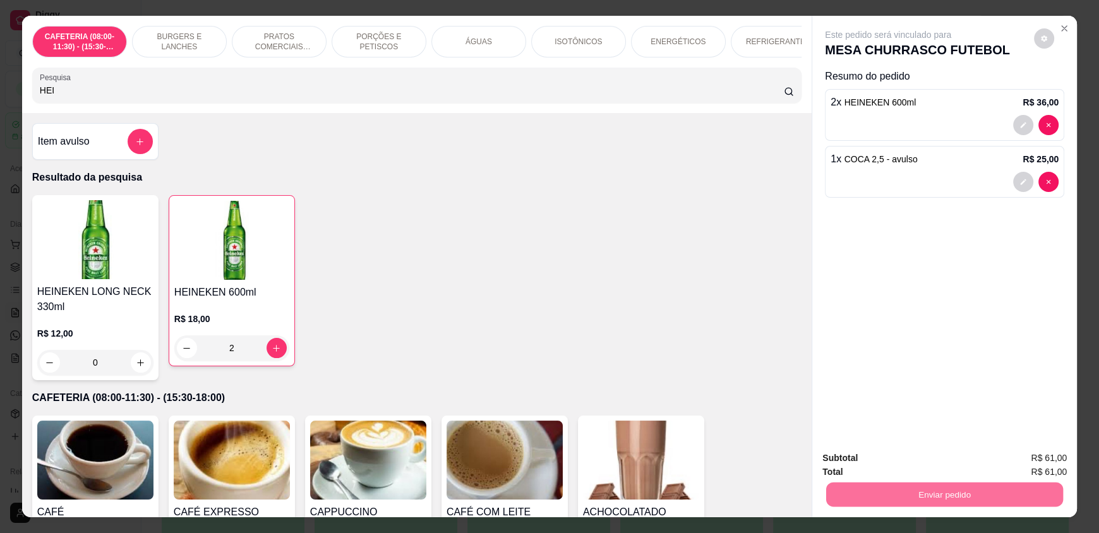
click at [1041, 466] on button "Enviar pedido" at bounding box center [1035, 463] width 70 height 23
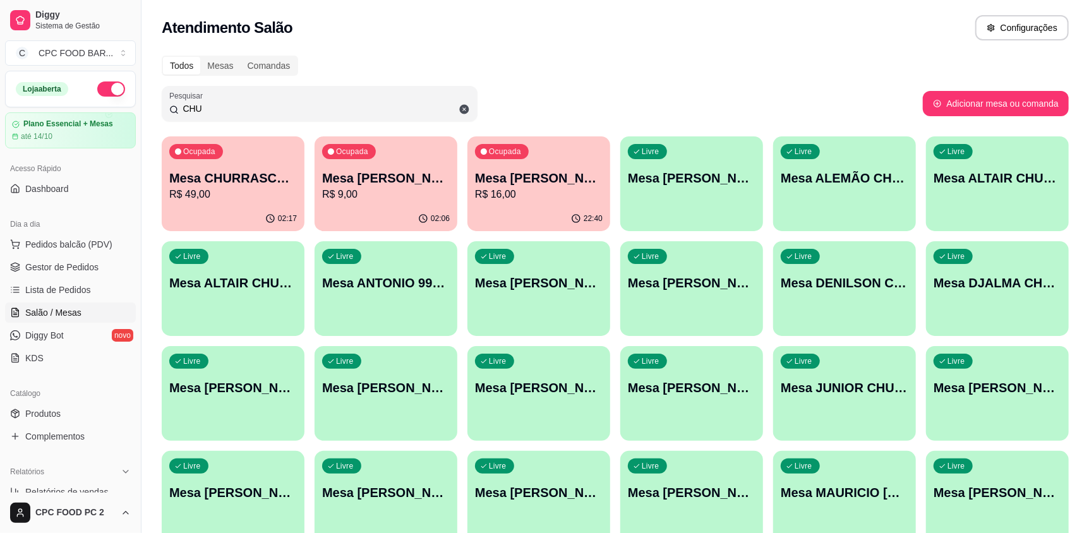
drag, startPoint x: 213, startPoint y: 107, endPoint x: 131, endPoint y: 102, distance: 81.7
click at [131, 102] on div "Diggy Sistema de Gestão C CPC FOOD BAR ... Loja aberta Plano Essencial + Mesas …" at bounding box center [544, 403] width 1089 height 807
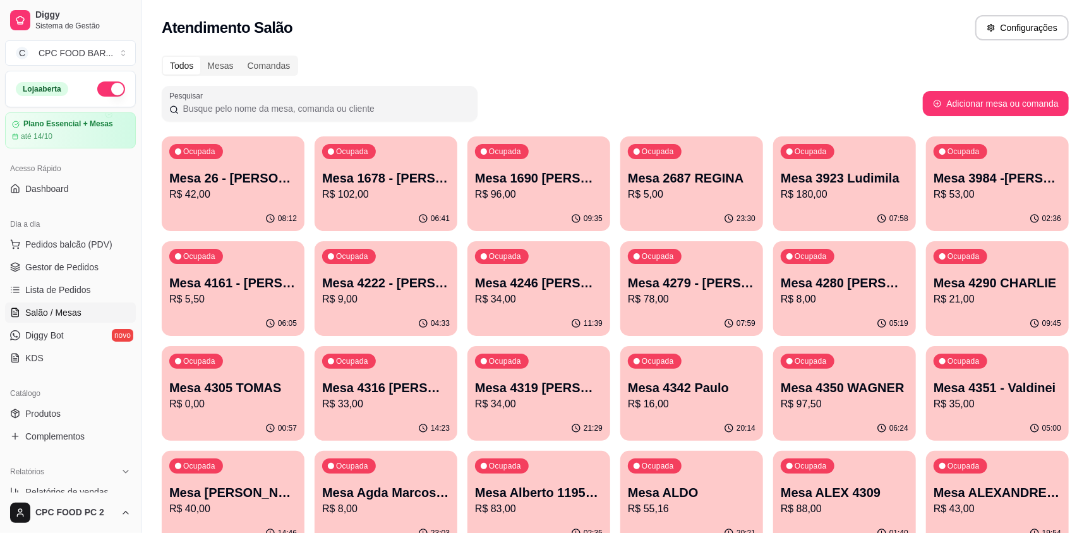
click at [254, 110] on input "Pesquisar" at bounding box center [324, 108] width 291 height 13
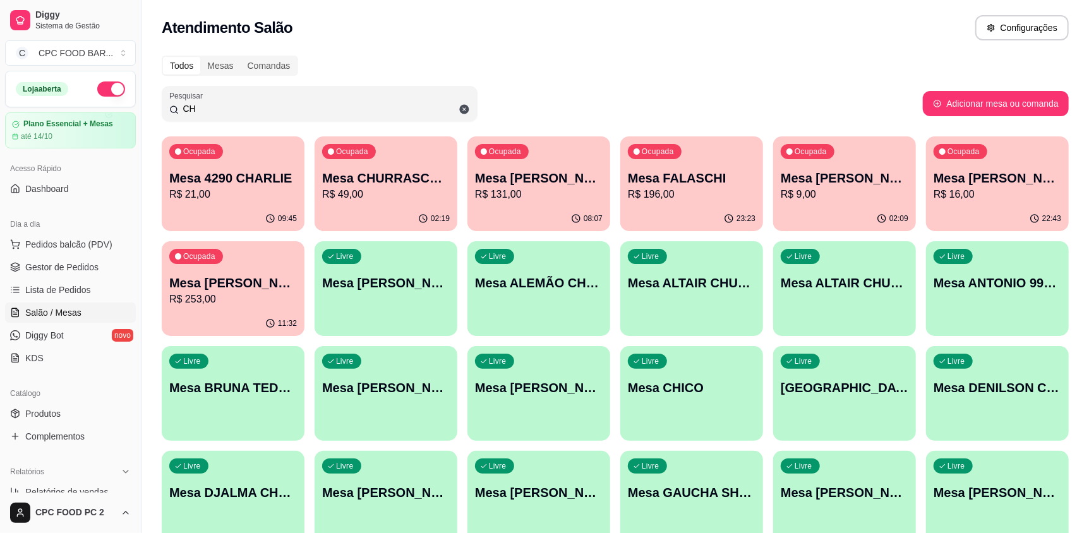
type input "CHU"
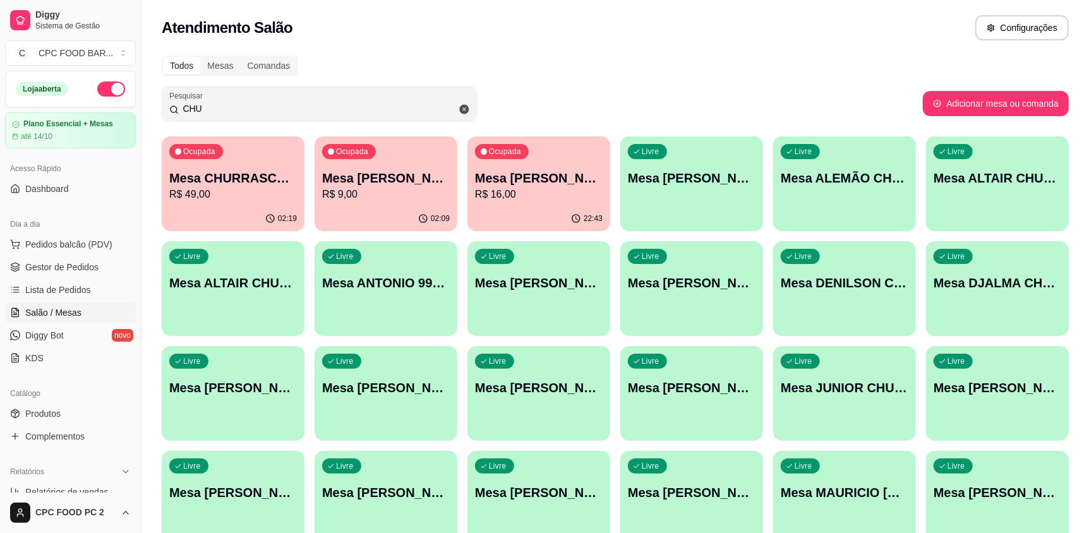
click at [212, 209] on div "02:19" at bounding box center [233, 219] width 143 height 25
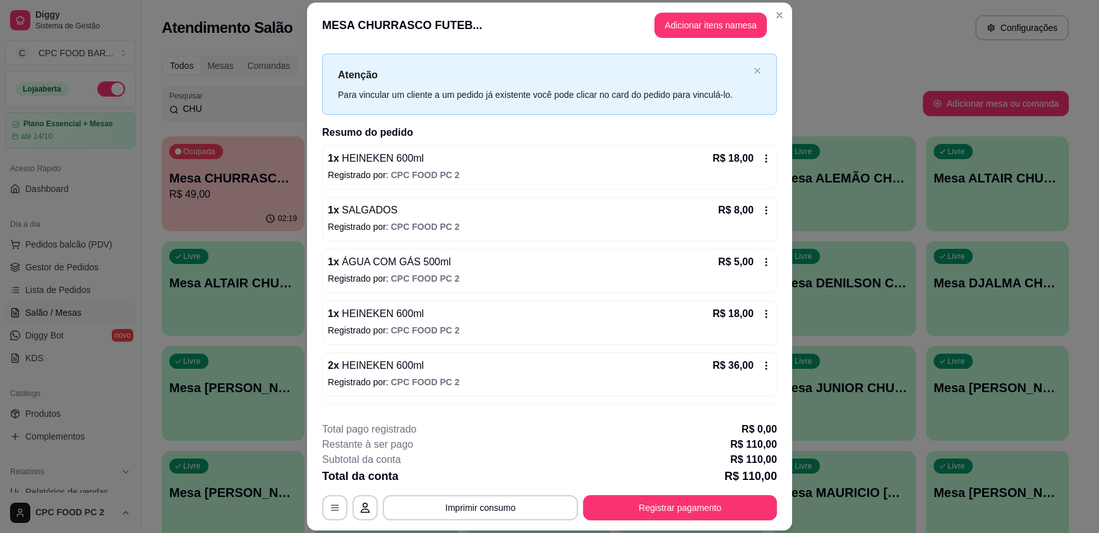
scroll to position [0, 0]
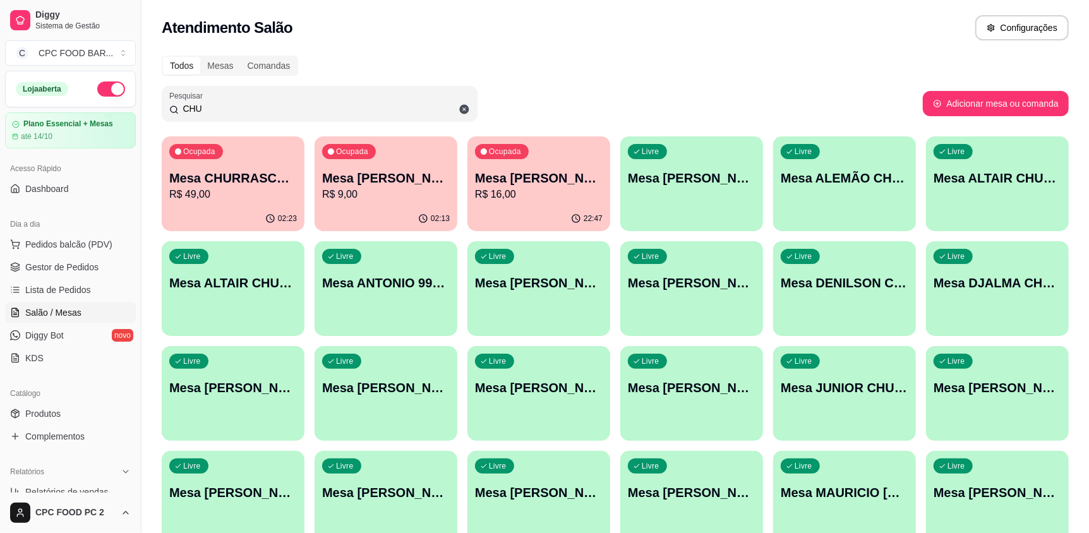
drag, startPoint x: 257, startPoint y: 108, endPoint x: 75, endPoint y: 104, distance: 181.4
click at [75, 104] on div "Diggy Sistema de Gestão C CPC FOOD BAR ... Loja aberta Plano Essencial + Mesas …" at bounding box center [544, 403] width 1089 height 807
click at [363, 186] on div "Mesa [PERSON_NAME] R$ 9,00" at bounding box center [386, 186] width 124 height 32
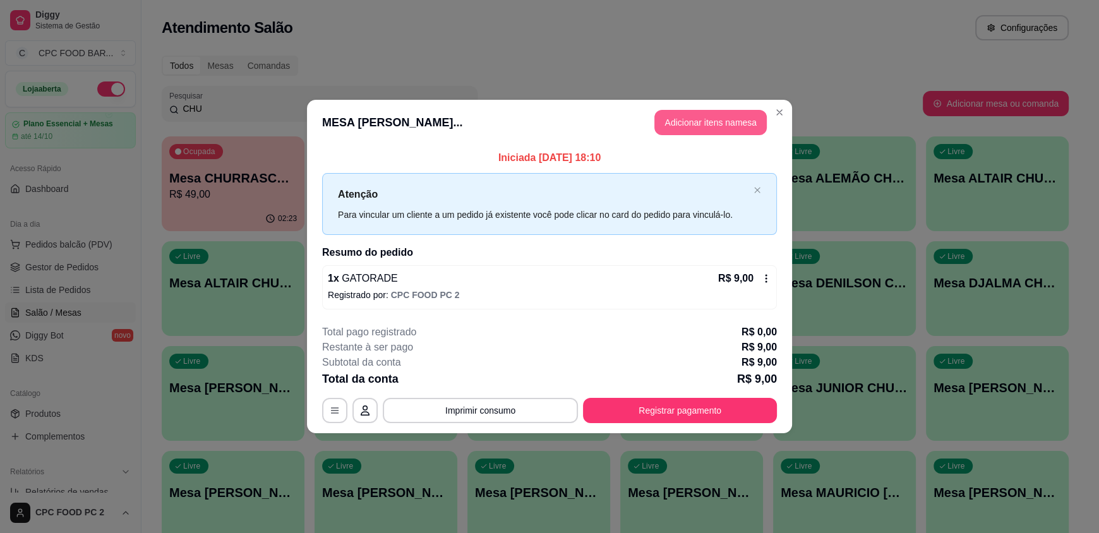
click at [701, 123] on button "Adicionar itens na mesa" at bounding box center [711, 122] width 112 height 25
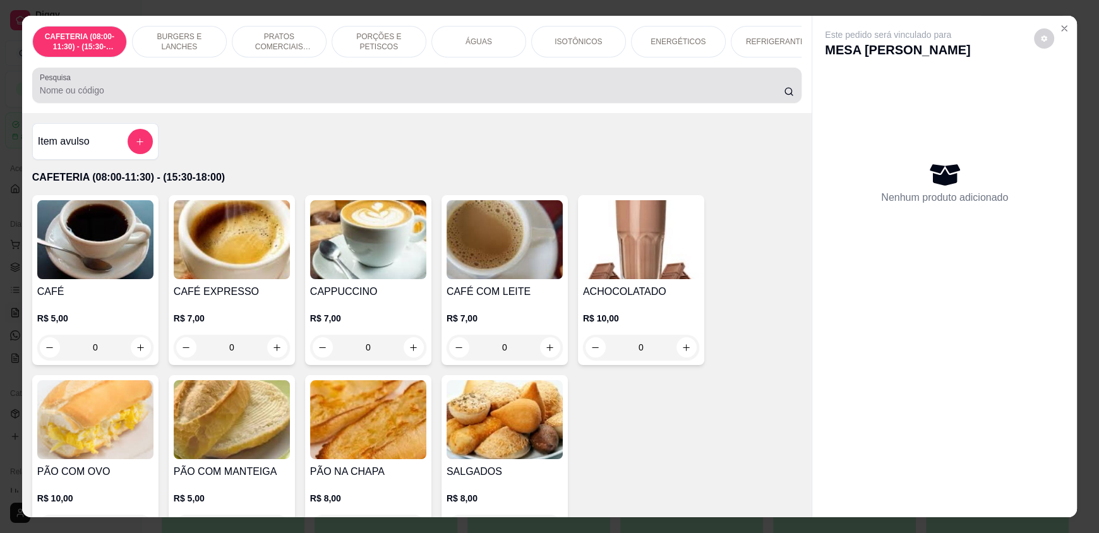
click at [321, 97] on input "Pesquisa" at bounding box center [412, 90] width 745 height 13
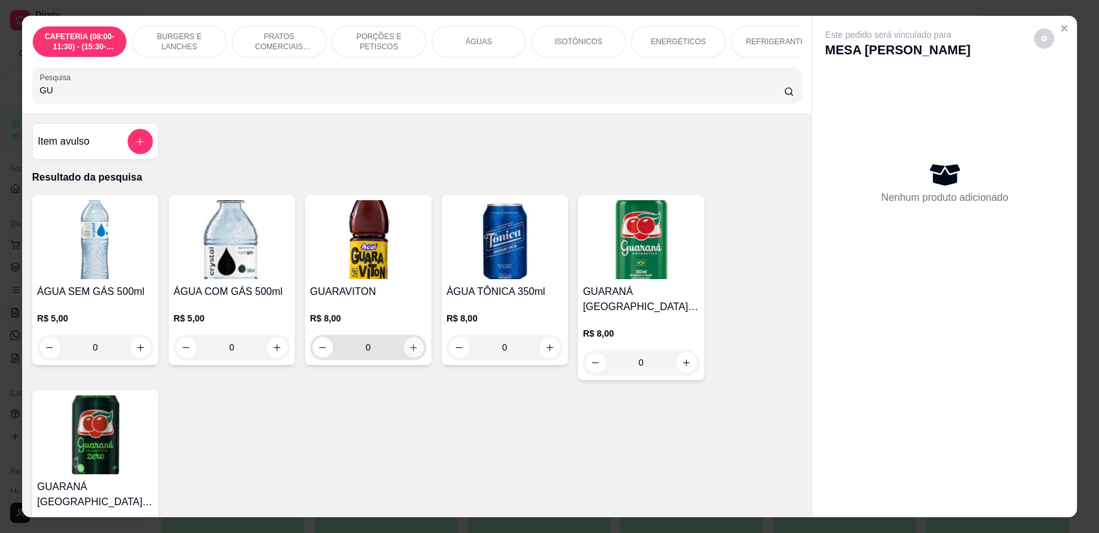
type input "GU"
click at [409, 353] on icon "increase-product-quantity" at bounding box center [413, 347] width 9 height 9
type input "1"
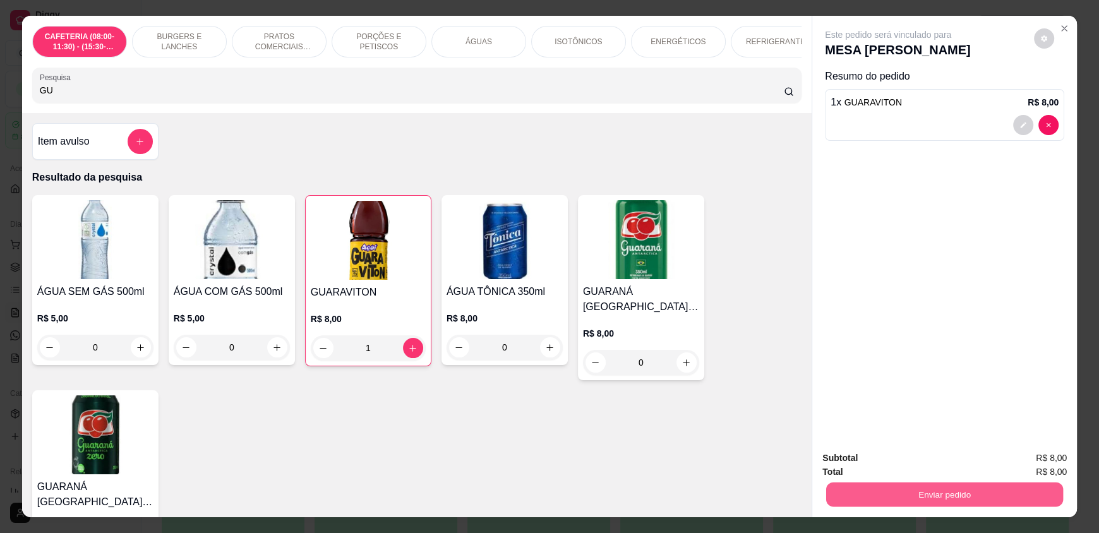
click at [924, 497] on button "Enviar pedido" at bounding box center [944, 494] width 237 height 25
click at [1028, 463] on button "Enviar pedido" at bounding box center [1035, 463] width 70 height 23
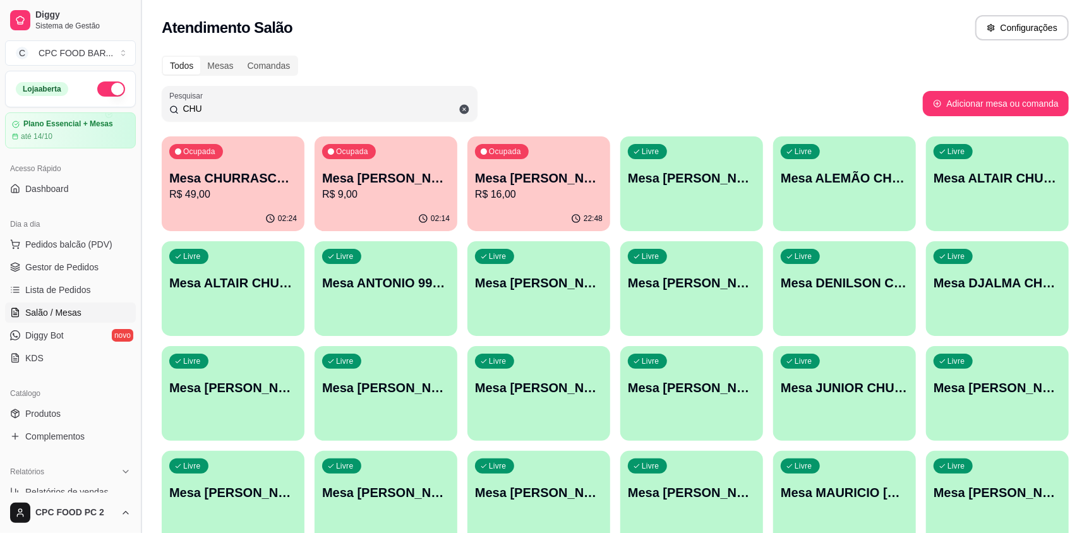
drag, startPoint x: 211, startPoint y: 109, endPoint x: 136, endPoint y: 102, distance: 74.8
click at [136, 102] on div "Diggy Sistema de Gestão C CPC FOOD BAR ... Loja aberta Plano Essencial + Mesas …" at bounding box center [544, 403] width 1089 height 807
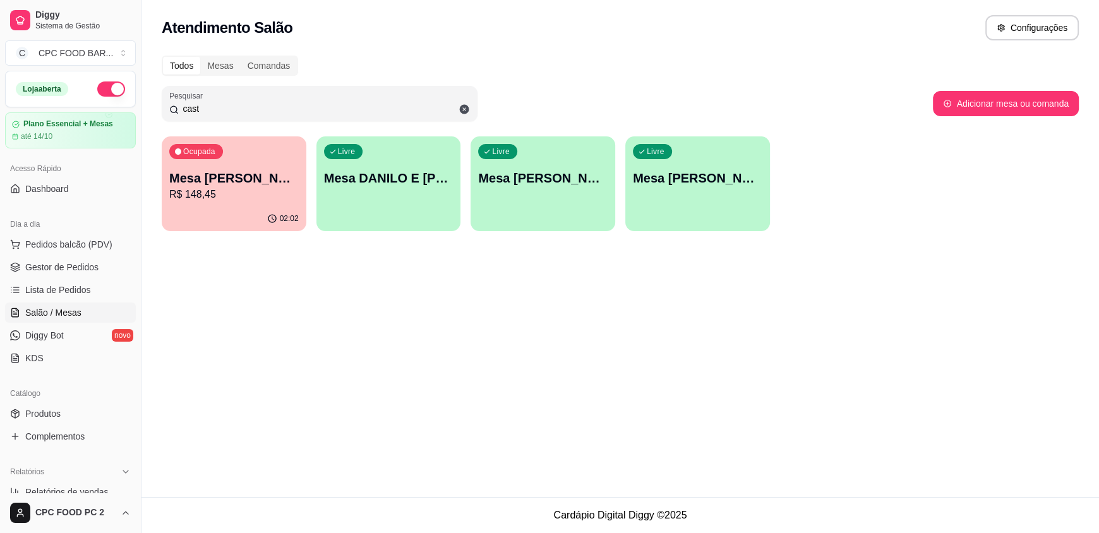
type input "cast"
click at [251, 193] on p "R$ 148,45" at bounding box center [234, 194] width 130 height 15
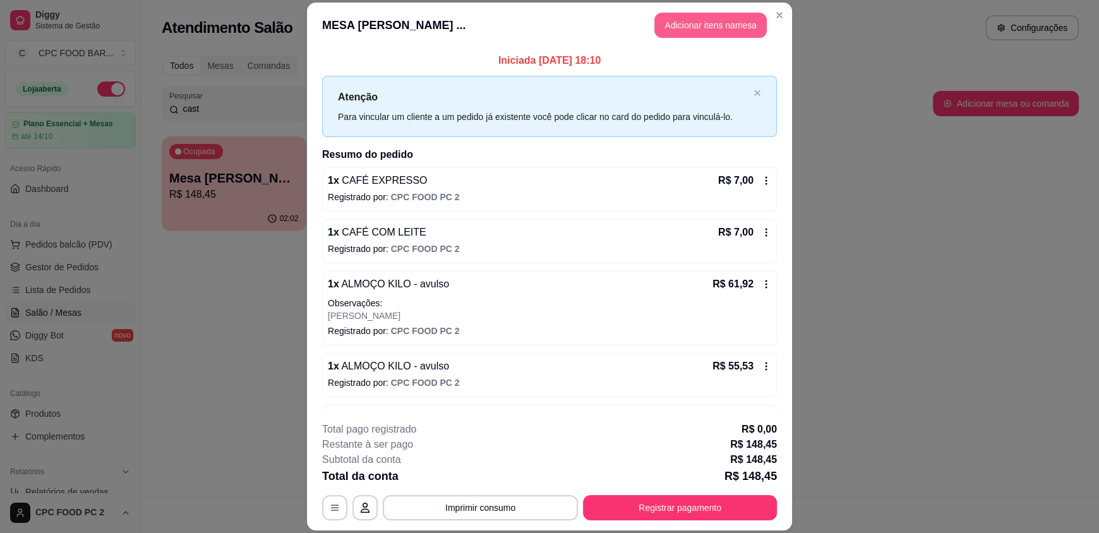
click at [680, 24] on button "Adicionar itens na mesa" at bounding box center [711, 25] width 112 height 25
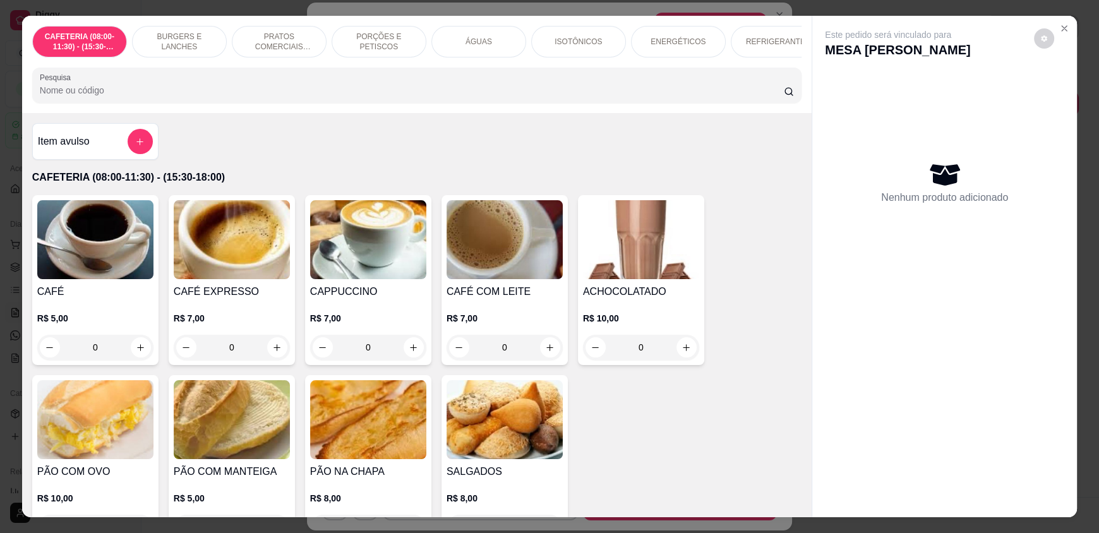
click at [341, 97] on input "Pesquisa" at bounding box center [412, 90] width 745 height 13
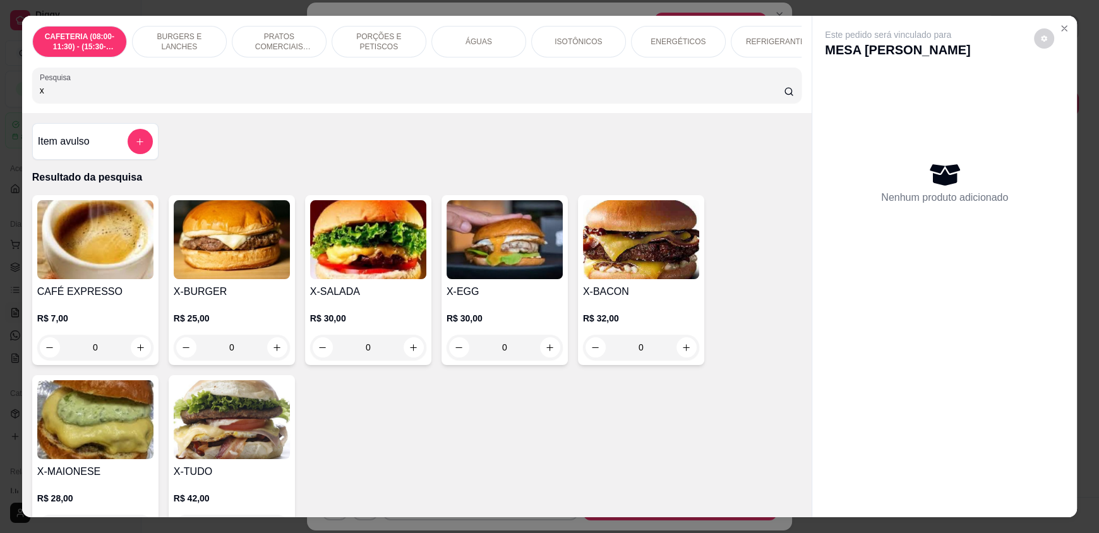
type input "x"
click at [268, 356] on div "0" at bounding box center [232, 347] width 116 height 25
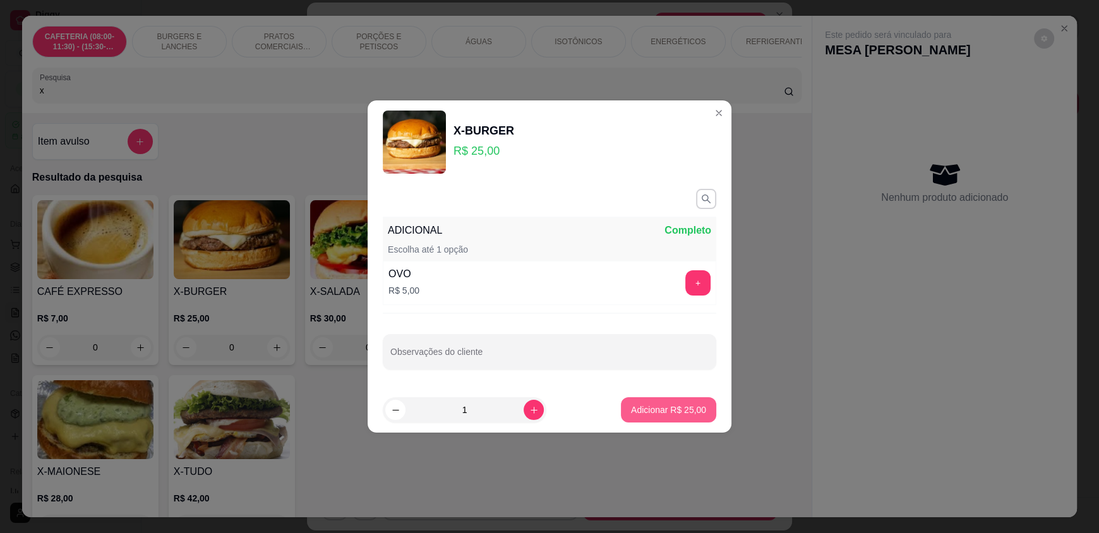
click at [667, 412] on p "Adicionar R$ 25,00" at bounding box center [668, 410] width 75 height 13
type input "1"
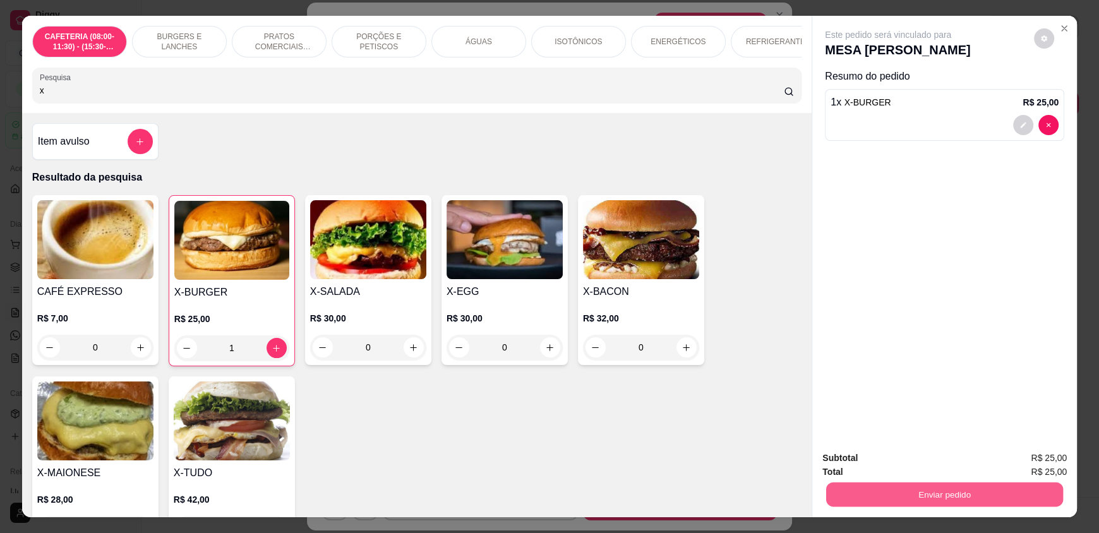
click at [959, 490] on button "Enviar pedido" at bounding box center [944, 494] width 237 height 25
click at [1035, 462] on button "Enviar pedido" at bounding box center [1035, 463] width 70 height 23
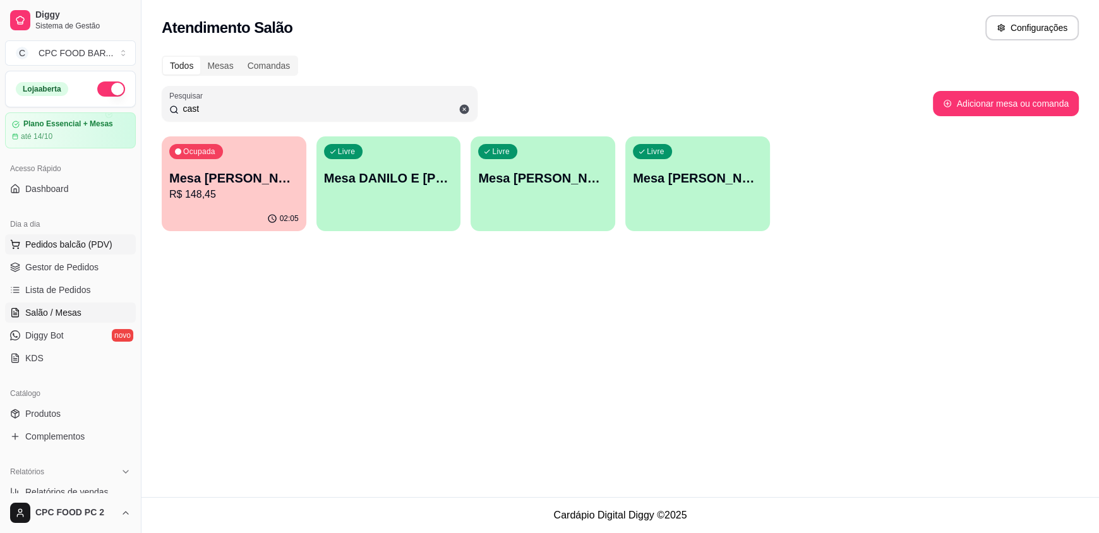
click at [45, 249] on span "Pedidos balcão (PDV)" at bounding box center [68, 244] width 87 height 13
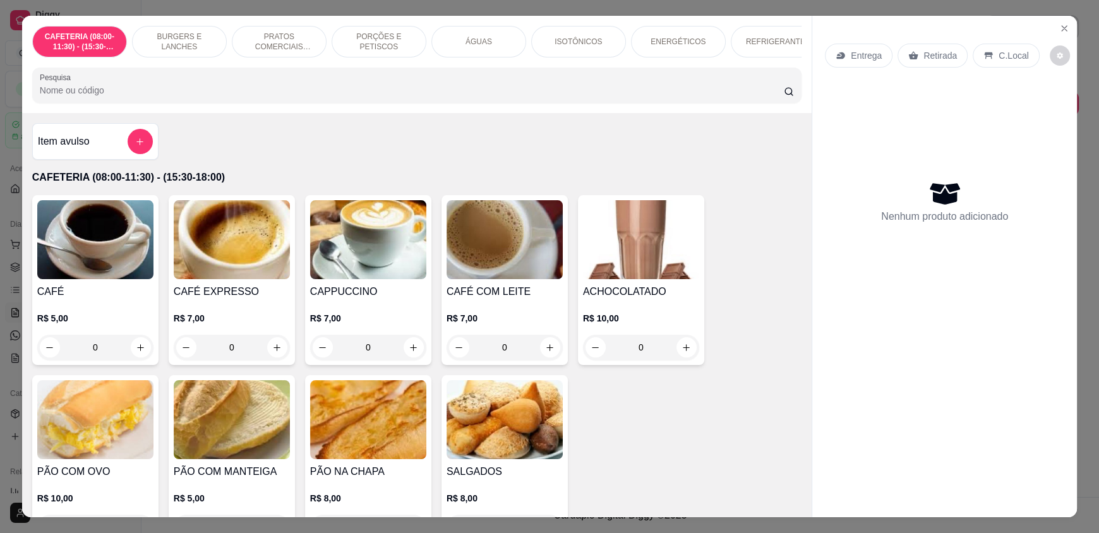
click at [87, 97] on input "Pesquisa" at bounding box center [412, 90] width 745 height 13
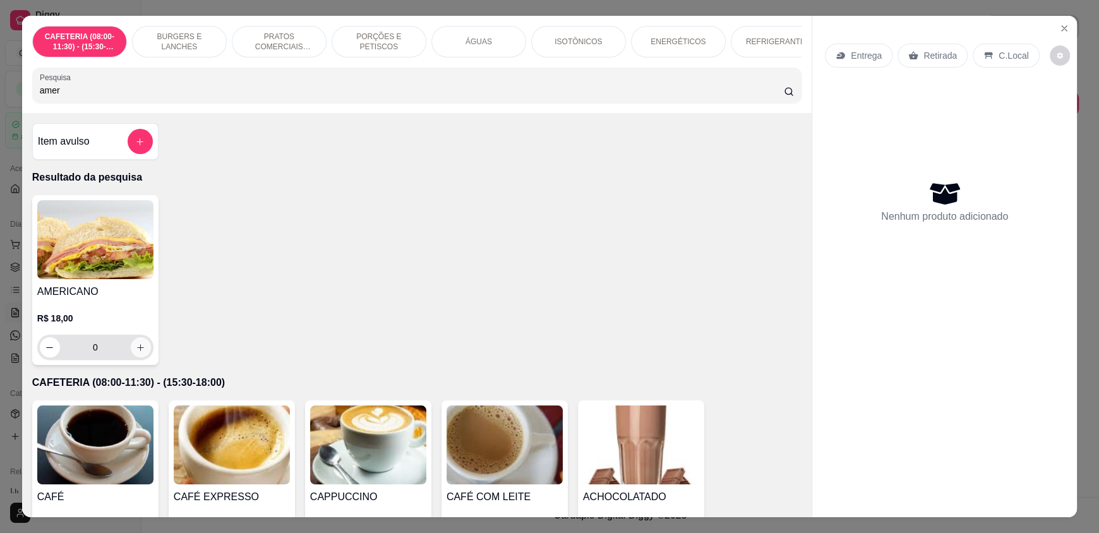
type input "amer"
click at [136, 353] on icon "increase-product-quantity" at bounding box center [140, 347] width 9 height 9
type input "1"
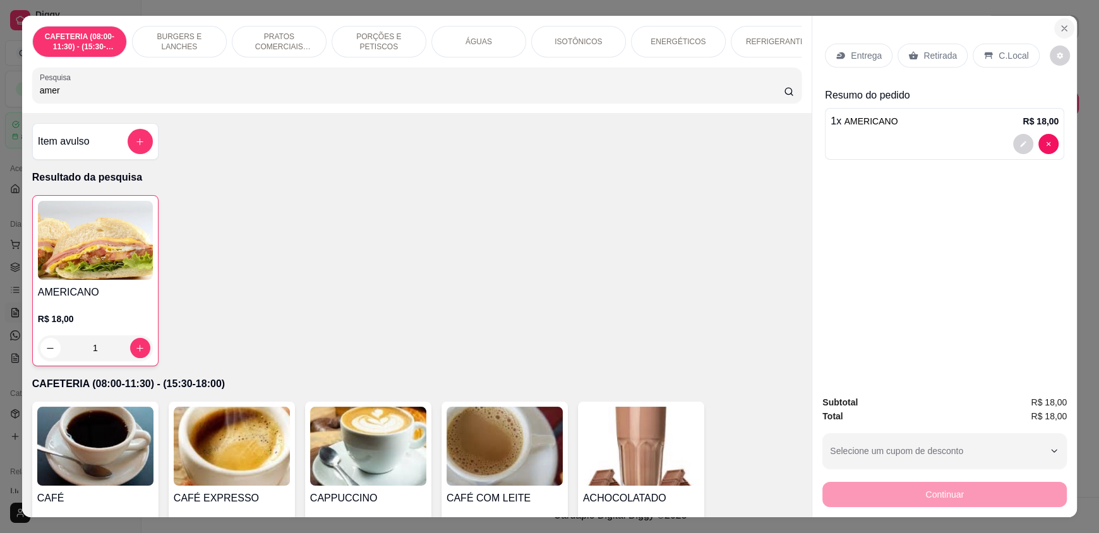
click at [1060, 27] on icon "Close" at bounding box center [1065, 28] width 10 height 10
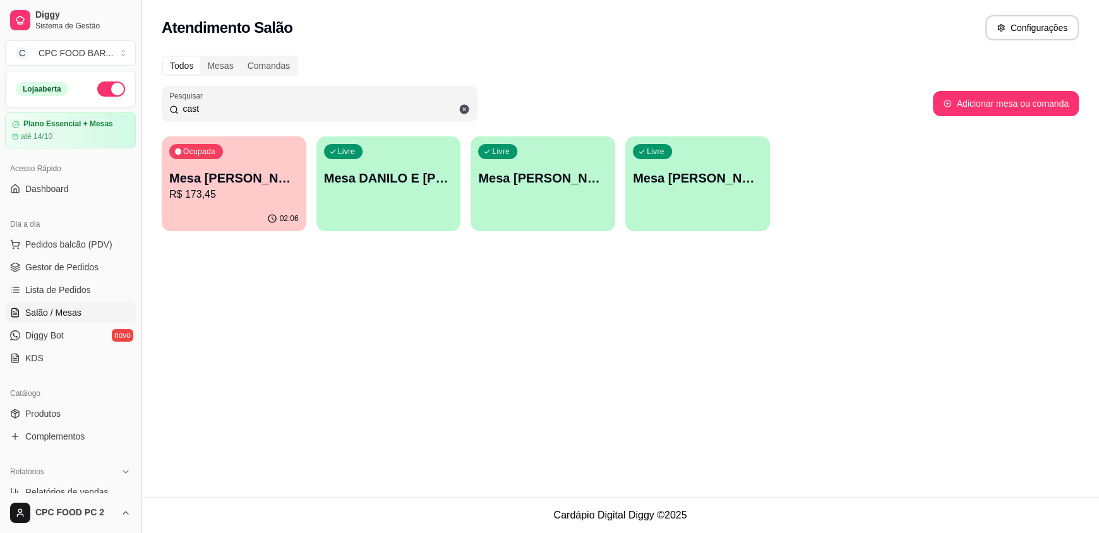
drag, startPoint x: 238, startPoint y: 105, endPoint x: 142, endPoint y: 114, distance: 95.9
click at [142, 114] on div "Diggy Sistema de Gestão C CPC FOOD BAR ... Loja aberta Plano Essencial + Mesas …" at bounding box center [549, 266] width 1099 height 533
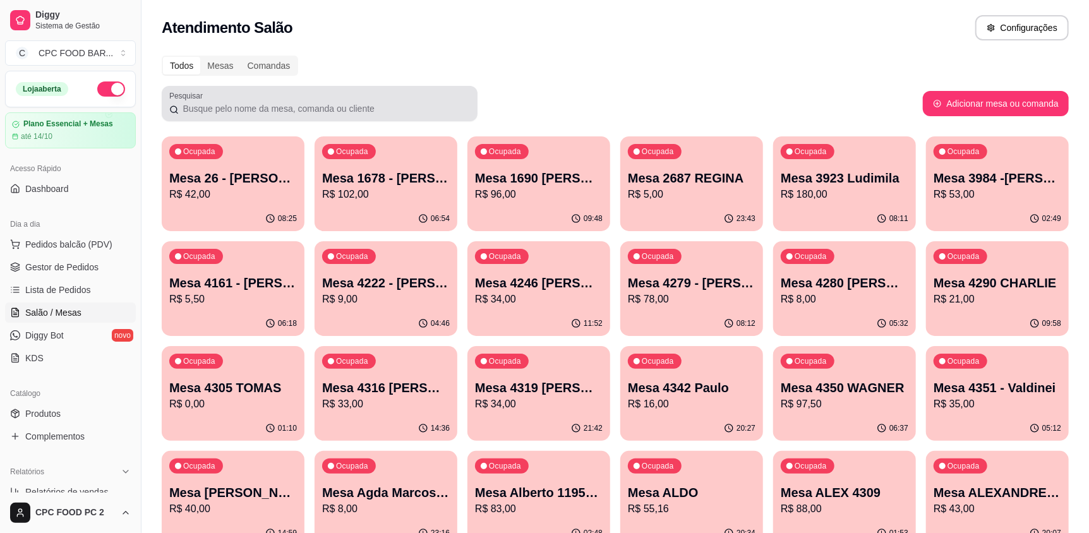
click at [217, 101] on div at bounding box center [319, 103] width 301 height 25
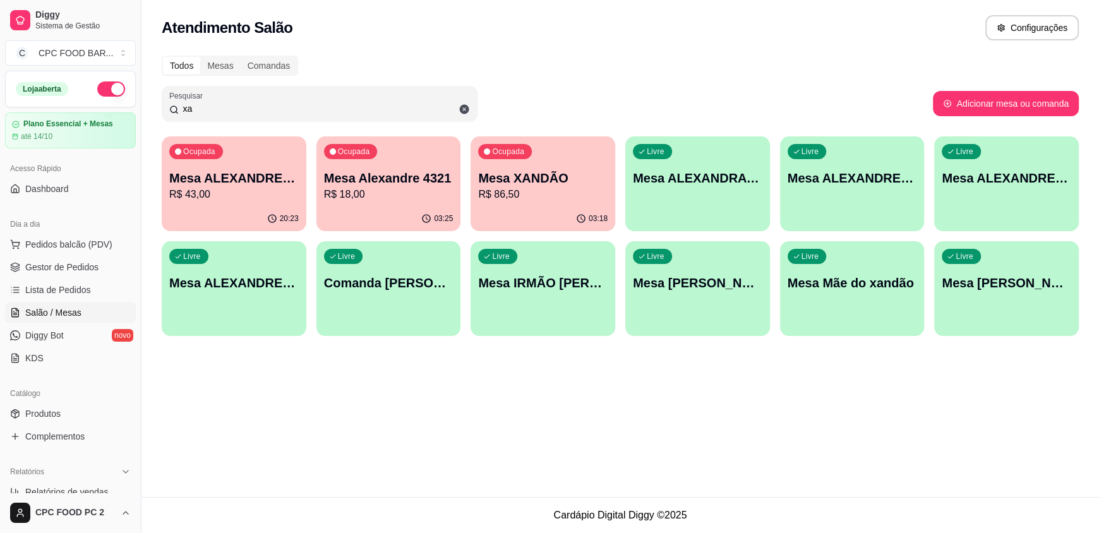
type input "xa"
click at [564, 189] on p "R$ 86,50" at bounding box center [543, 194] width 130 height 15
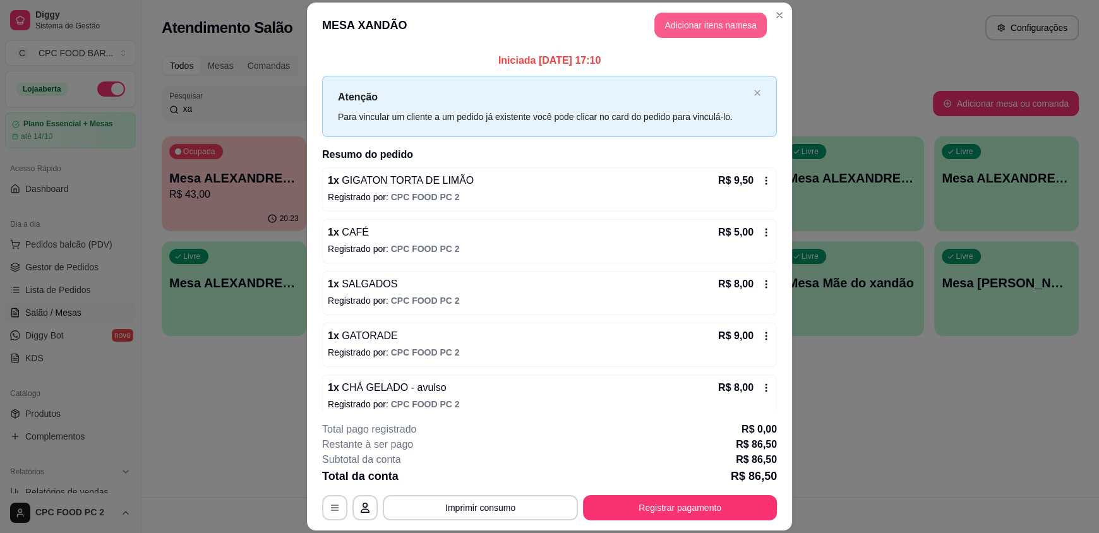
click at [693, 23] on button "Adicionar itens na mesa" at bounding box center [711, 25] width 112 height 25
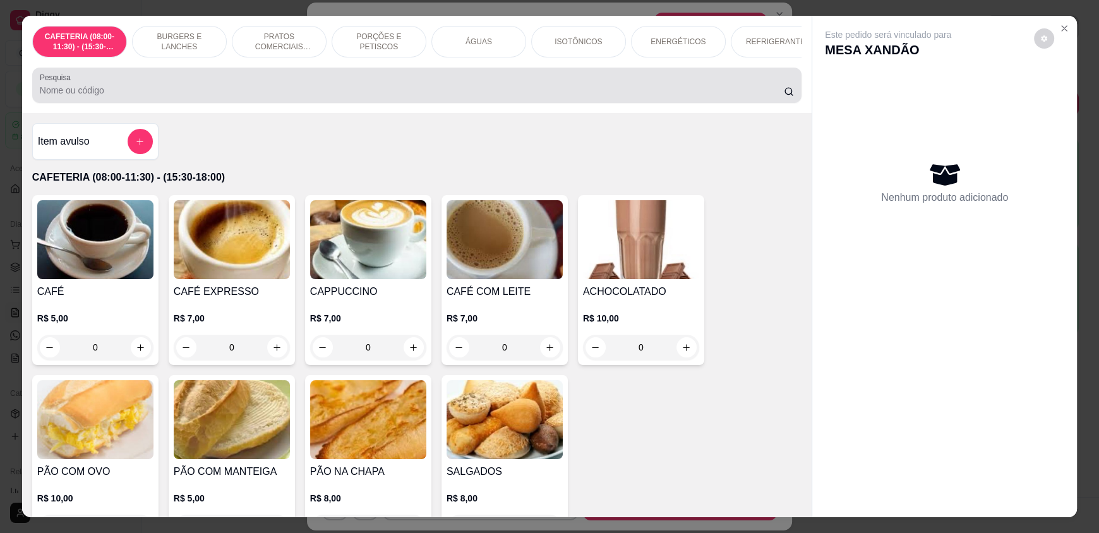
click at [377, 97] on input "Pesquisa" at bounding box center [412, 90] width 745 height 13
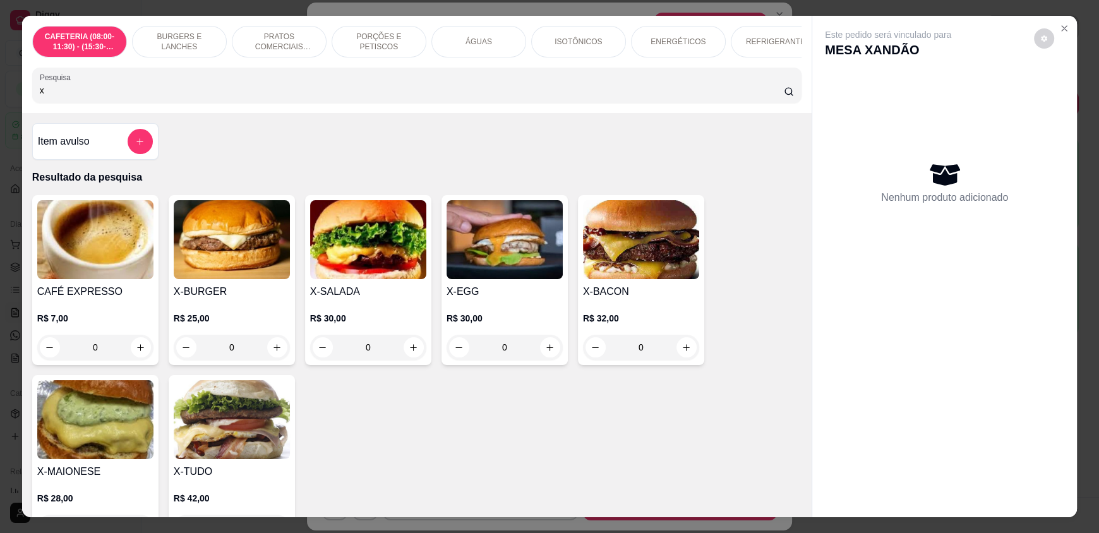
type input "x"
click at [406, 360] on div "0" at bounding box center [368, 347] width 116 height 25
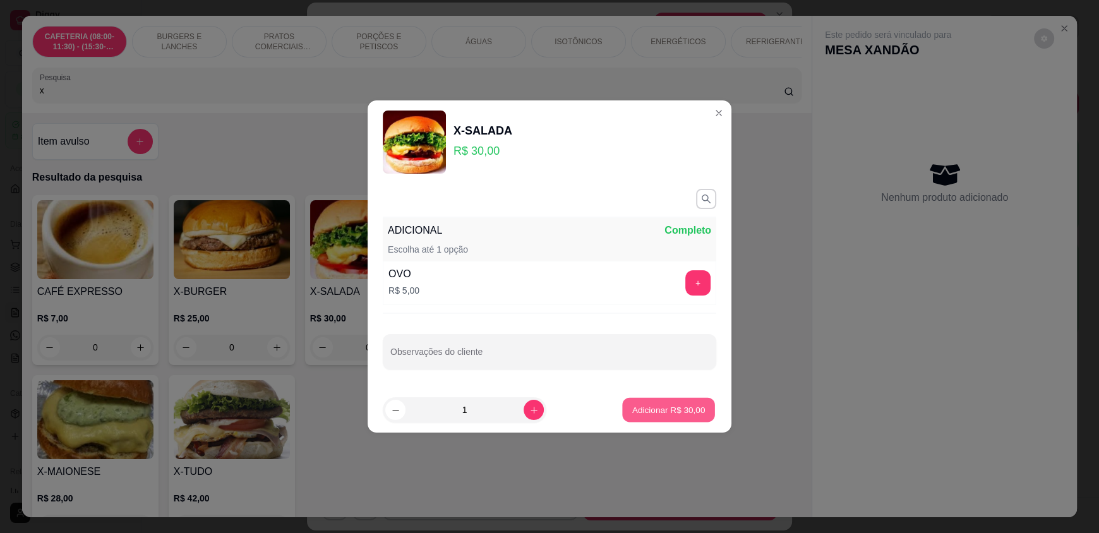
click at [676, 411] on p "Adicionar R$ 30,00" at bounding box center [668, 410] width 73 height 12
type input "1"
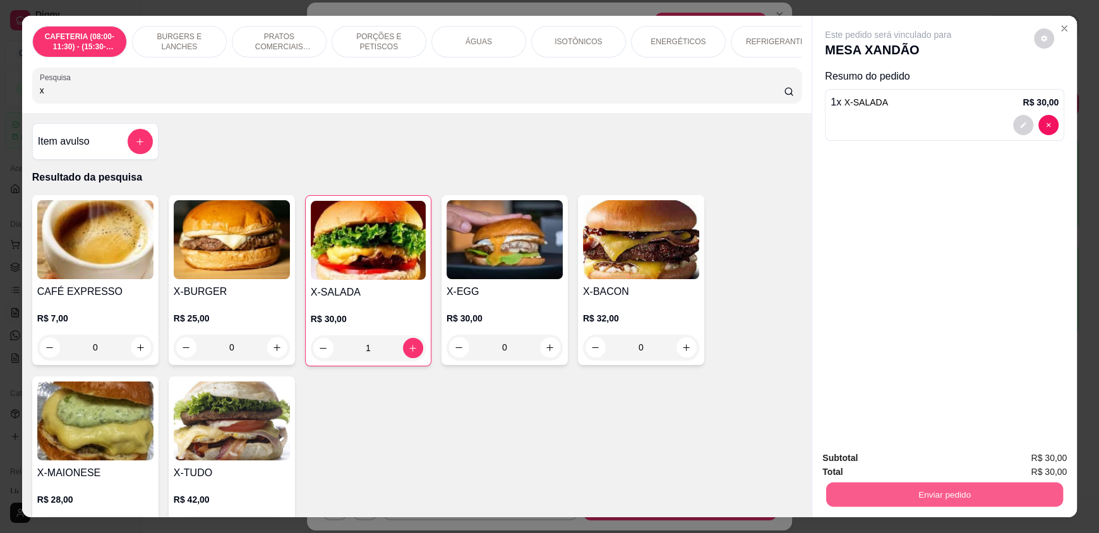
click at [867, 487] on button "Enviar pedido" at bounding box center [944, 494] width 237 height 25
click at [1051, 467] on button "Enviar pedido" at bounding box center [1035, 463] width 70 height 23
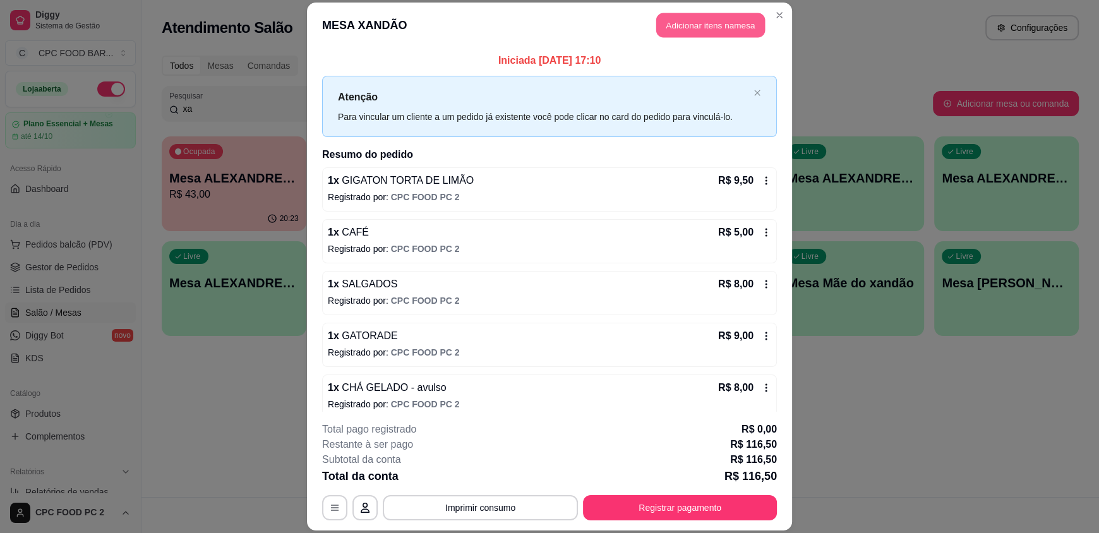
click at [694, 27] on button "Adicionar itens na mesa" at bounding box center [711, 25] width 109 height 25
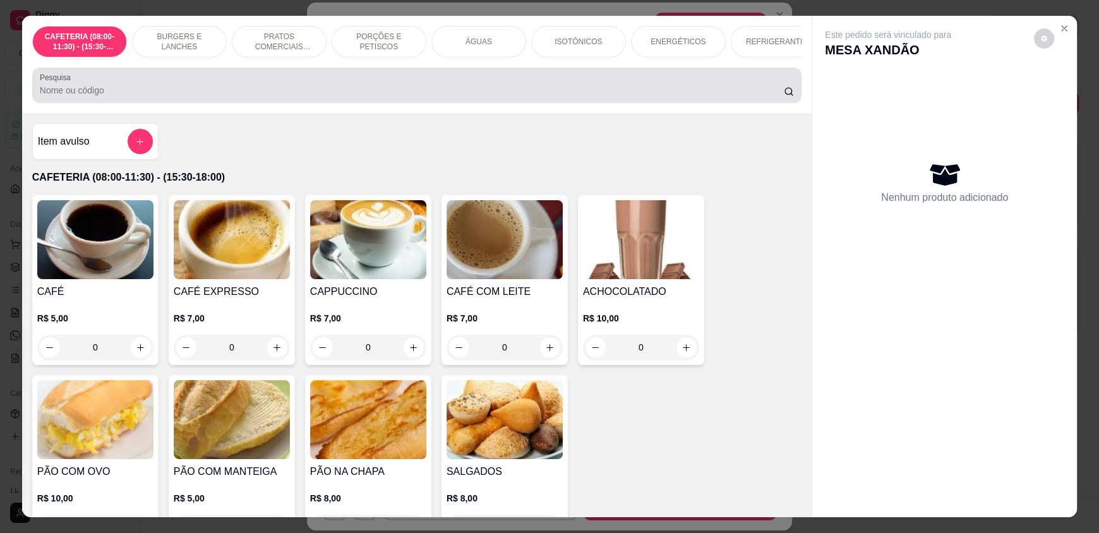
click at [270, 97] on input "Pesquisa" at bounding box center [412, 90] width 745 height 13
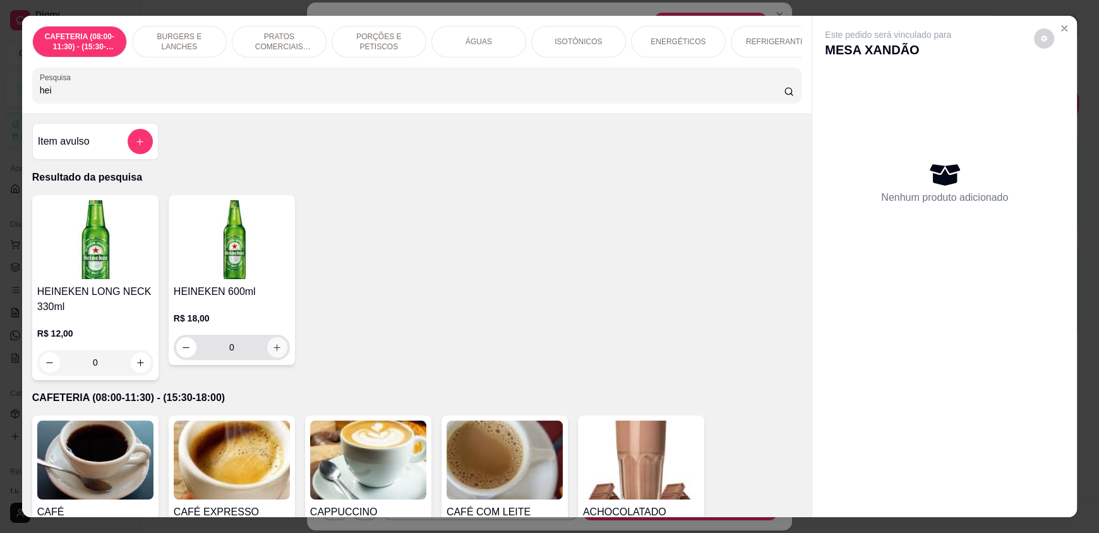
type input "hei"
click at [267, 358] on button "increase-product-quantity" at bounding box center [277, 348] width 20 height 20
type input "1"
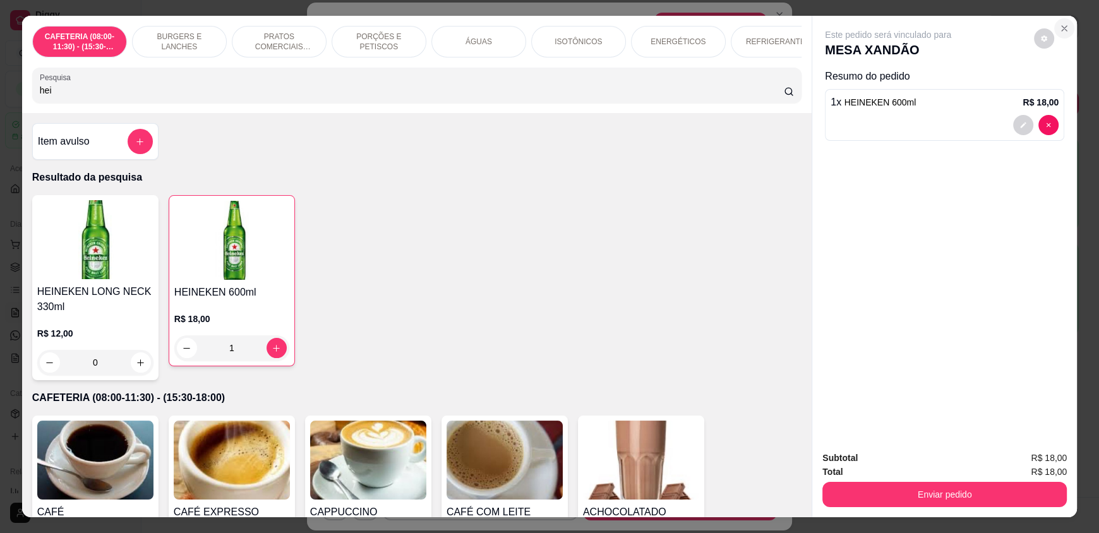
click at [1060, 29] on icon "Close" at bounding box center [1065, 28] width 10 height 10
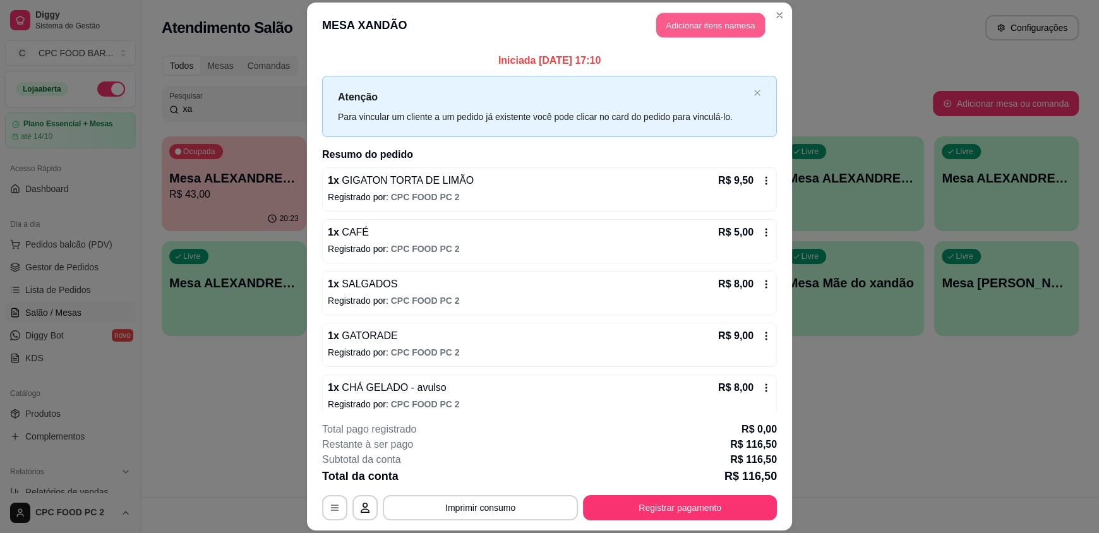
click at [692, 25] on button "Adicionar itens na mesa" at bounding box center [711, 25] width 109 height 25
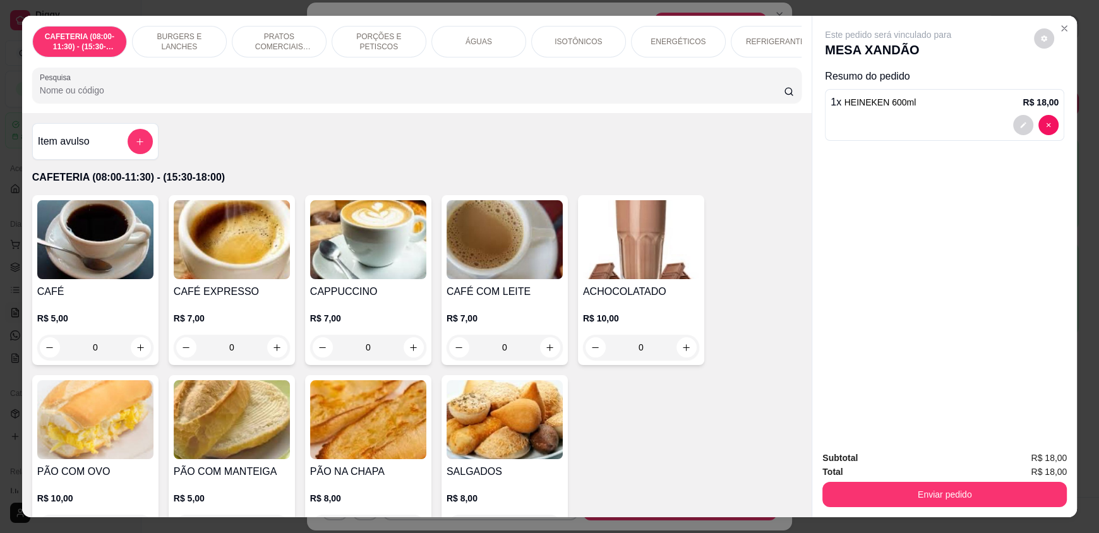
click at [454, 94] on input "Pesquisa" at bounding box center [412, 90] width 745 height 13
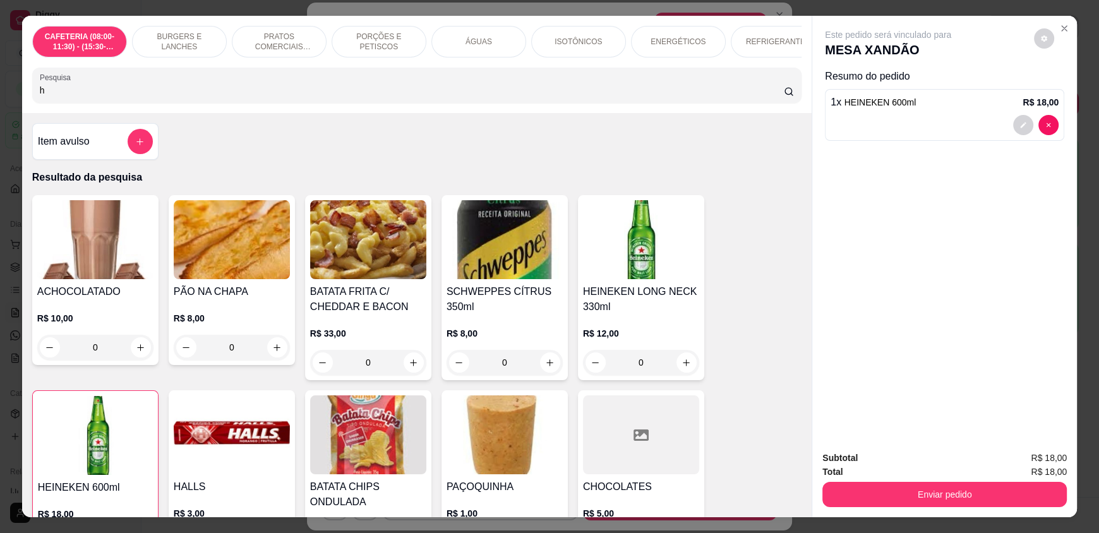
click at [452, 95] on input "h" at bounding box center [412, 90] width 745 height 13
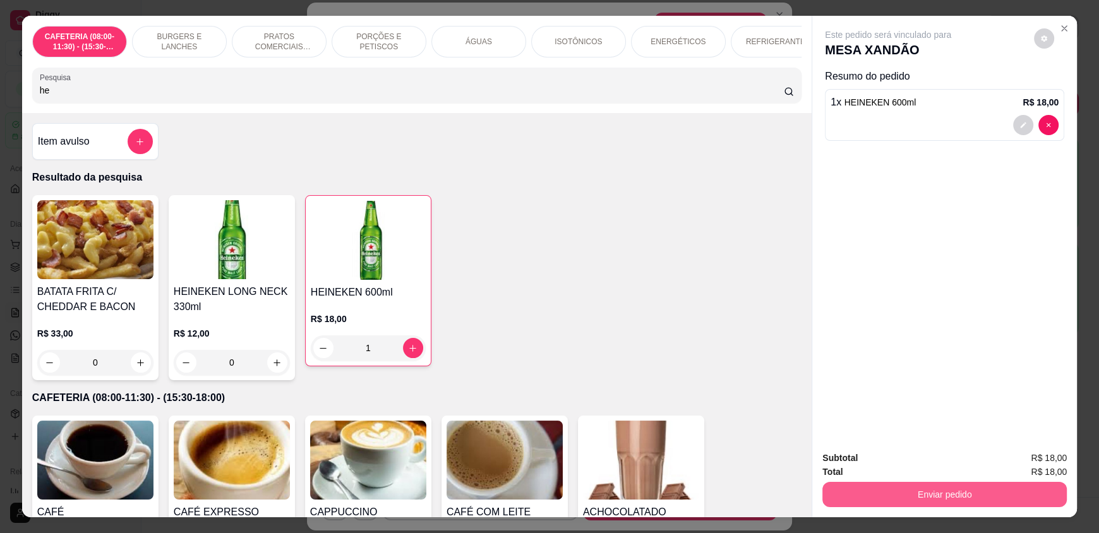
type input "he"
click at [878, 492] on button "Enviar pedido" at bounding box center [944, 494] width 237 height 25
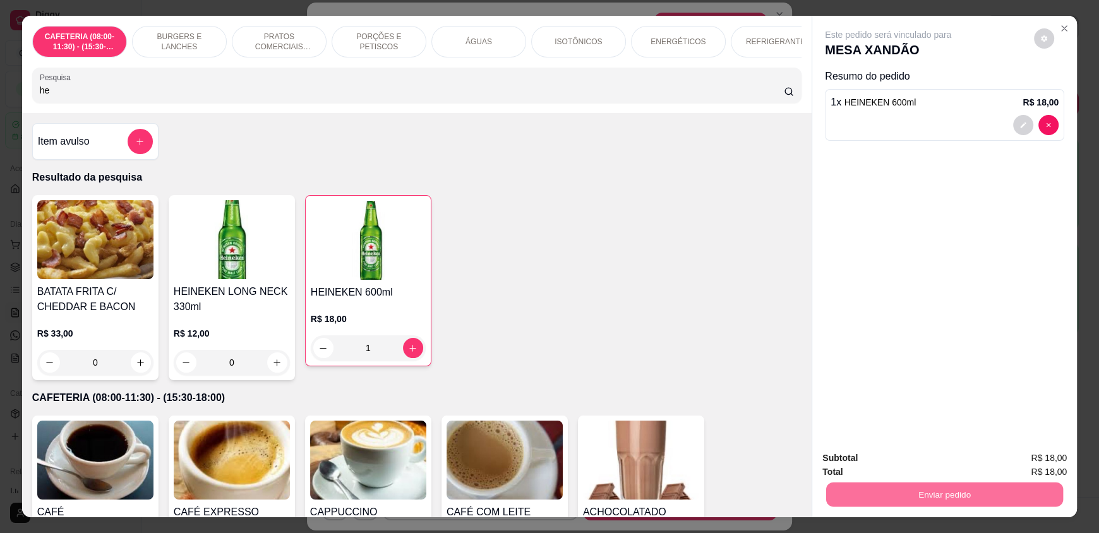
click at [1028, 460] on button "Enviar pedido" at bounding box center [1035, 463] width 70 height 23
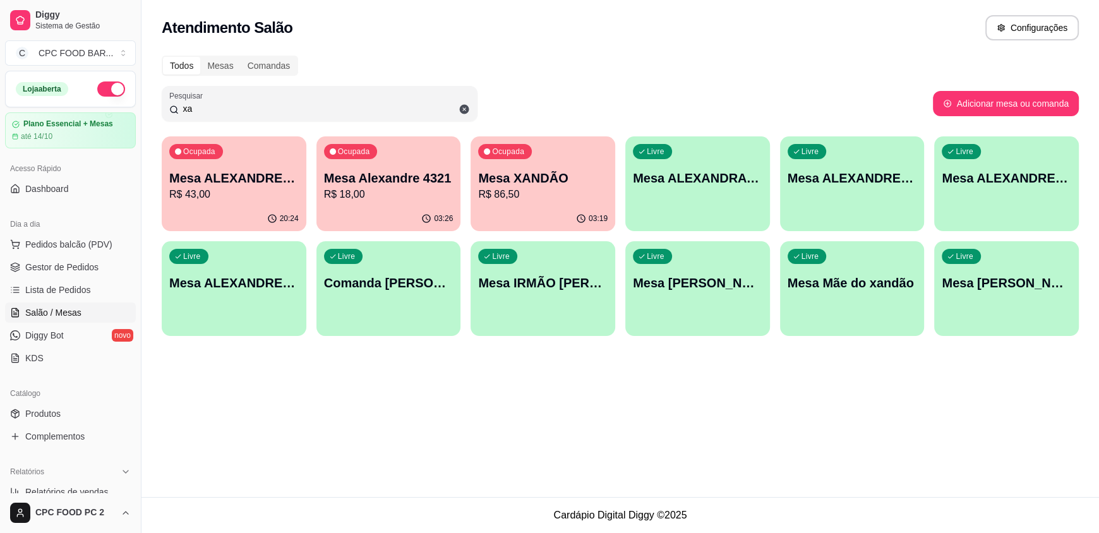
drag, startPoint x: 315, startPoint y: 107, endPoint x: 73, endPoint y: 105, distance: 242.6
click at [73, 105] on div "Diggy Sistema de Gestão C CPC FOOD BAR ... Loja aberta Plano Essencial + Mesas …" at bounding box center [549, 266] width 1099 height 533
click at [73, 106] on div "Loja aberta" at bounding box center [71, 88] width 130 height 35
drag, startPoint x: 290, startPoint y: 112, endPoint x: 1, endPoint y: 99, distance: 289.1
click at [1, 99] on div "Diggy Sistema de Gestão C CPC FOOD BAR ... Loja aberta Plano Essencial + Mesas …" at bounding box center [549, 266] width 1099 height 533
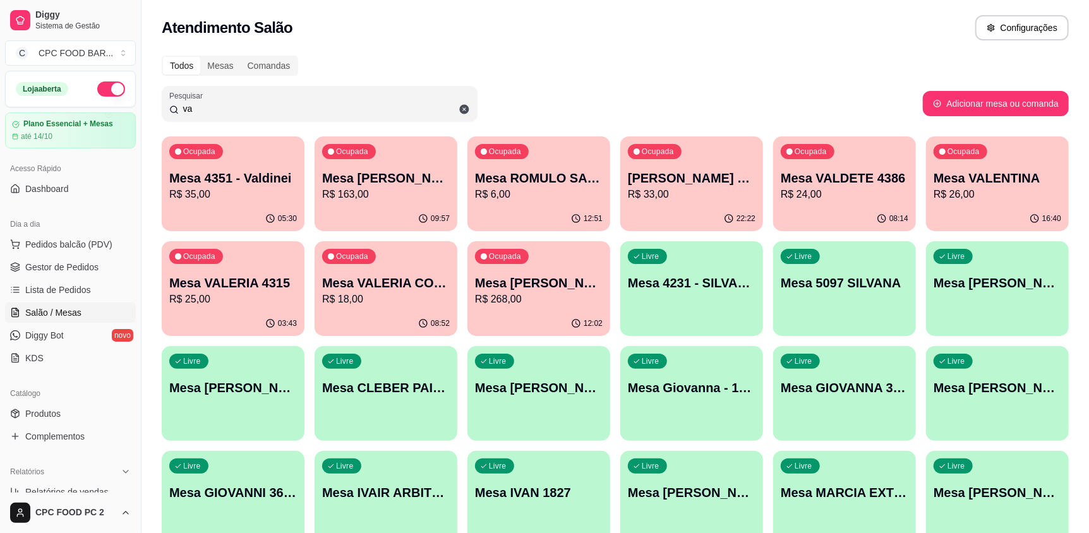
type input "va"
click at [522, 315] on div "12:02" at bounding box center [539, 324] width 143 height 25
